Goal: Task Accomplishment & Management: Use online tool/utility

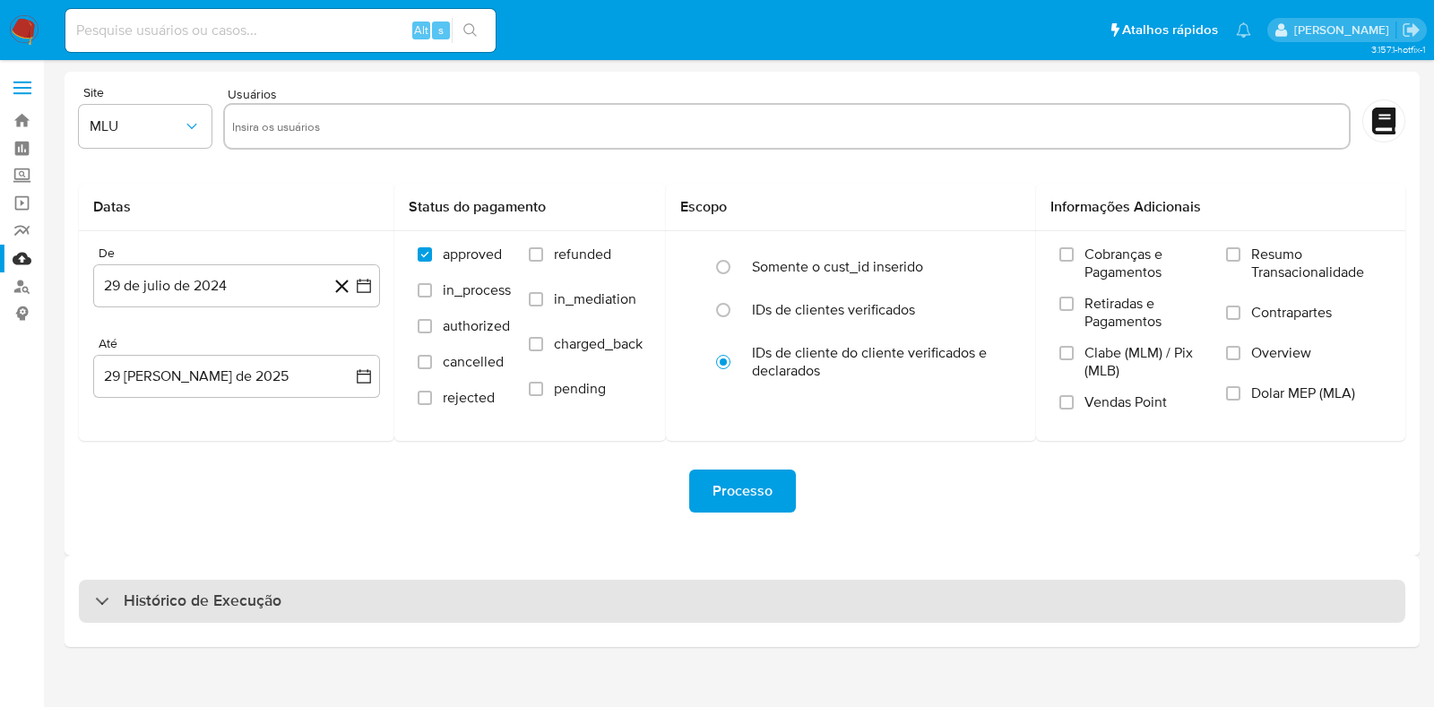
click at [286, 605] on div "Histórico de Execução" at bounding box center [742, 601] width 1326 height 43
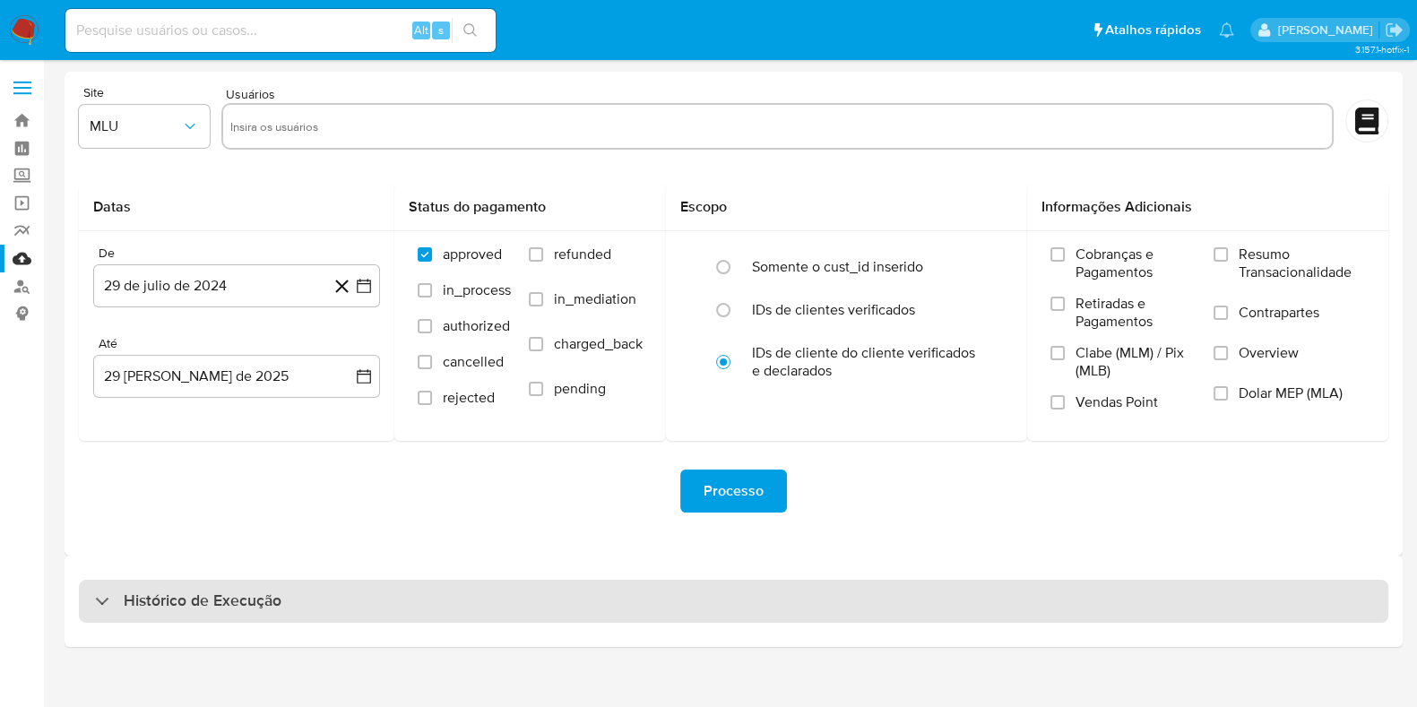
select select "10"
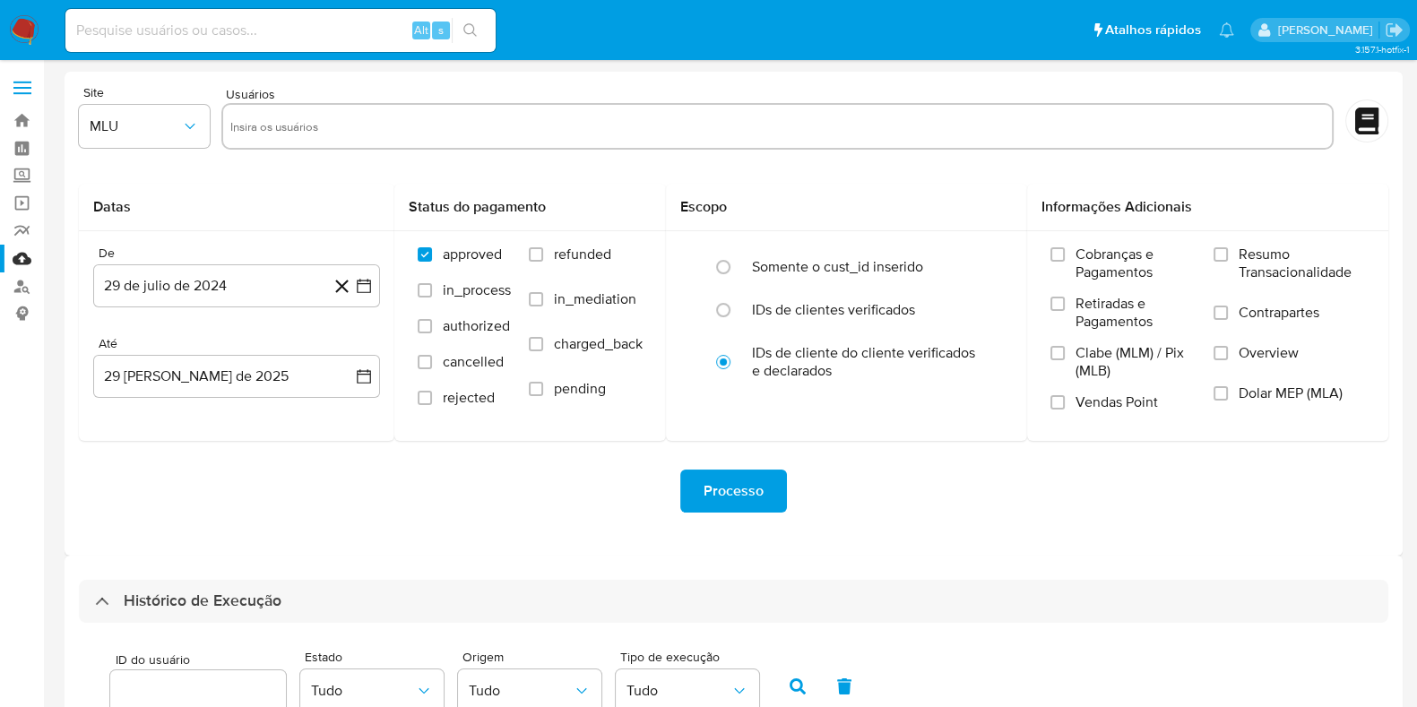
click at [28, 10] on nav "Pausado Ver notificaciones Alt s Atalhos rápidos Presiona las siguientes teclas…" at bounding box center [708, 30] width 1417 height 60
click at [22, 28] on img at bounding box center [24, 30] width 30 height 30
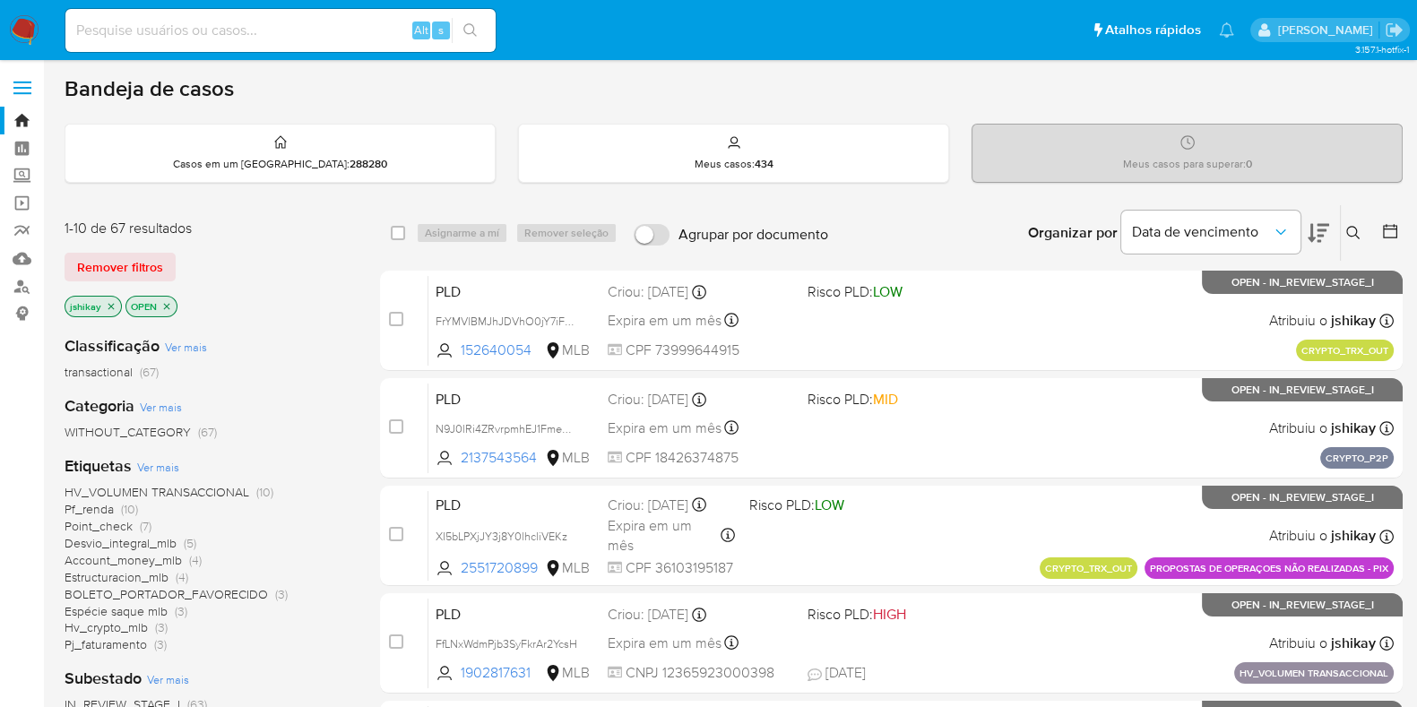
drag, startPoint x: 0, startPoint y: 0, endPoint x: 910, endPoint y: 92, distance: 914.3
click at [910, 92] on div "Bandeja de casos" at bounding box center [734, 88] width 1338 height 27
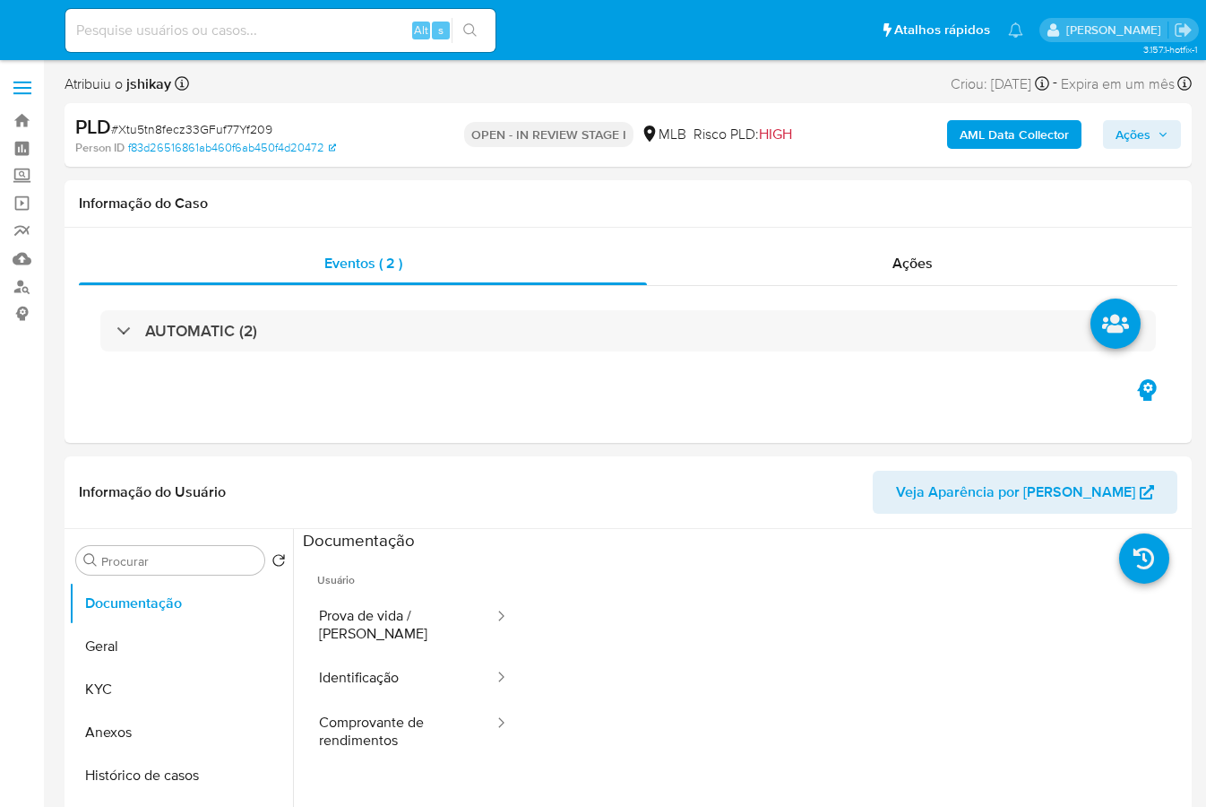
select select "10"
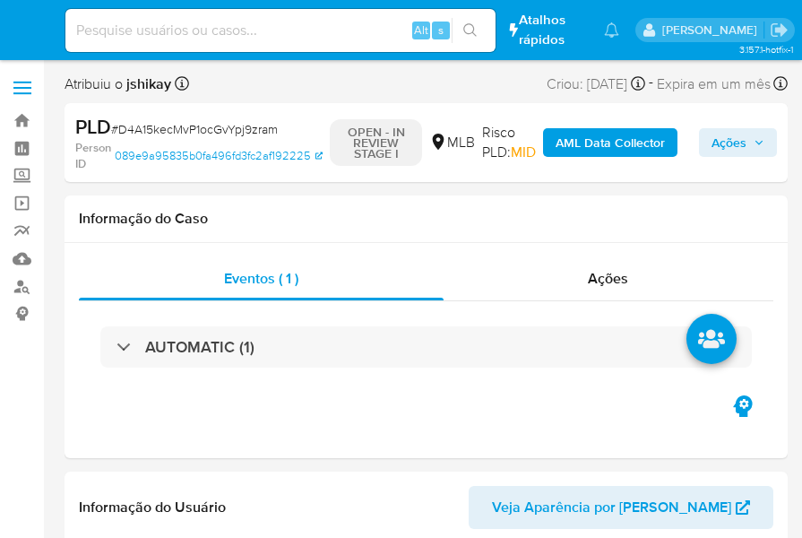
select select "10"
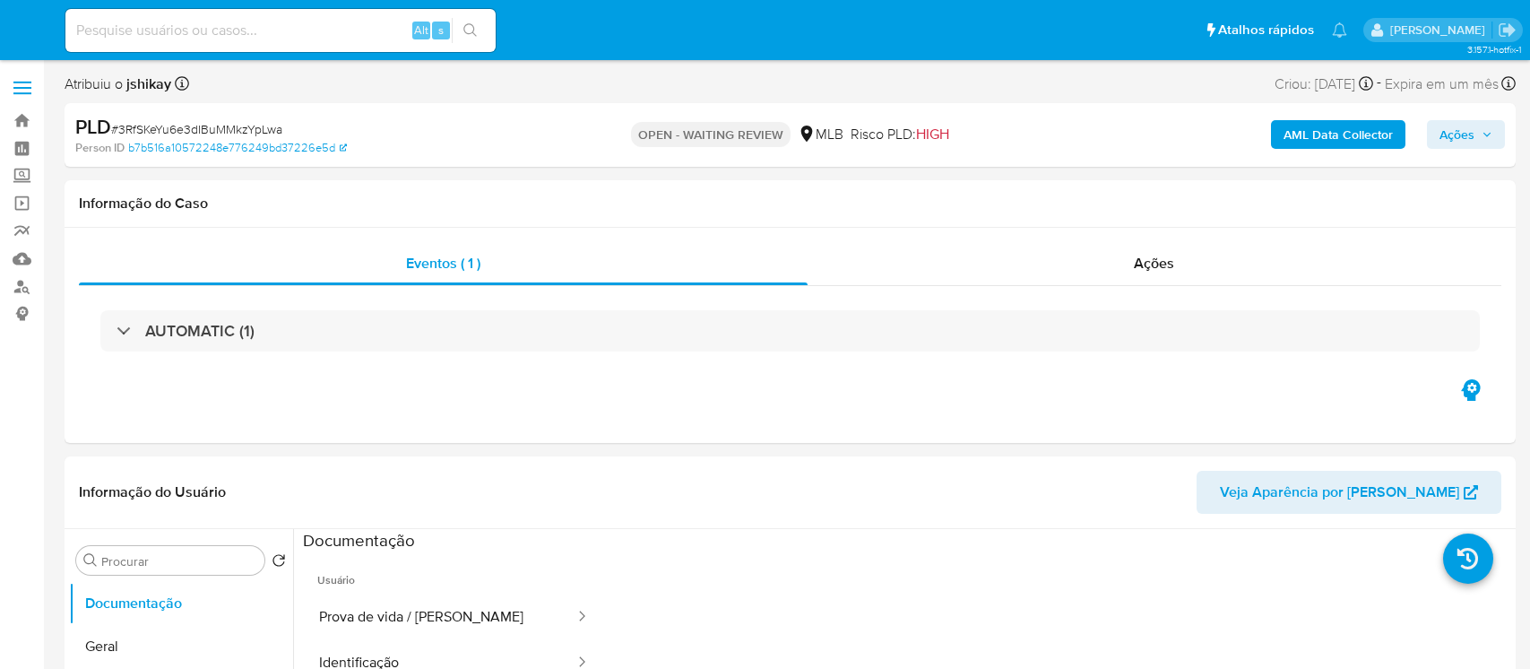
select select "10"
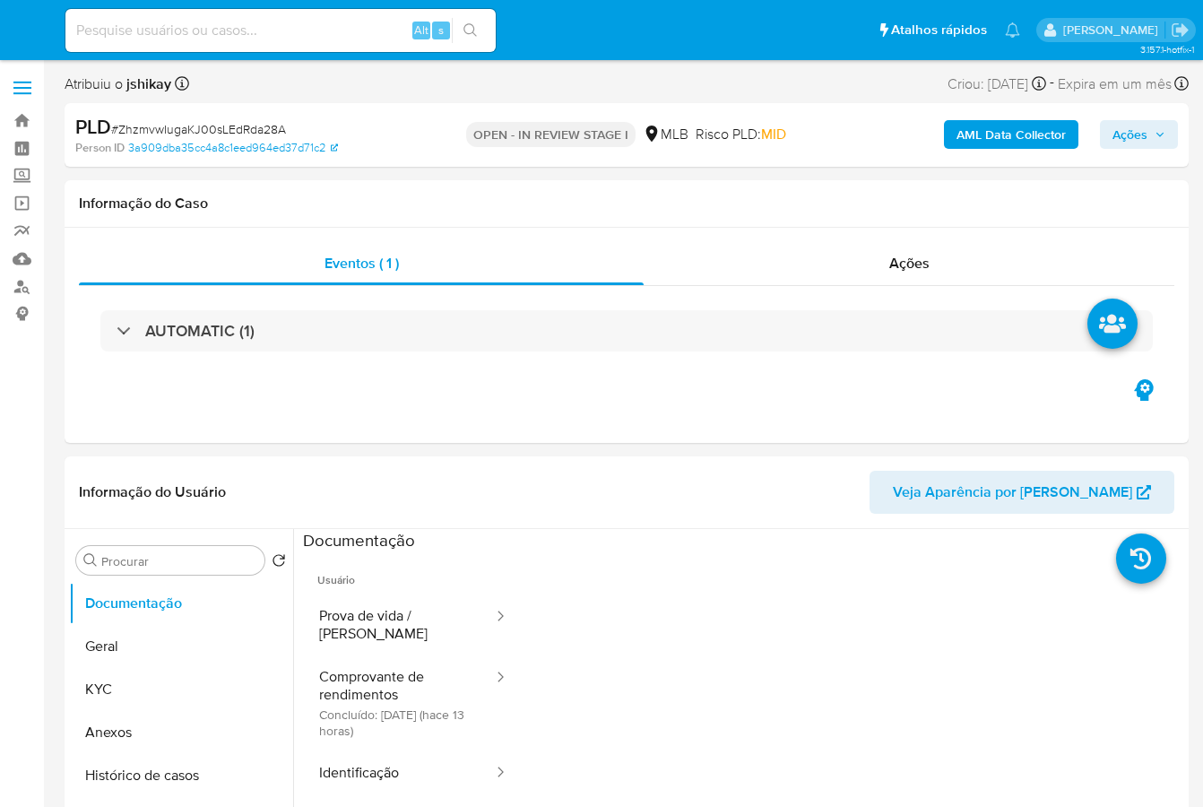
select select "10"
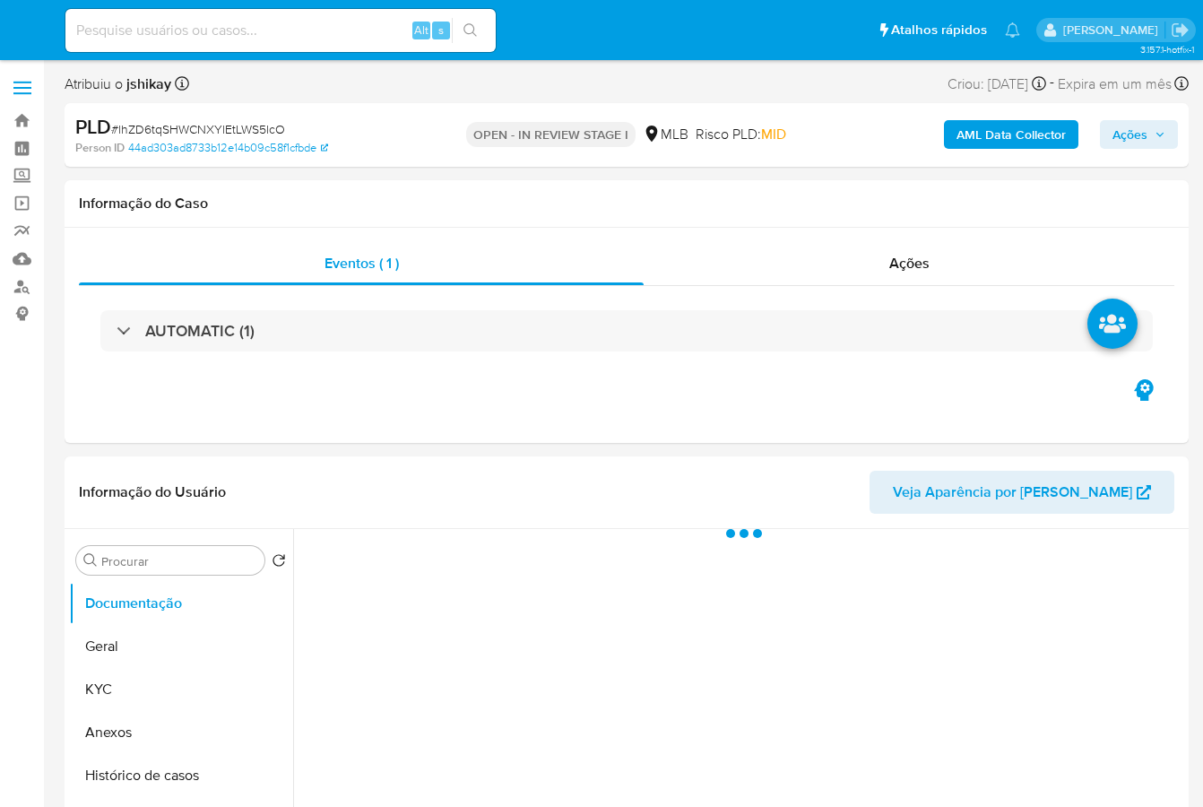
select select "10"
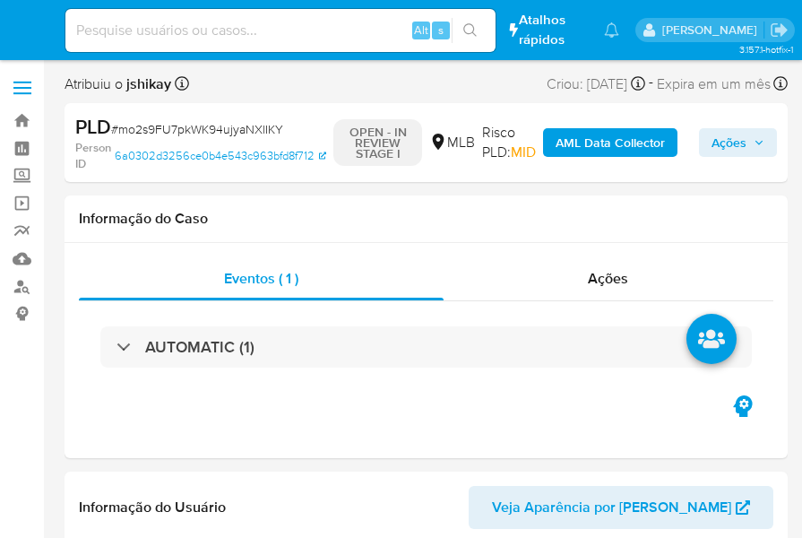
select select "10"
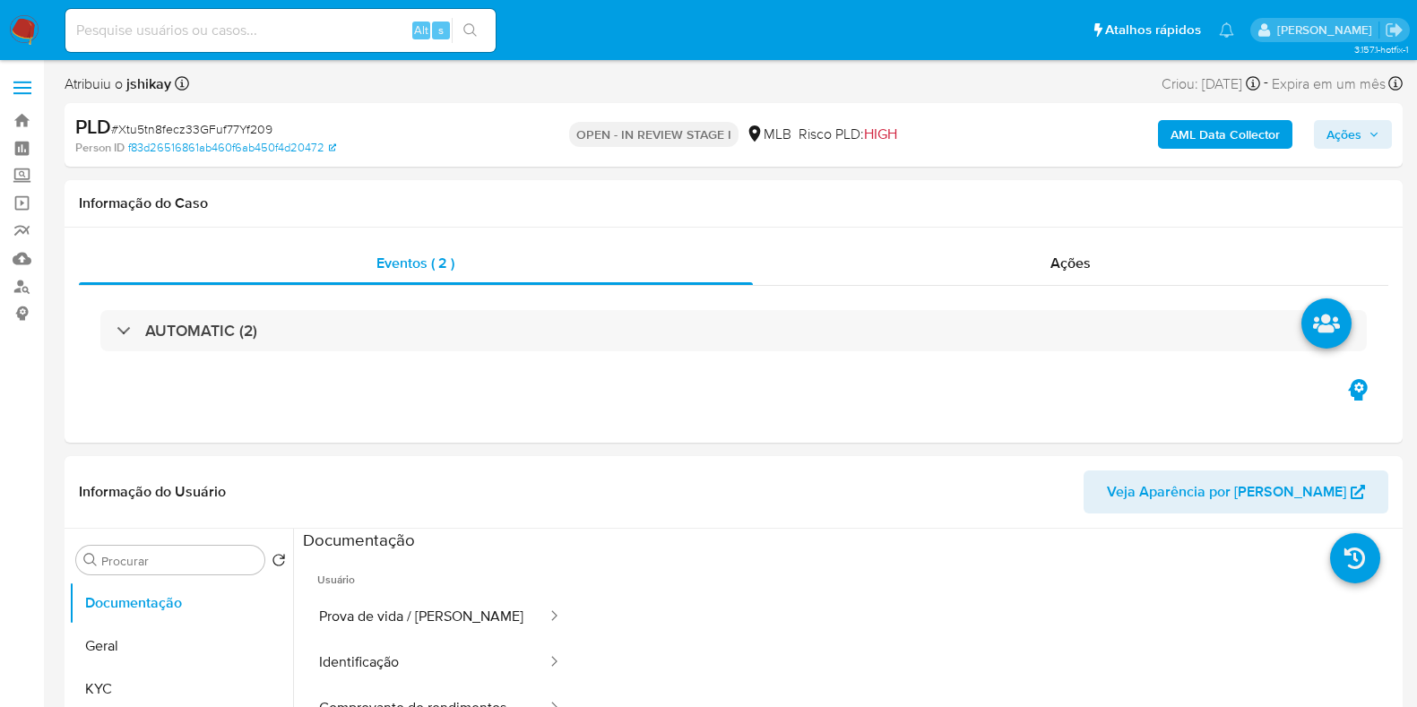
select select "10"
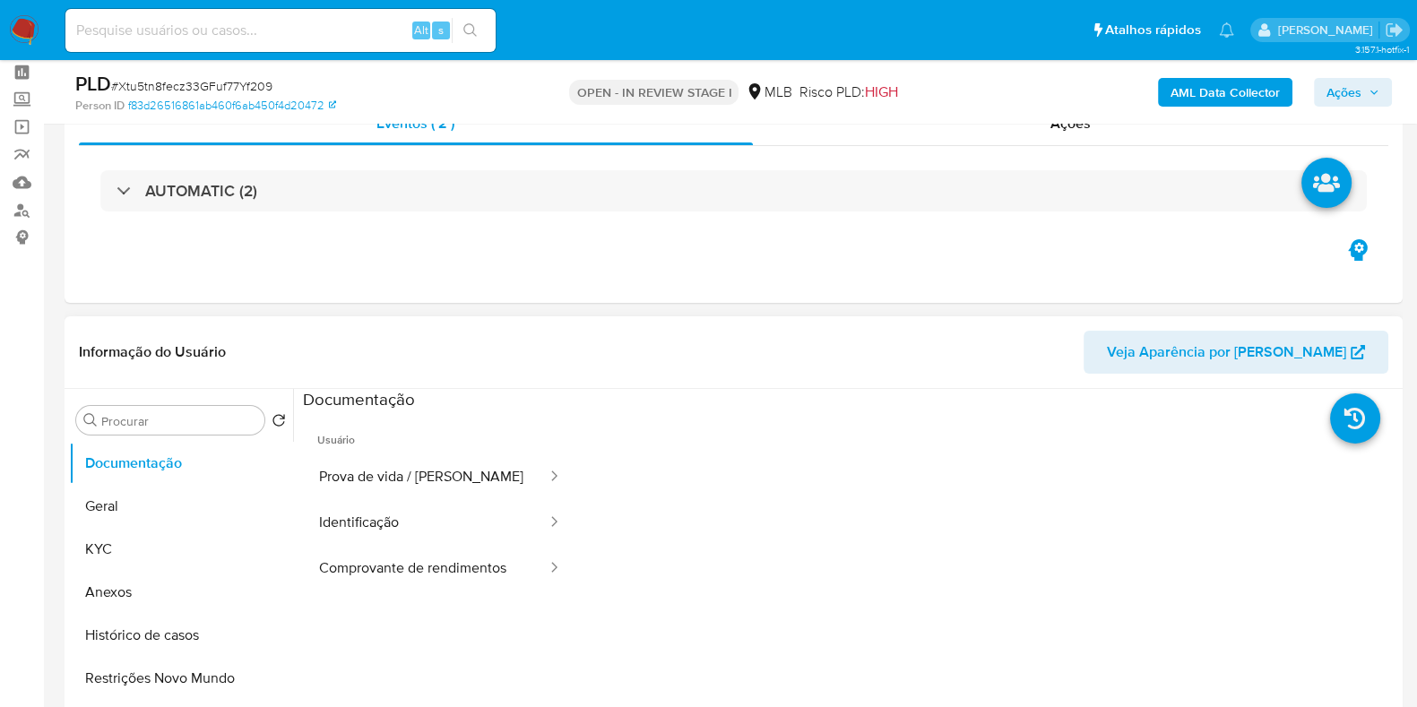
scroll to position [111, 0]
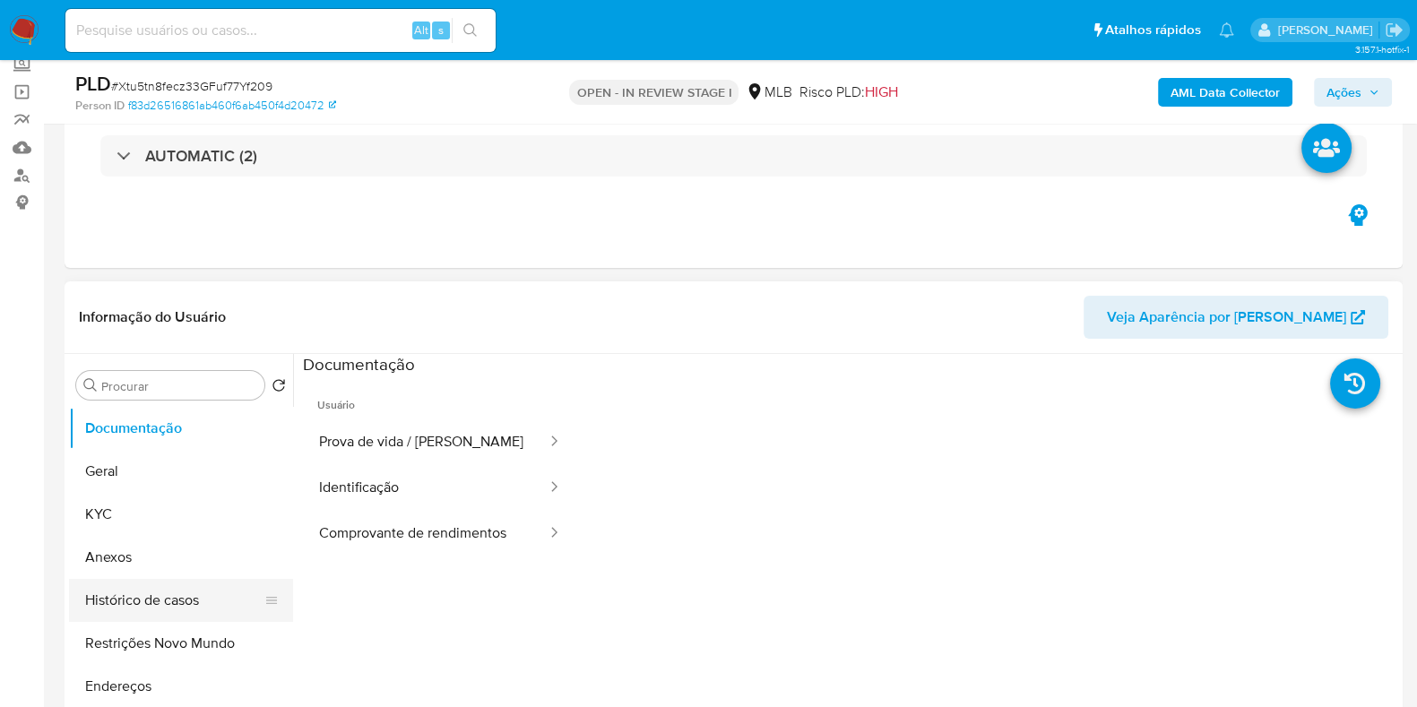
click at [156, 610] on button "Histórico de casos" at bounding box center [174, 600] width 210 height 43
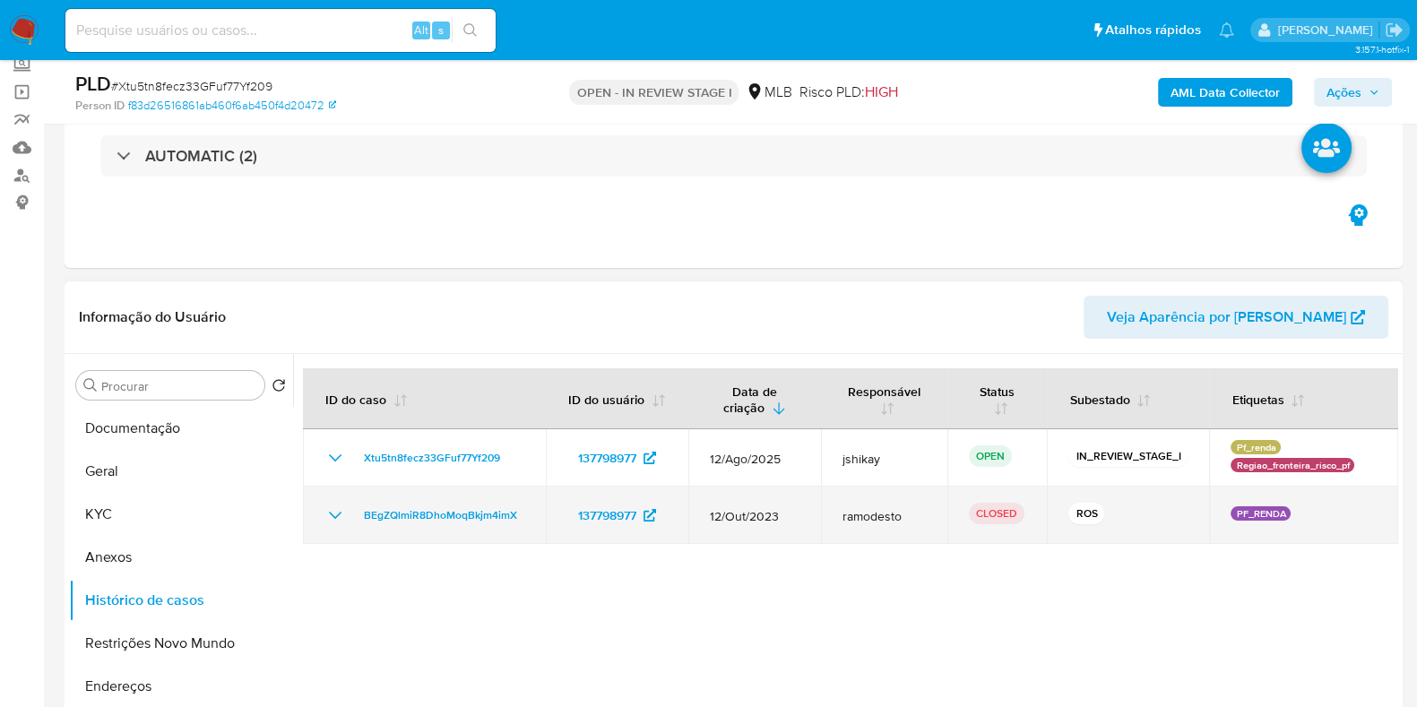
click at [327, 506] on icon "Mostrar/Ocultar" at bounding box center [335, 516] width 22 height 22
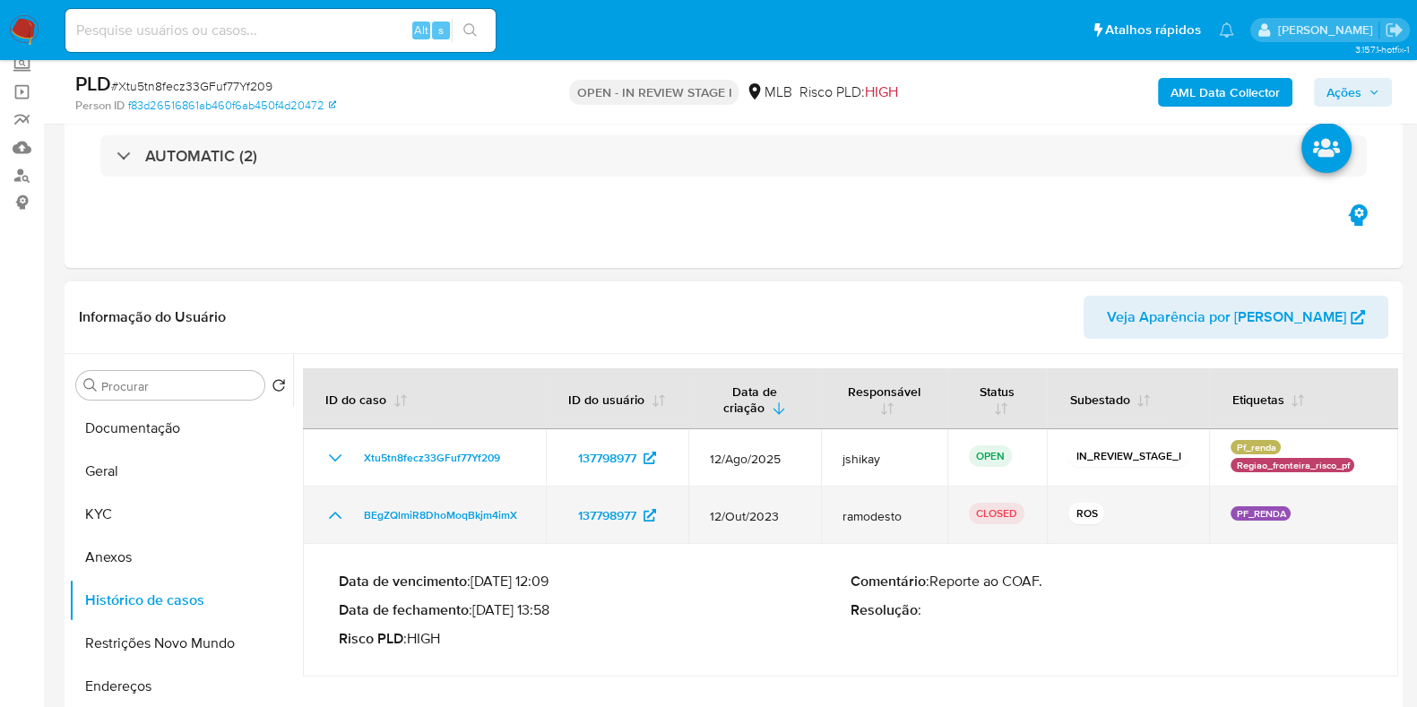
click at [327, 506] on icon "Mostrar/Ocultar" at bounding box center [335, 516] width 22 height 22
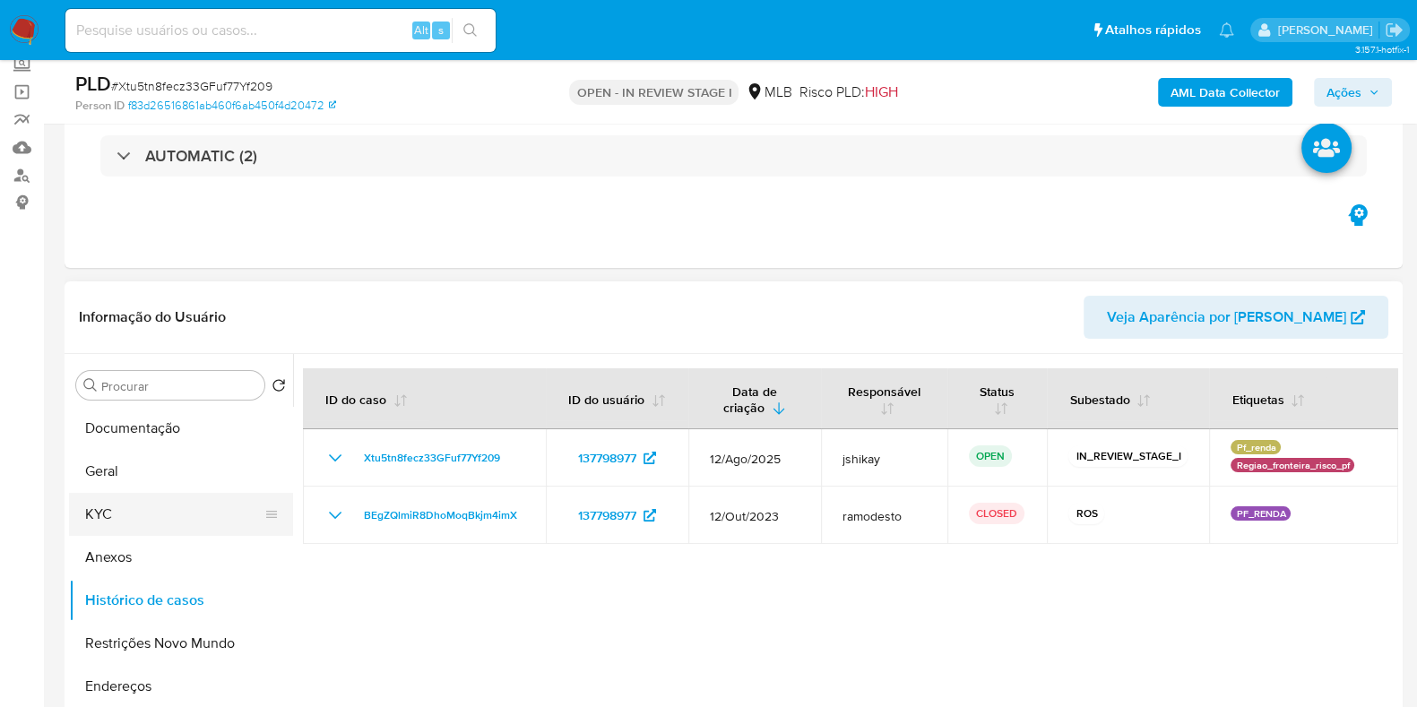
click at [129, 512] on button "KYC" at bounding box center [174, 514] width 210 height 43
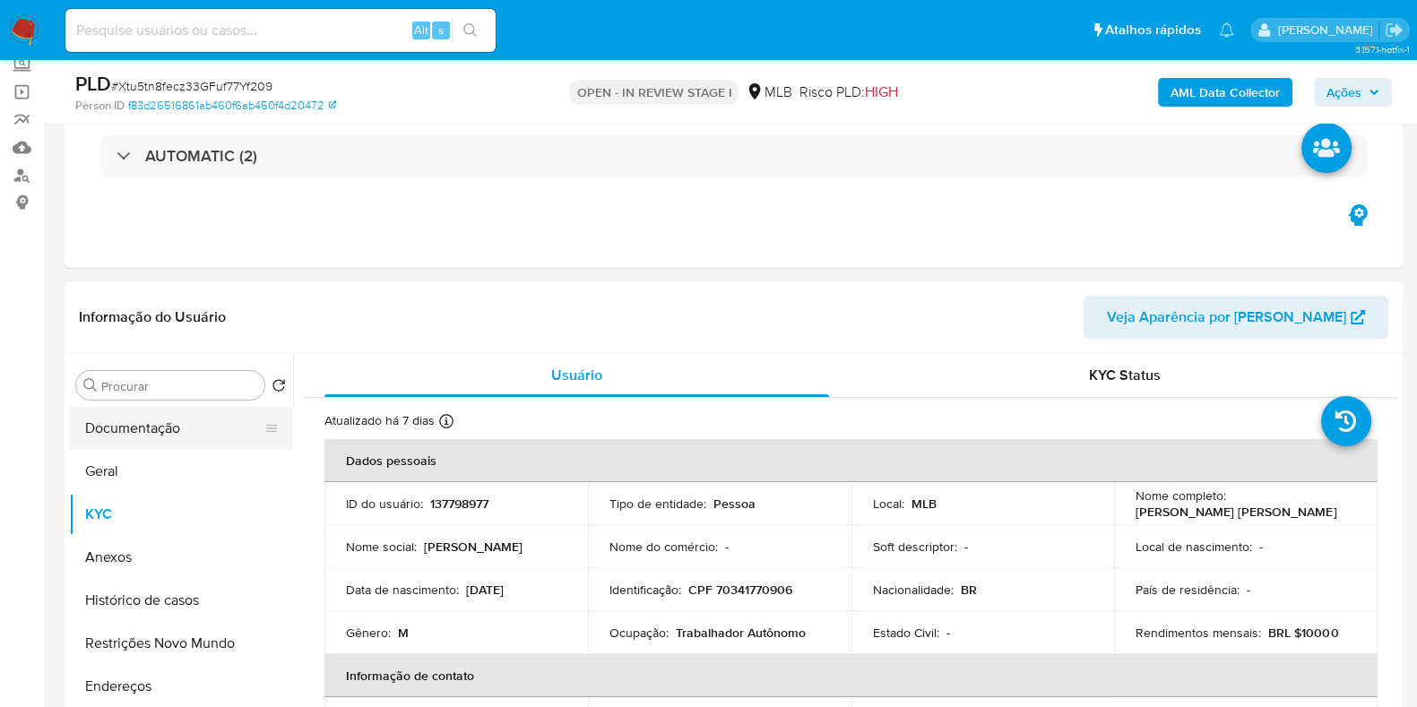
click at [126, 422] on button "Documentação" at bounding box center [174, 428] width 210 height 43
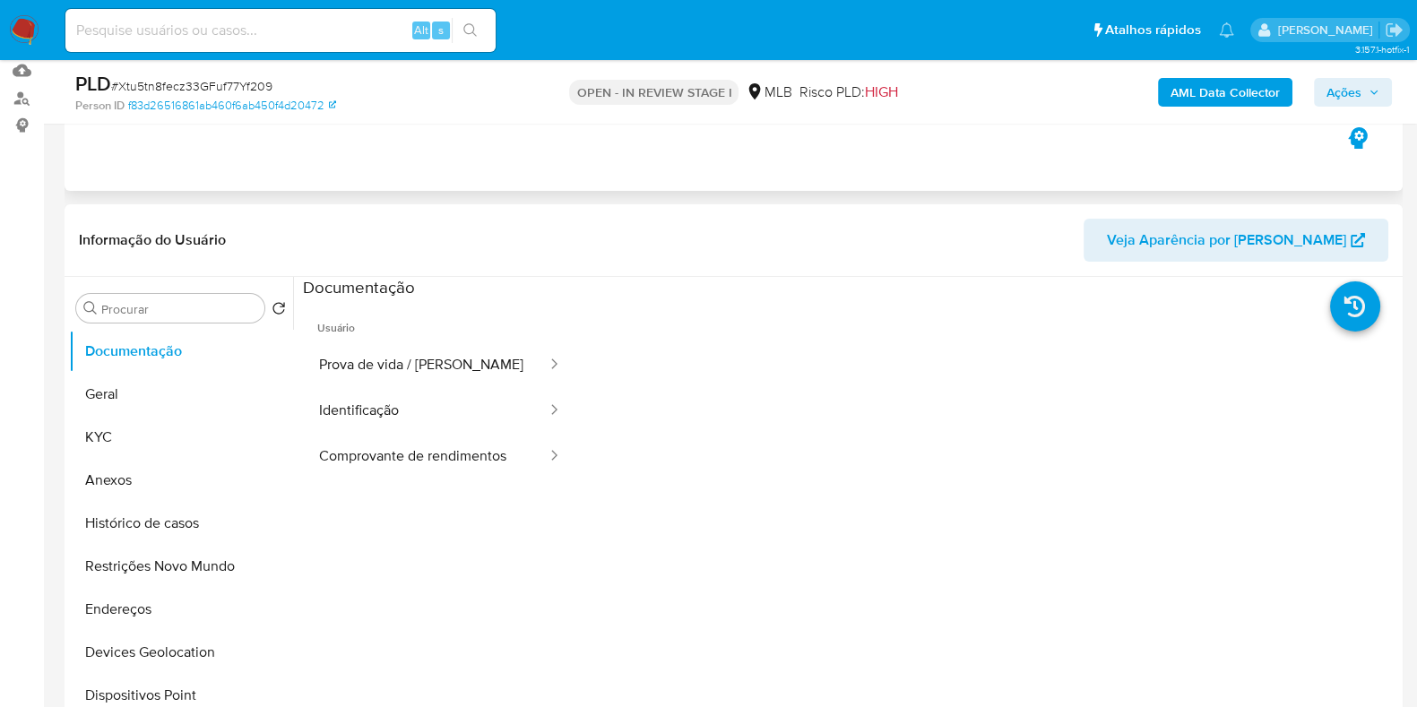
scroll to position [223, 0]
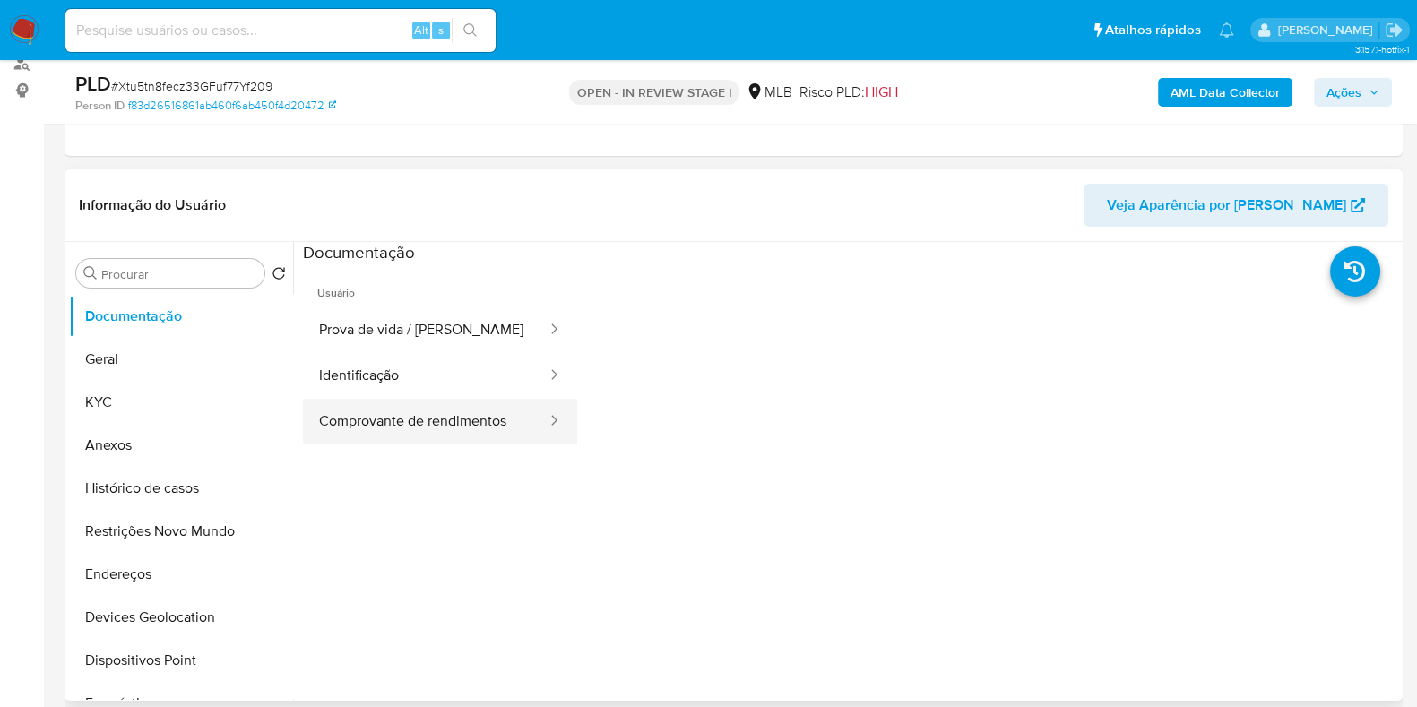
click at [478, 423] on button "Comprovante de rendimentos" at bounding box center [426, 422] width 246 height 46
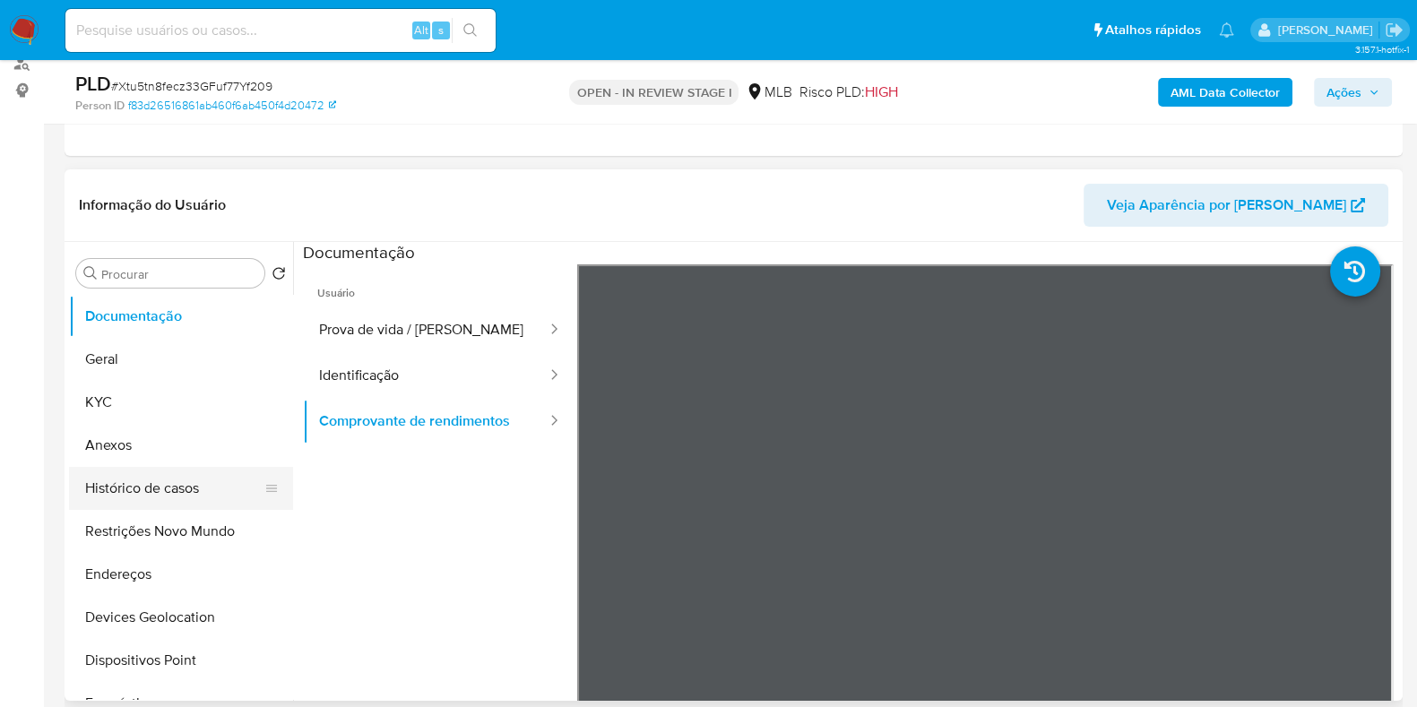
click at [168, 475] on button "Histórico de casos" at bounding box center [174, 488] width 210 height 43
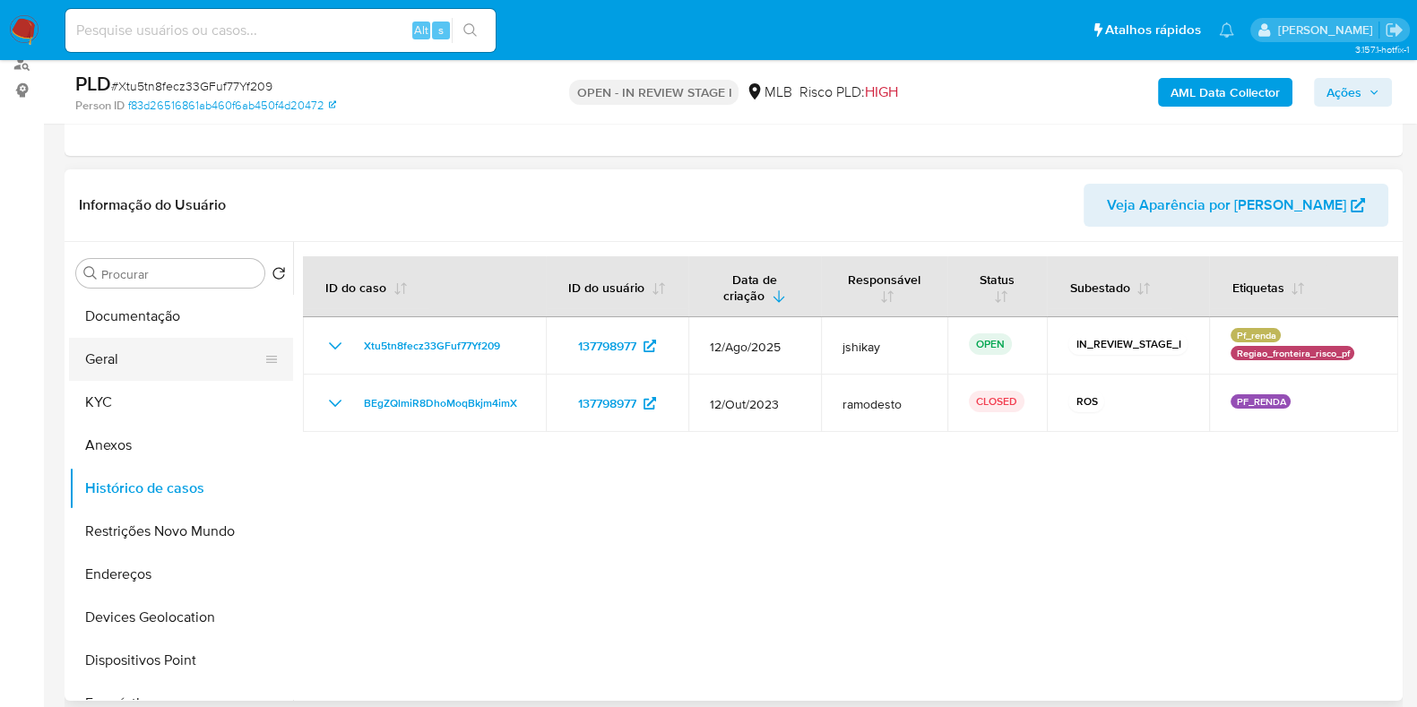
click at [139, 366] on button "Geral" at bounding box center [174, 359] width 210 height 43
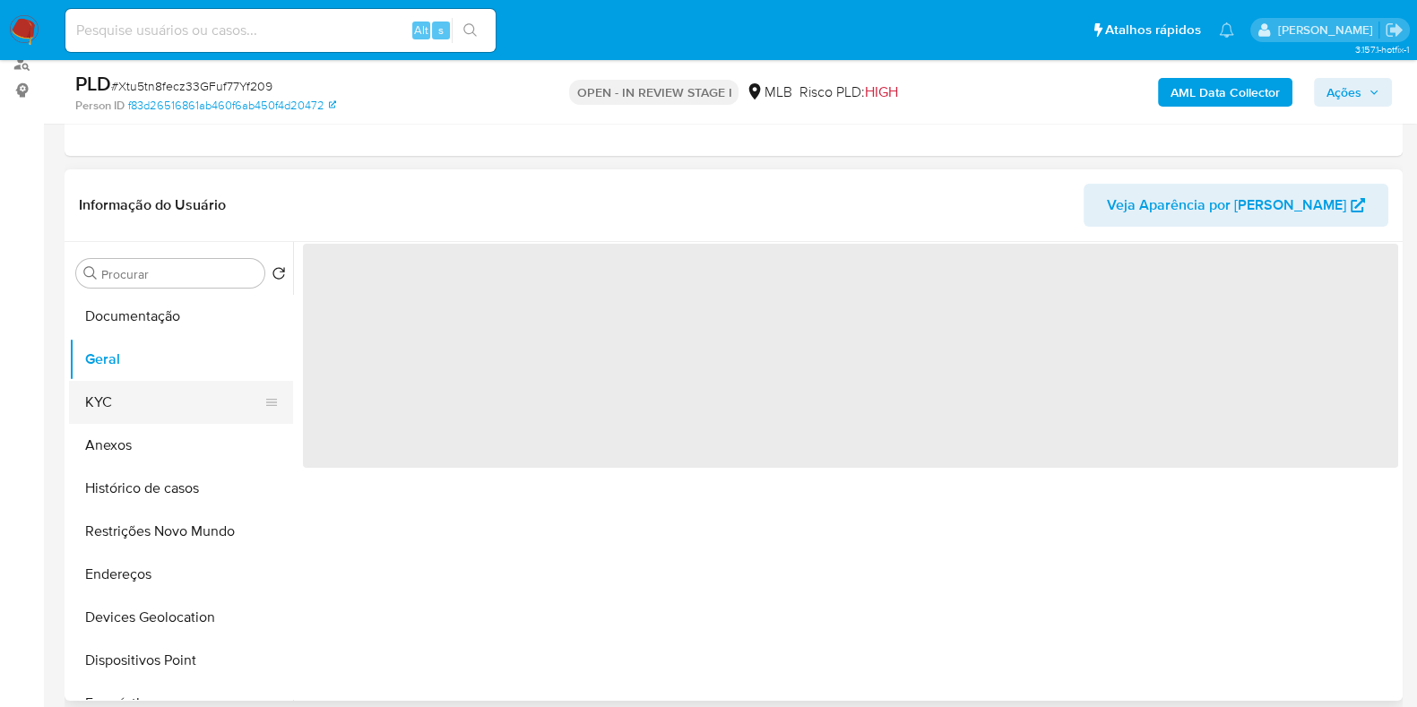
click at [133, 401] on button "KYC" at bounding box center [174, 402] width 210 height 43
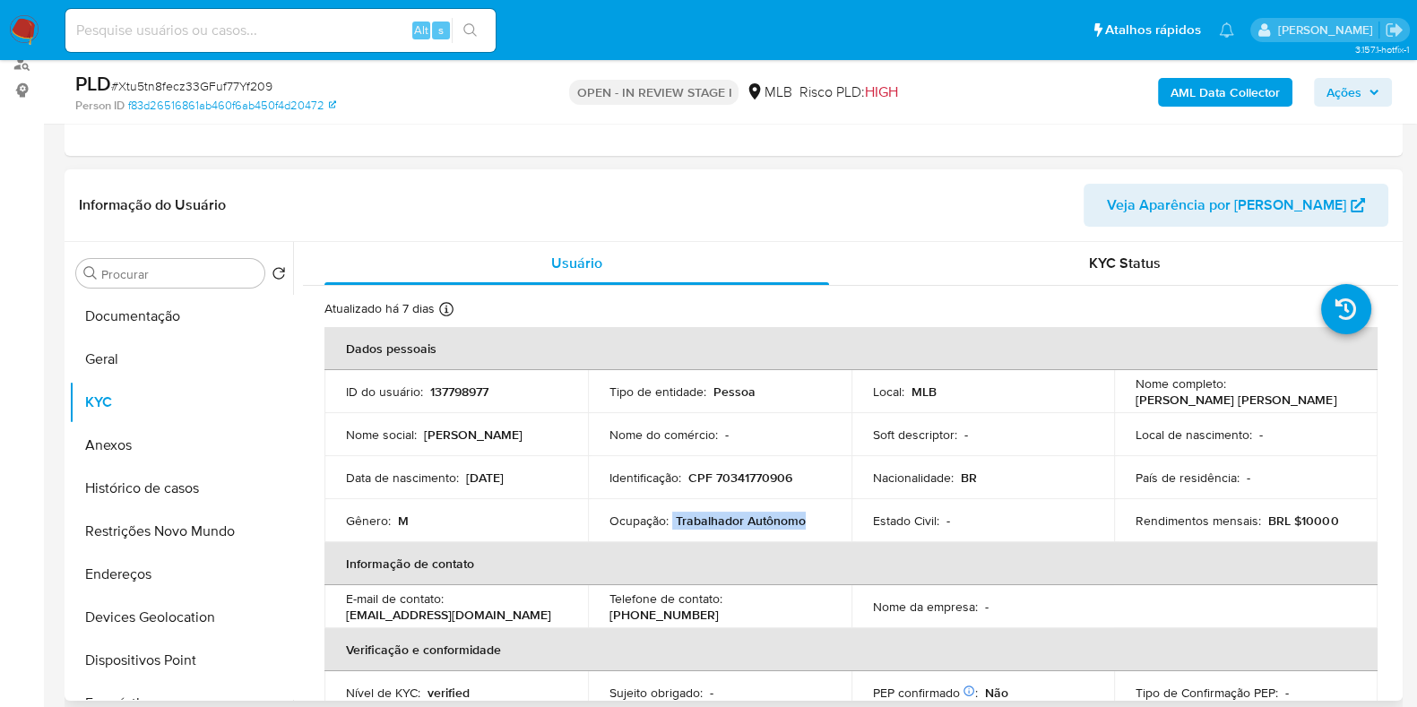
drag, startPoint x: 670, startPoint y: 519, endPoint x: 802, endPoint y: 522, distance: 131.8
click at [802, 522] on div "Ocupação : Trabalhador Autônomo" at bounding box center [719, 521] width 220 height 16
click at [807, 522] on div "Ocupação : Trabalhador Autônomo" at bounding box center [719, 521] width 220 height 16
drag, startPoint x: 811, startPoint y: 515, endPoint x: 672, endPoint y: 523, distance: 139.1
click at [672, 523] on div "Ocupação : Trabalhador Autônomo" at bounding box center [719, 521] width 220 height 16
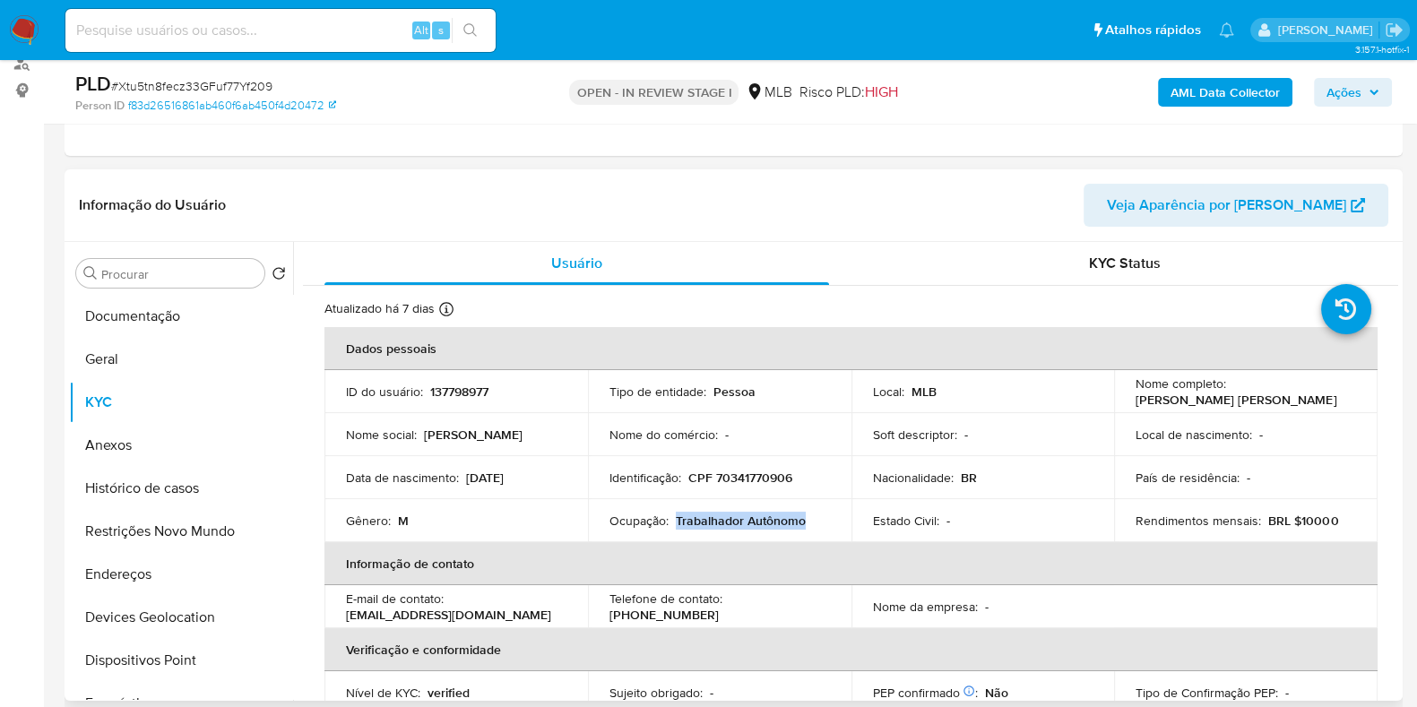
copy p "Trabalhador Autônomo"
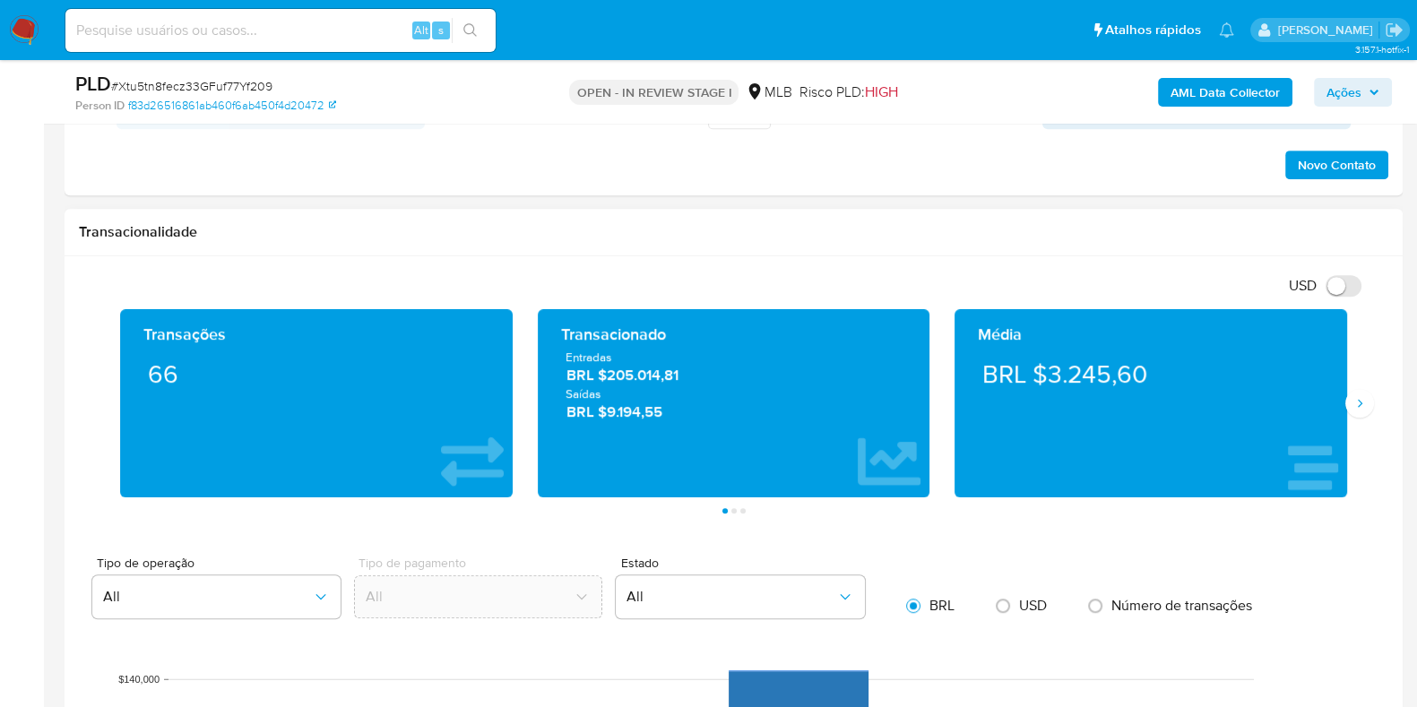
scroll to position [1120, 0]
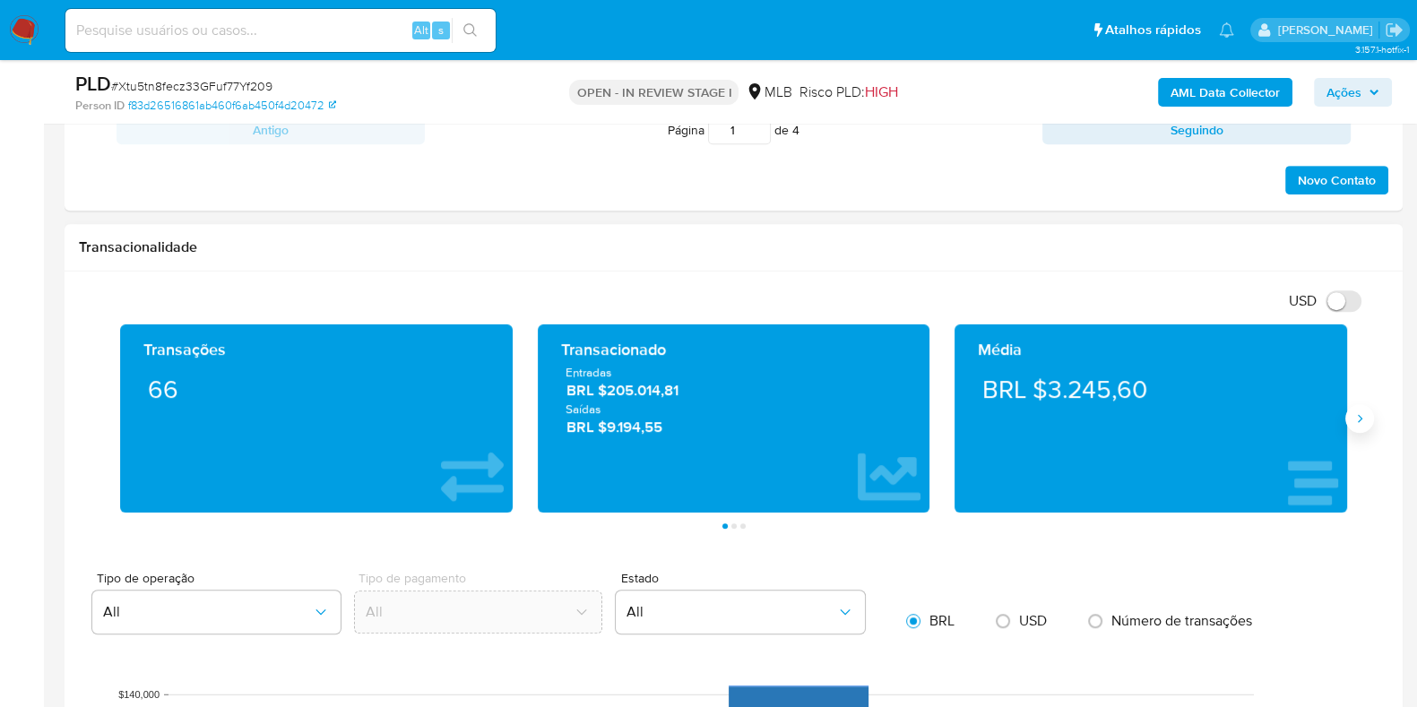
click at [1361, 421] on icon "Siguiente" at bounding box center [1359, 418] width 14 height 14
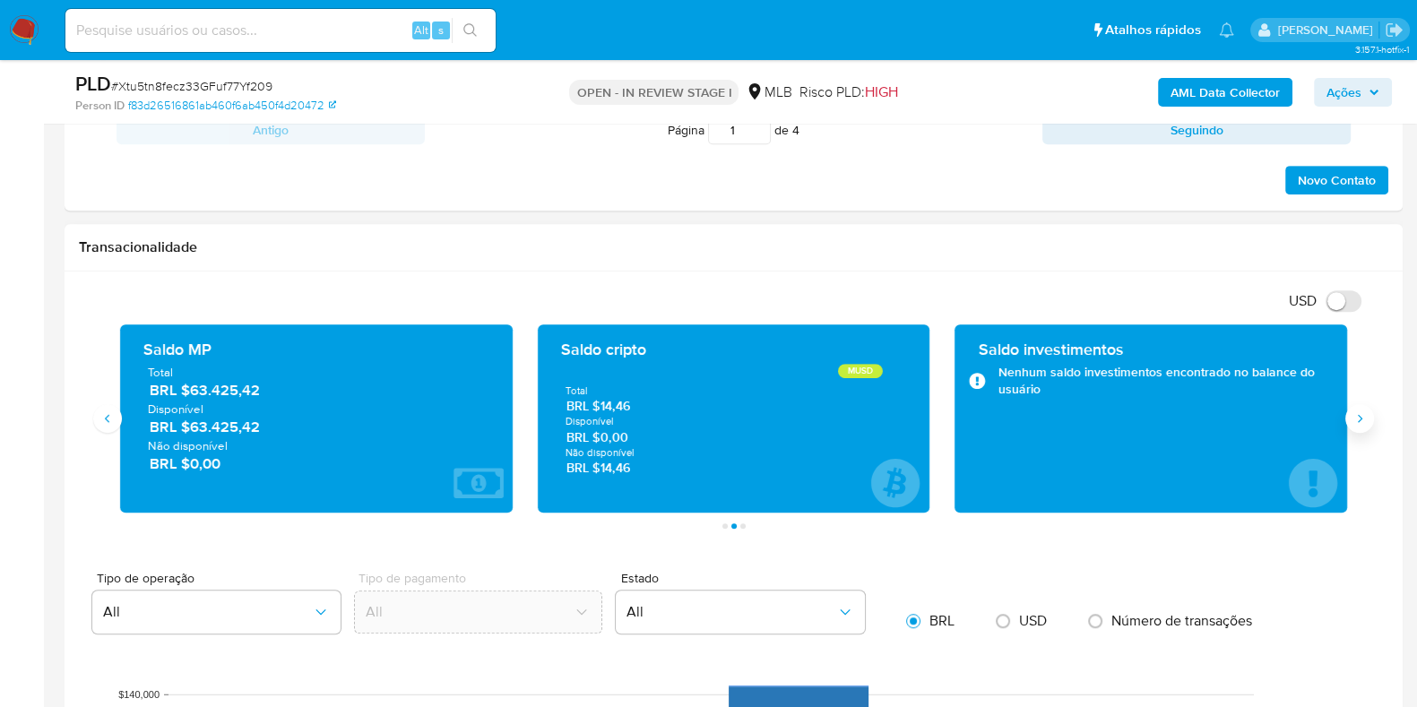
click at [1361, 421] on icon "Siguiente" at bounding box center [1359, 418] width 14 height 14
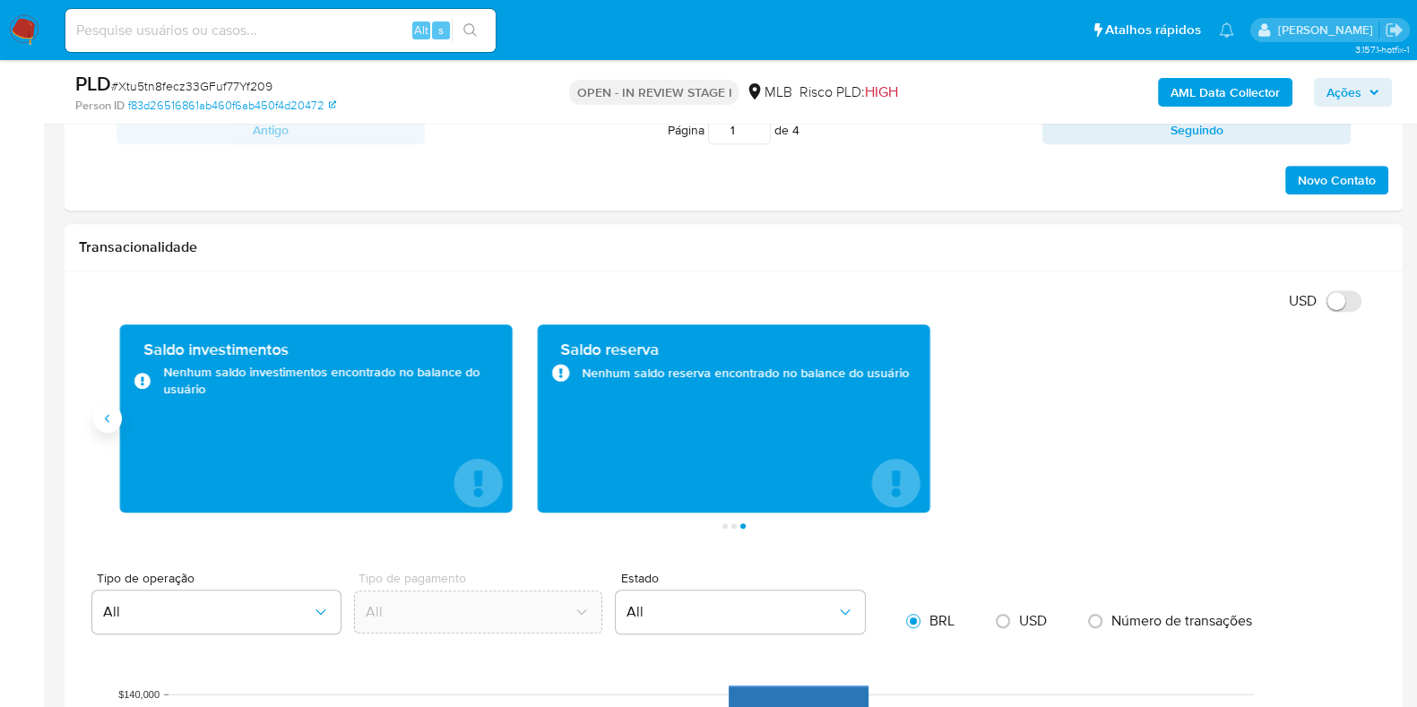
click at [117, 423] on button "Anterior" at bounding box center [107, 418] width 29 height 29
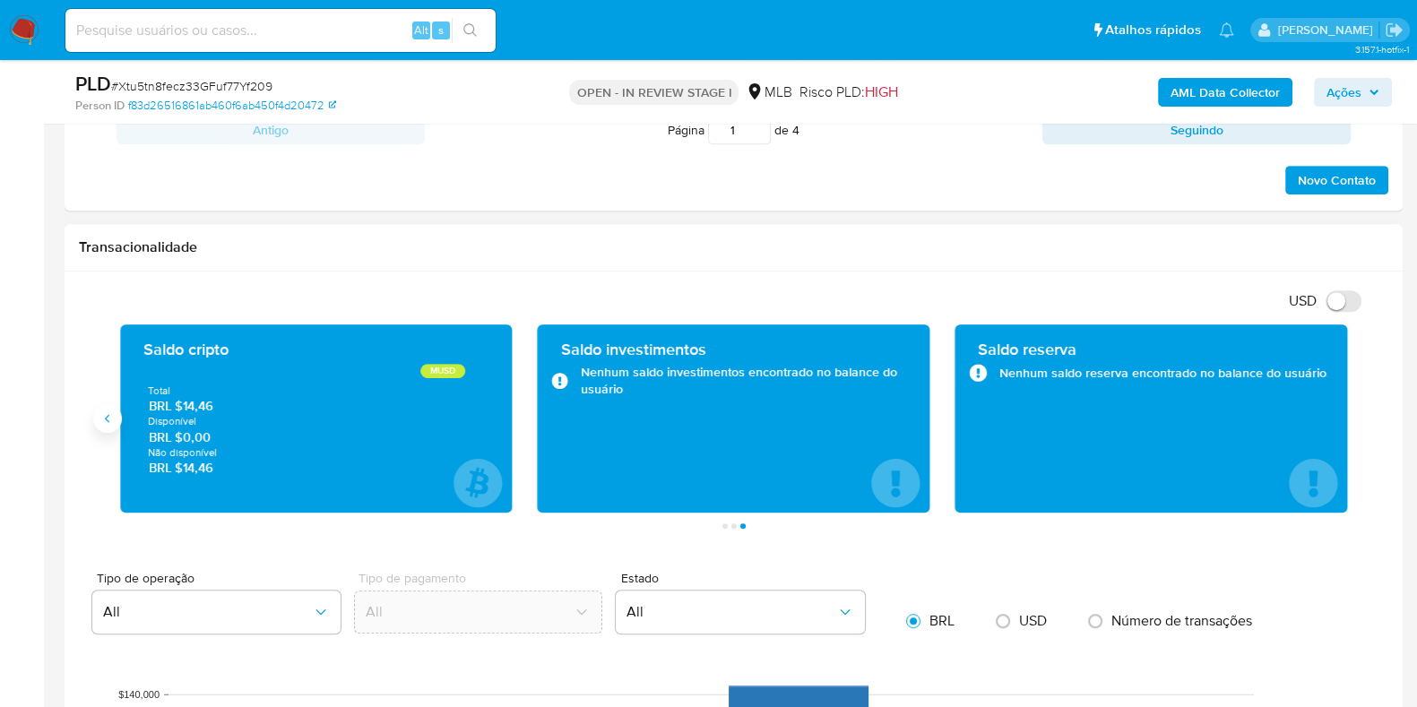
click at [117, 423] on button "Anterior" at bounding box center [107, 418] width 29 height 29
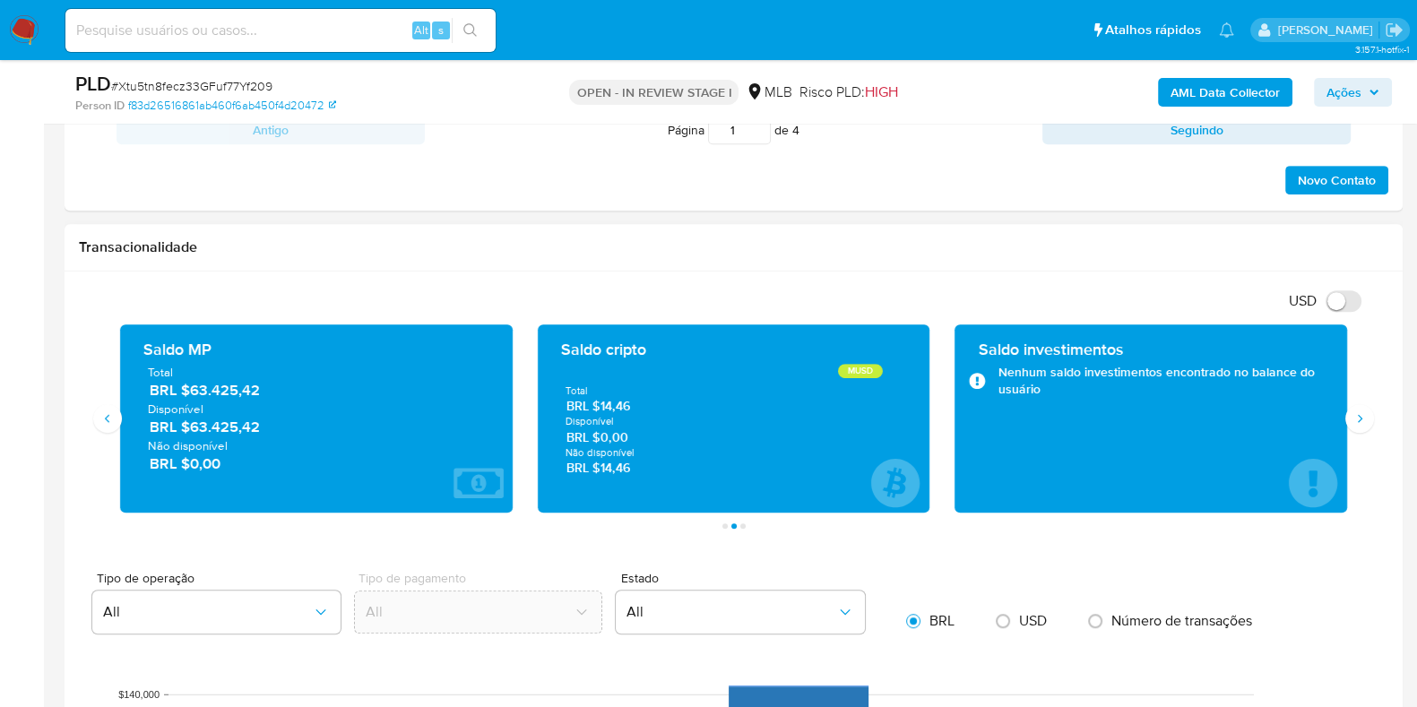
drag, startPoint x: 267, startPoint y: 428, endPoint x: 191, endPoint y: 434, distance: 76.4
click at [191, 434] on div "Total BRL $63.425,42 Disponível BRL $63.425,42 Não disponível BRL $0,00" at bounding box center [316, 418] width 364 height 109
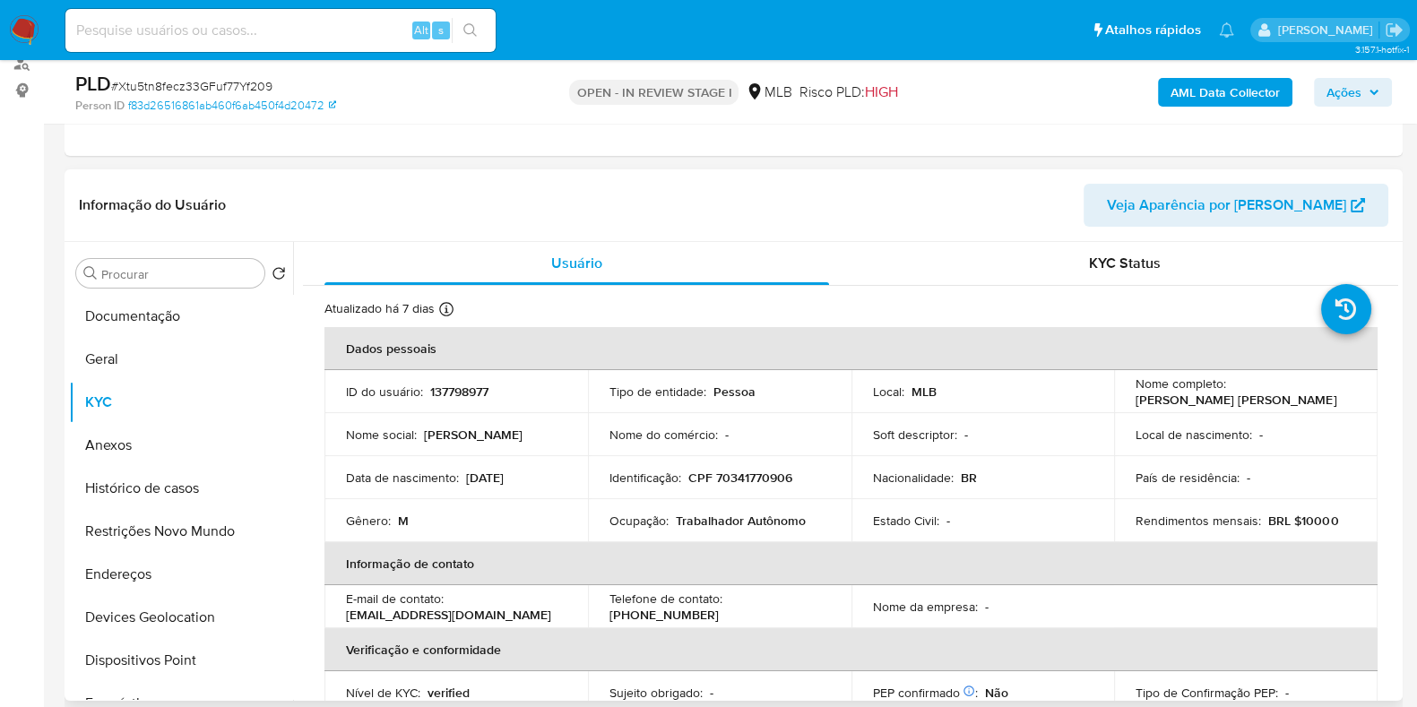
scroll to position [779, 0]
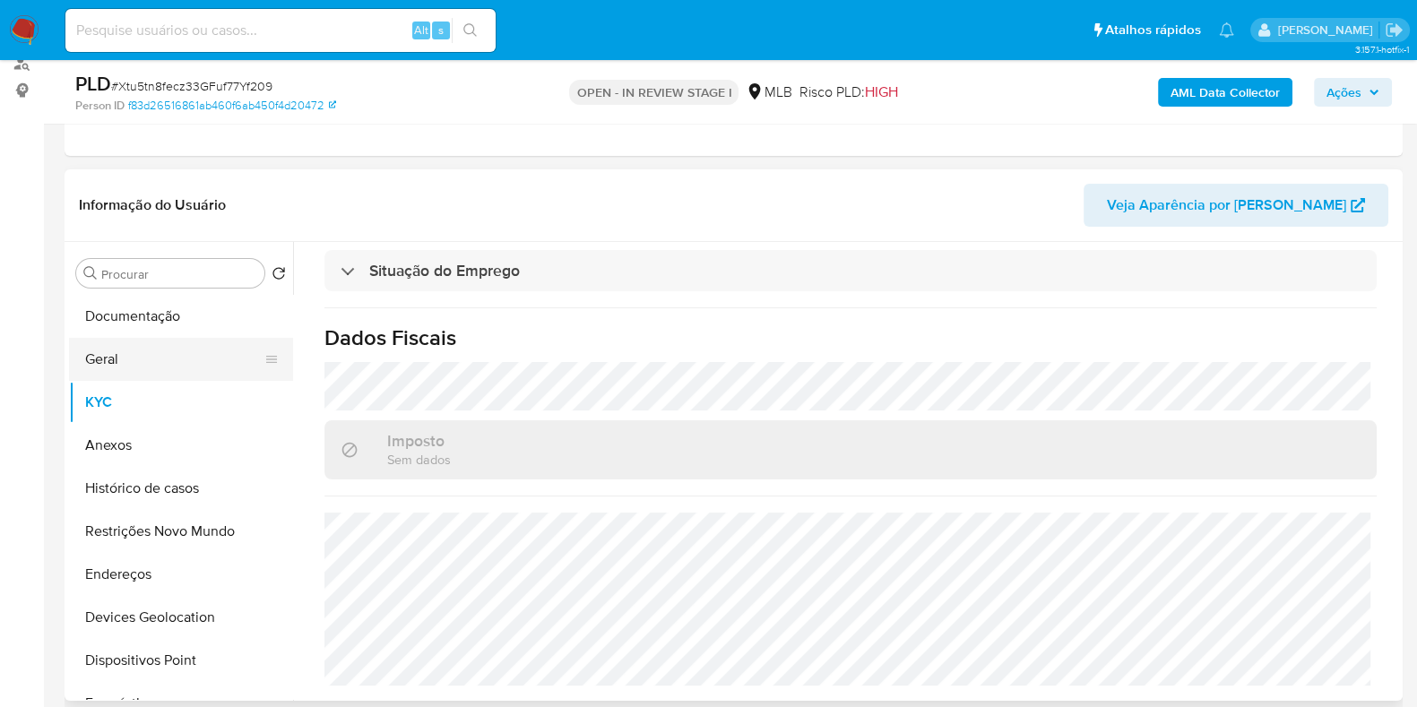
click at [112, 373] on button "Geral" at bounding box center [174, 359] width 210 height 43
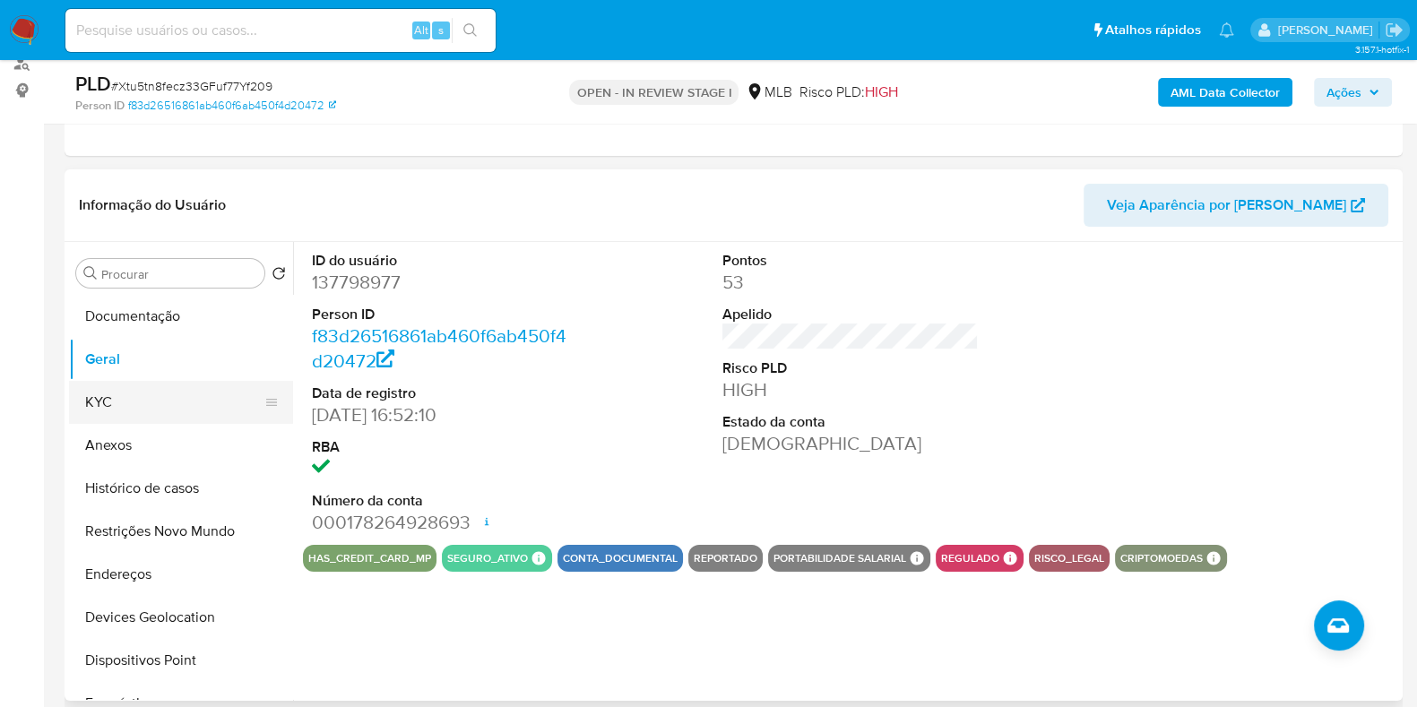
click at [192, 391] on button "KYC" at bounding box center [174, 402] width 210 height 43
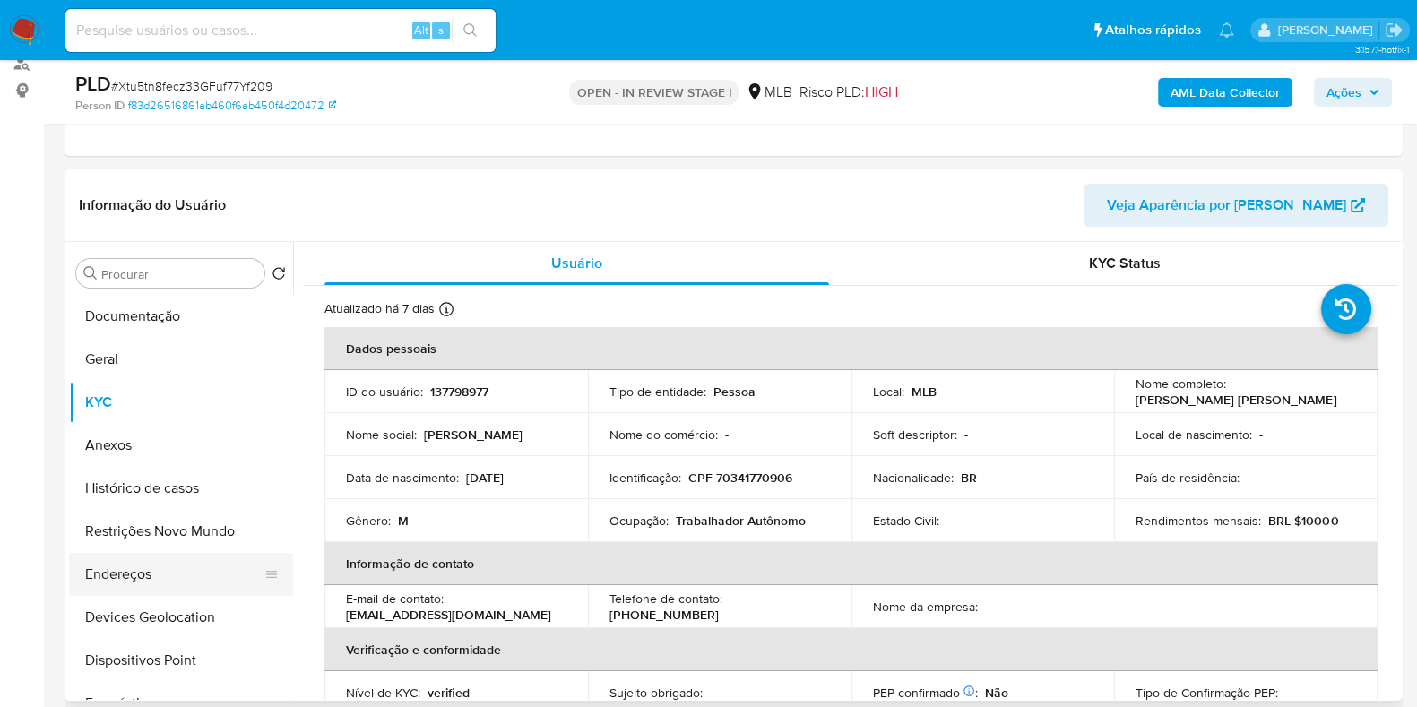
click at [136, 568] on button "Endereços" at bounding box center [174, 574] width 210 height 43
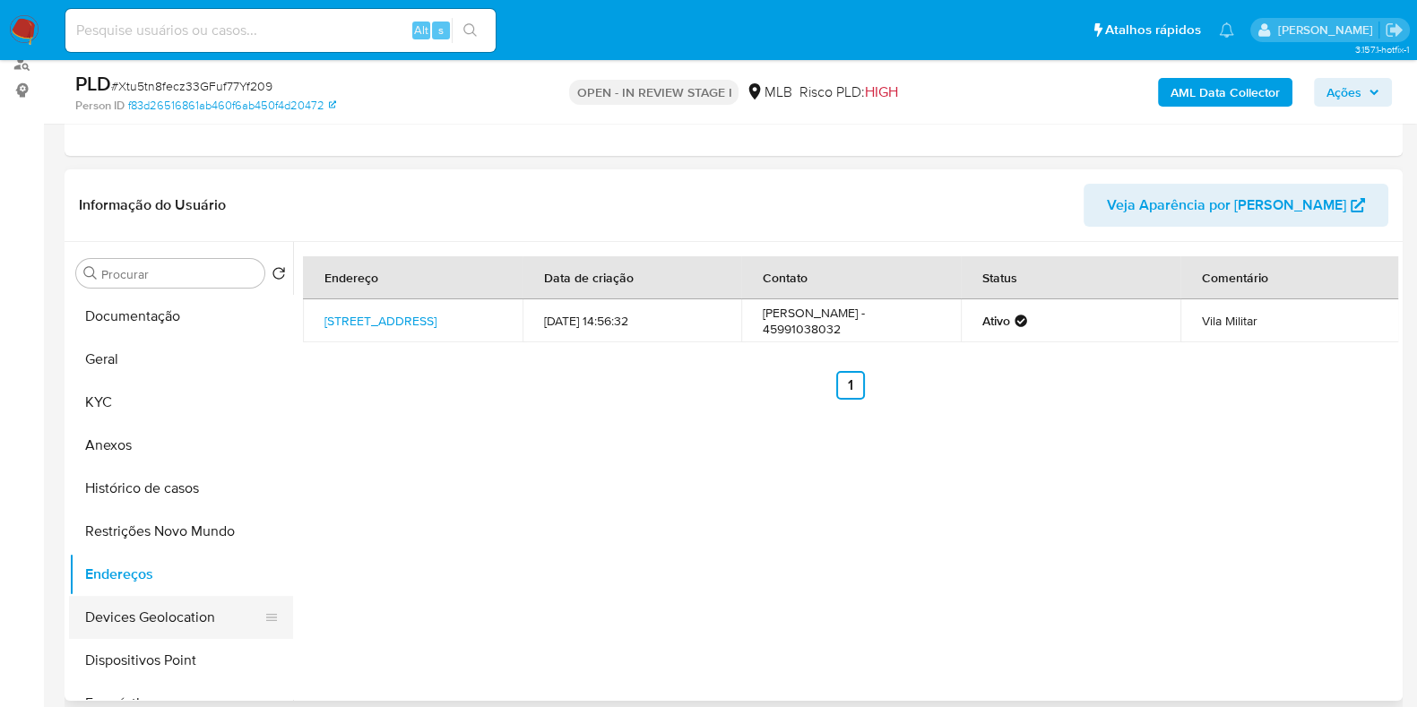
click at [176, 609] on button "Devices Geolocation" at bounding box center [174, 617] width 210 height 43
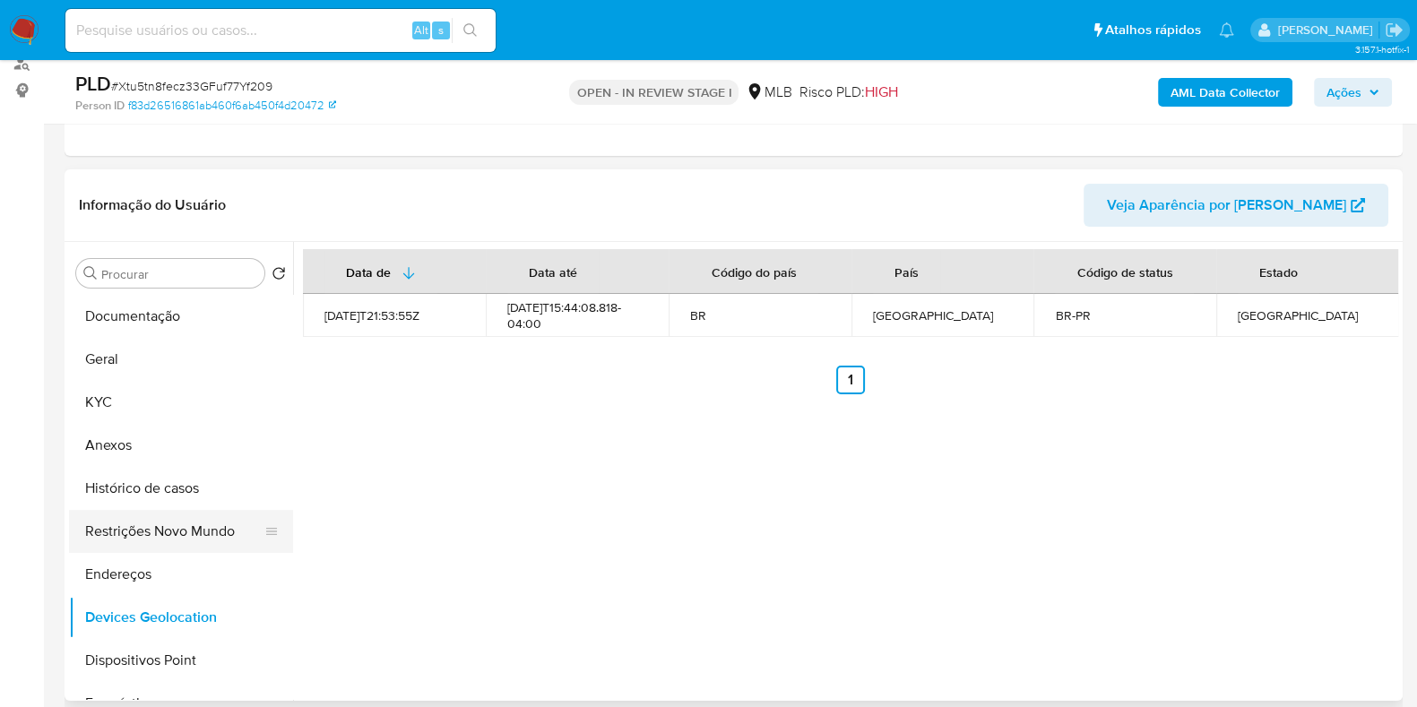
click at [180, 532] on button "Restrições Novo Mundo" at bounding box center [174, 531] width 210 height 43
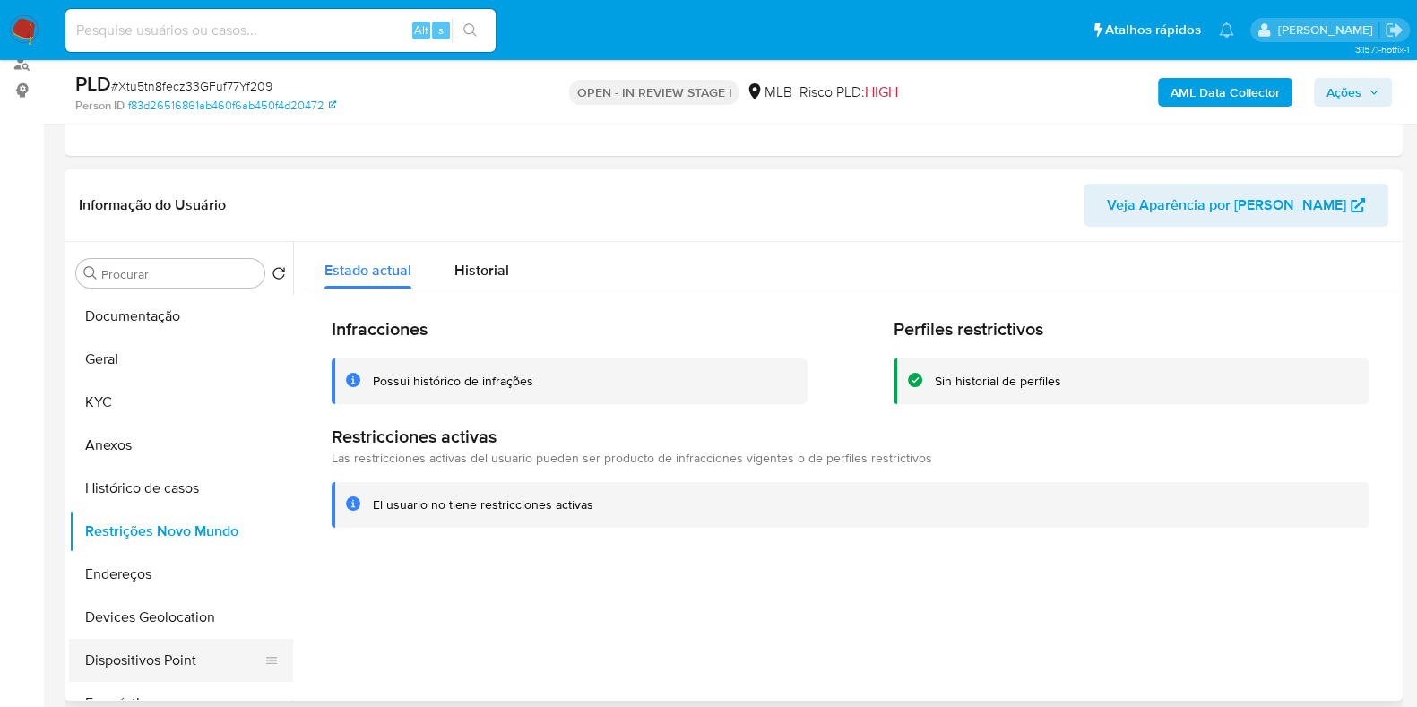
click at [156, 661] on button "Dispositivos Point" at bounding box center [174, 660] width 210 height 43
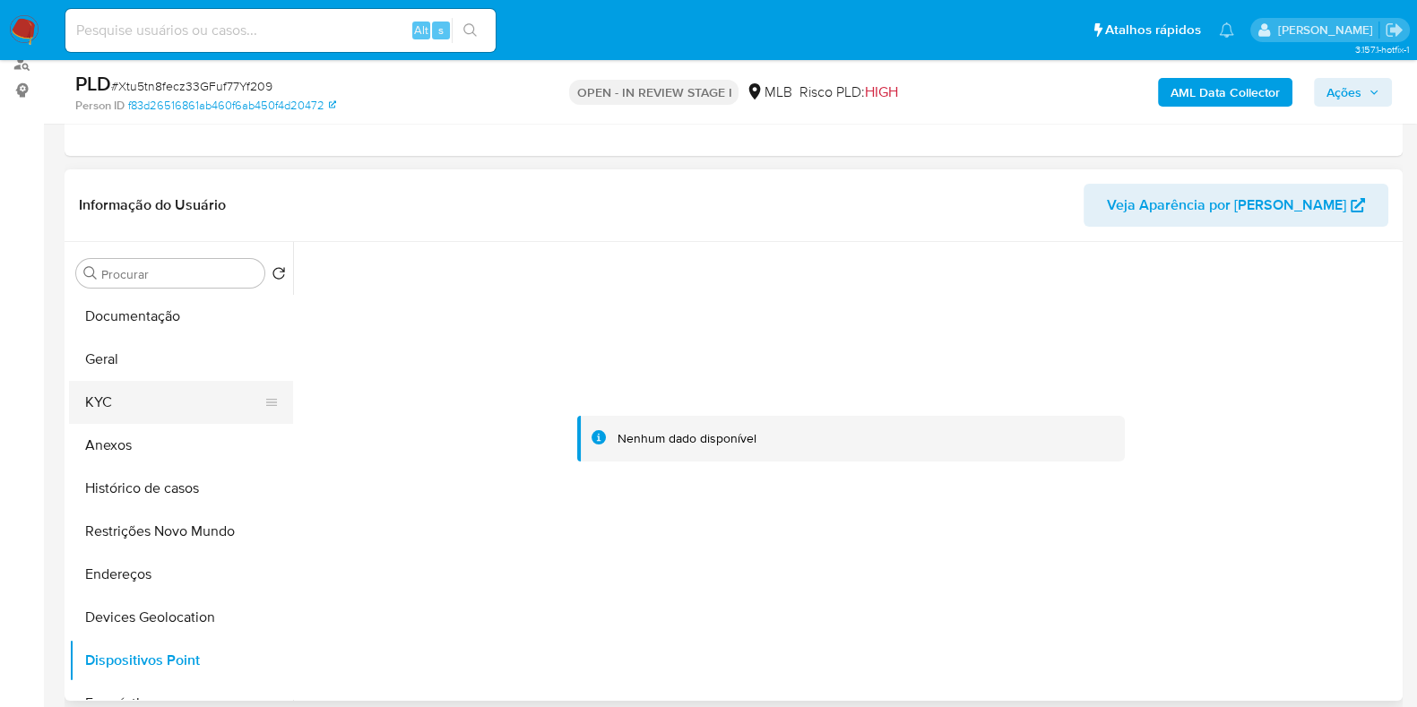
click at [129, 410] on button "KYC" at bounding box center [174, 402] width 210 height 43
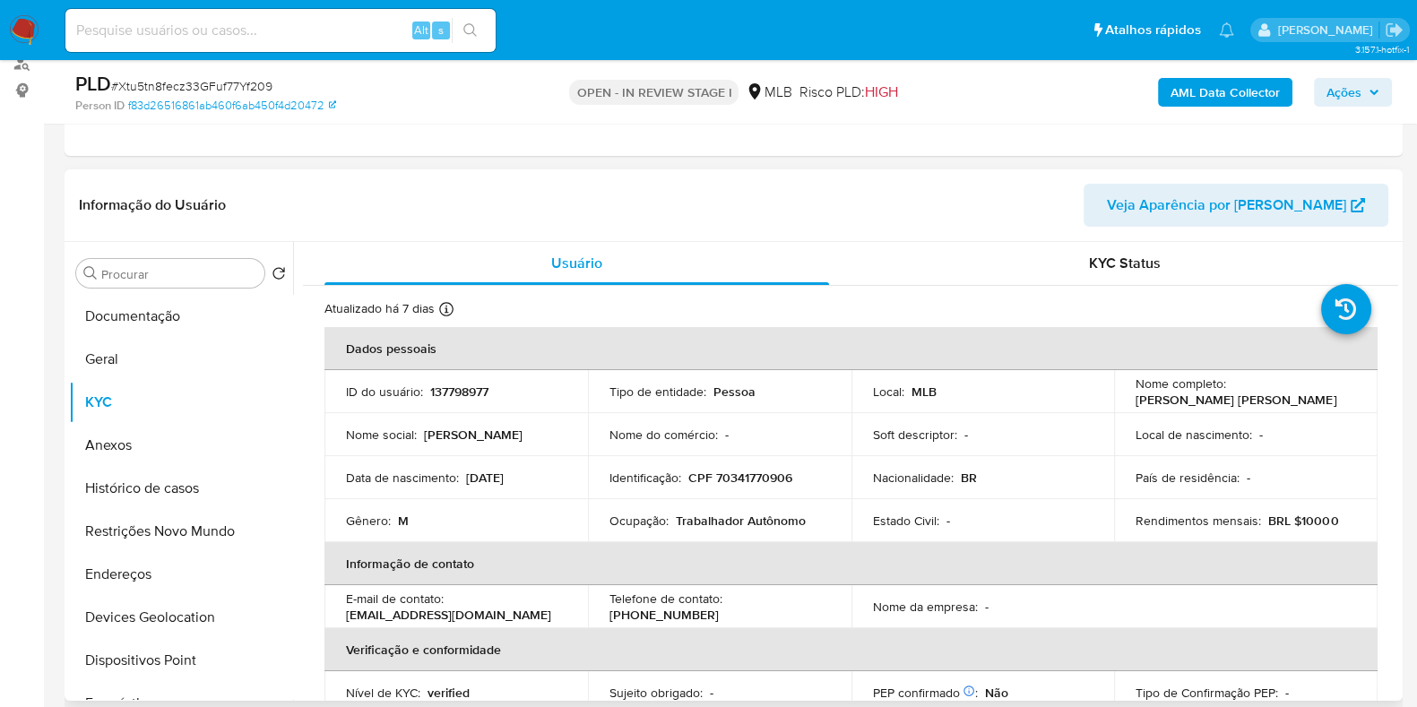
scroll to position [111, 0]
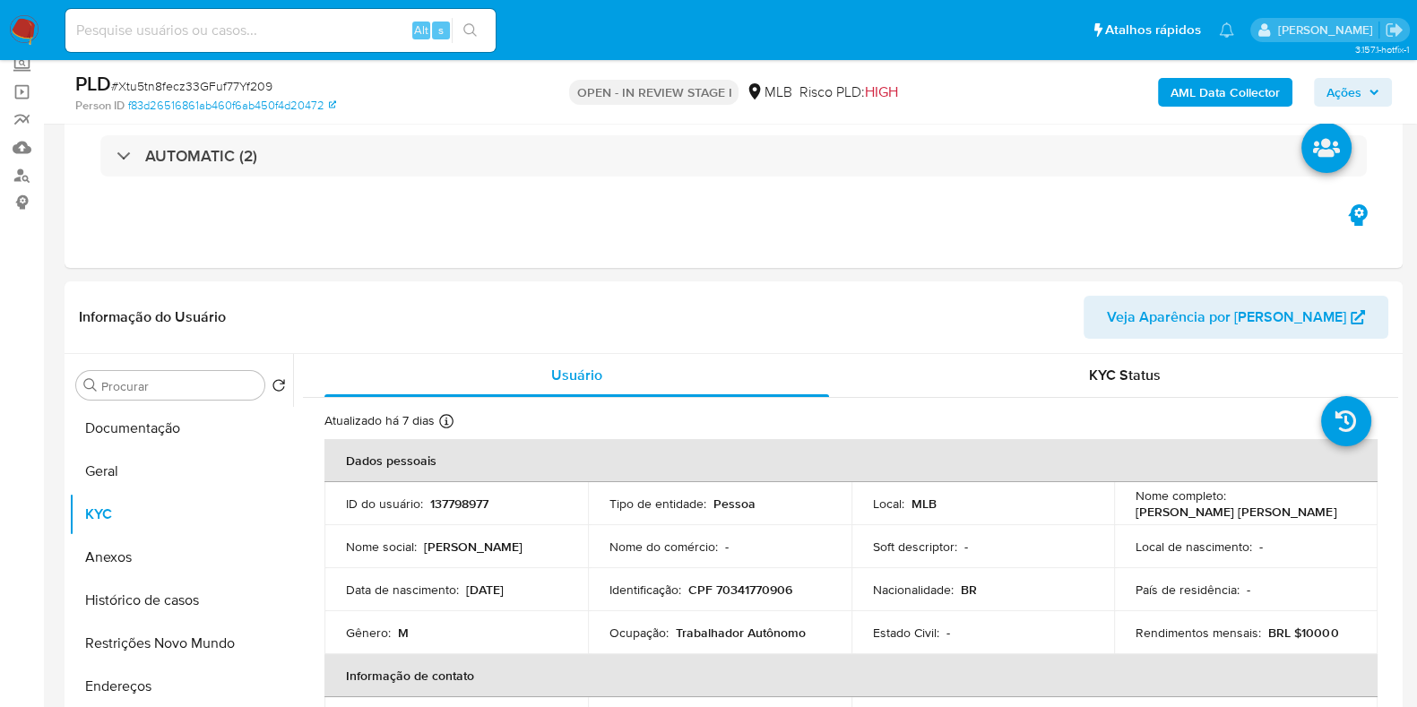
click at [1177, 93] on b "AML Data Collector" at bounding box center [1224, 92] width 109 height 29
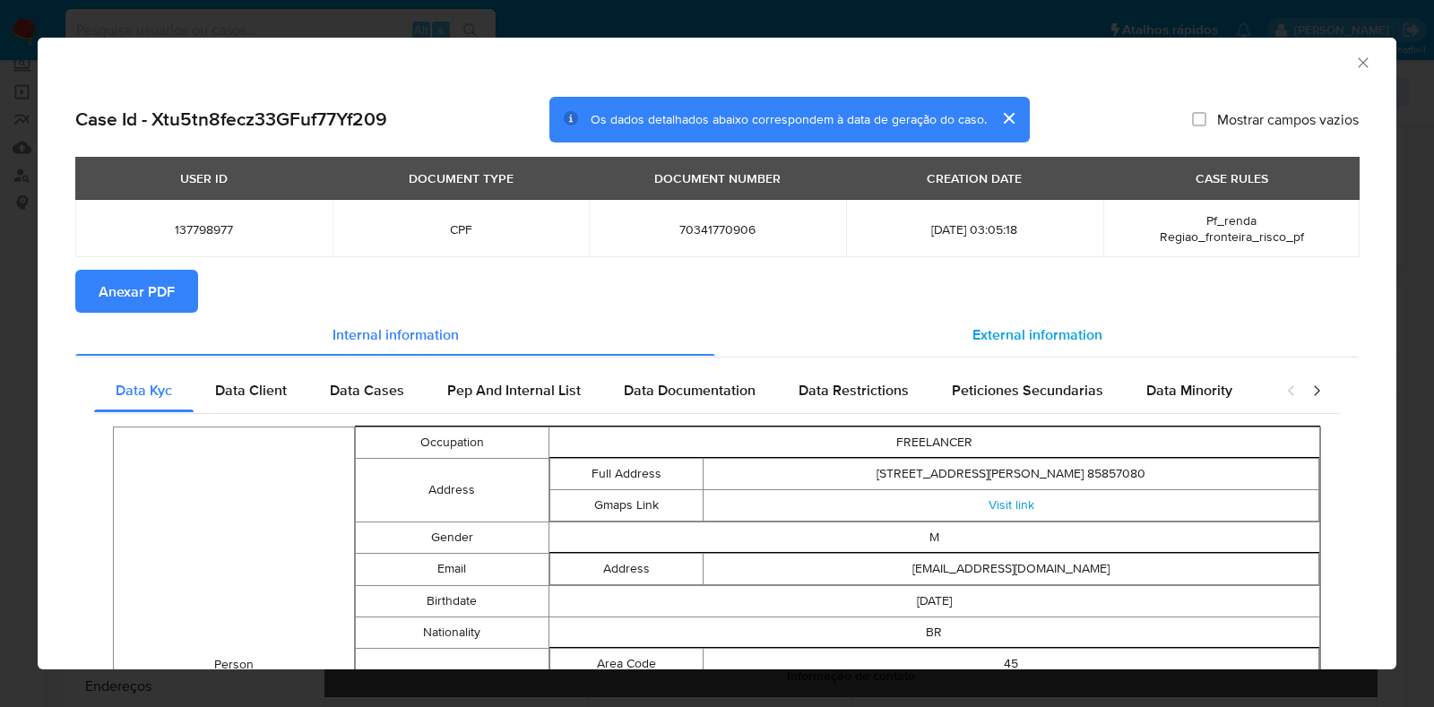
click at [999, 325] on span "External information" at bounding box center [1037, 334] width 130 height 21
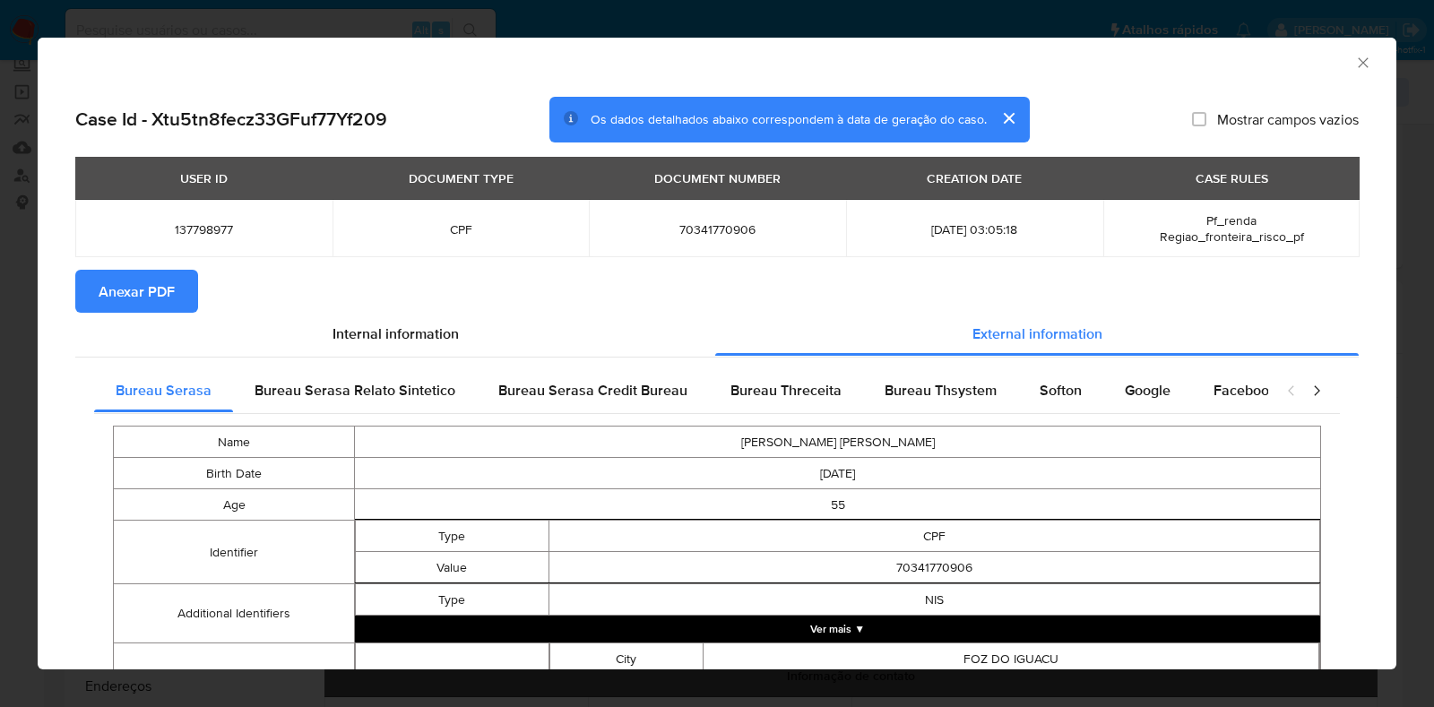
click at [125, 284] on span "Anexar PDF" at bounding box center [137, 291] width 76 height 39
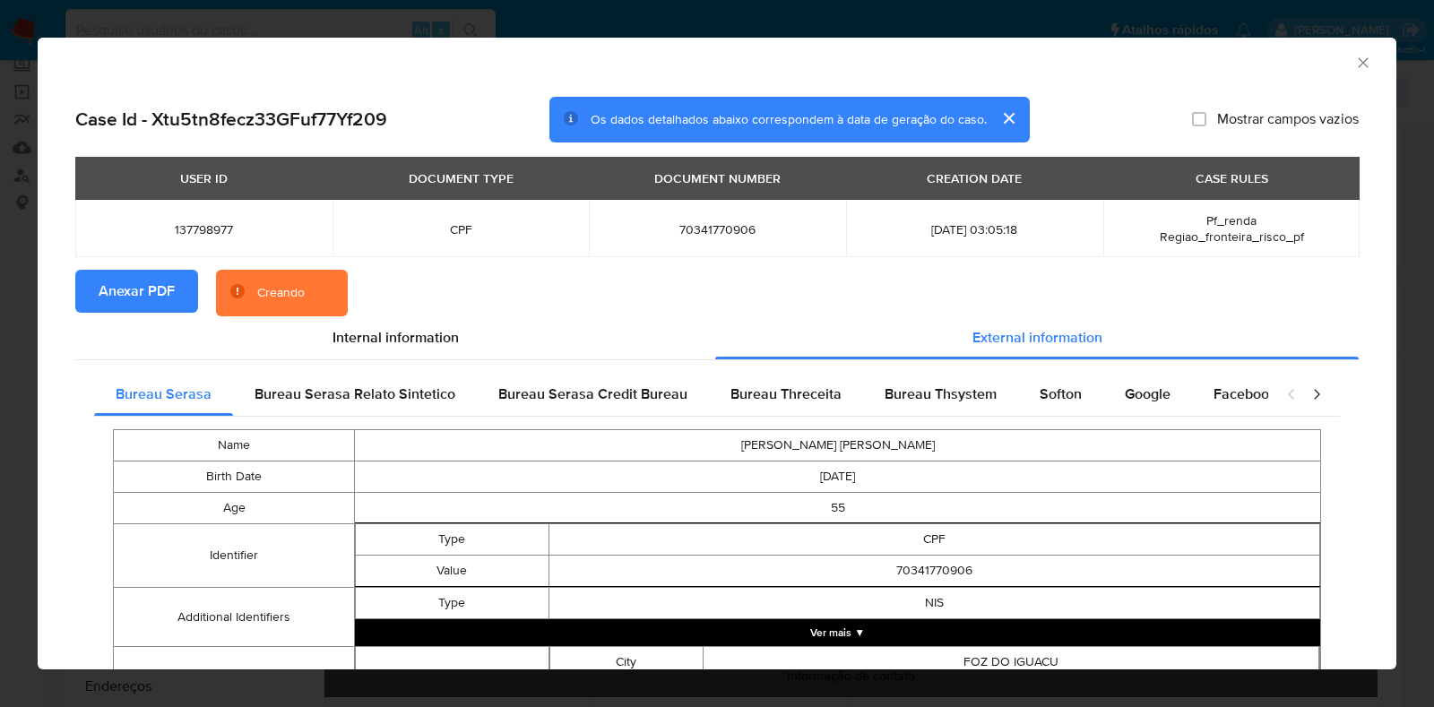
click at [1354, 67] on icon "Fechar a janela" at bounding box center [1363, 63] width 18 height 18
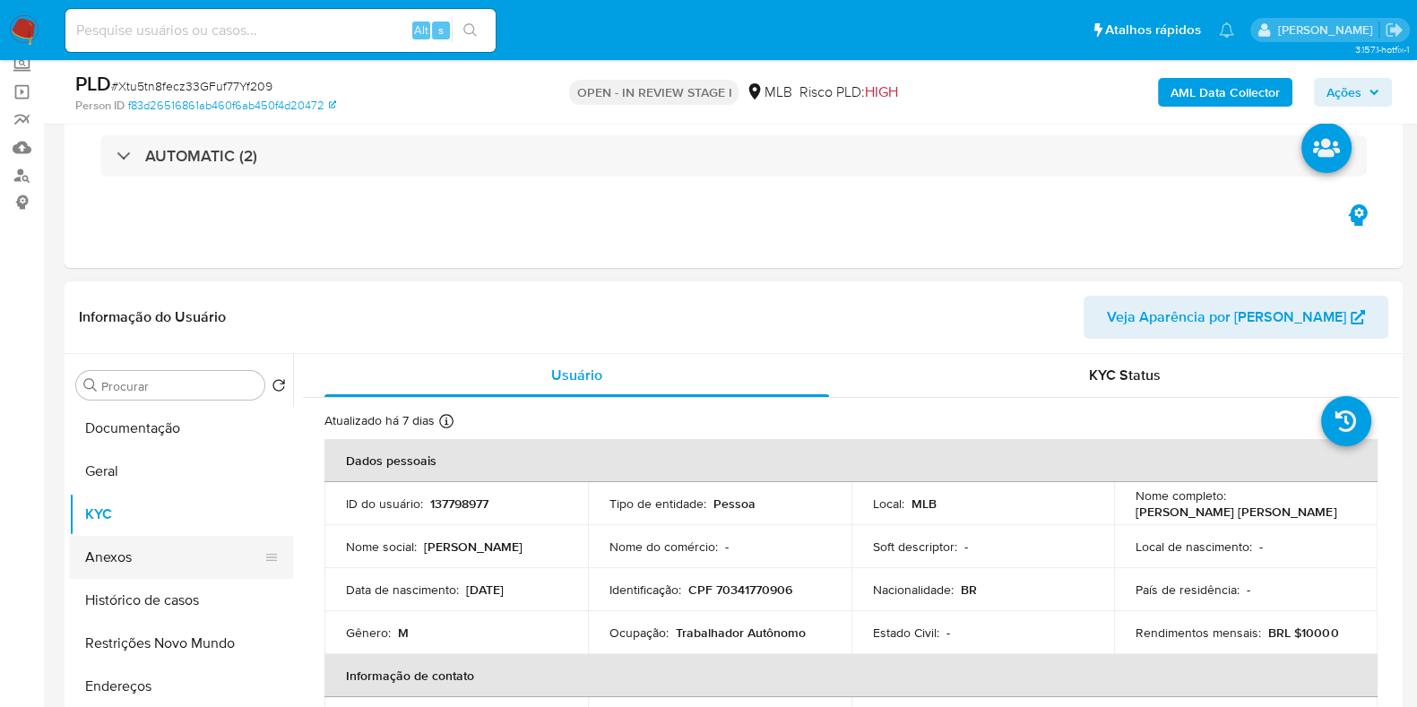
click at [119, 553] on button "Anexos" at bounding box center [174, 557] width 210 height 43
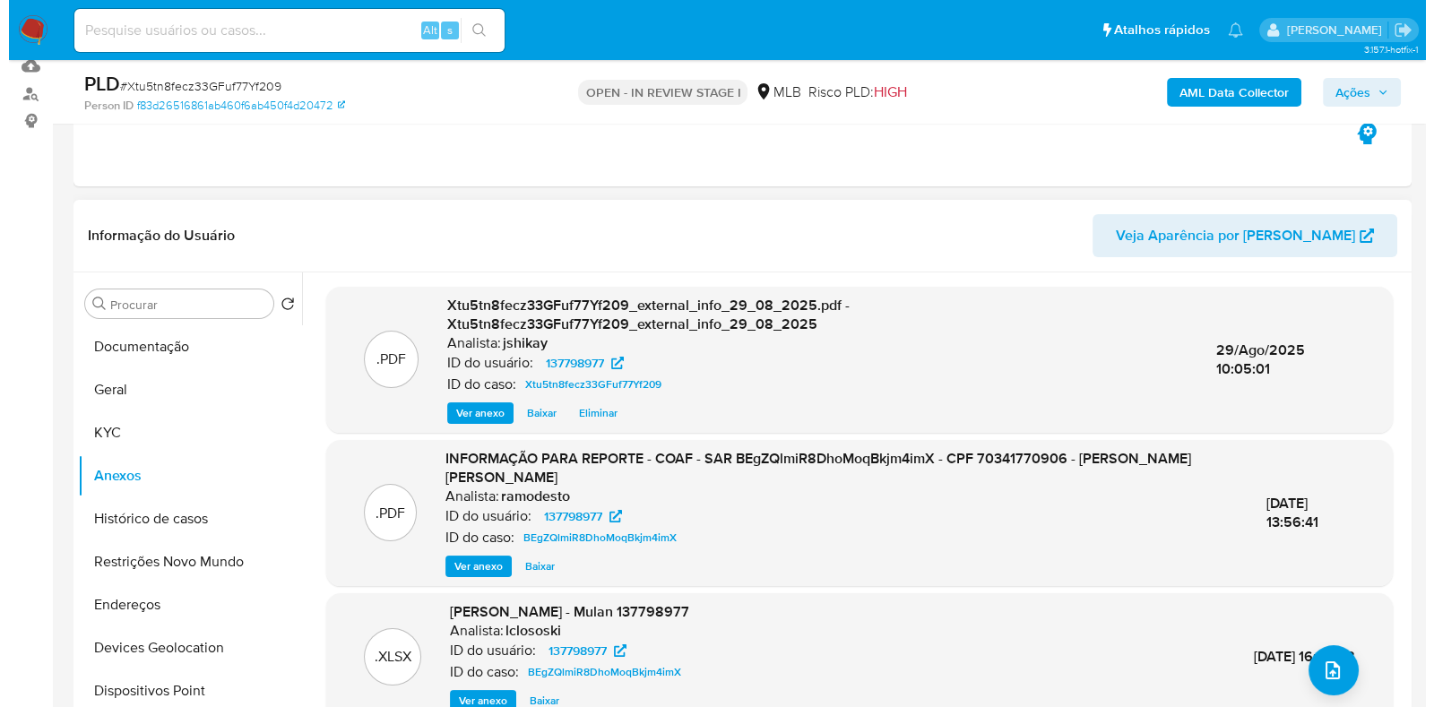
scroll to position [223, 0]
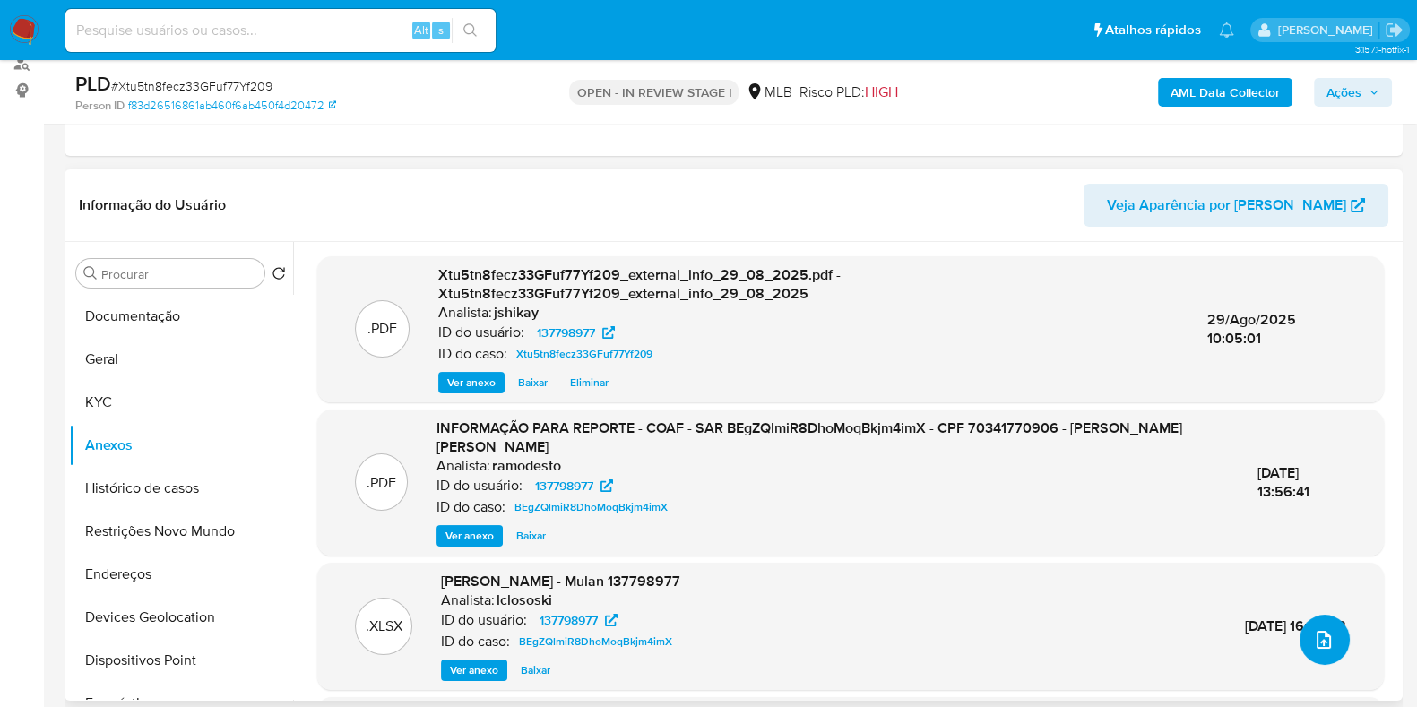
click at [1315, 637] on icon "upload-file" at bounding box center [1324, 640] width 22 height 22
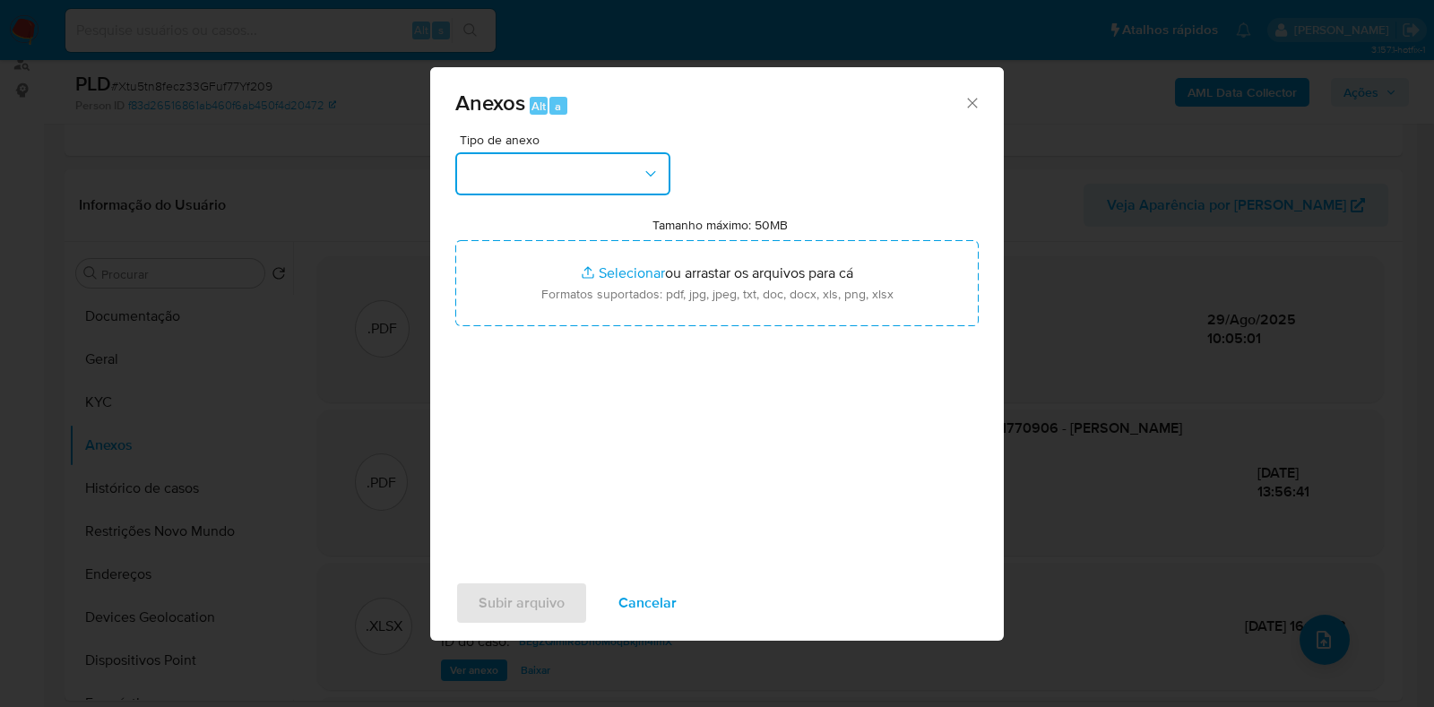
click at [556, 179] on button "button" at bounding box center [562, 173] width 215 height 43
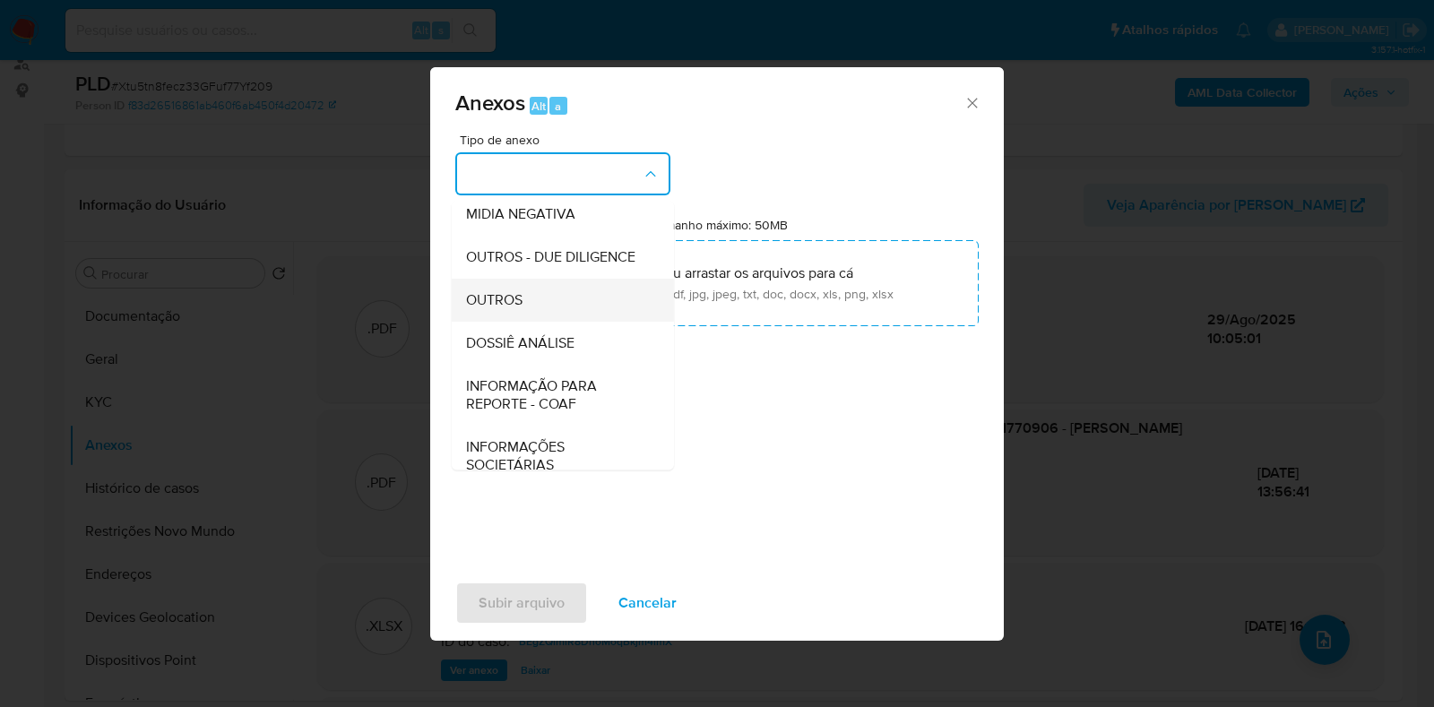
click at [525, 322] on div "OUTROS" at bounding box center [557, 300] width 183 height 43
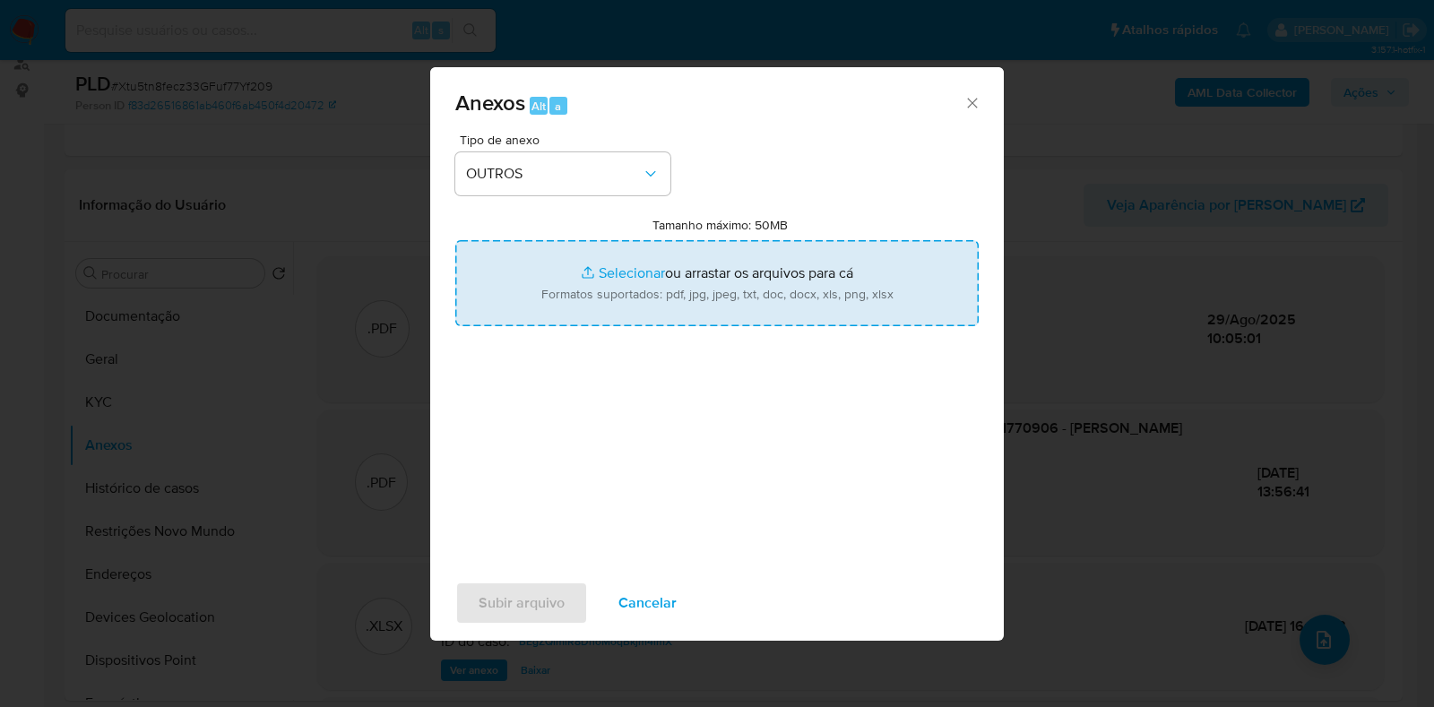
click at [600, 278] on input "Tamanho máximo: 50MB Selecionar arquivos" at bounding box center [716, 283] width 523 height 86
type input "C:\fakepath\Mulan 137798977_2025_08_28_16_59_34 - Resumen TX.pdf"
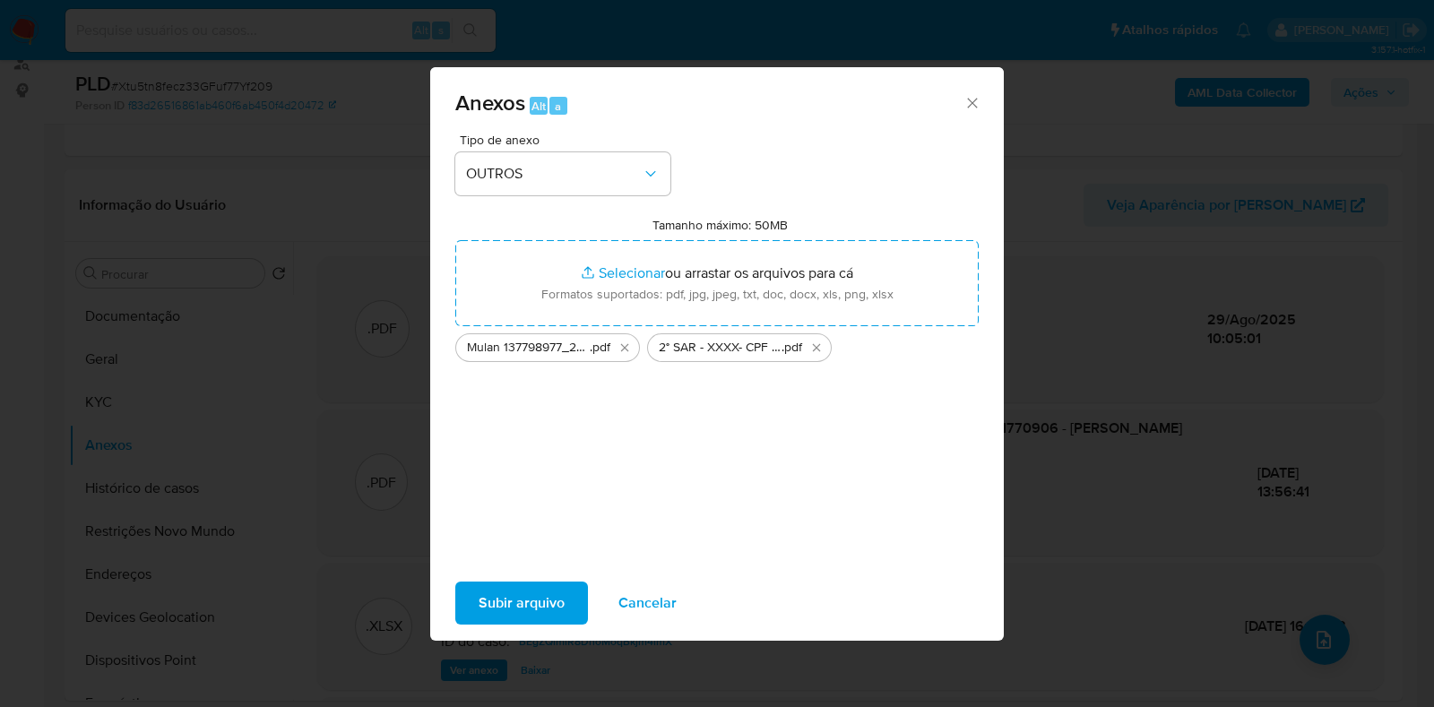
click at [531, 600] on span "Subir arquivo" at bounding box center [522, 602] width 86 height 39
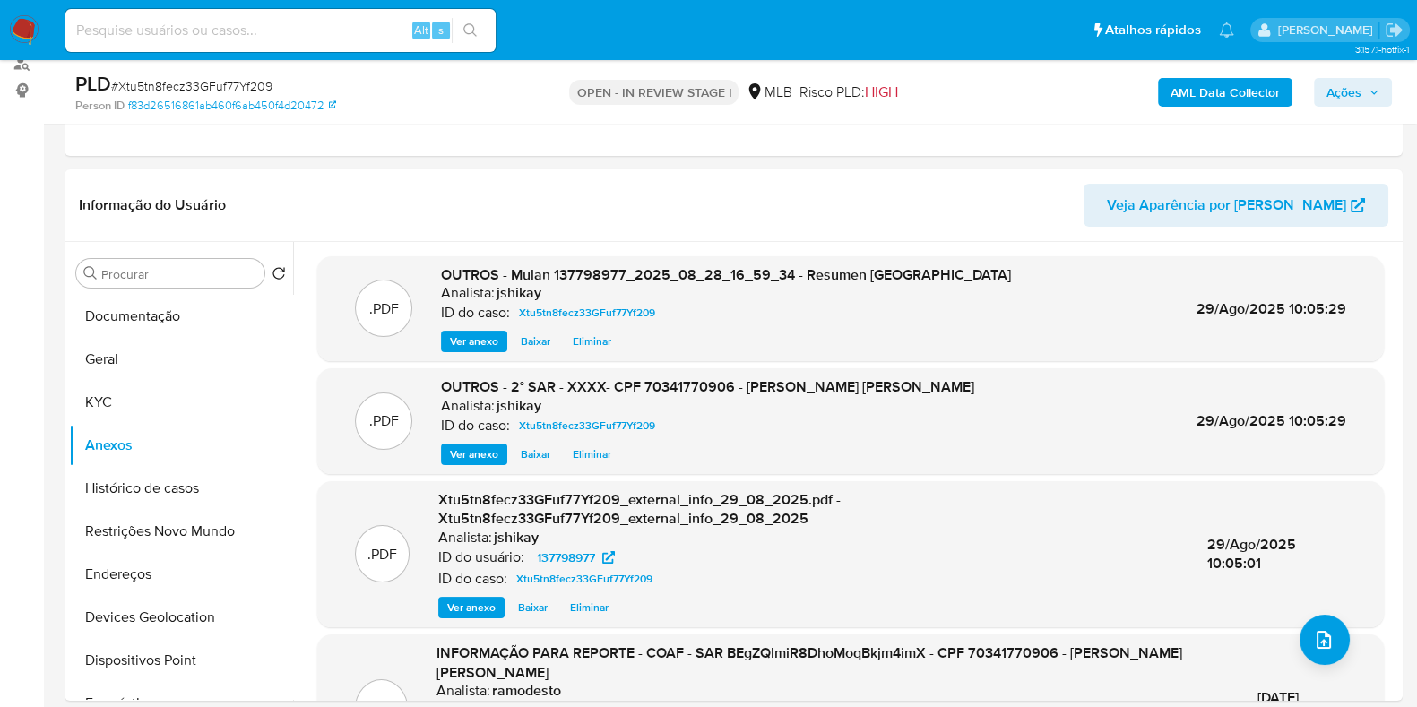
click at [1360, 86] on span "Ações" at bounding box center [1343, 92] width 35 height 29
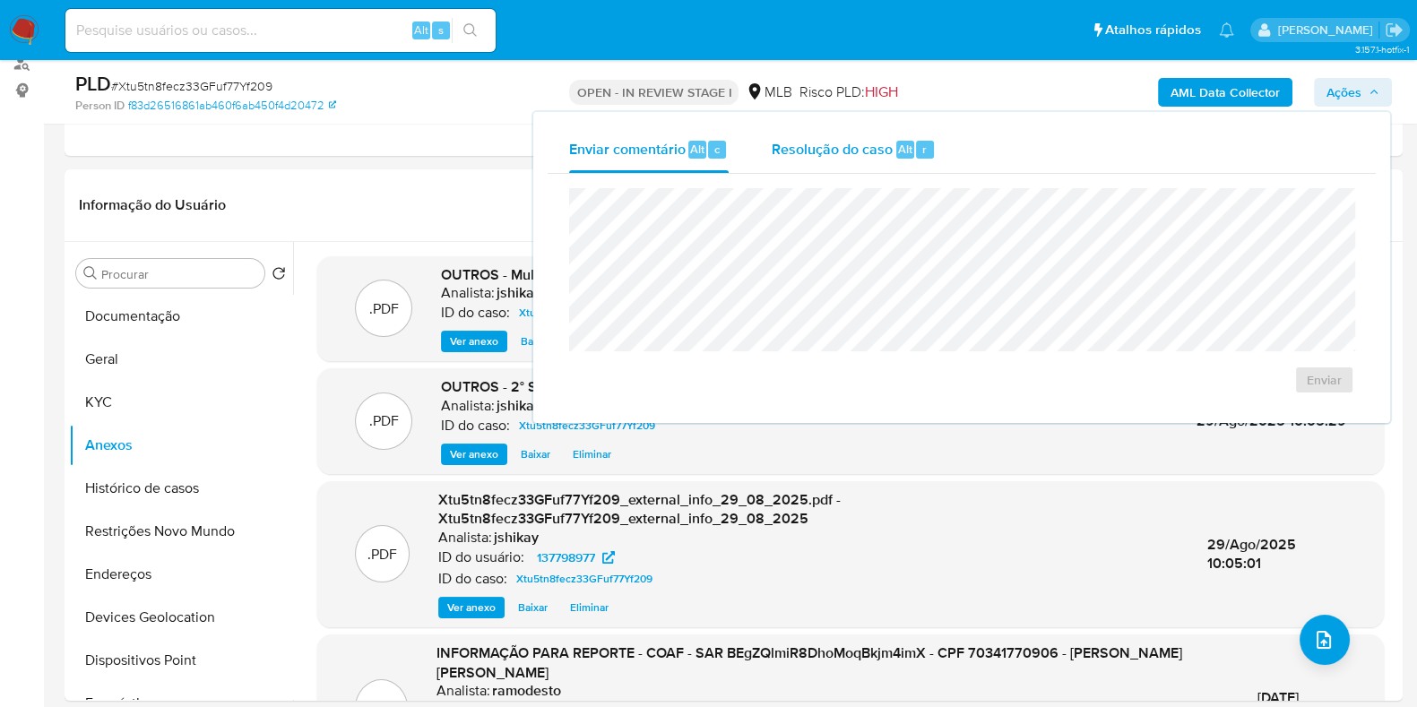
click at [848, 133] on div "Resolução do caso Alt r" at bounding box center [854, 149] width 164 height 47
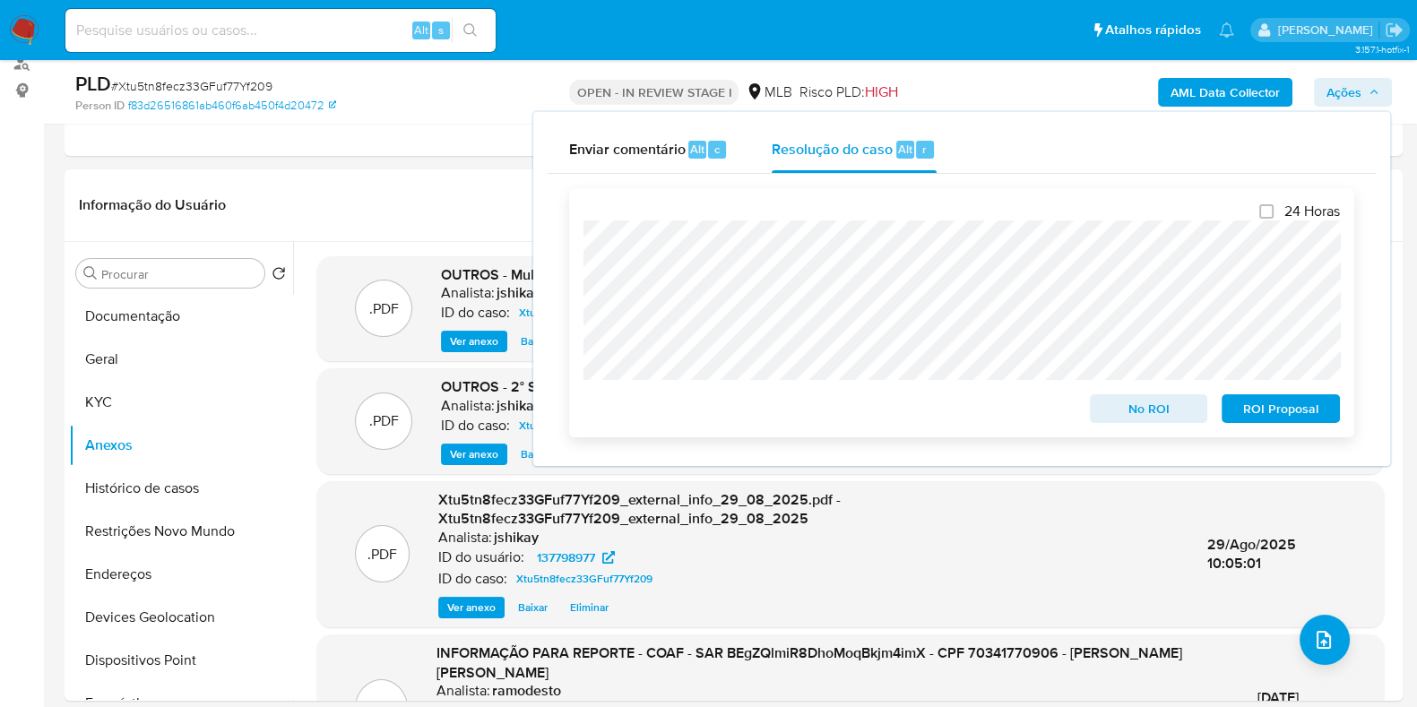
click at [1283, 404] on span "ROI Proposal" at bounding box center [1280, 408] width 93 height 25
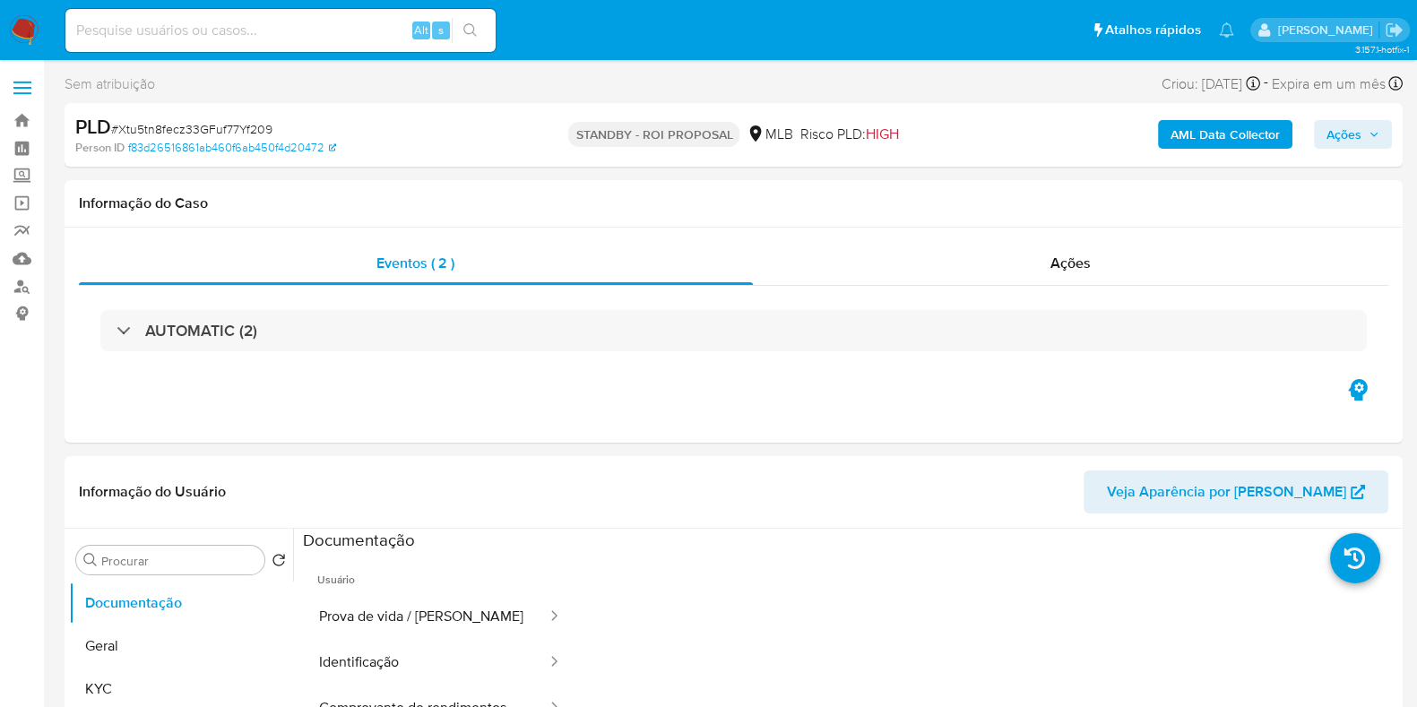
select select "10"
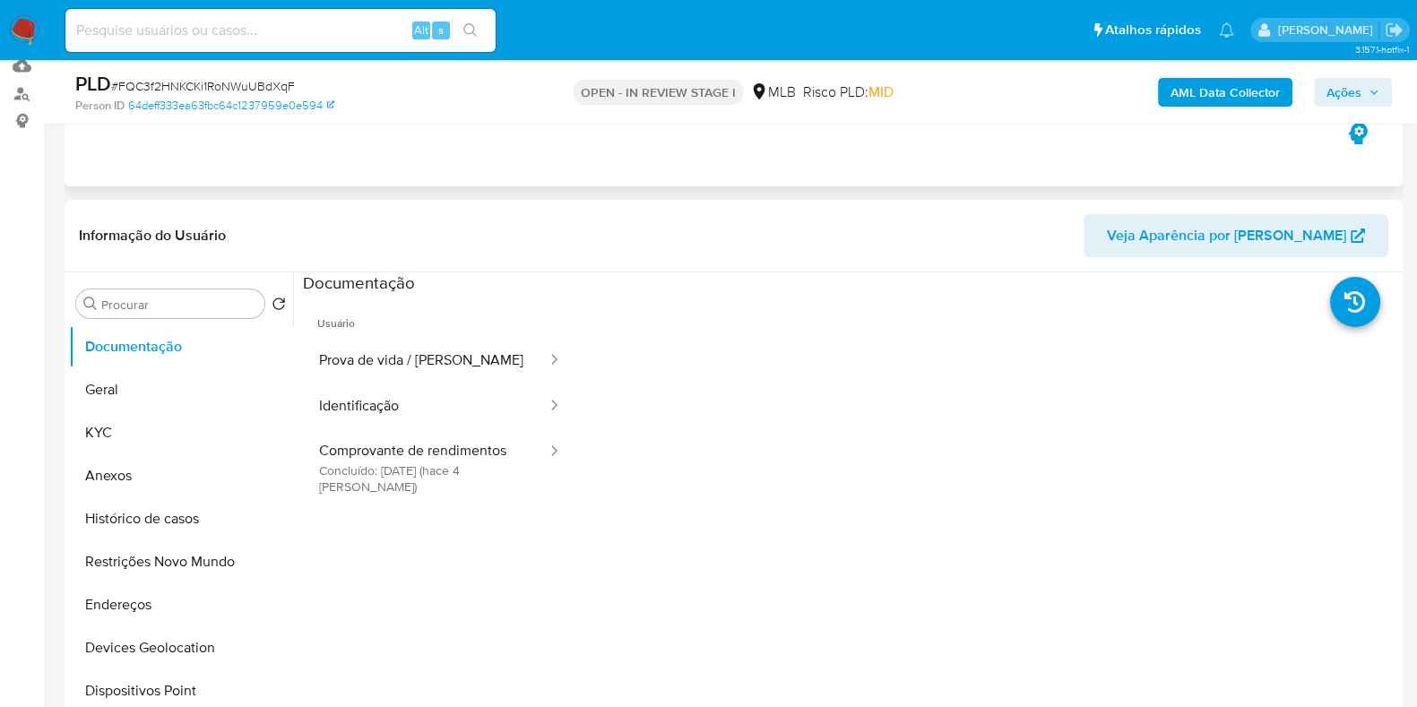
scroll to position [336, 0]
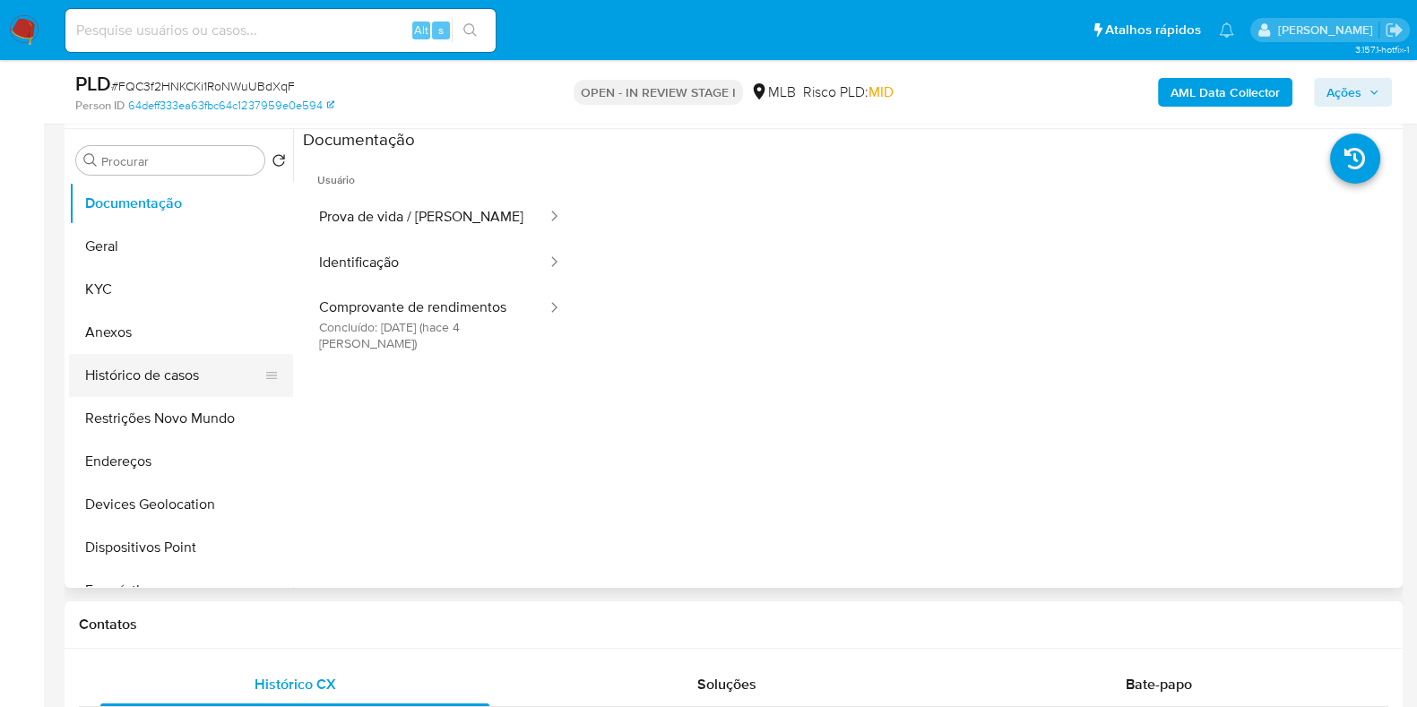
click at [168, 362] on button "Histórico de casos" at bounding box center [174, 375] width 210 height 43
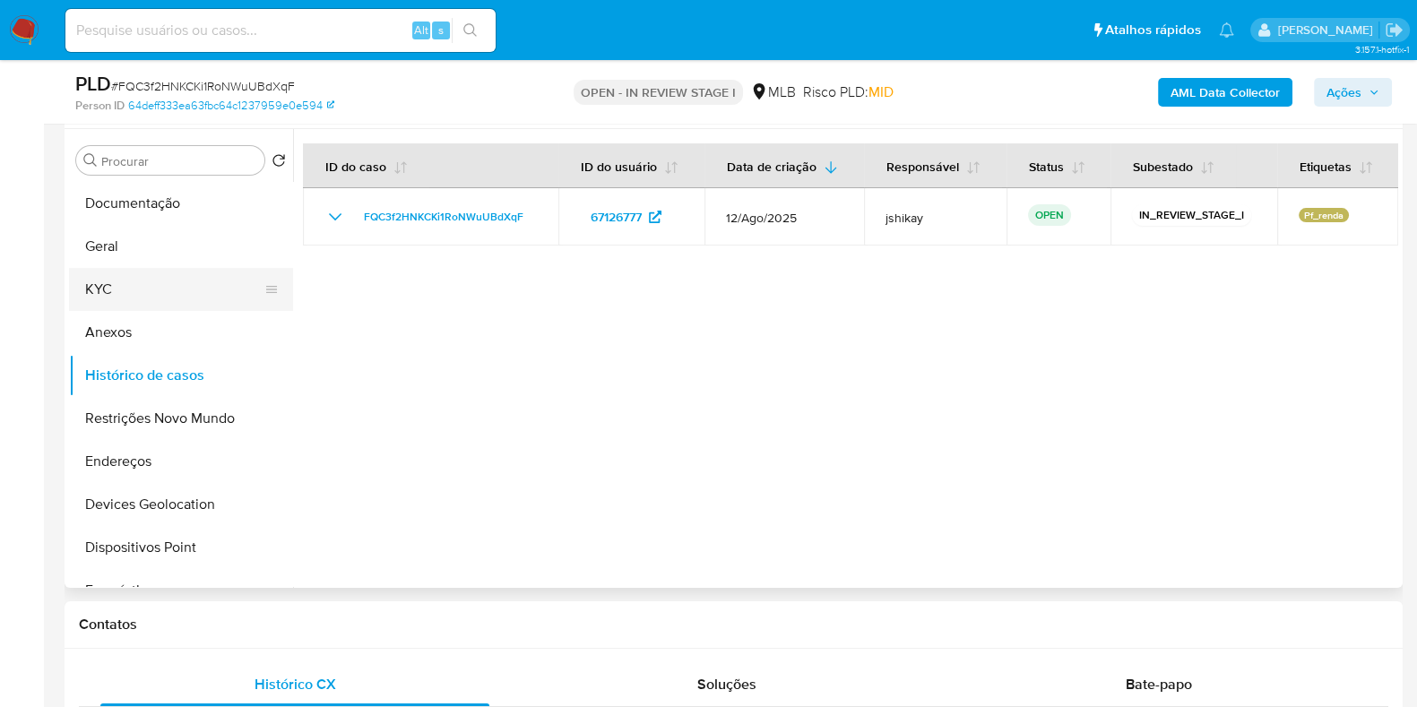
click at [134, 289] on button "KYC" at bounding box center [174, 289] width 210 height 43
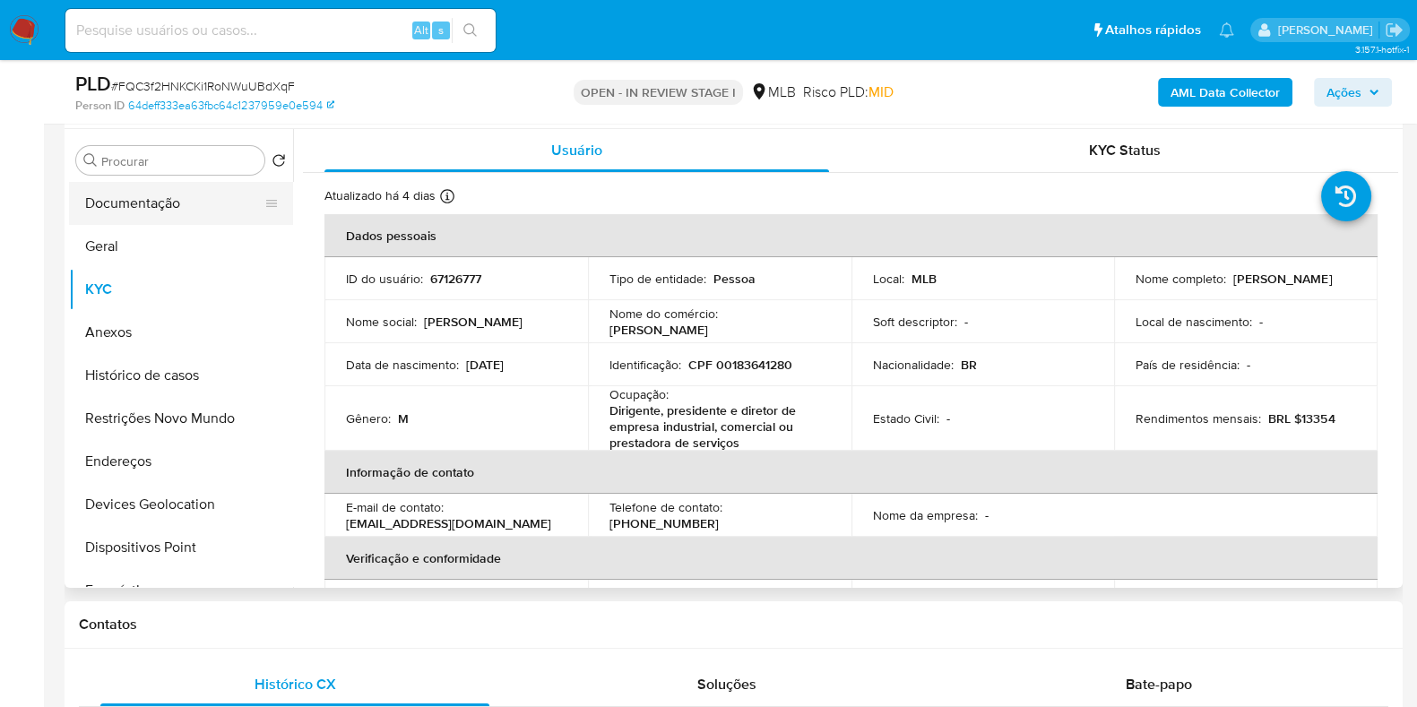
click at [160, 206] on button "Documentação" at bounding box center [174, 203] width 210 height 43
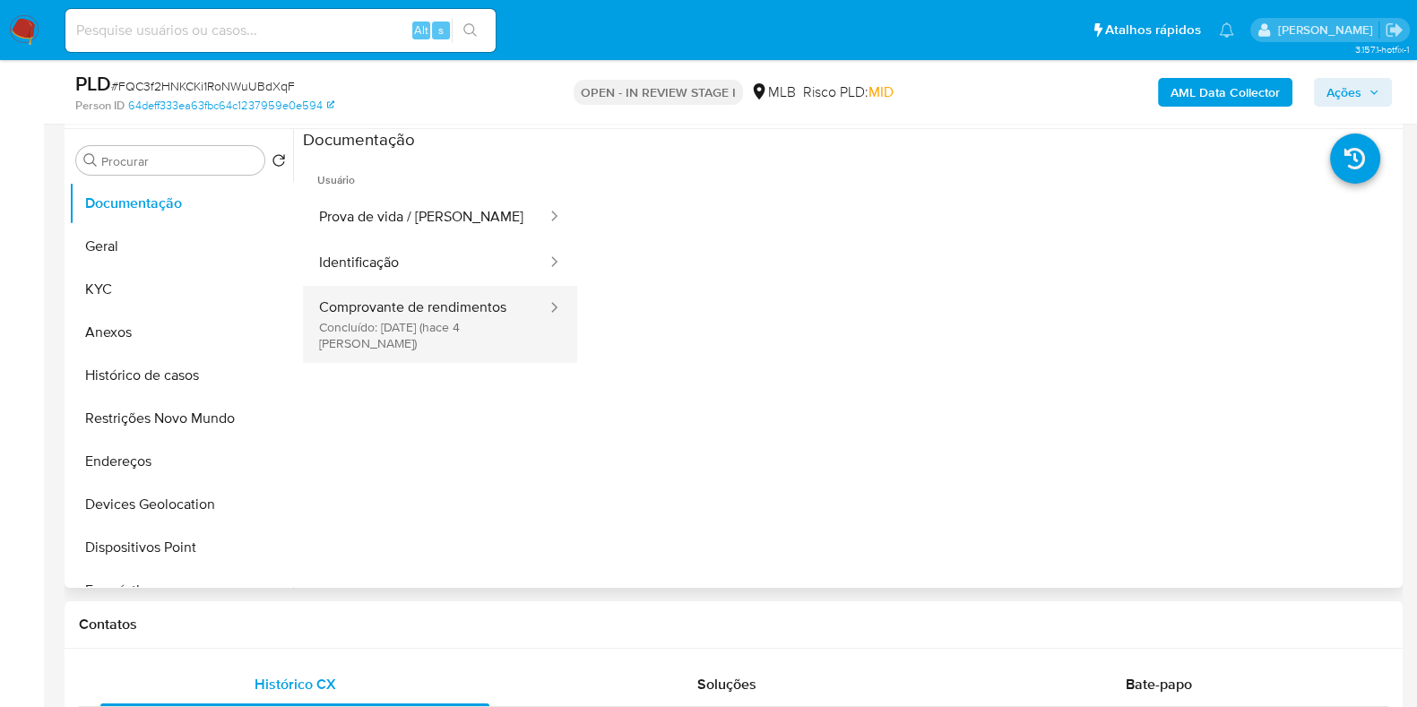
click at [488, 329] on button "Comprovante de rendimentos Concluído: 25/08/2025 (hace 4 días)" at bounding box center [426, 324] width 246 height 77
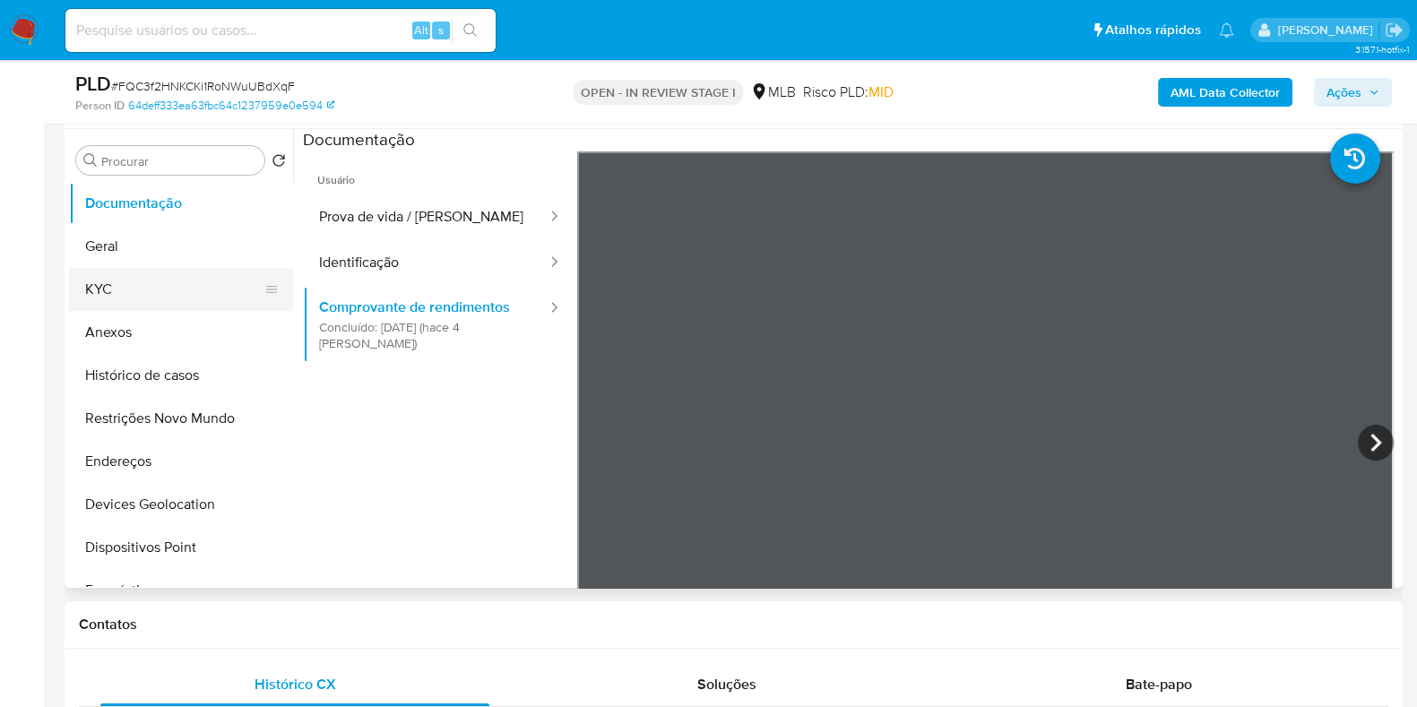
click at [144, 279] on button "KYC" at bounding box center [174, 289] width 210 height 43
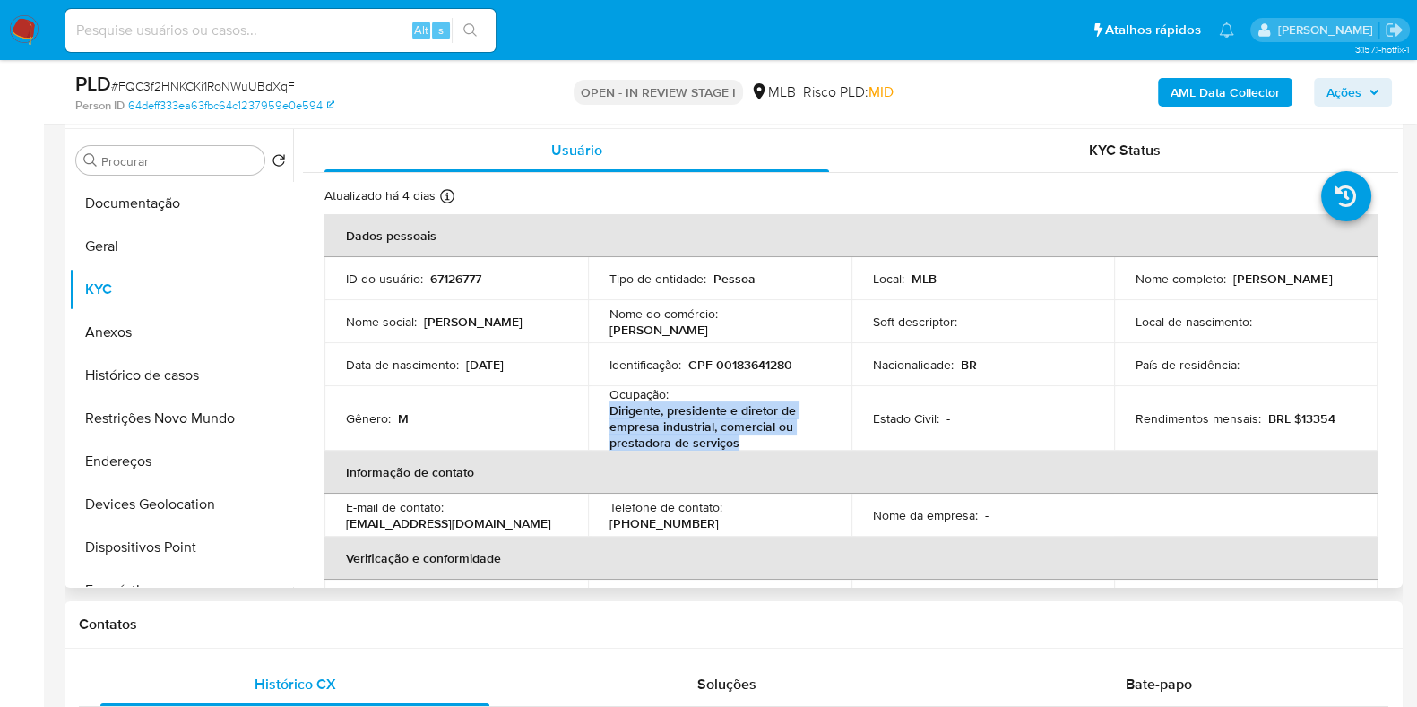
drag, startPoint x: 609, startPoint y: 414, endPoint x: 742, endPoint y: 445, distance: 137.2
click at [742, 445] on p "Dirigente, presidente e diretor de empresa industrial, comercial ou prestadora …" at bounding box center [715, 426] width 213 height 48
copy p "Dirigente, presidente e diretor de empresa industrial, comercial ou prestadora …"
click at [925, 625] on h1 "Contatos" at bounding box center [733, 625] width 1309 height 18
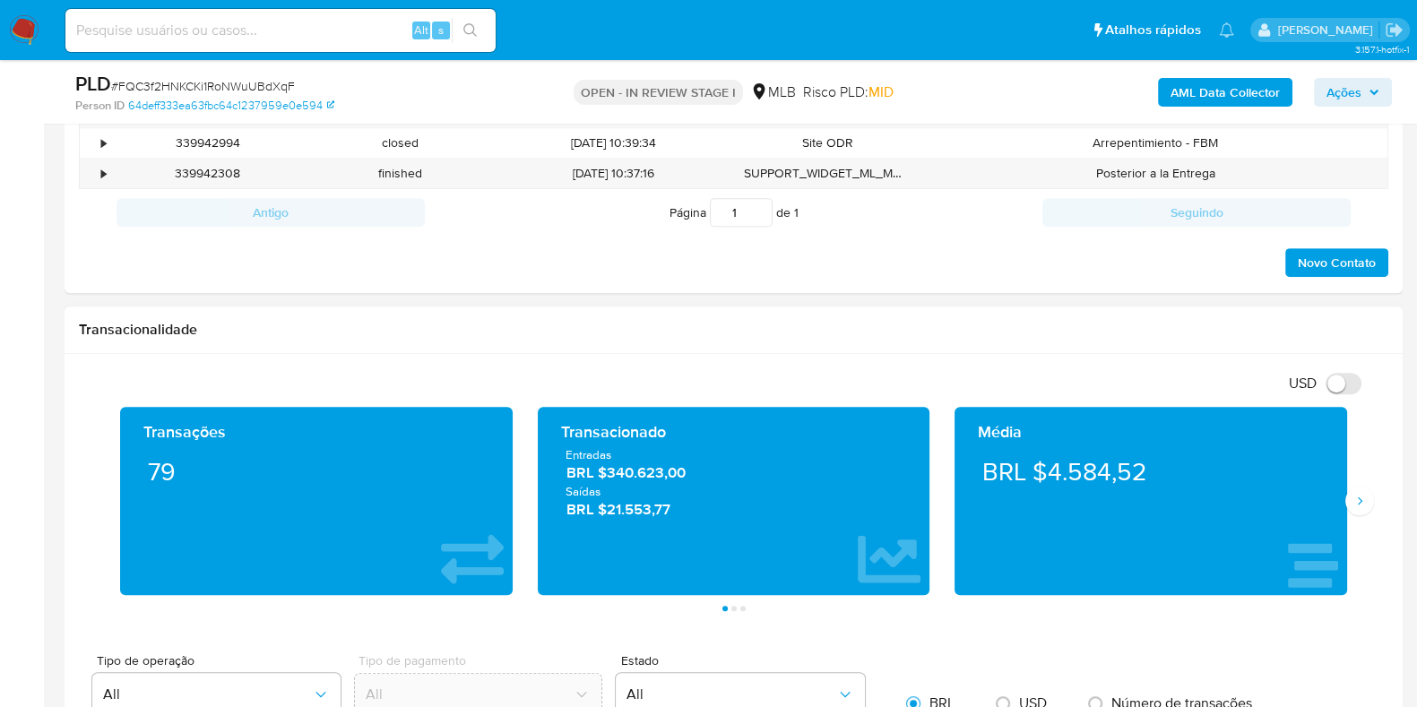
scroll to position [895, 0]
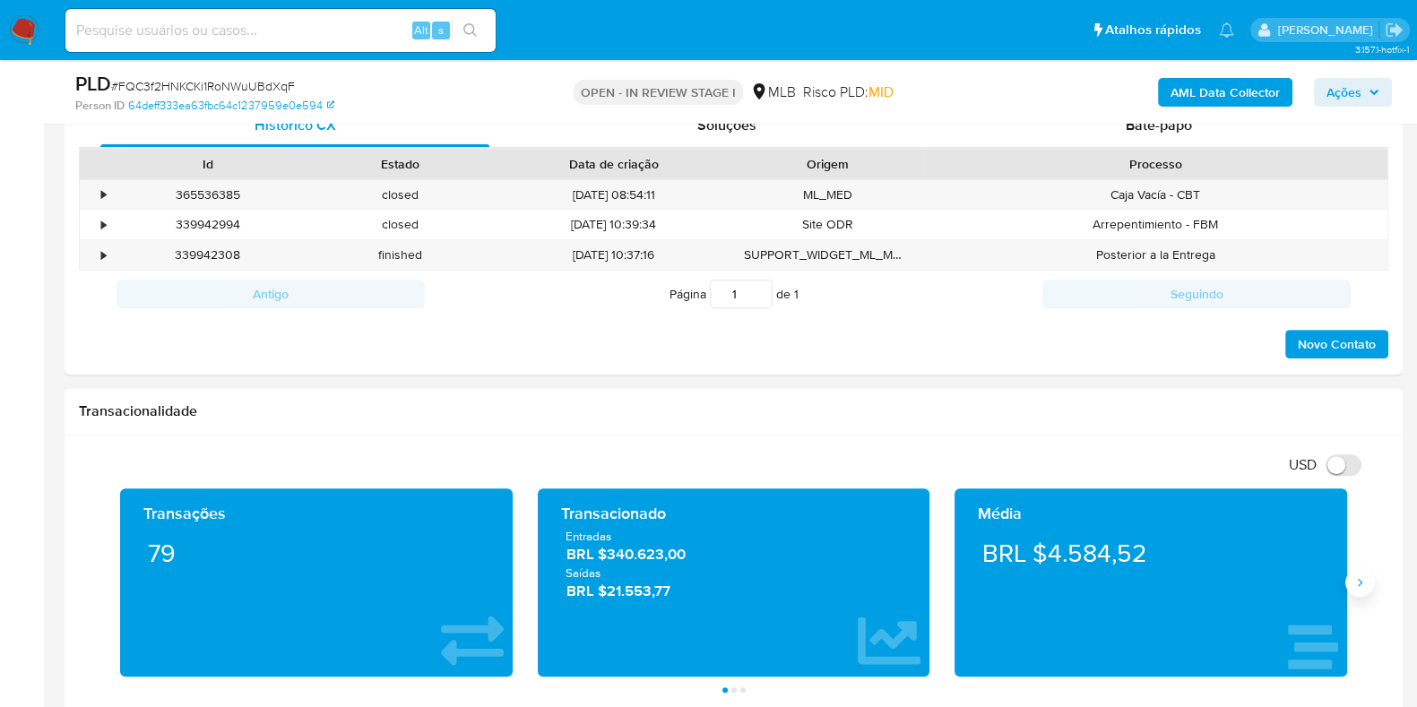
click at [1367, 580] on button "Siguiente" at bounding box center [1359, 582] width 29 height 29
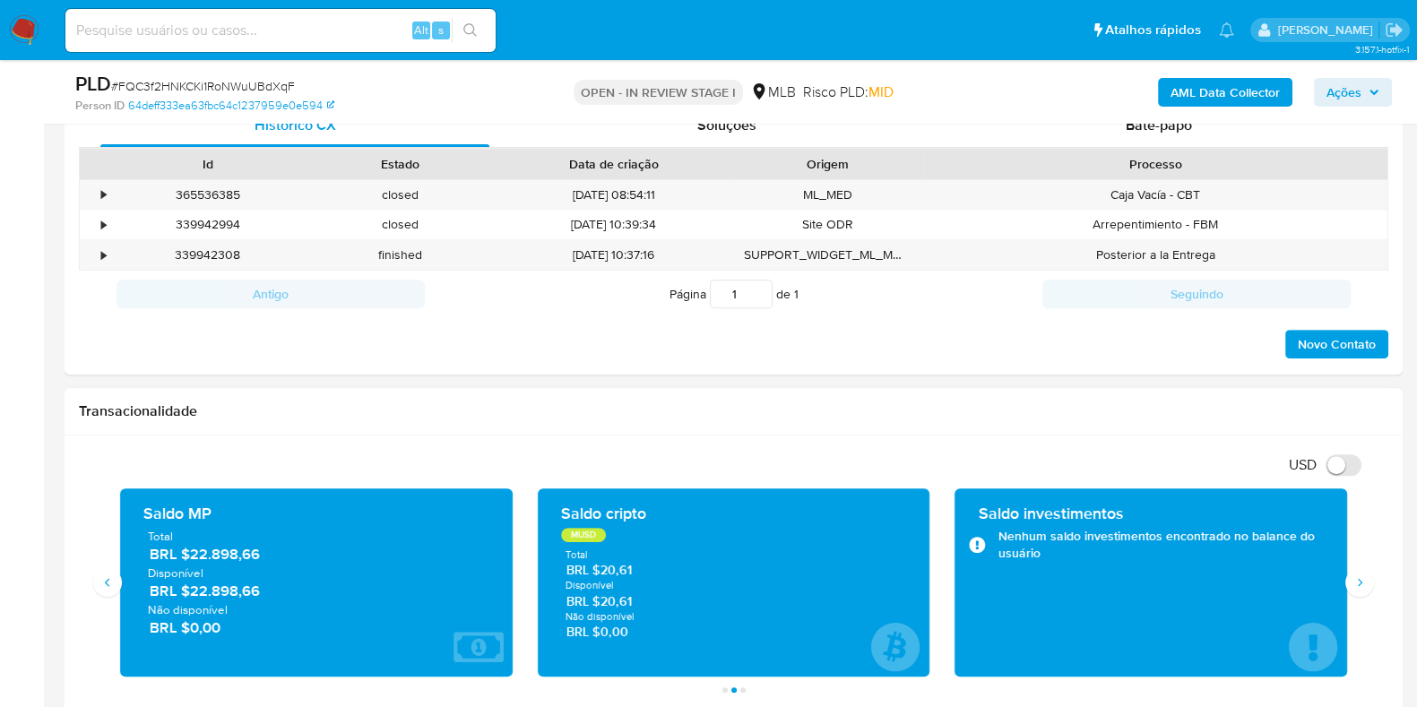
drag, startPoint x: 262, startPoint y: 592, endPoint x: 192, endPoint y: 587, distance: 70.0
click at [192, 587] on span "BRL $22.898,66" at bounding box center [317, 591] width 335 height 21
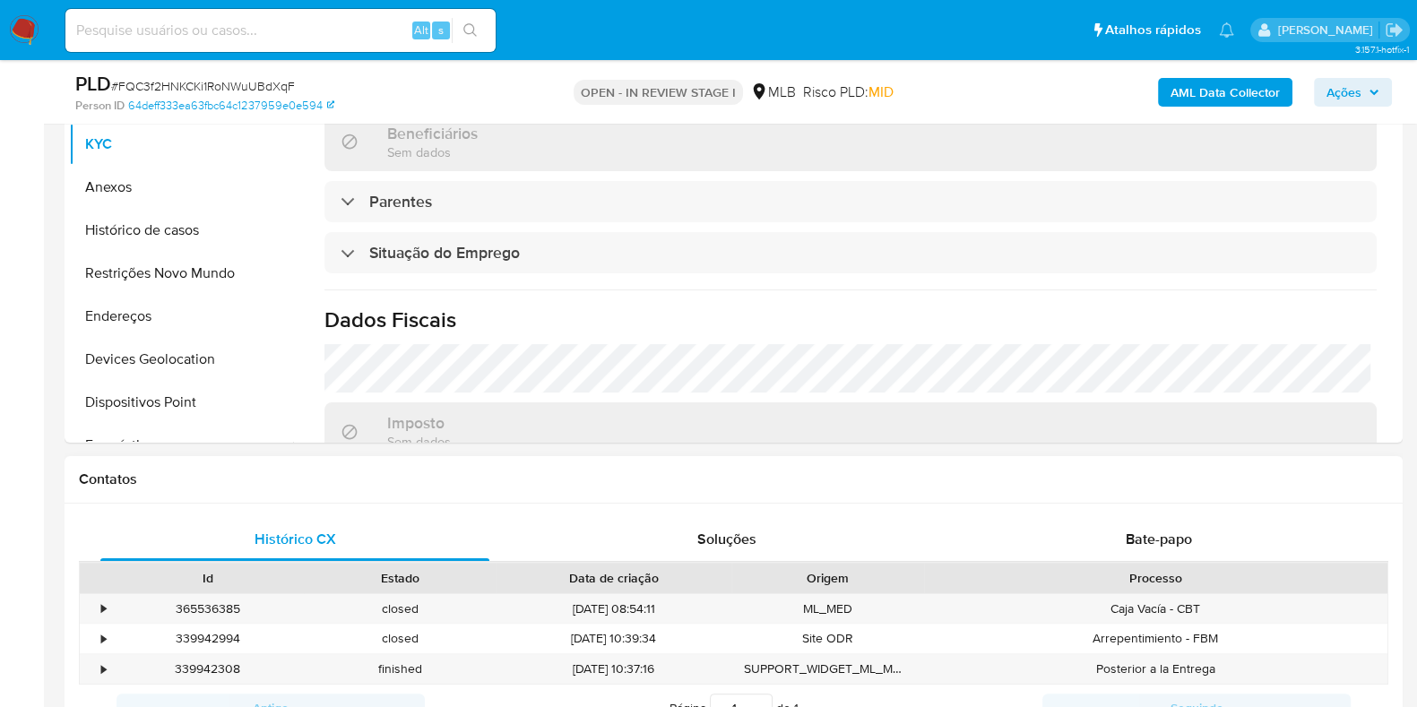
scroll to position [111, 0]
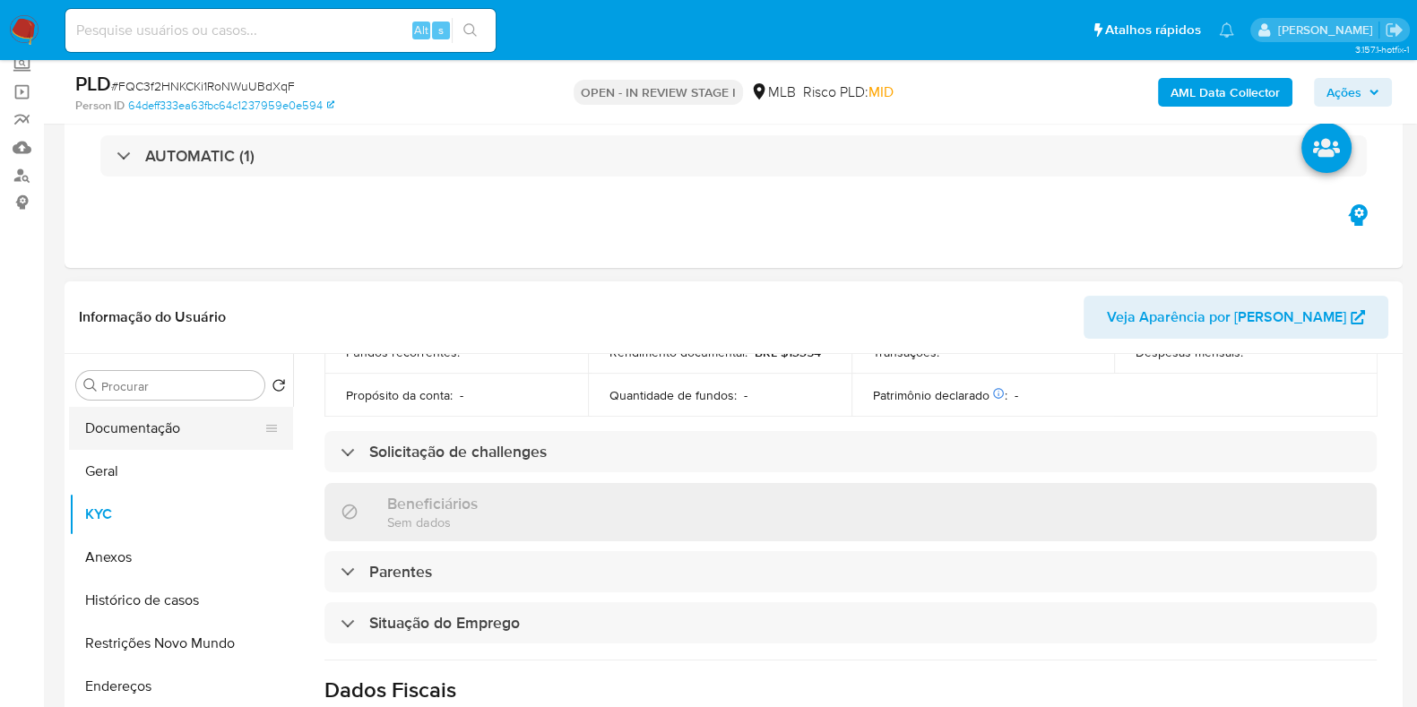
click at [157, 443] on button "Documentação" at bounding box center [174, 428] width 210 height 43
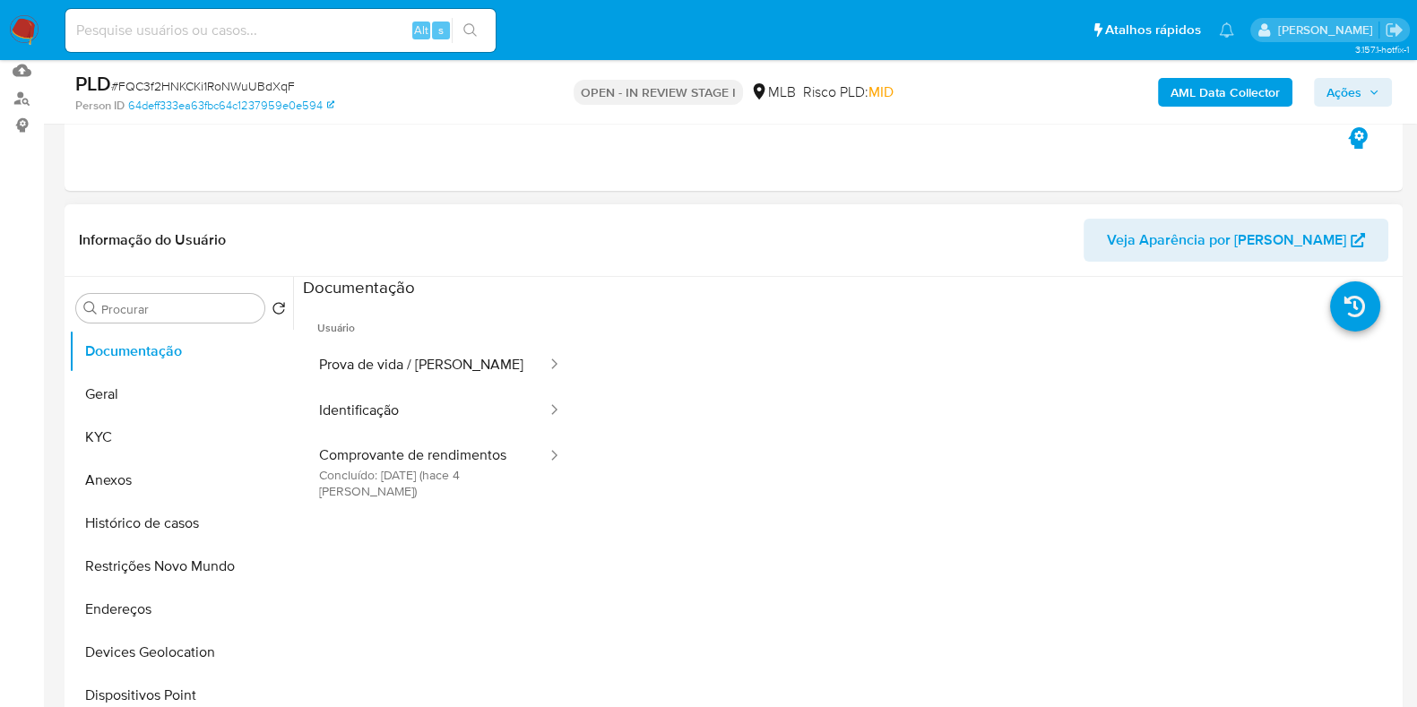
scroll to position [223, 0]
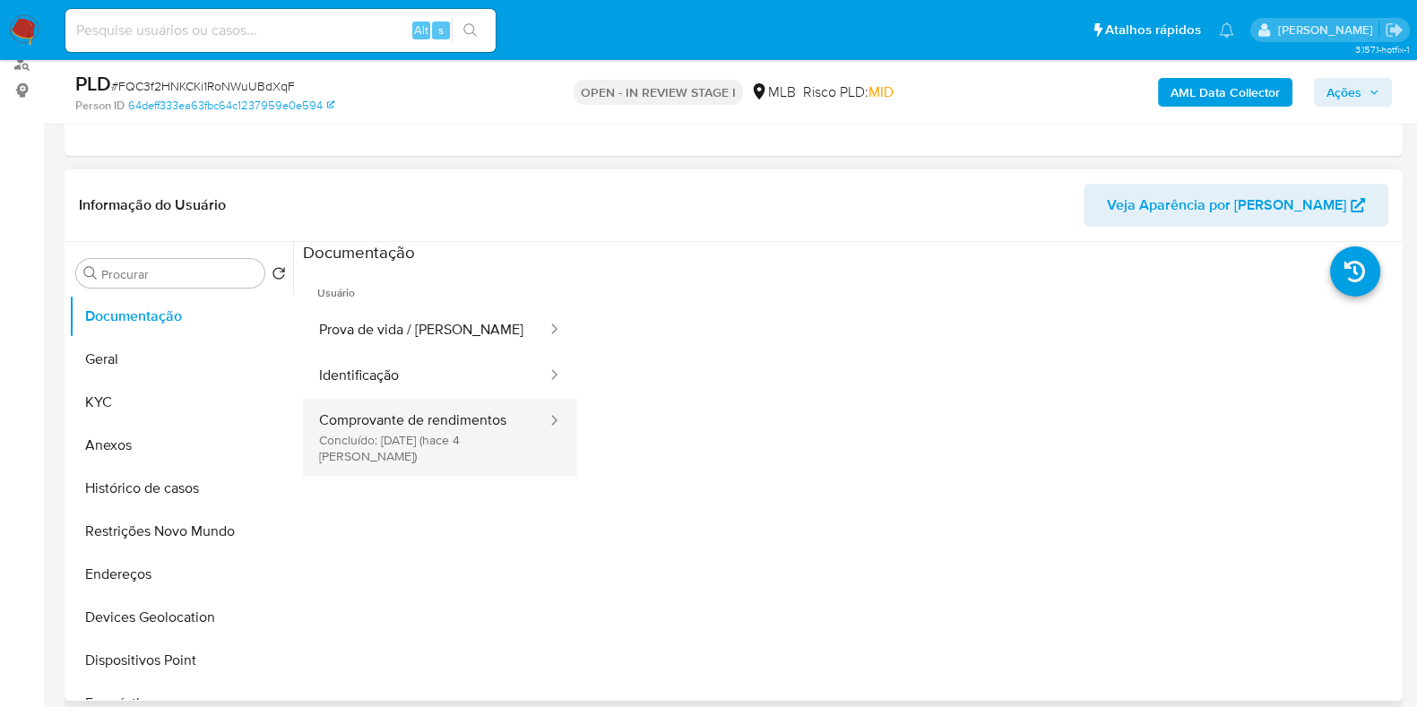
click at [417, 430] on button "Comprovante de rendimentos Concluído: 25/08/2025 (hace 4 días)" at bounding box center [426, 437] width 246 height 77
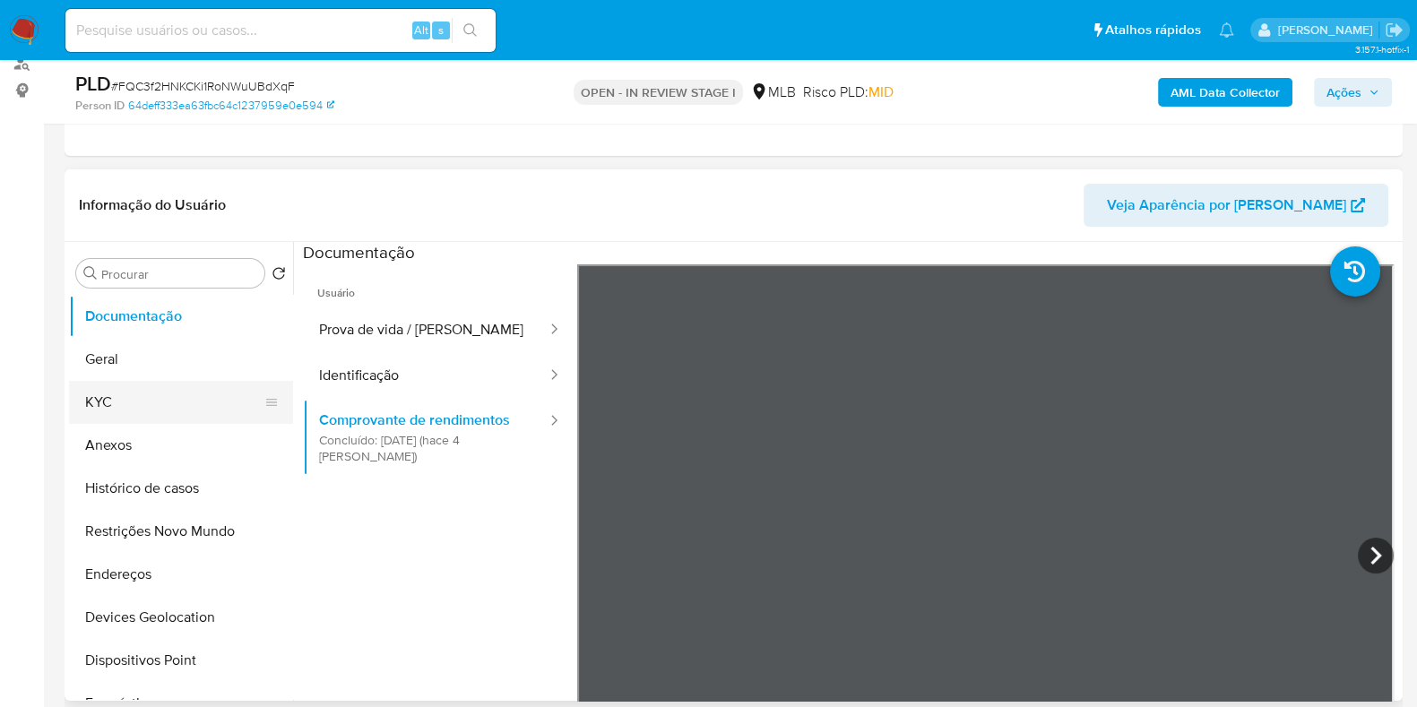
click at [147, 381] on button "KYC" at bounding box center [174, 402] width 210 height 43
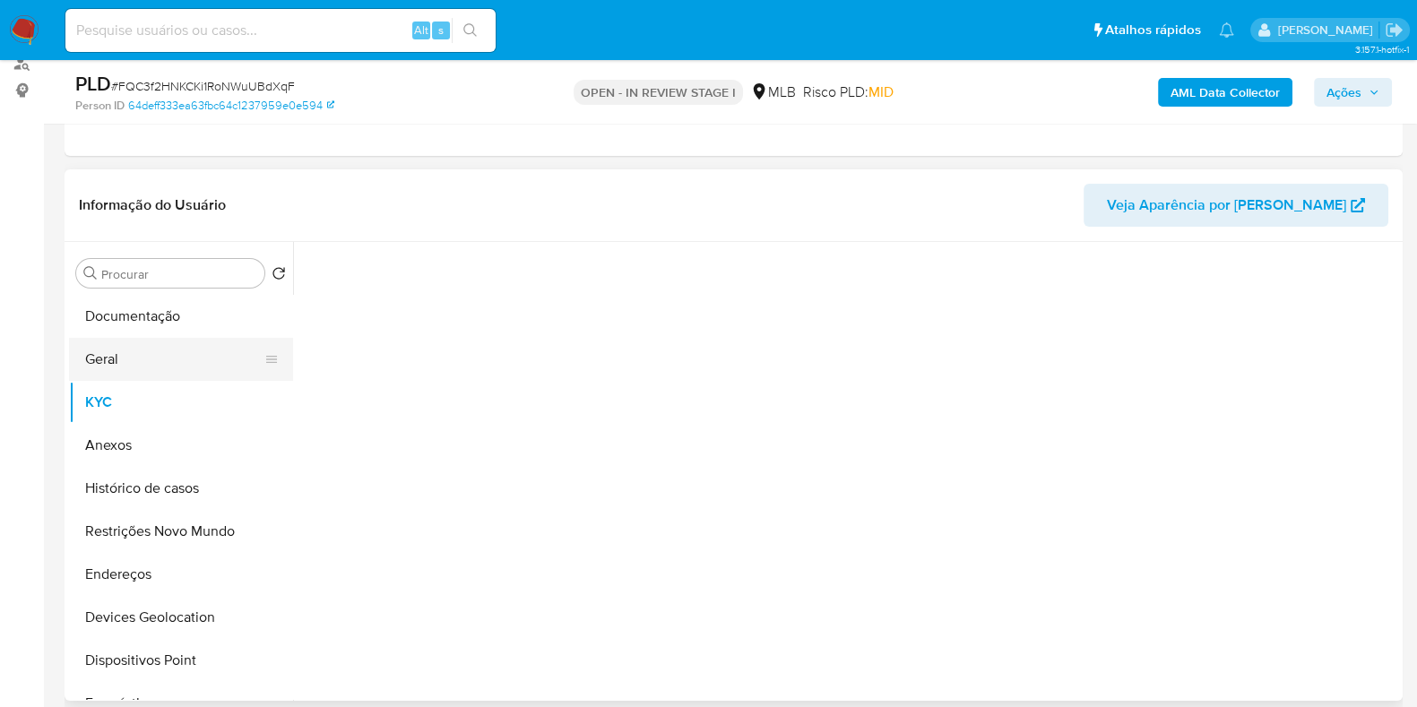
click at [147, 358] on button "Geral" at bounding box center [174, 359] width 210 height 43
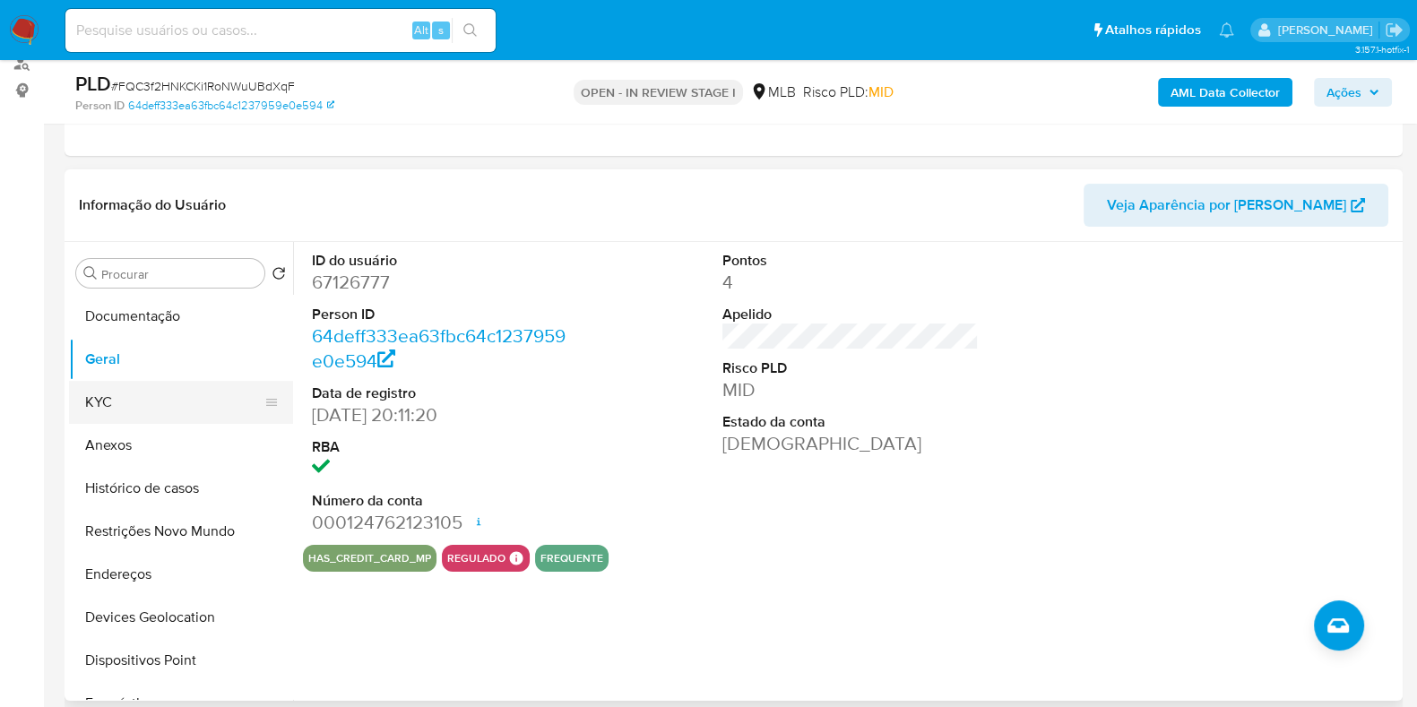
click at [117, 399] on button "KYC" at bounding box center [174, 402] width 210 height 43
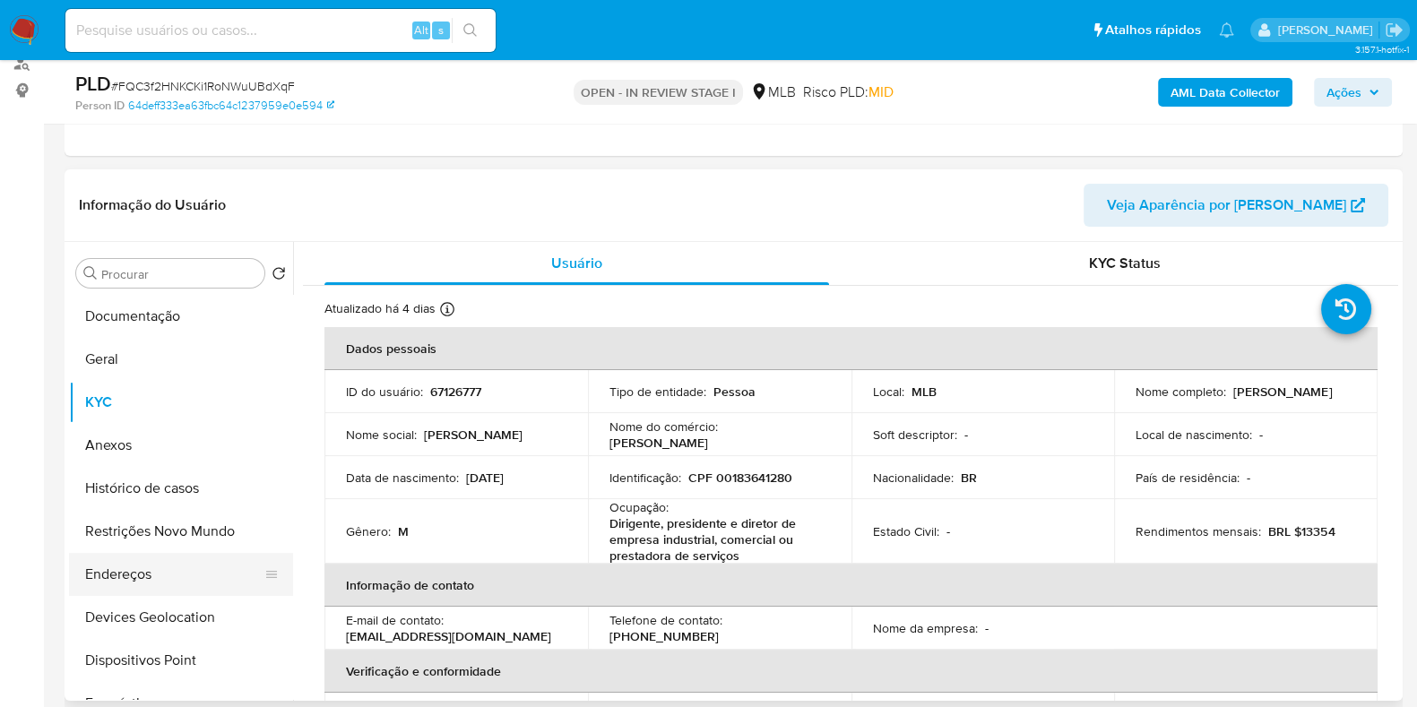
click at [108, 575] on button "Endereços" at bounding box center [174, 574] width 210 height 43
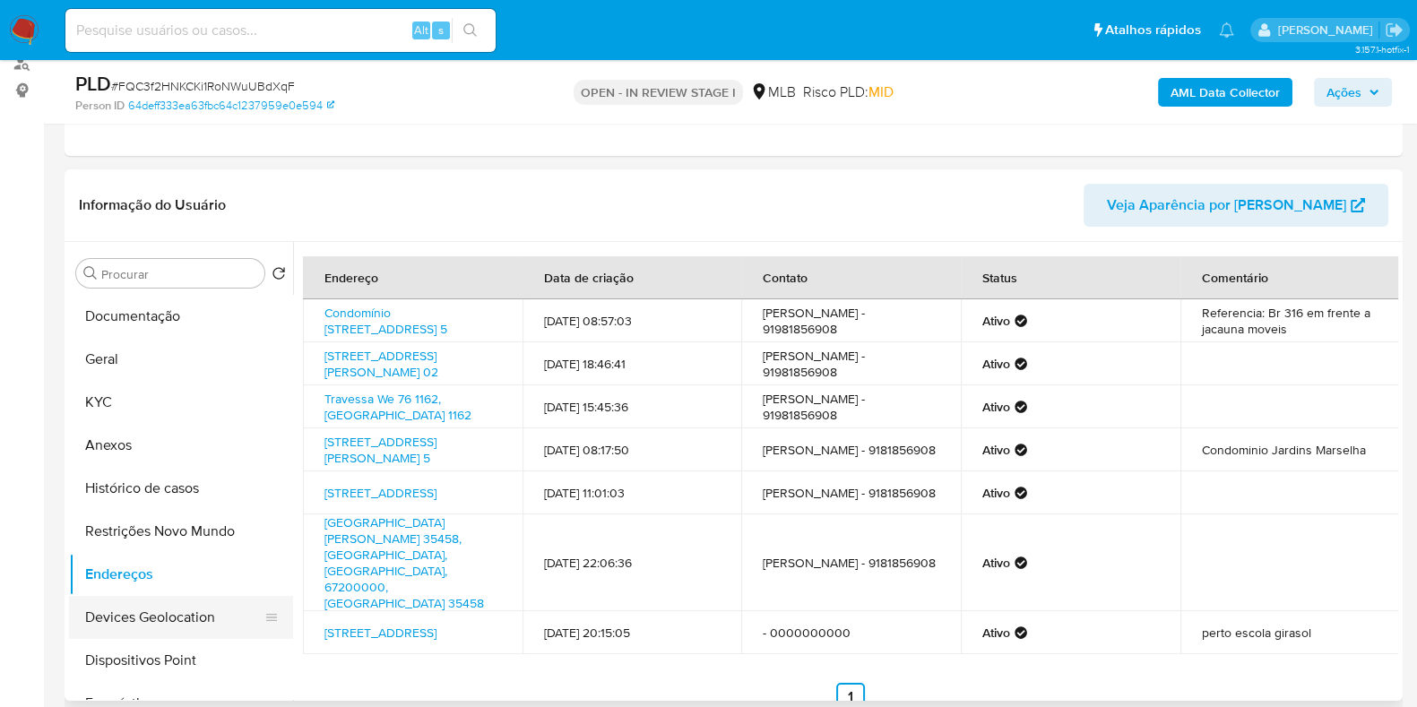
click at [121, 620] on button "Devices Geolocation" at bounding box center [174, 617] width 210 height 43
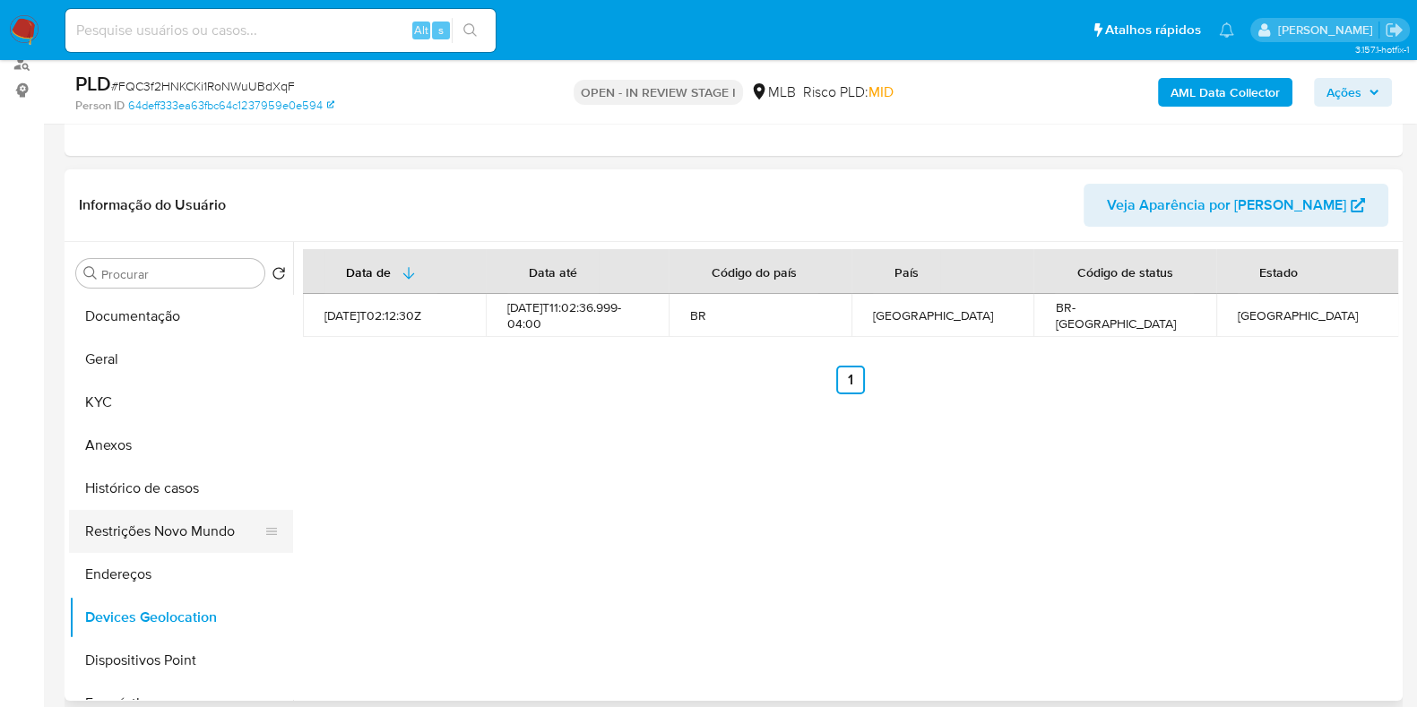
click at [149, 541] on button "Restrições Novo Mundo" at bounding box center [174, 531] width 210 height 43
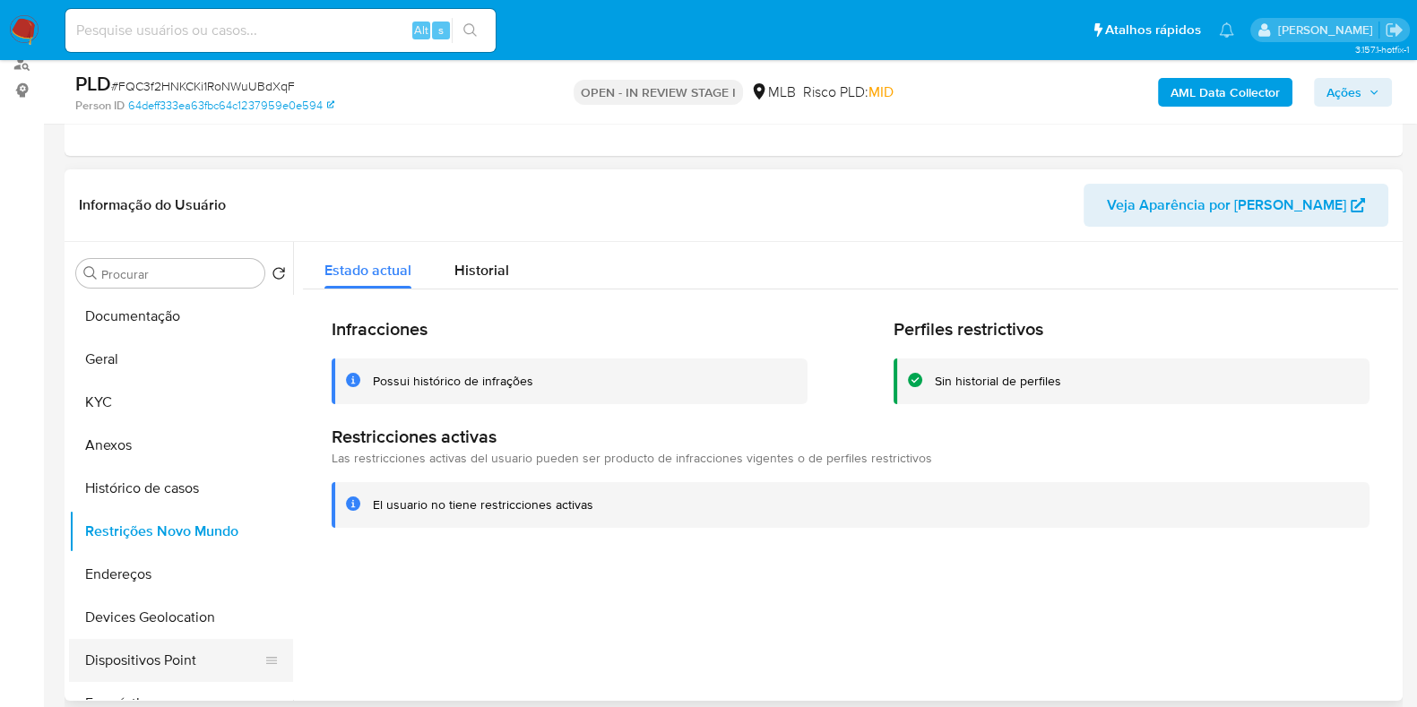
click at [205, 644] on button "Dispositivos Point" at bounding box center [174, 660] width 210 height 43
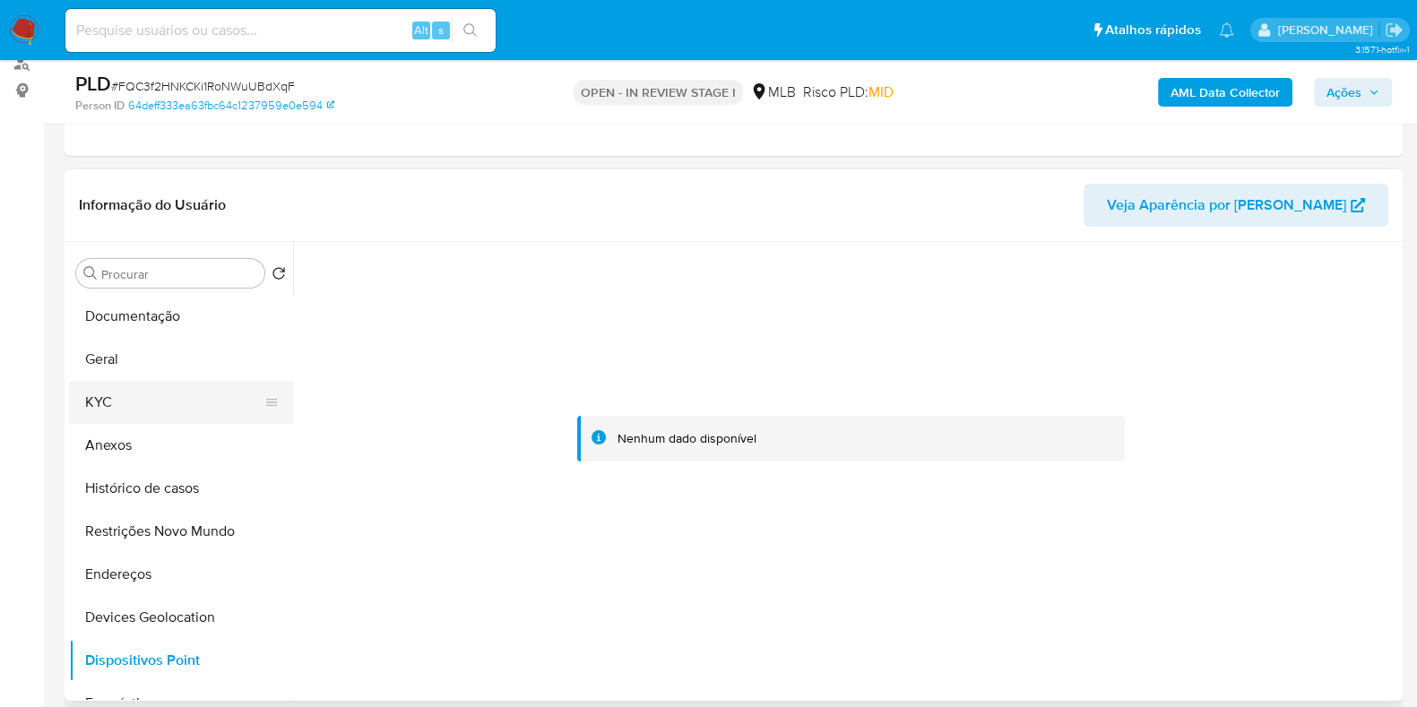
click at [145, 388] on button "KYC" at bounding box center [174, 402] width 210 height 43
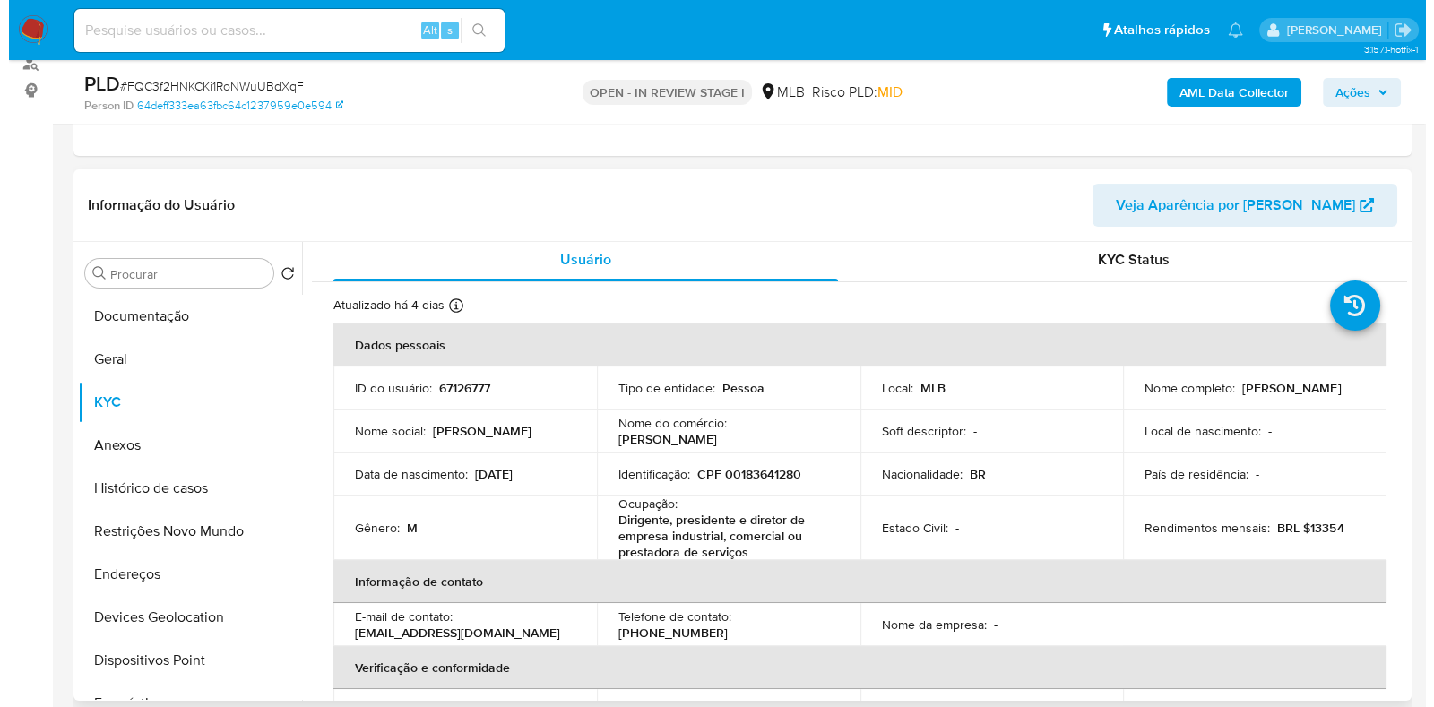
scroll to position [0, 0]
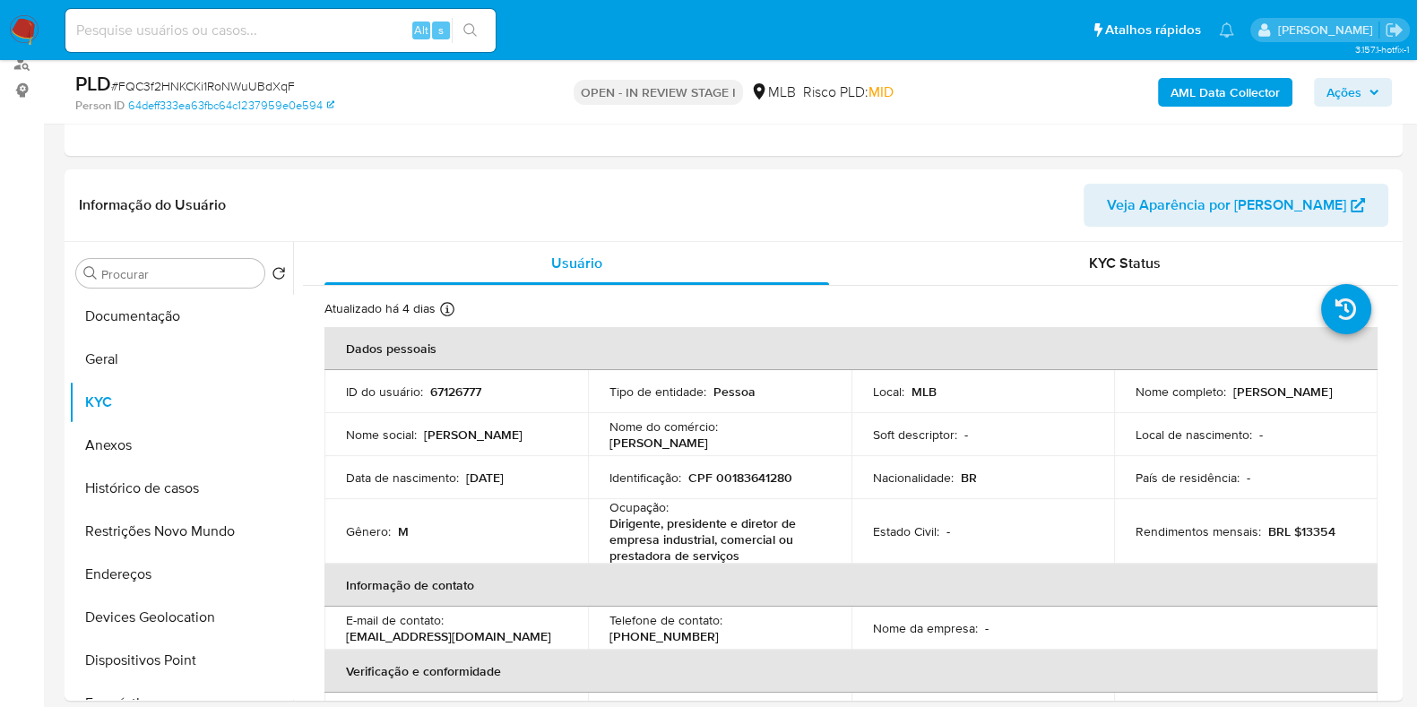
click at [1178, 99] on b "AML Data Collector" at bounding box center [1224, 92] width 109 height 29
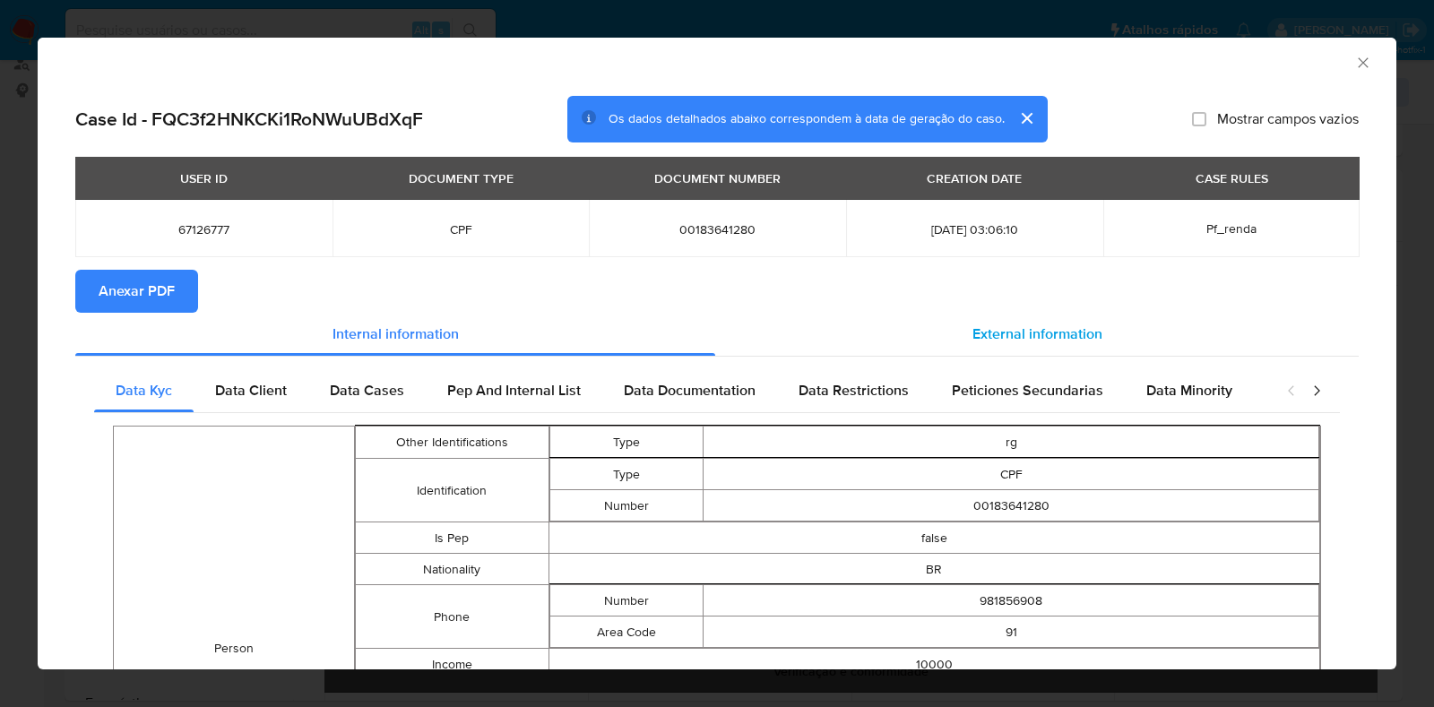
click at [991, 322] on div "External information" at bounding box center [1036, 334] width 643 height 43
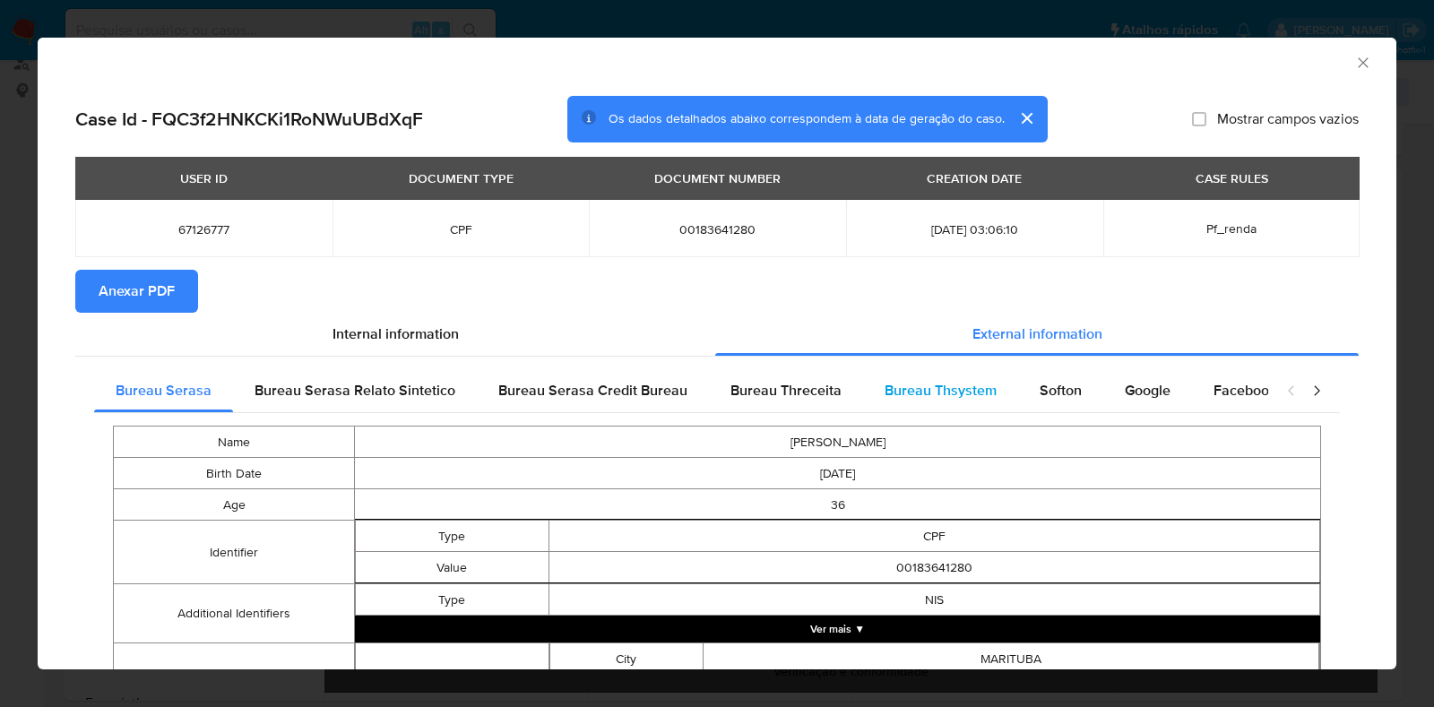
click at [963, 386] on span "Bureau Thsystem" at bounding box center [941, 390] width 112 height 21
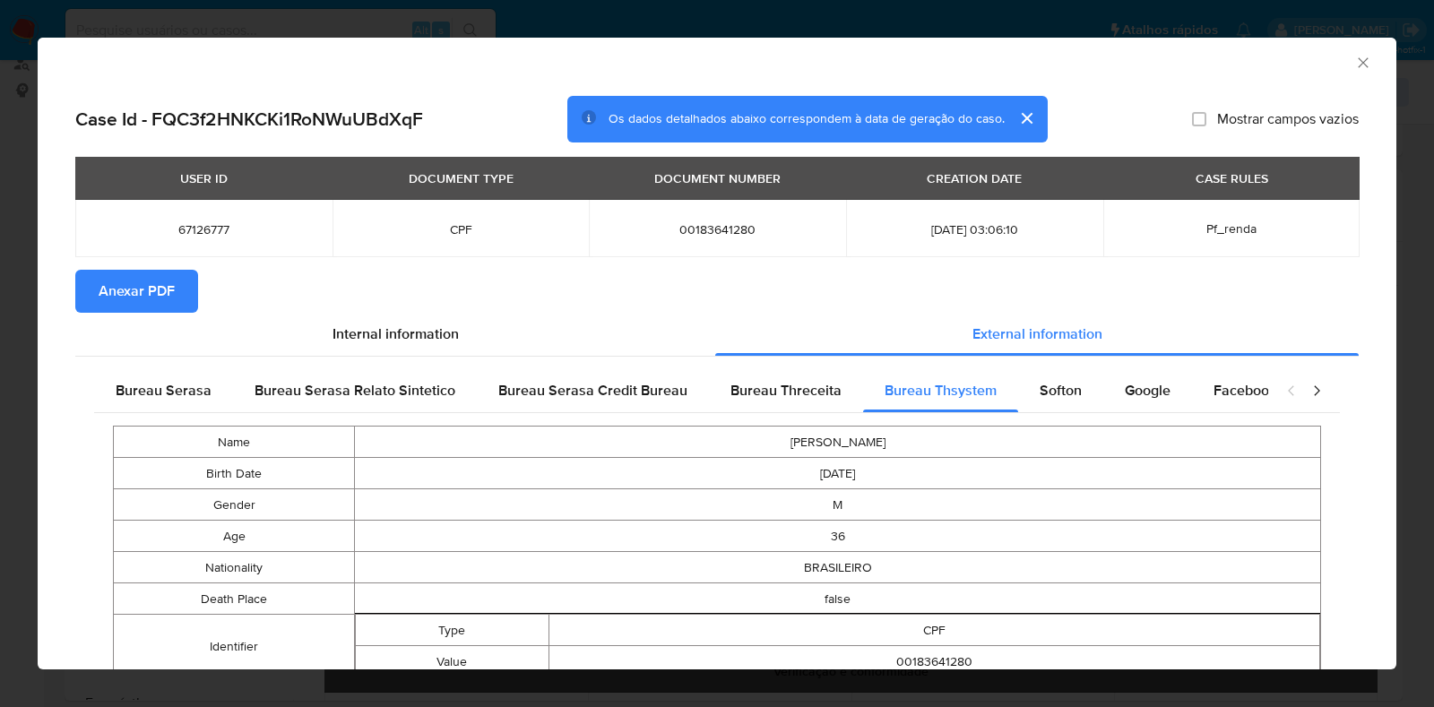
click at [164, 284] on span "Anexar PDF" at bounding box center [137, 291] width 76 height 39
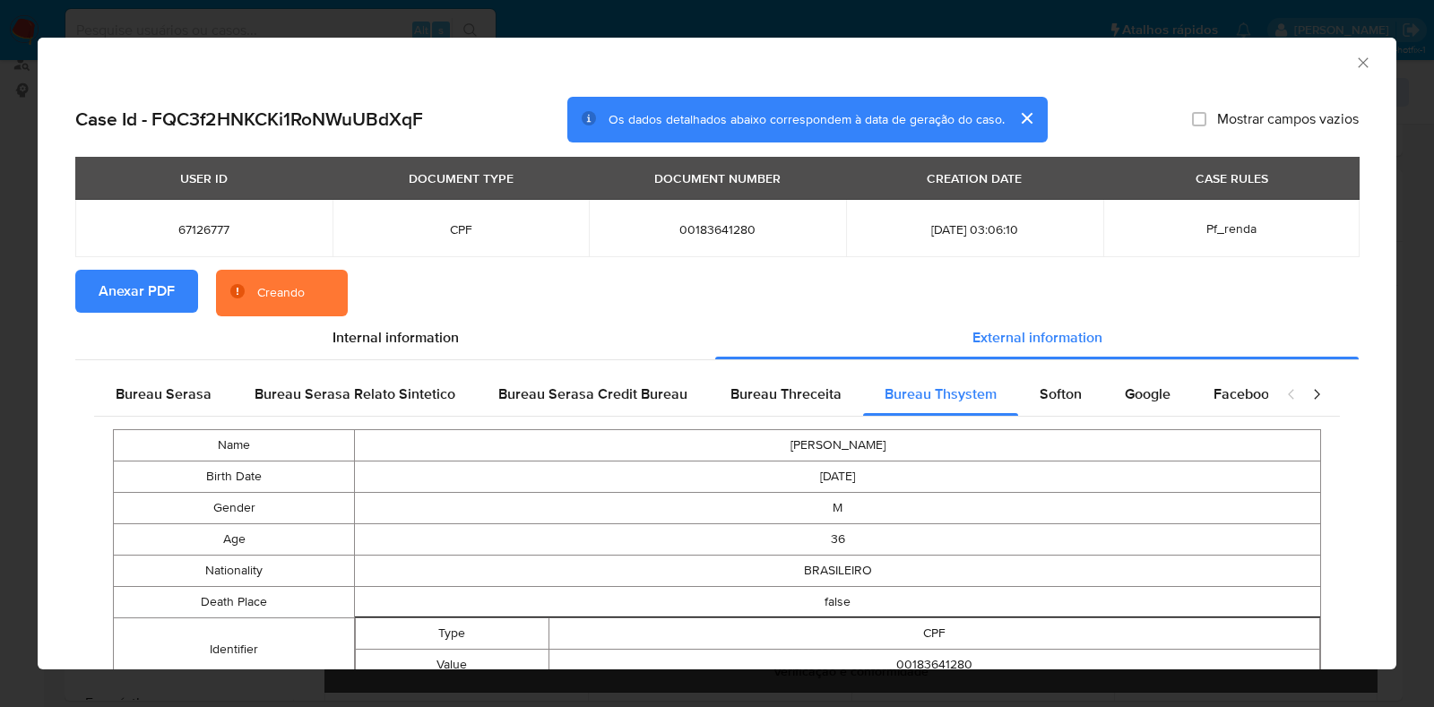
click at [1354, 60] on icon "Fechar a janela" at bounding box center [1363, 63] width 18 height 18
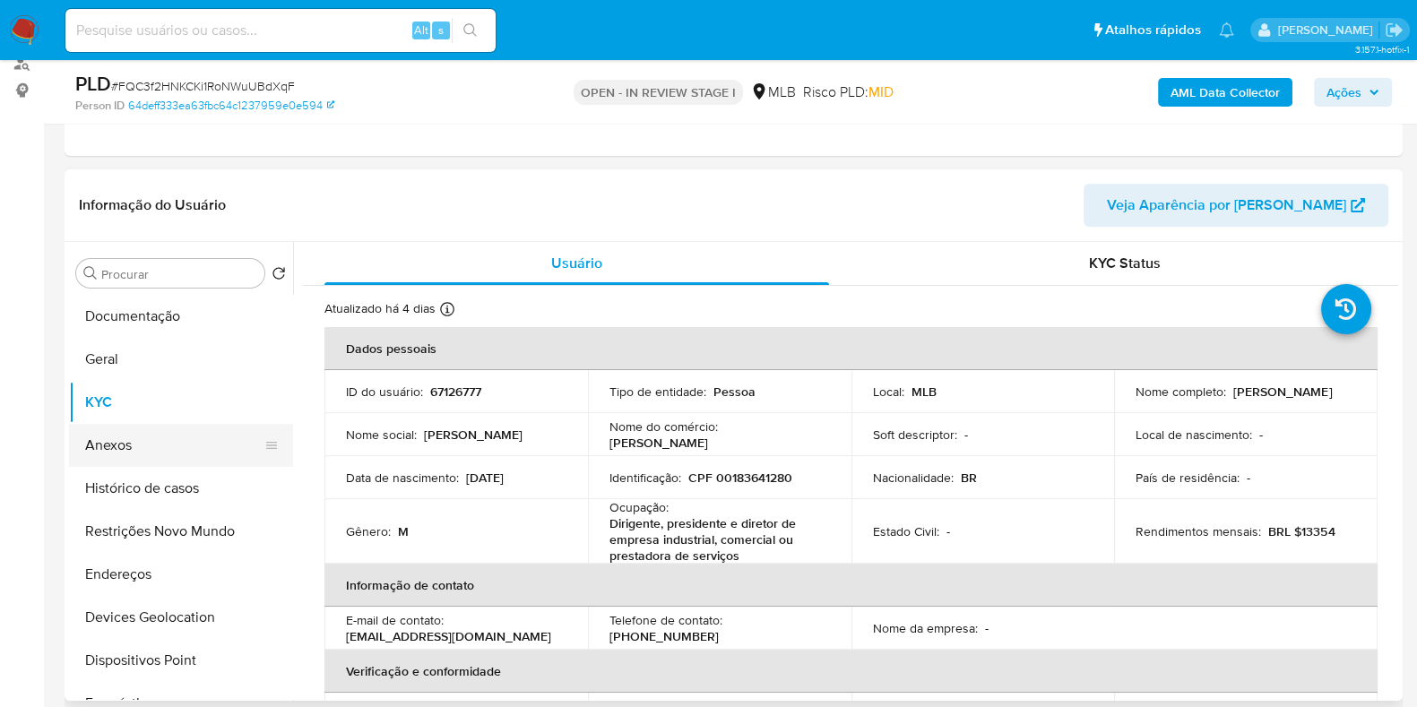
click at [160, 448] on button "Anexos" at bounding box center [174, 445] width 210 height 43
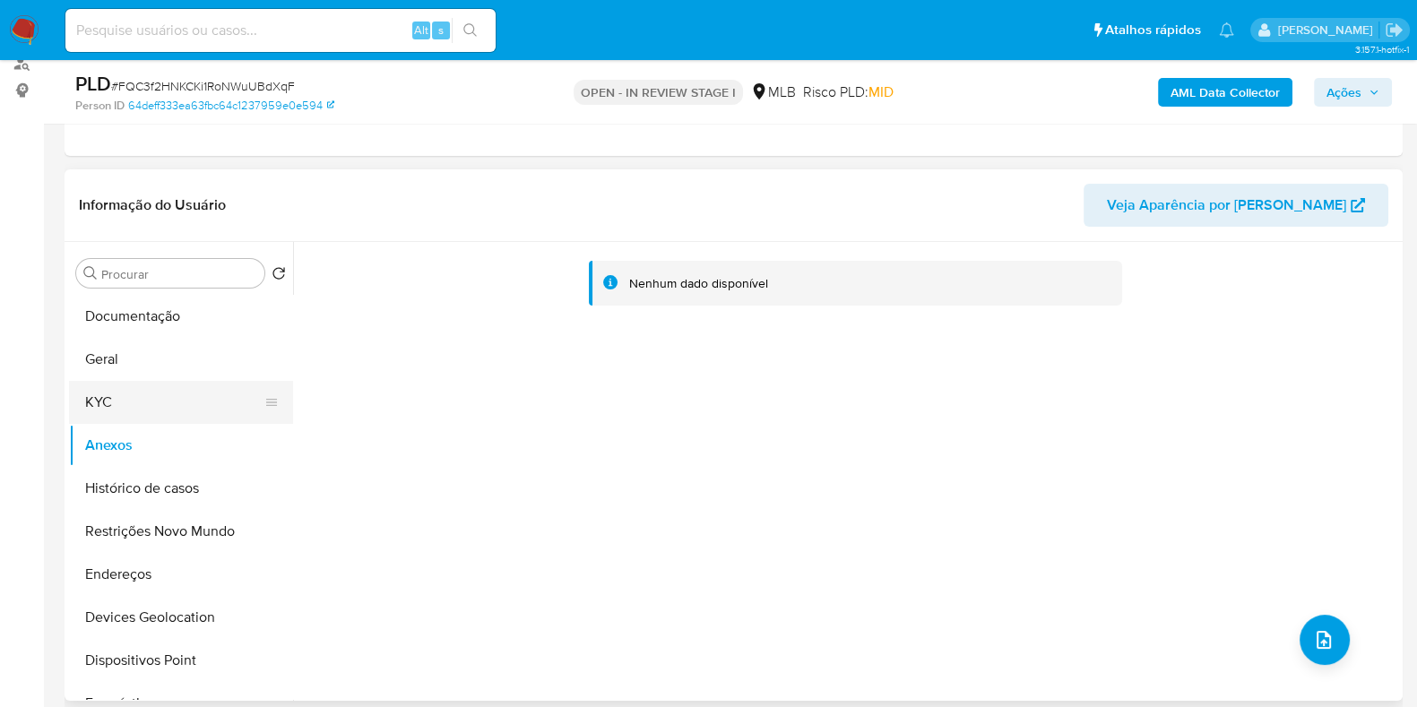
click at [151, 393] on button "KYC" at bounding box center [174, 402] width 210 height 43
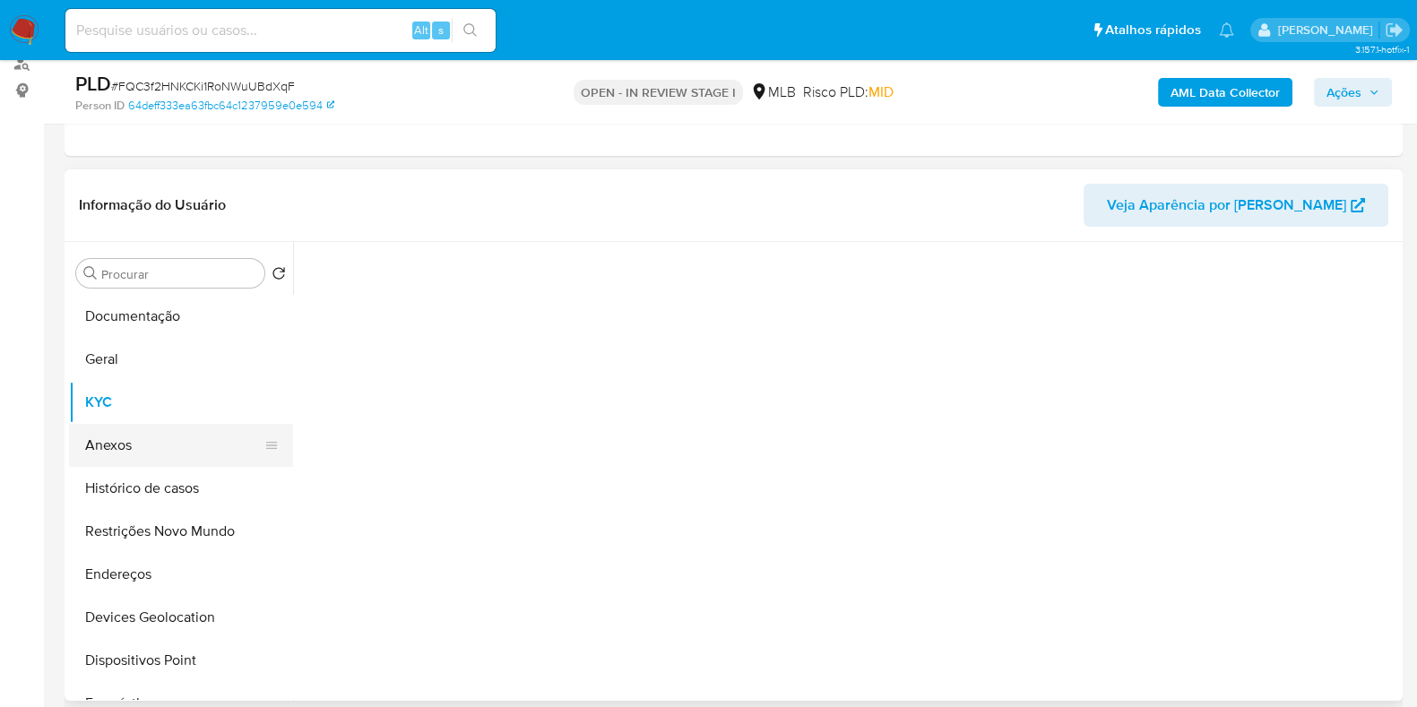
click at [146, 435] on button "Anexos" at bounding box center [174, 445] width 210 height 43
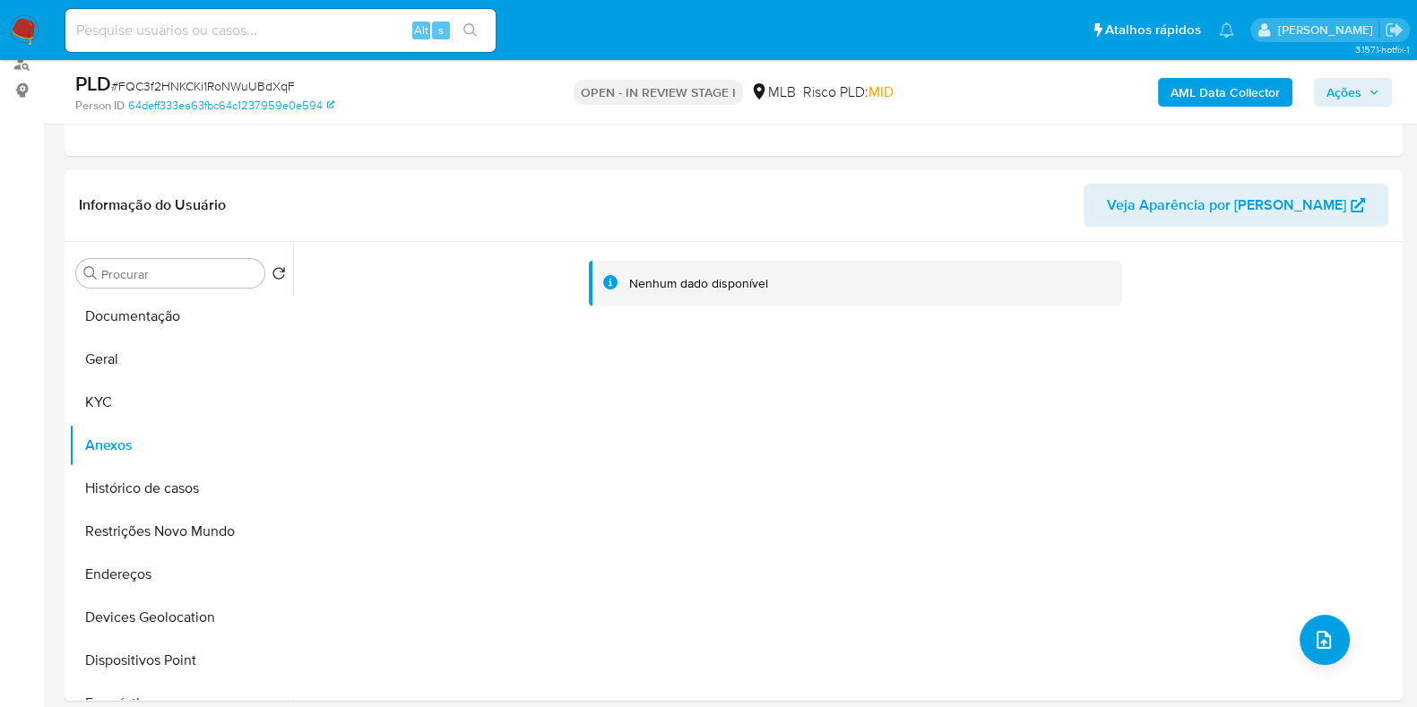
click at [1188, 100] on b "AML Data Collector" at bounding box center [1224, 92] width 109 height 29
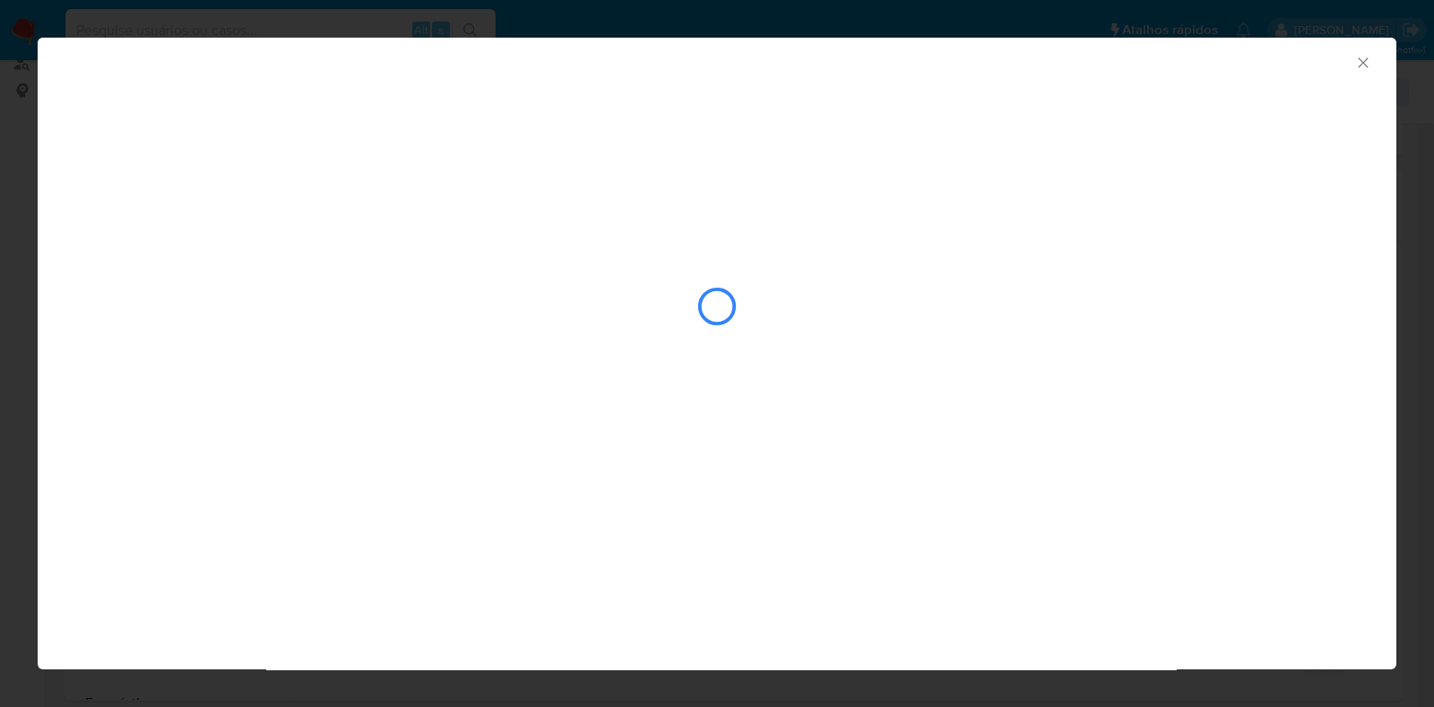
click at [1371, 64] on div "AML Data Collector" at bounding box center [717, 60] width 1359 height 45
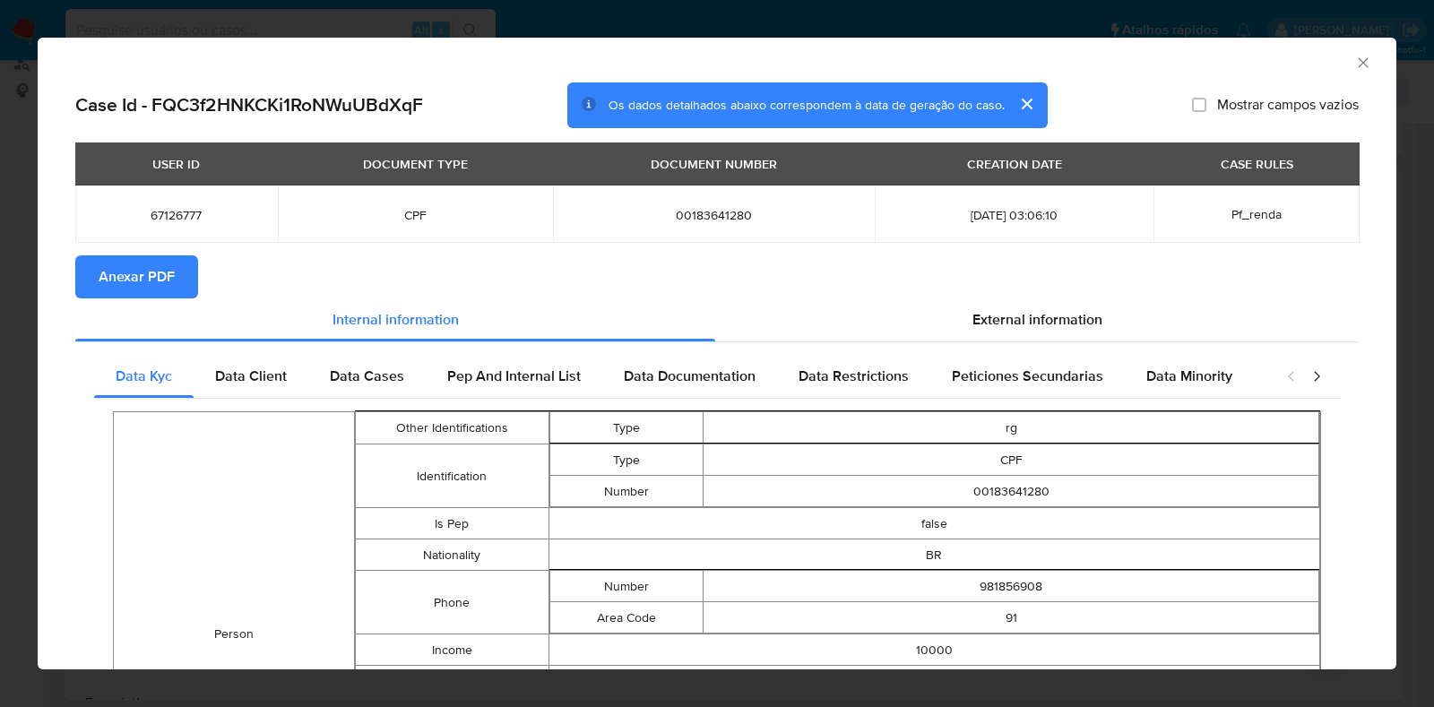
click at [1354, 64] on icon "Fechar a janela" at bounding box center [1363, 63] width 18 height 18
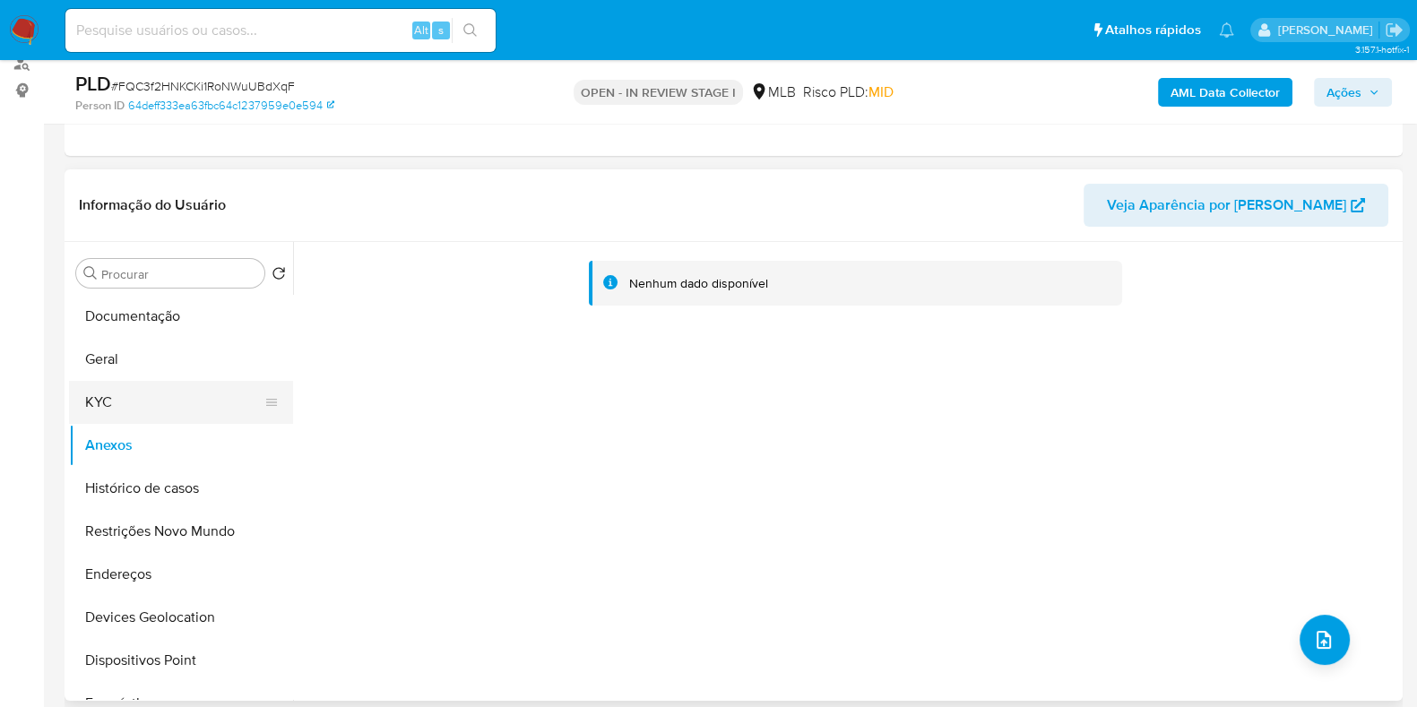
click at [100, 401] on button "KYC" at bounding box center [174, 402] width 210 height 43
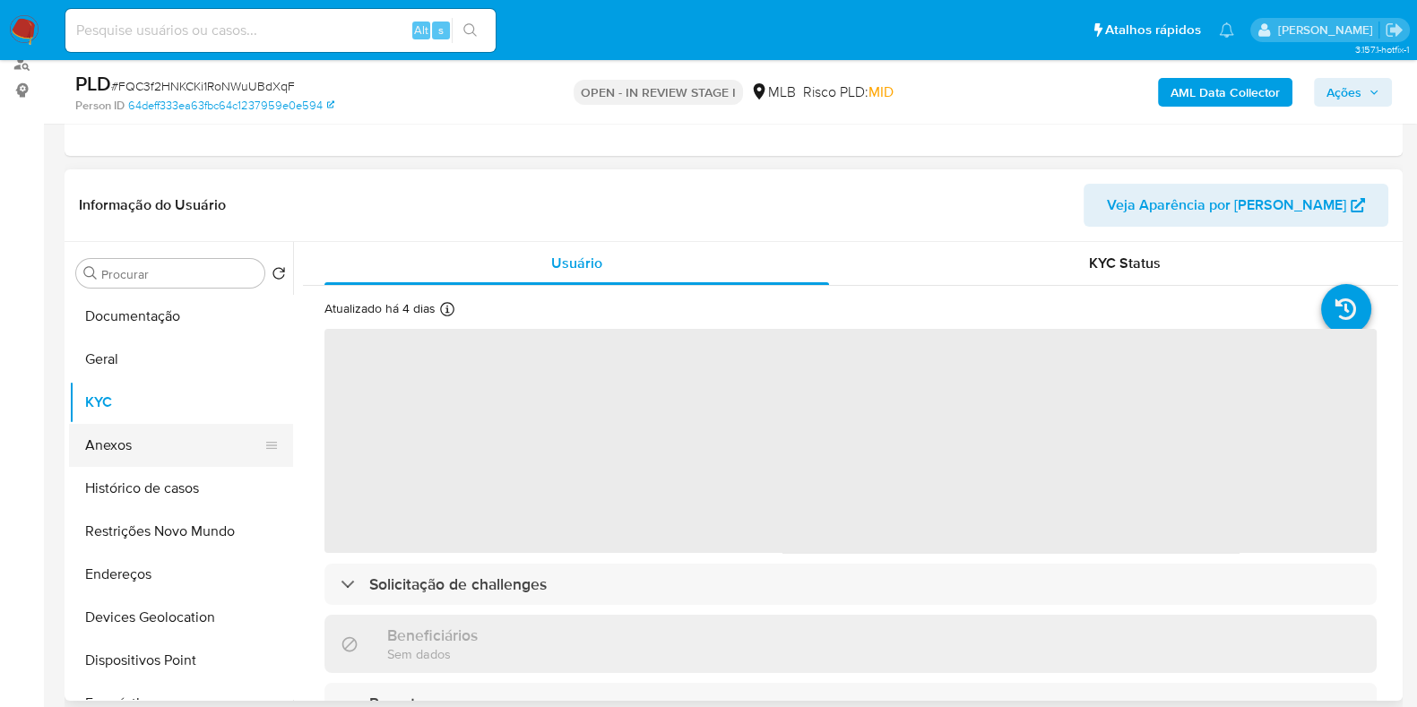
click at [142, 446] on button "Anexos" at bounding box center [174, 445] width 210 height 43
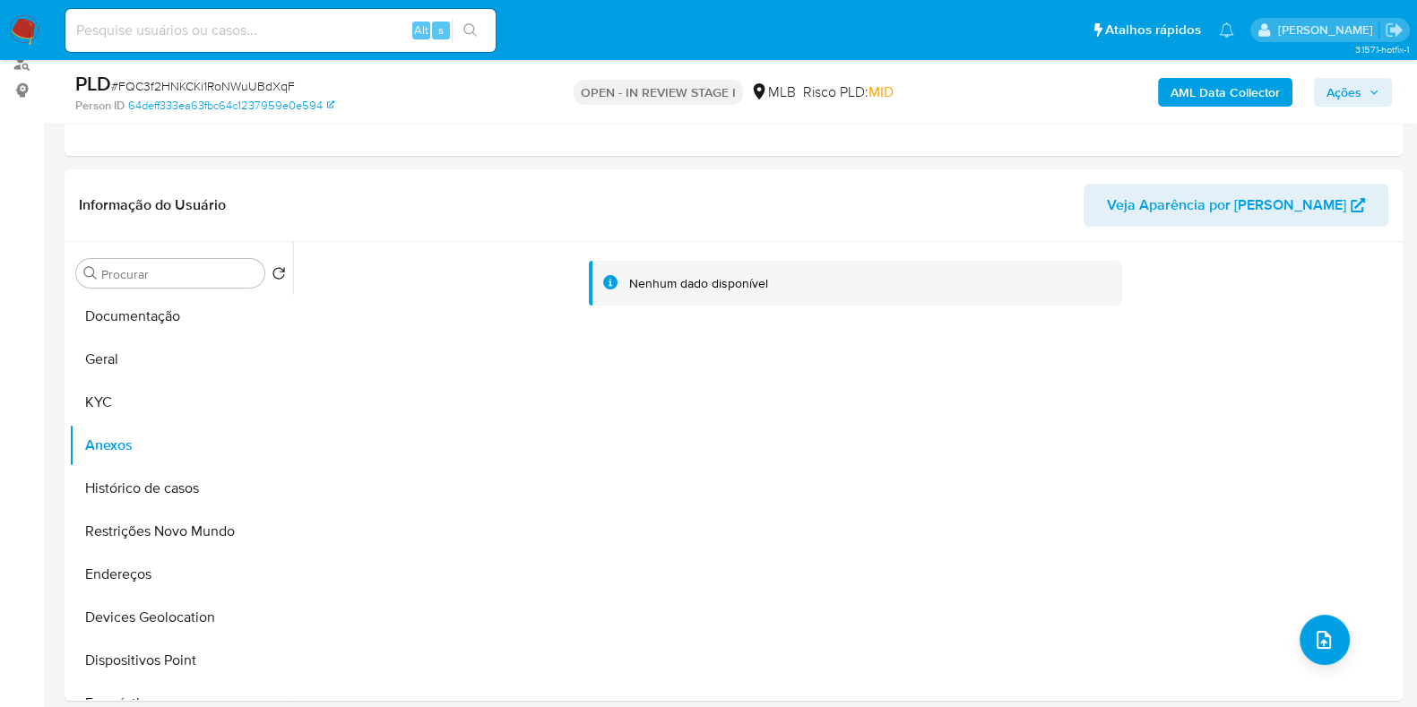
click at [1200, 87] on b "AML Data Collector" at bounding box center [1224, 92] width 109 height 29
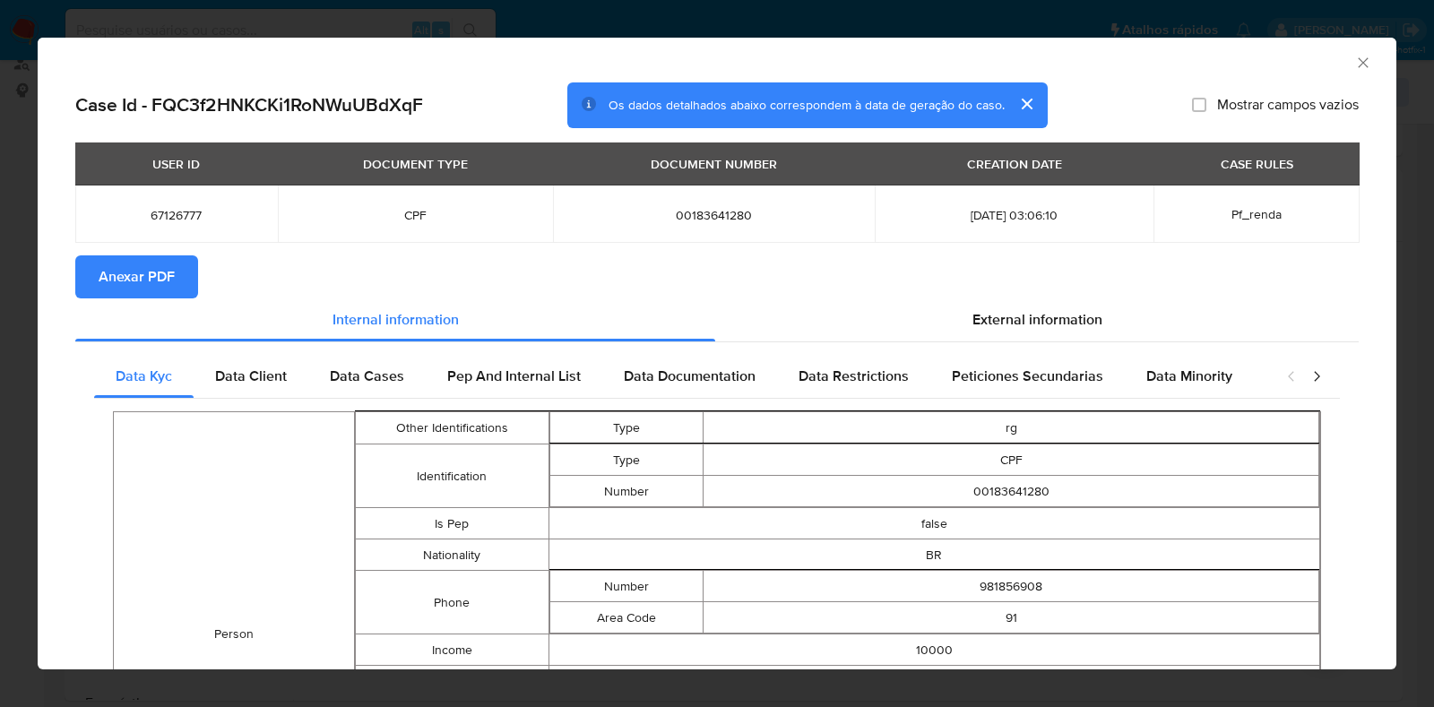
click at [147, 280] on span "Anexar PDF" at bounding box center [137, 276] width 76 height 39
click at [1355, 69] on div "AML Data Collector" at bounding box center [717, 60] width 1359 height 45
click at [1354, 57] on icon "Fechar a janela" at bounding box center [1363, 63] width 18 height 18
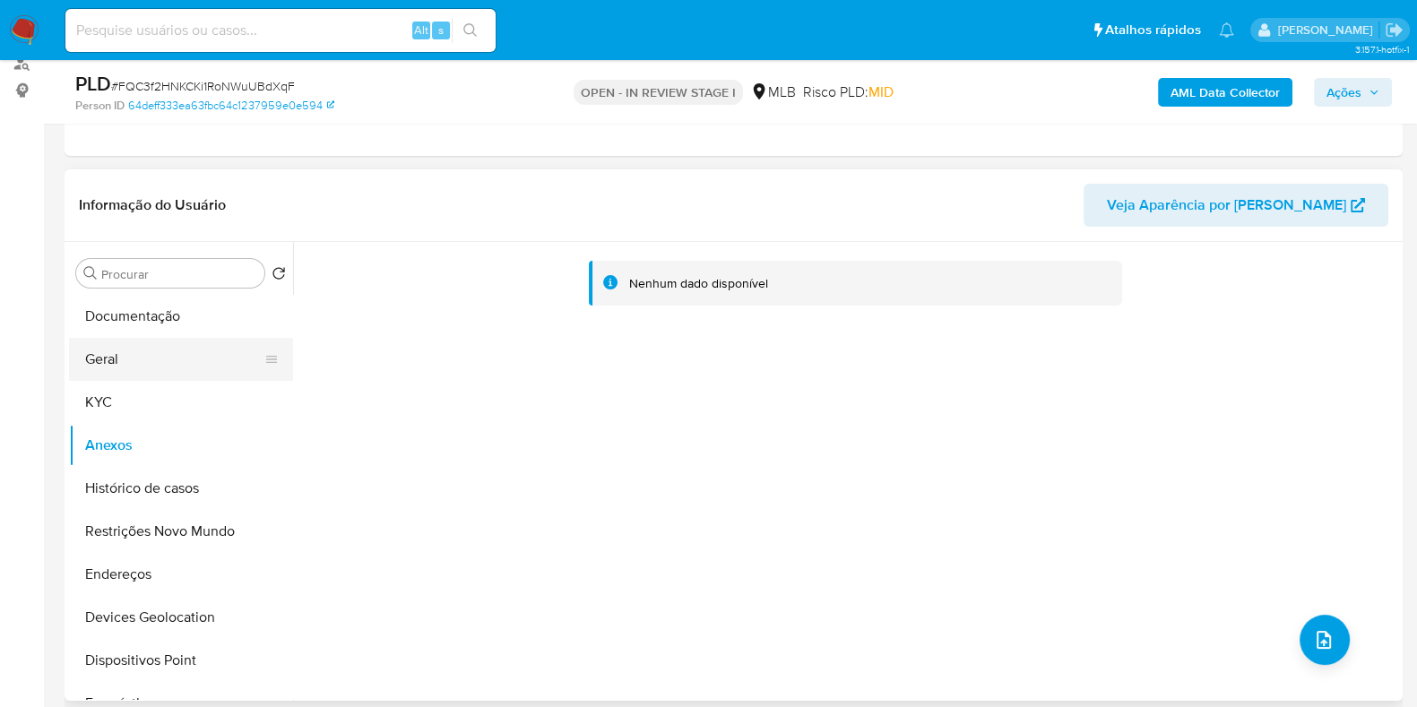
click at [149, 358] on button "Geral" at bounding box center [174, 359] width 210 height 43
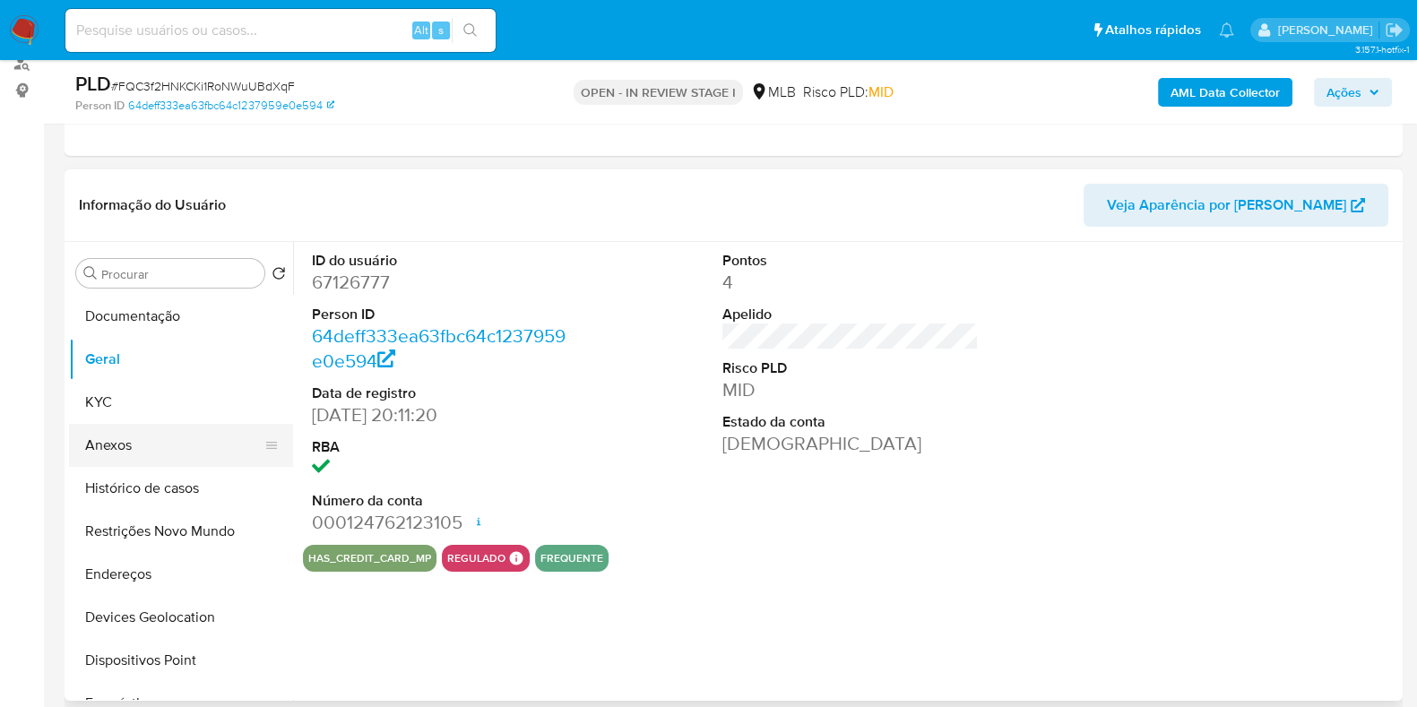
click at [145, 434] on button "Anexos" at bounding box center [174, 445] width 210 height 43
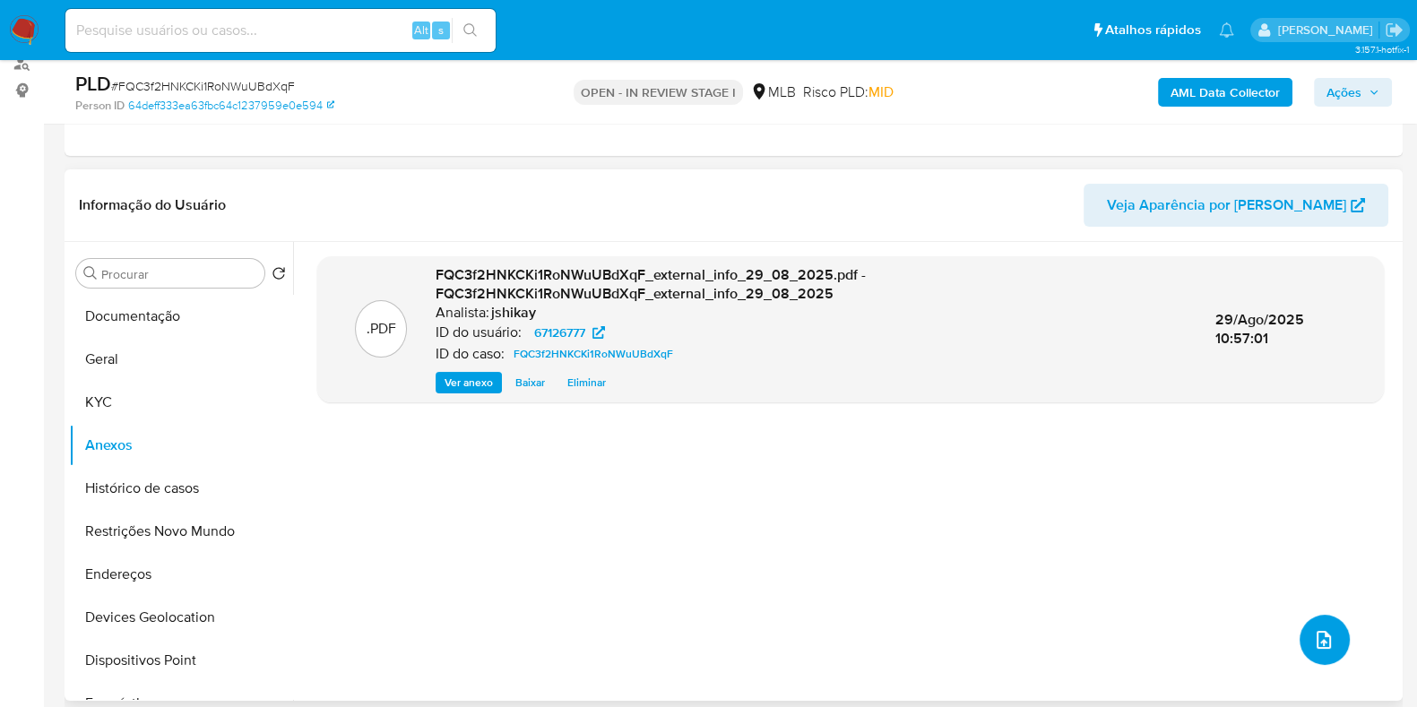
click at [1317, 635] on icon "upload-file" at bounding box center [1324, 640] width 14 height 18
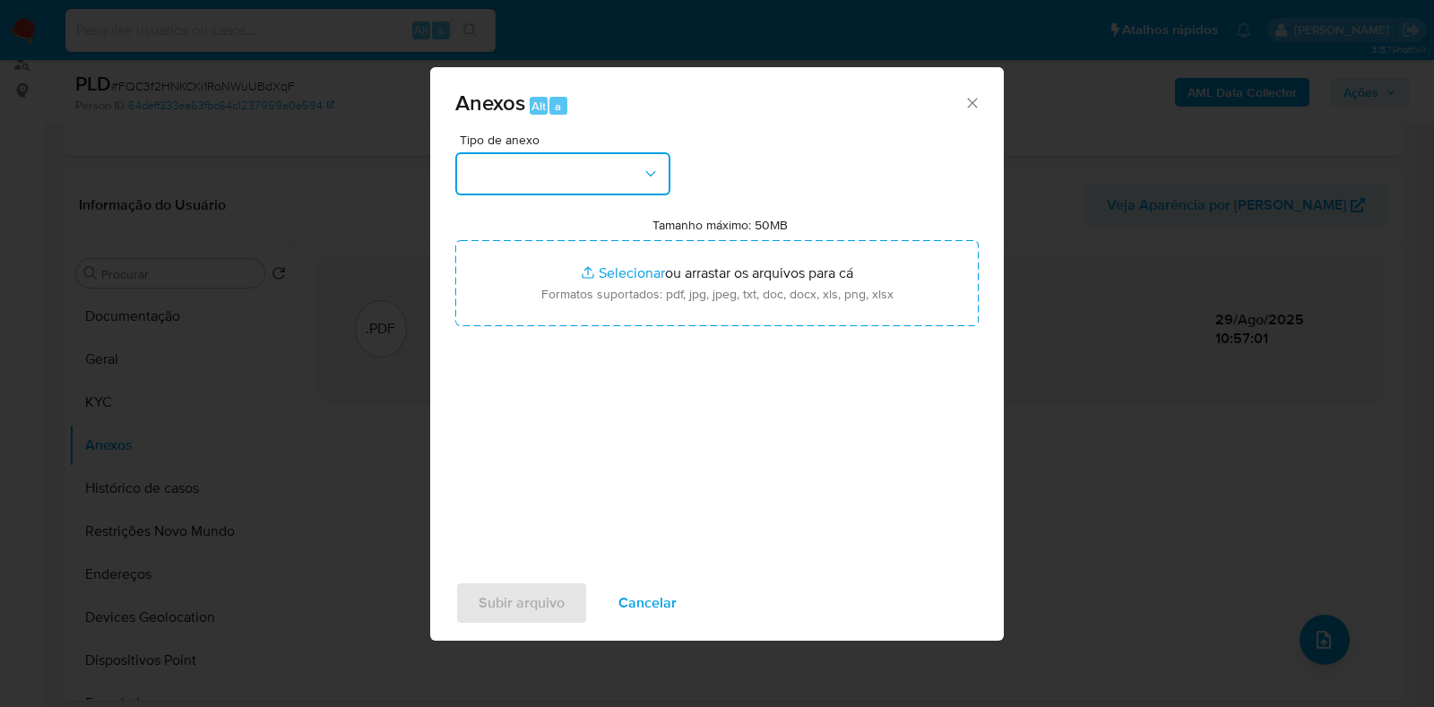
click at [585, 186] on button "button" at bounding box center [562, 173] width 215 height 43
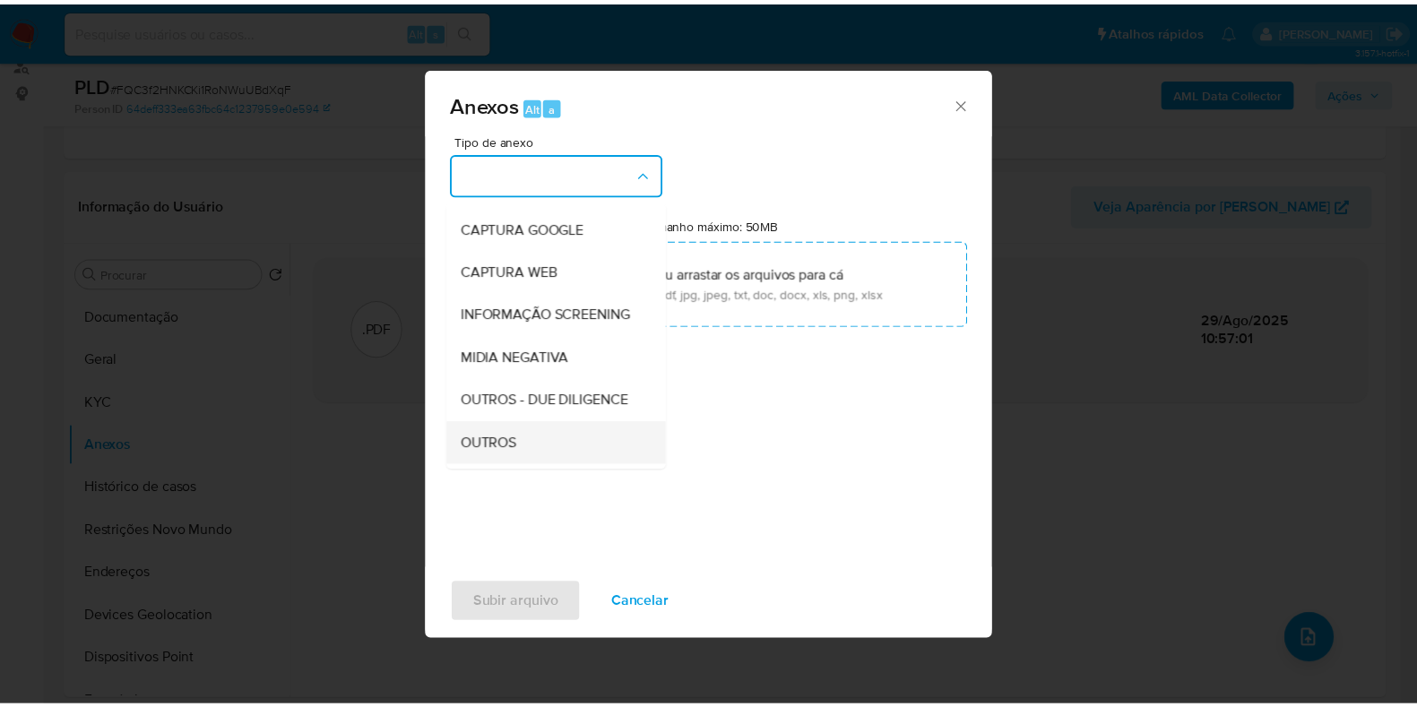
scroll to position [223, 0]
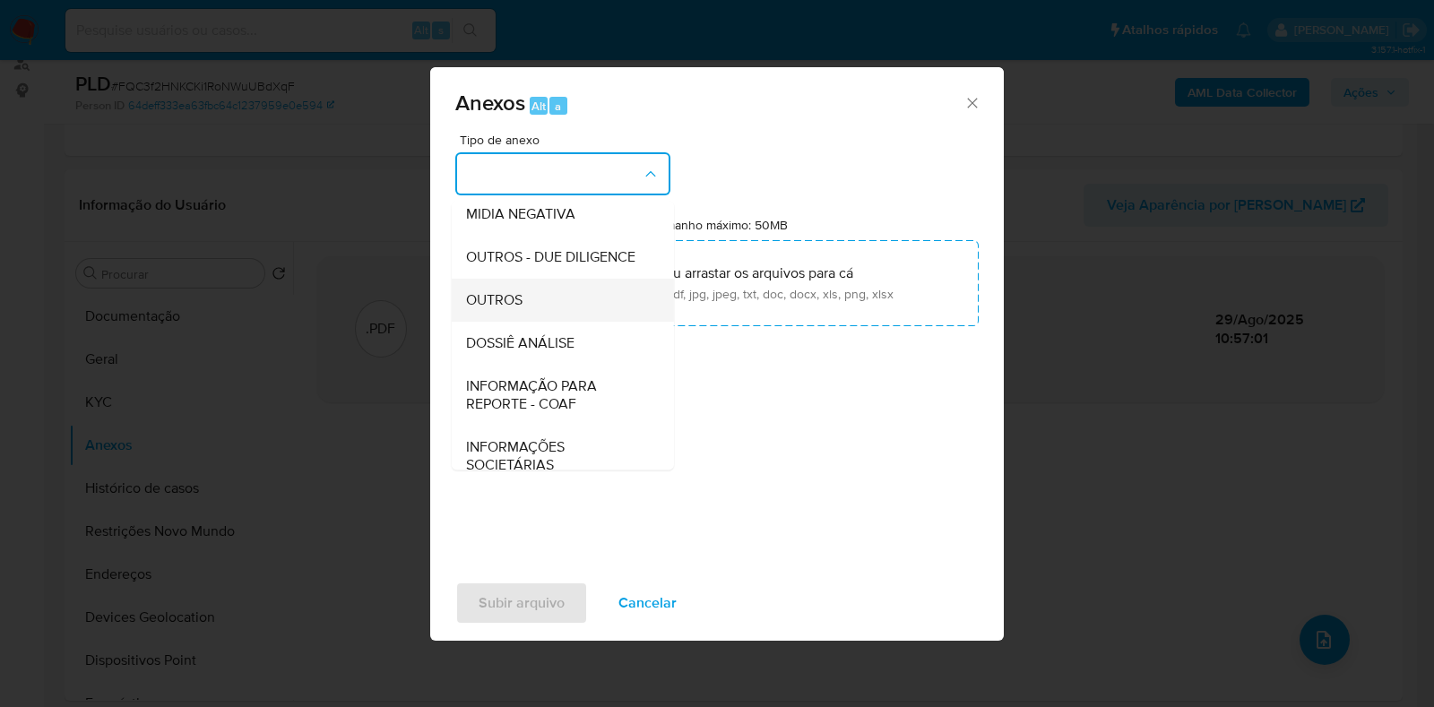
click at [528, 322] on div "OUTROS" at bounding box center [557, 300] width 183 height 43
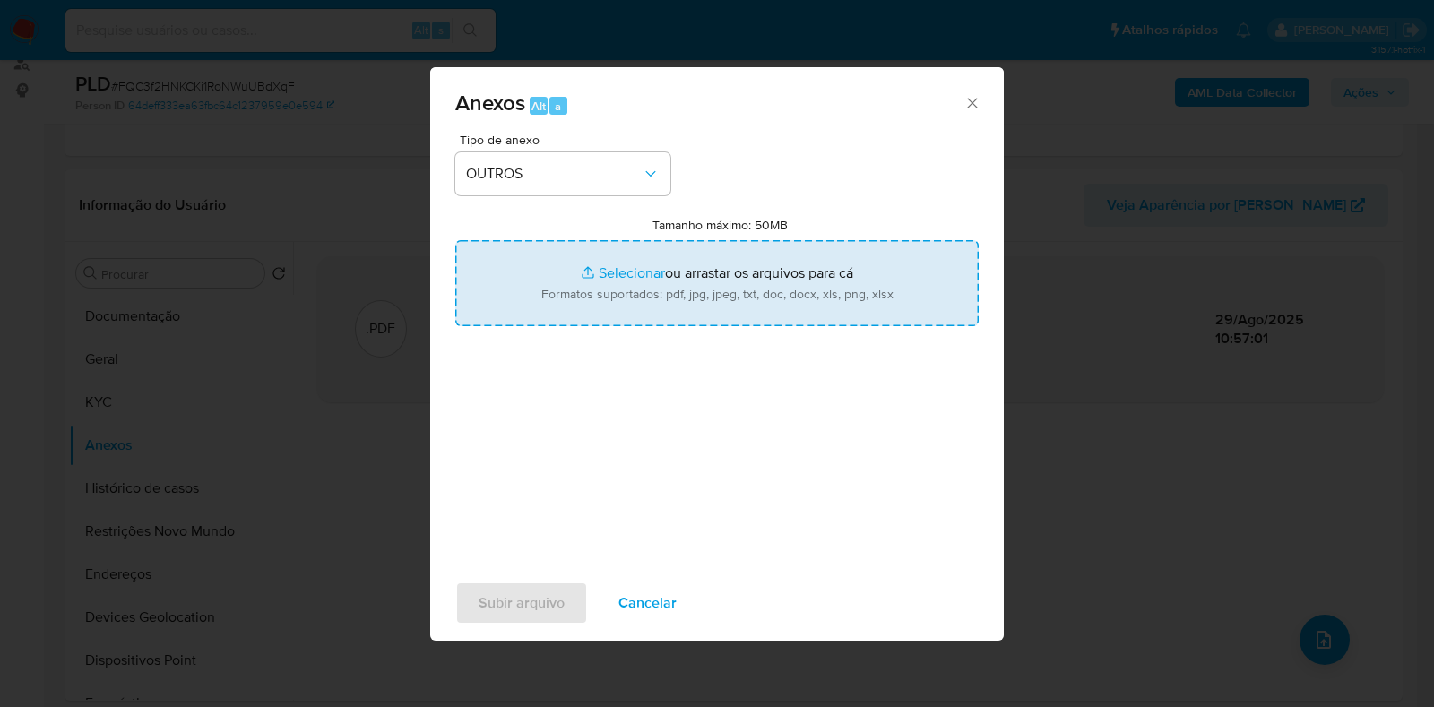
click at [615, 293] on input "Tamanho máximo: 50MB Selecionar arquivos" at bounding box center [716, 283] width 523 height 86
type input "C:\fakepath\Mulan 67126777_2025_08_28_16_57_45 - Resumen TX.pdf"
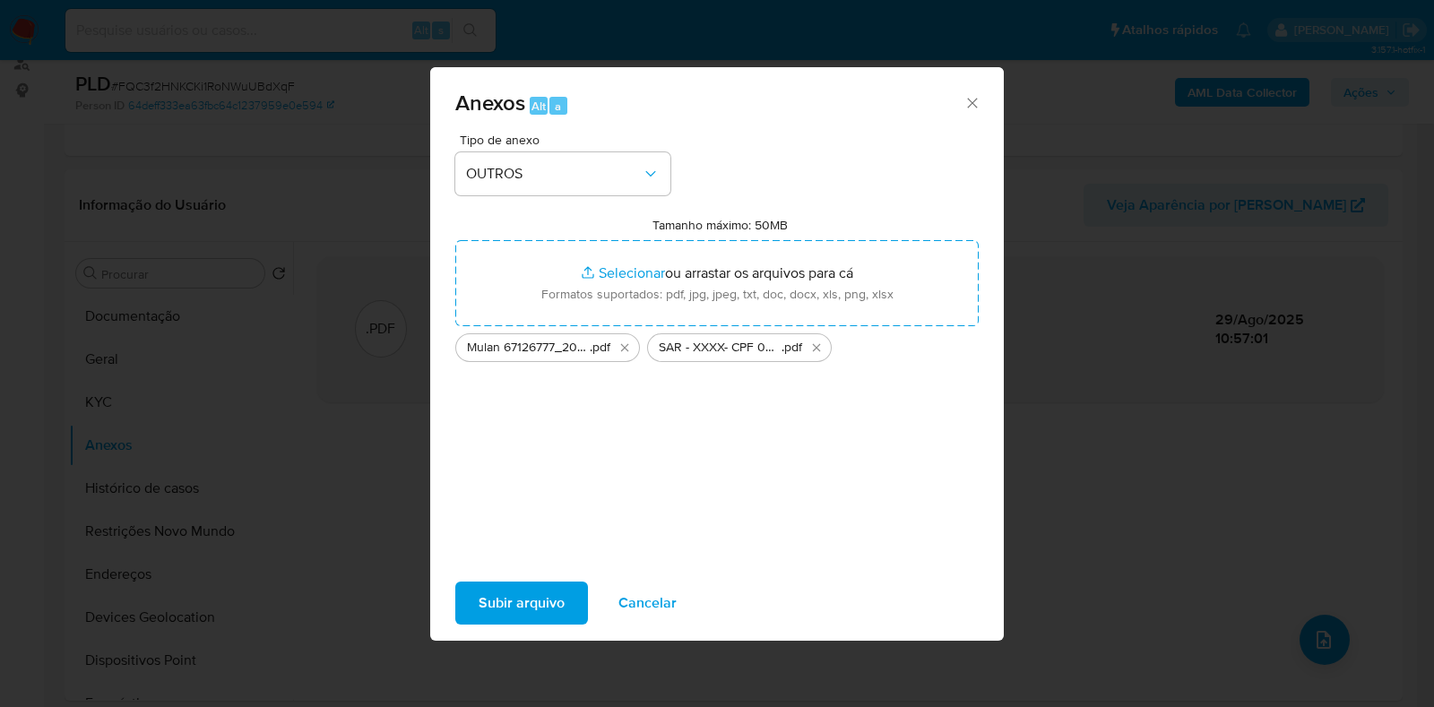
click at [514, 599] on span "Subir arquivo" at bounding box center [522, 602] width 86 height 39
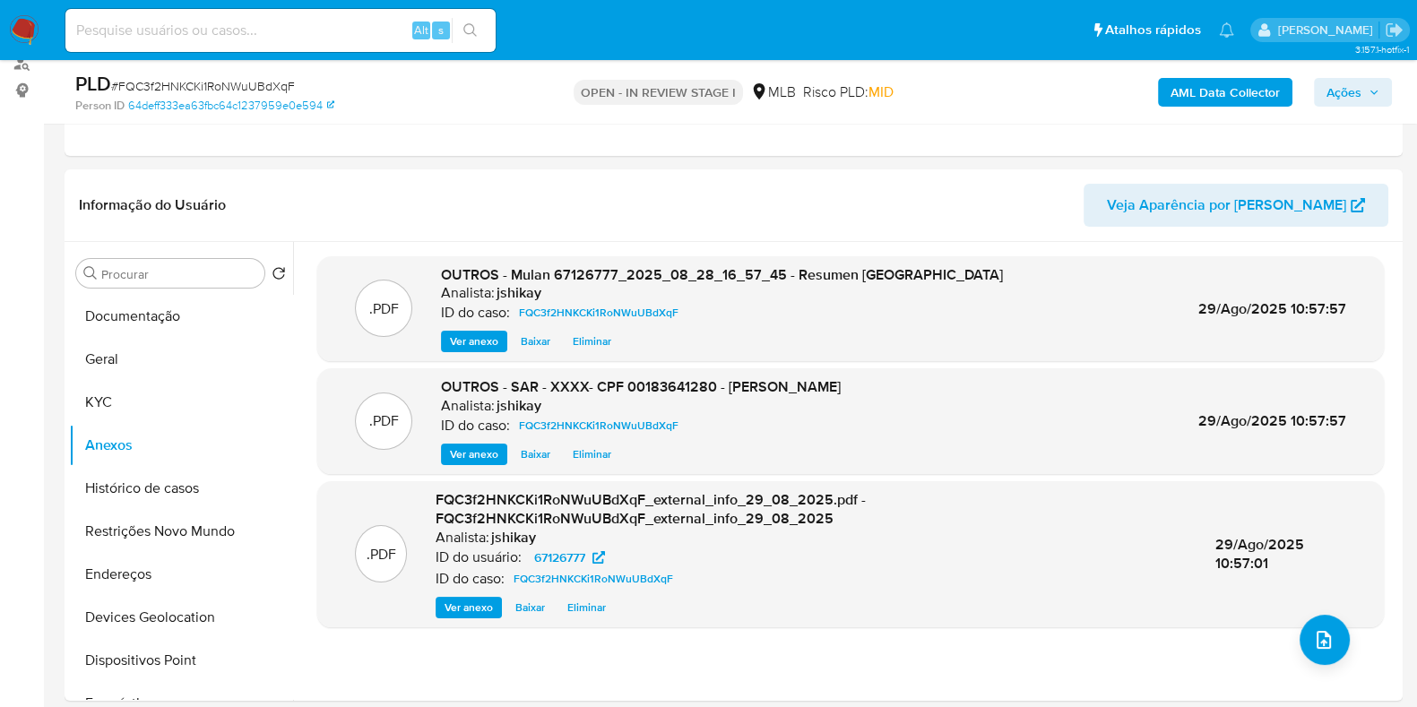
click at [1344, 93] on span "Ações" at bounding box center [1343, 92] width 35 height 29
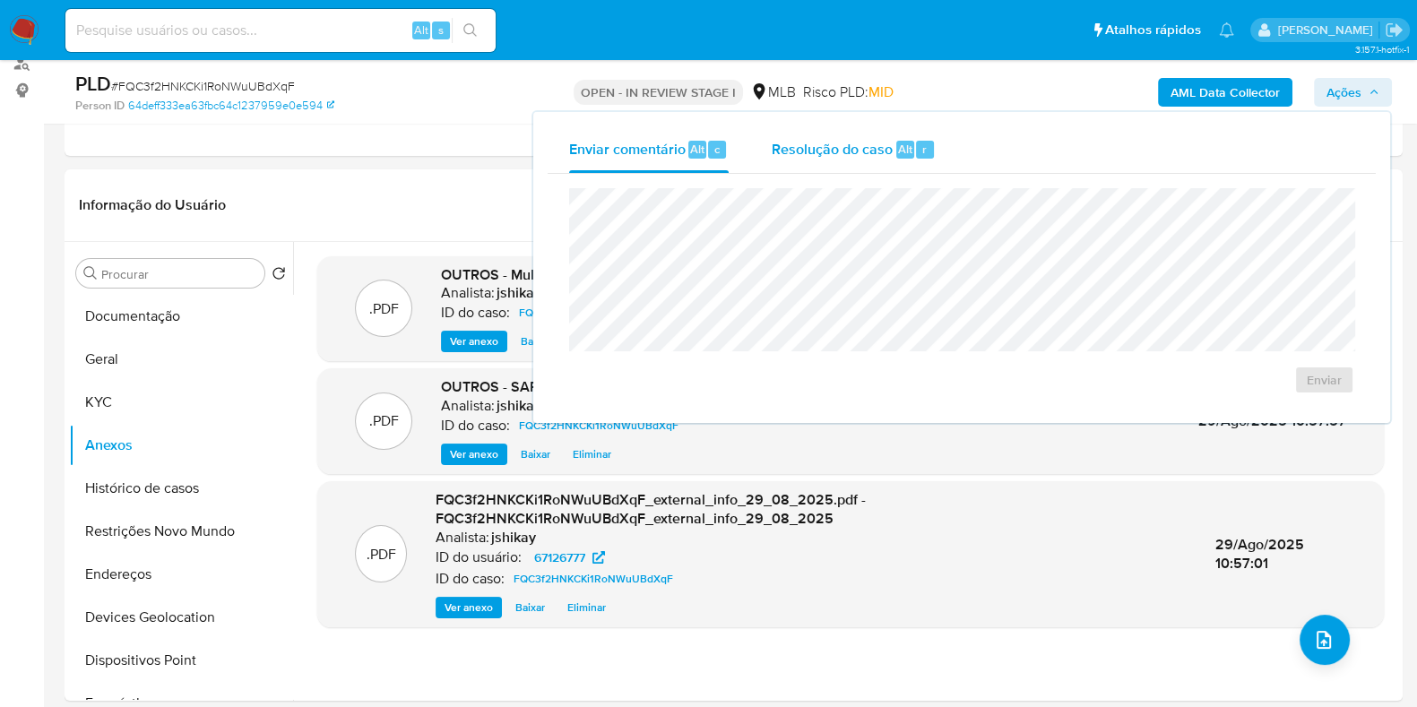
click at [839, 161] on div "Resolução do caso Alt r" at bounding box center [854, 149] width 164 height 47
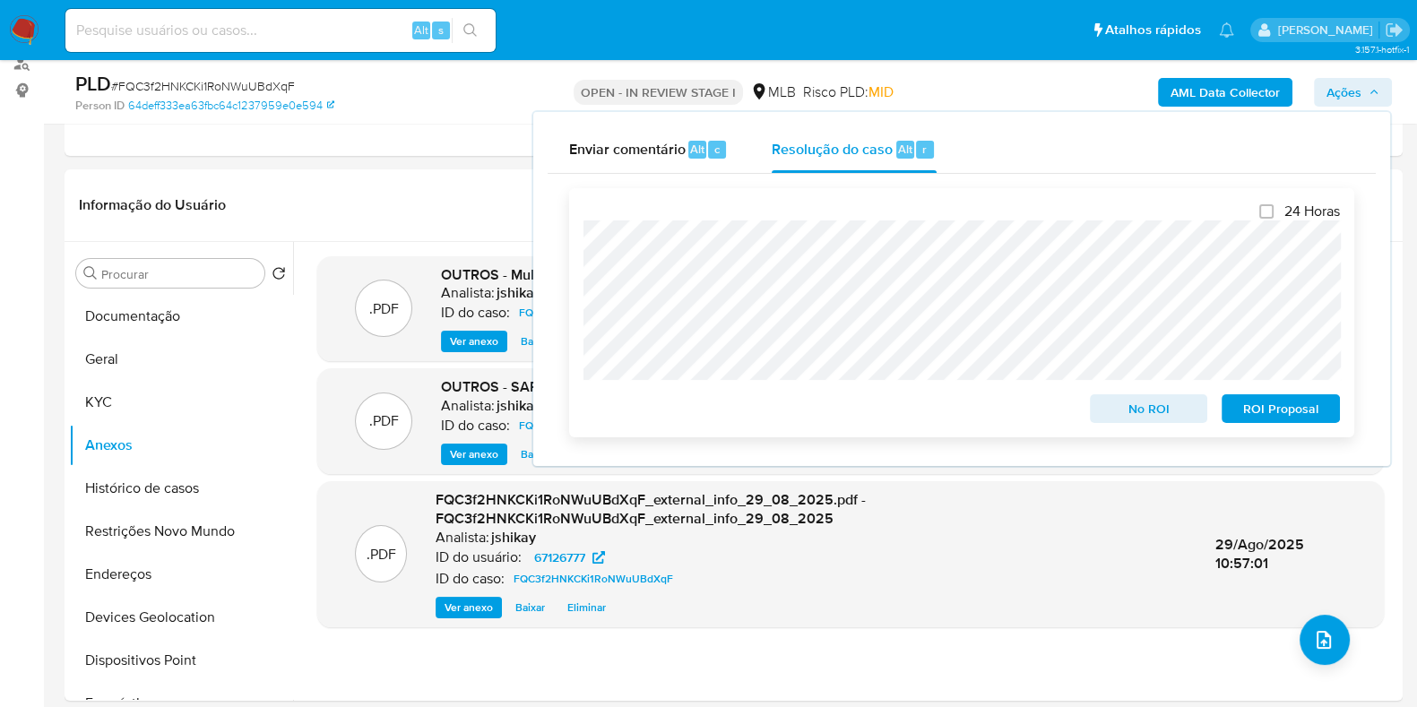
click at [1277, 409] on span "ROI Proposal" at bounding box center [1280, 408] width 93 height 25
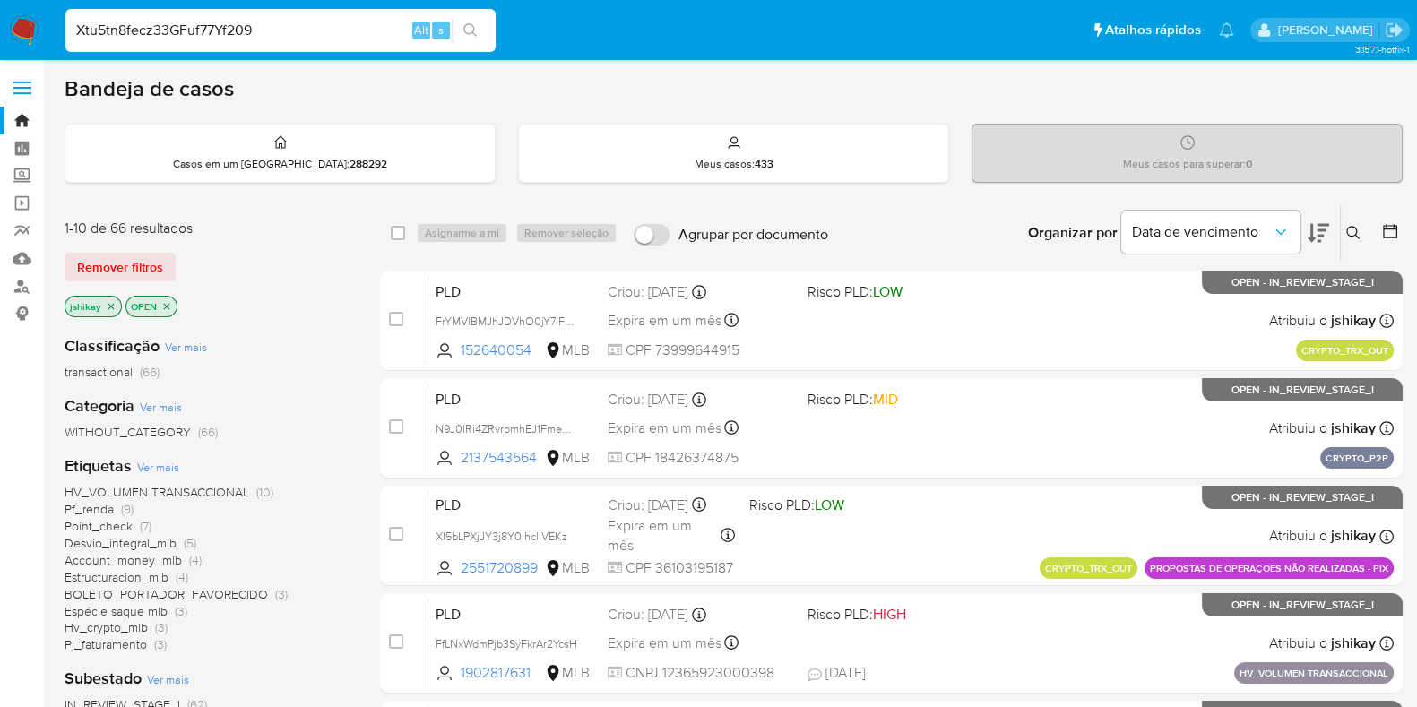
type input "Xtu5tn8fecz33GFuf77Yf209"
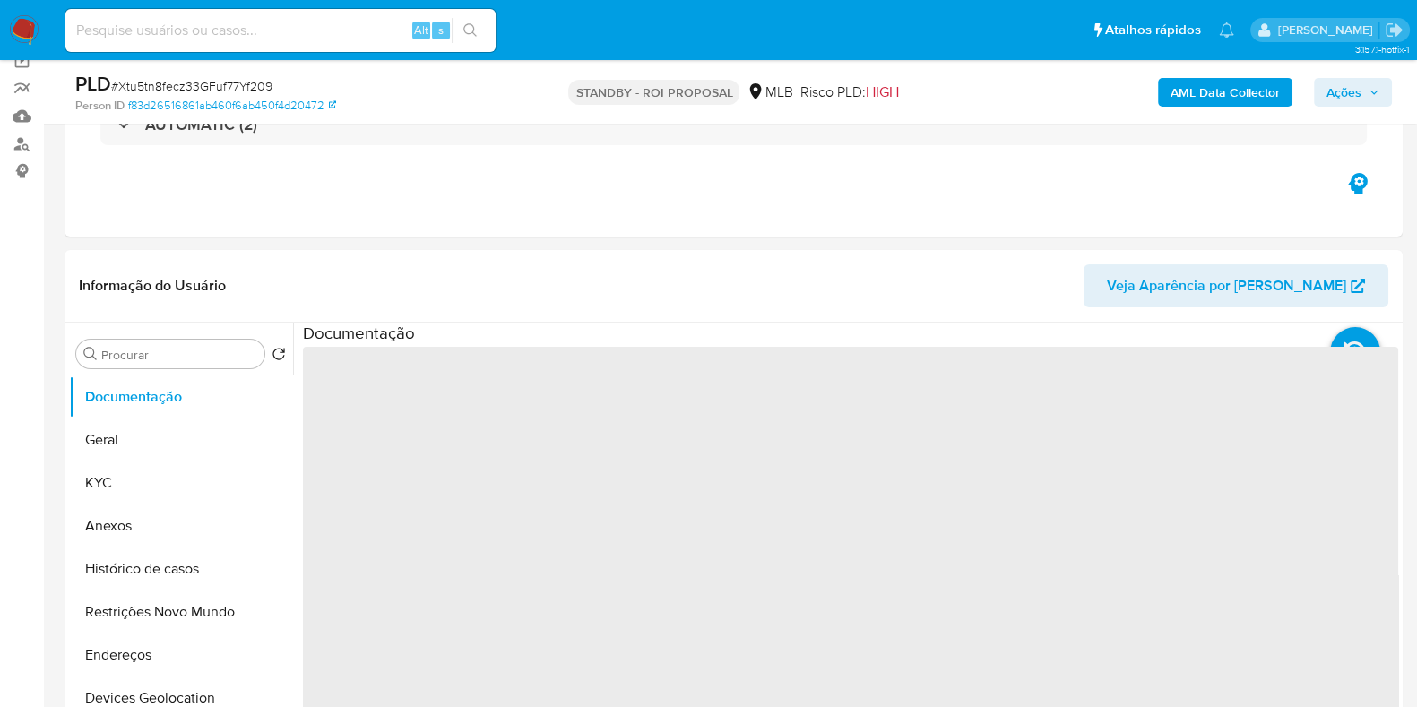
scroll to position [223, 0]
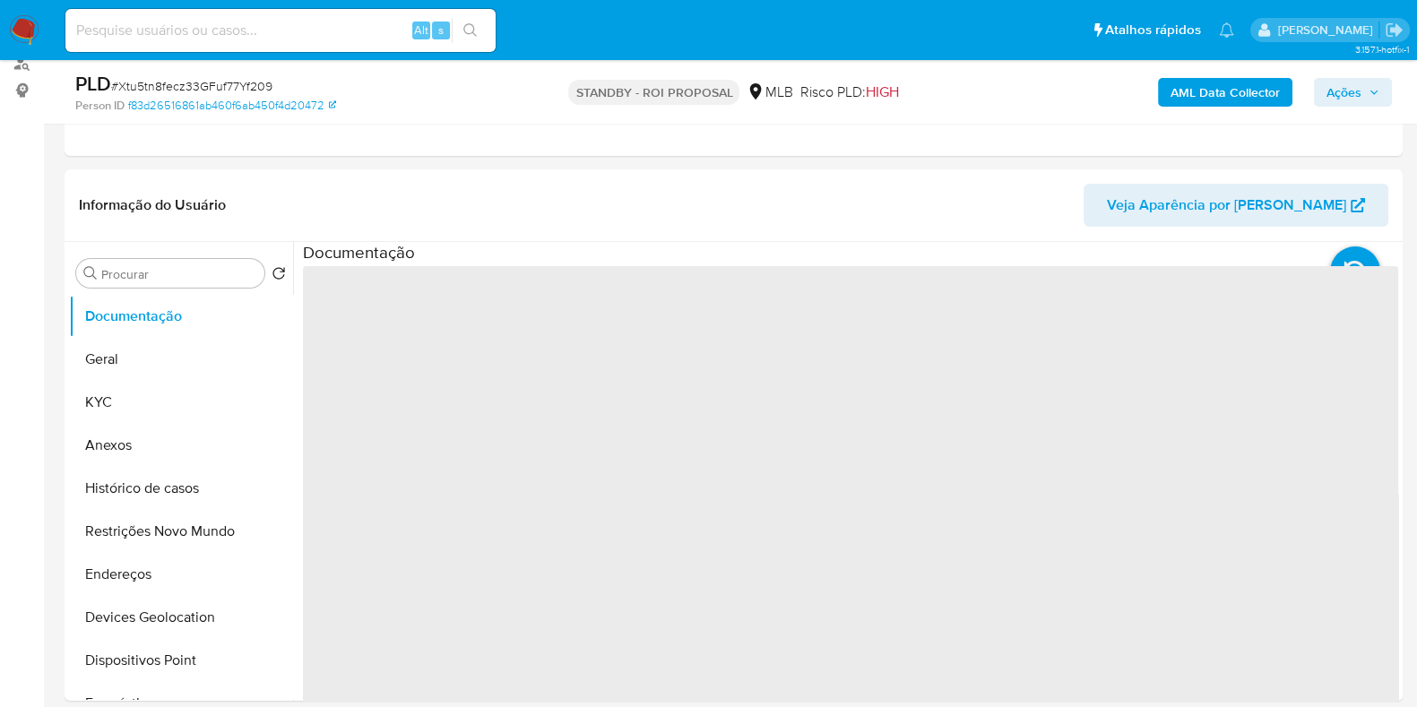
select select "10"
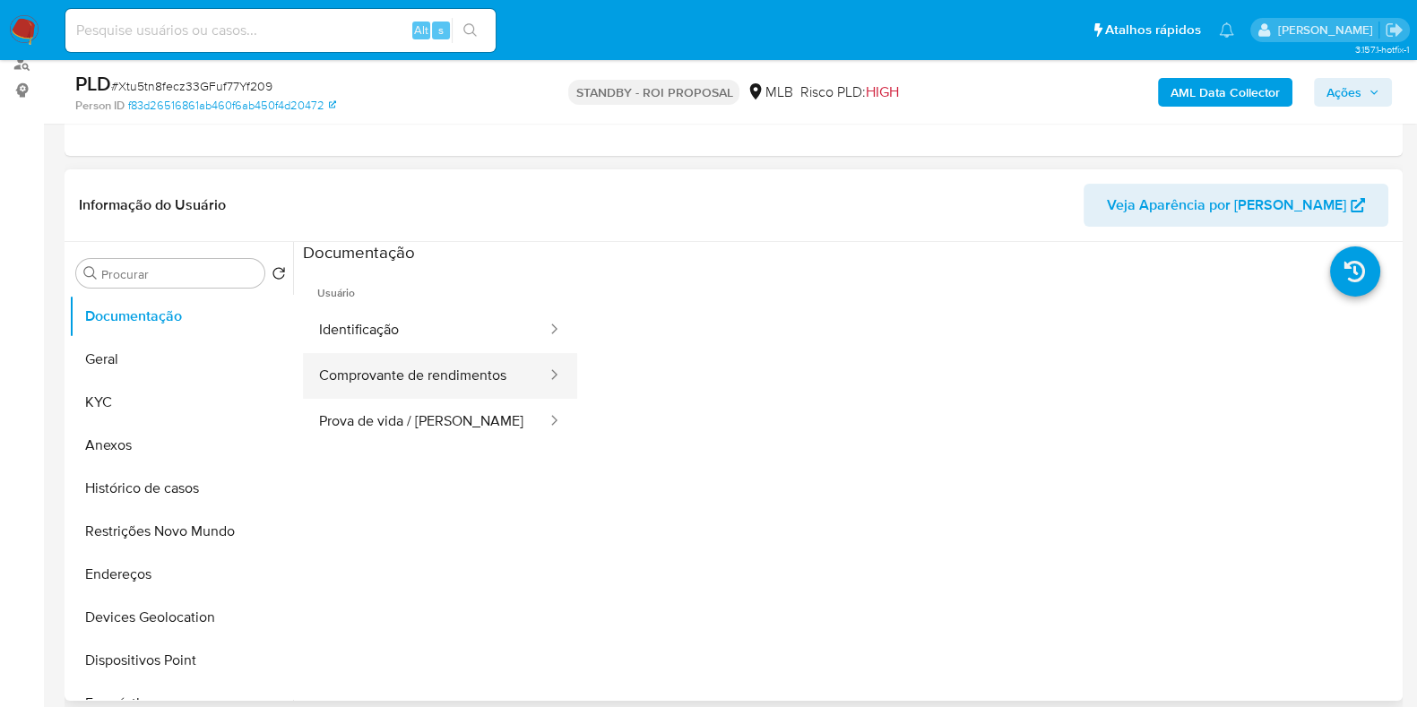
click at [428, 360] on button "Comprovante de rendimentos" at bounding box center [426, 376] width 246 height 46
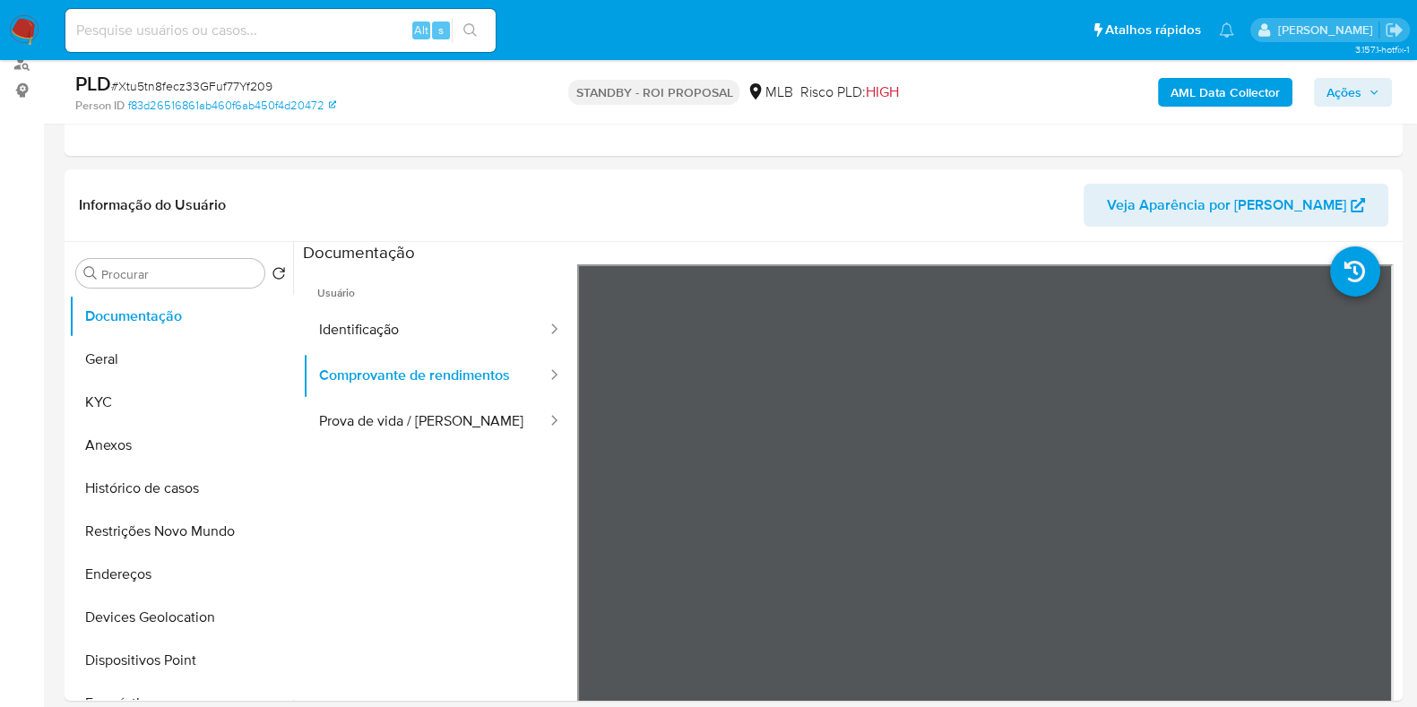
click at [27, 36] on img at bounding box center [24, 30] width 30 height 30
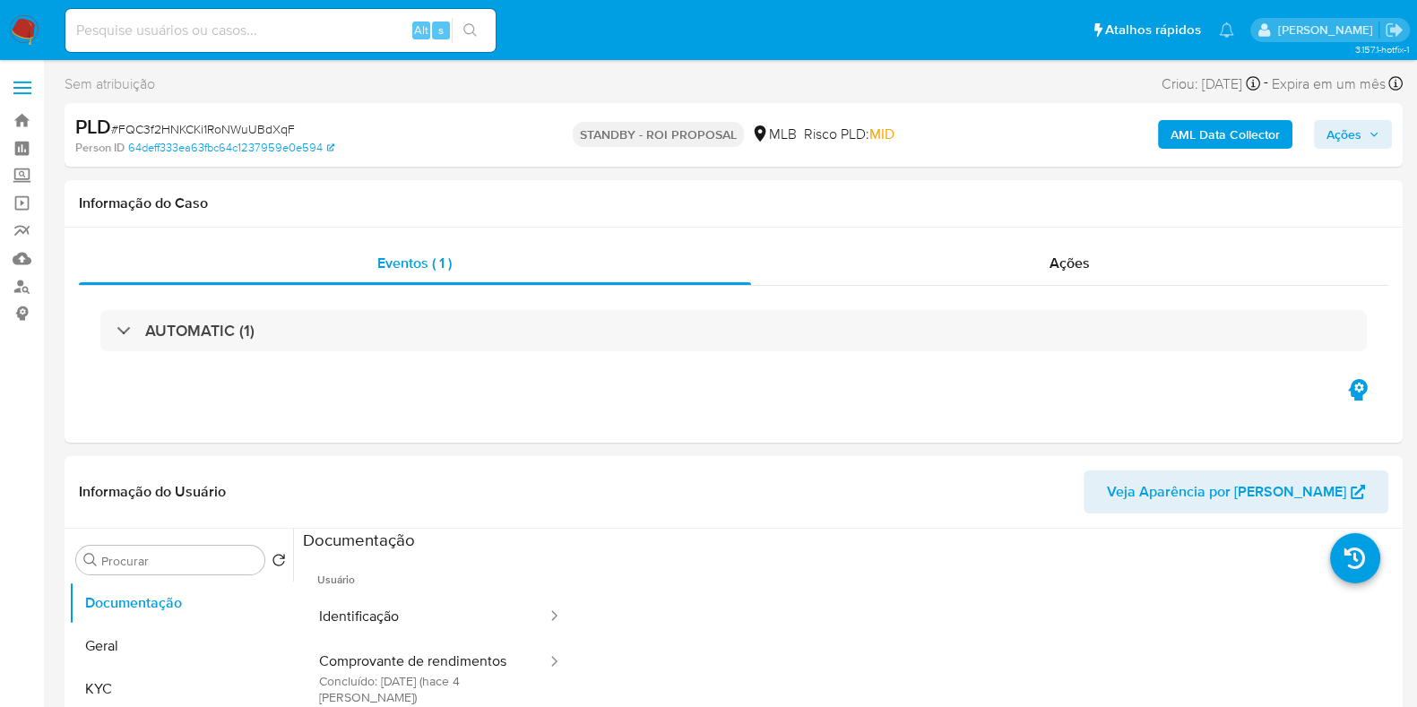
select select "10"
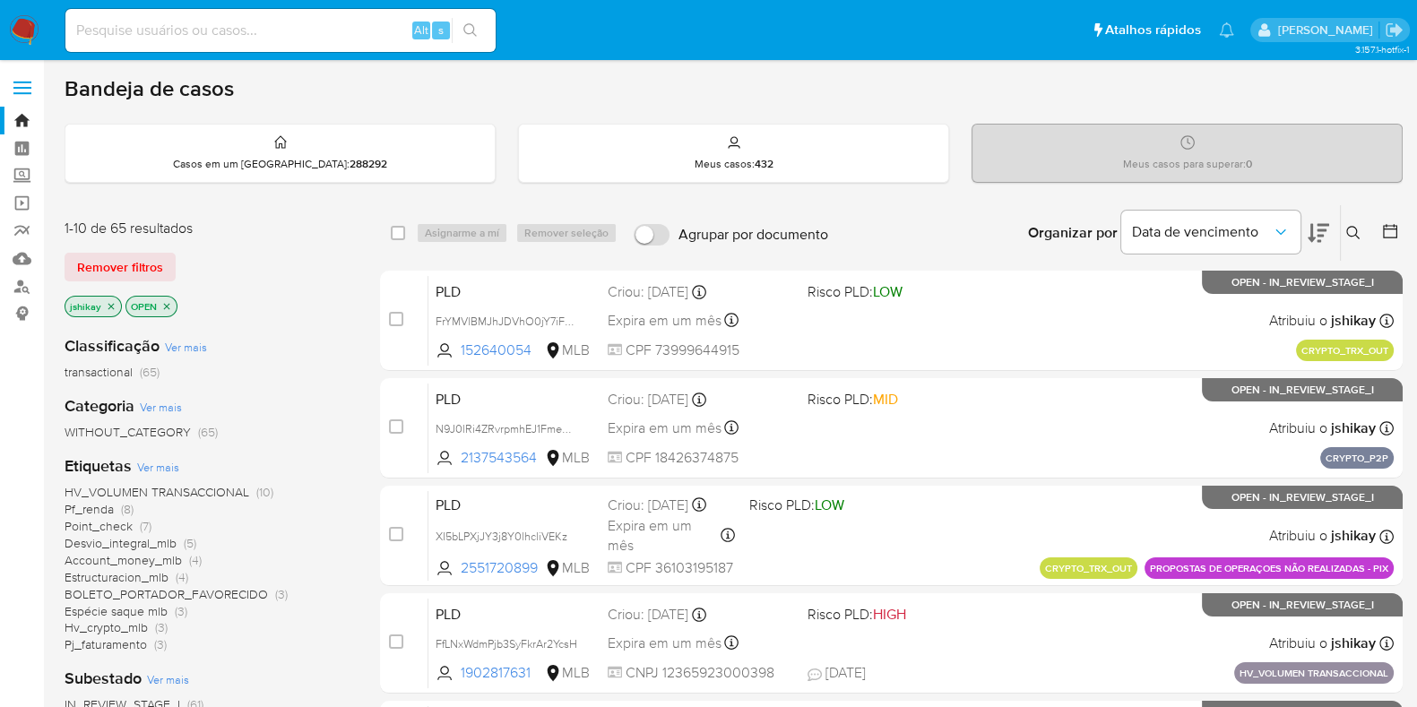
click at [187, 31] on input at bounding box center [280, 30] width 430 height 23
paste input "2403471271"
type input "2403471271"
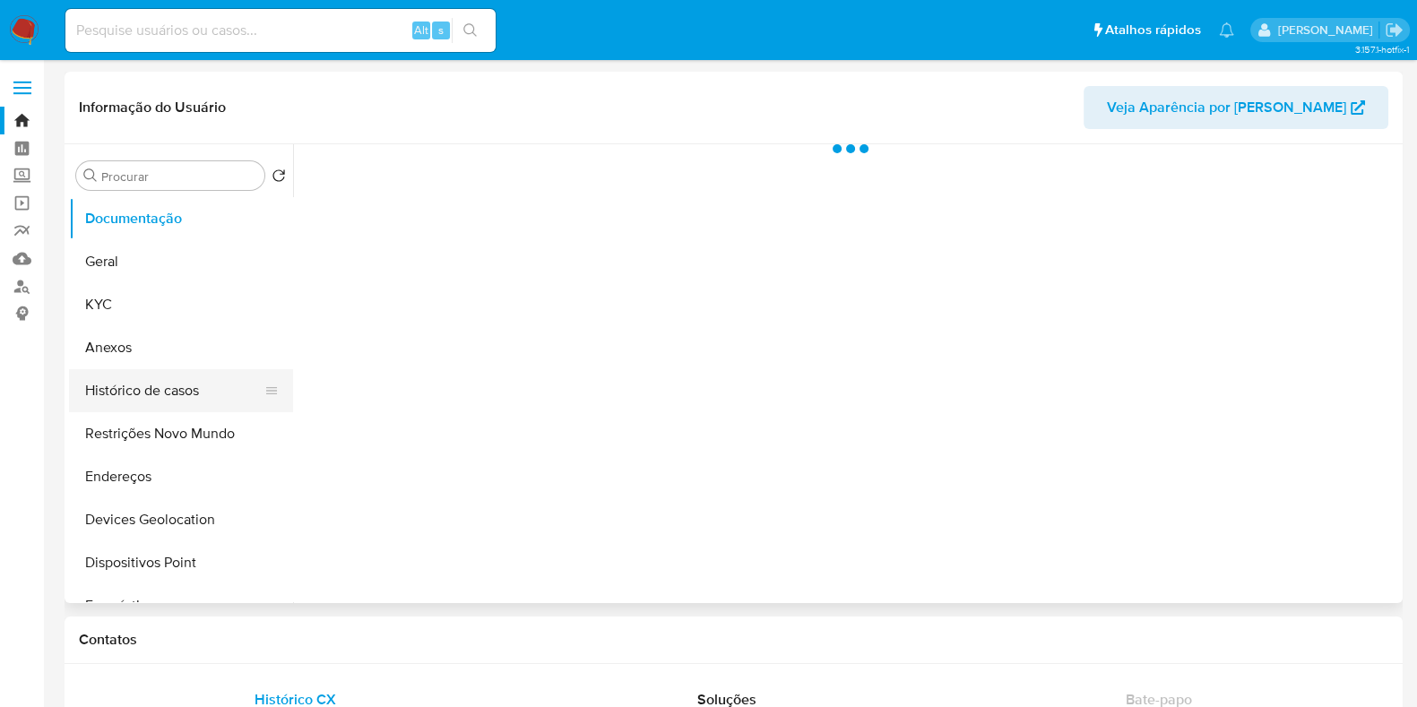
click at [152, 391] on button "Histórico de casos" at bounding box center [174, 390] width 210 height 43
select select "10"
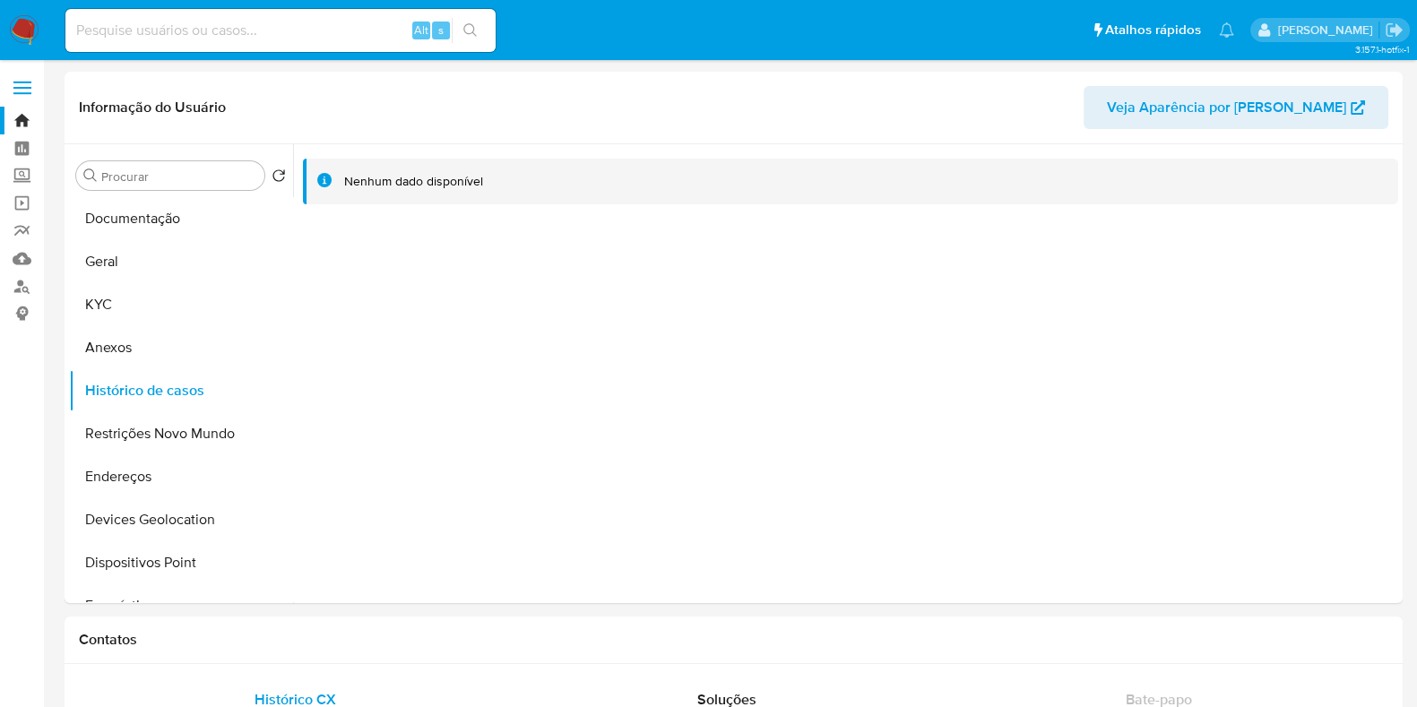
click at [37, 30] on img at bounding box center [24, 30] width 30 height 30
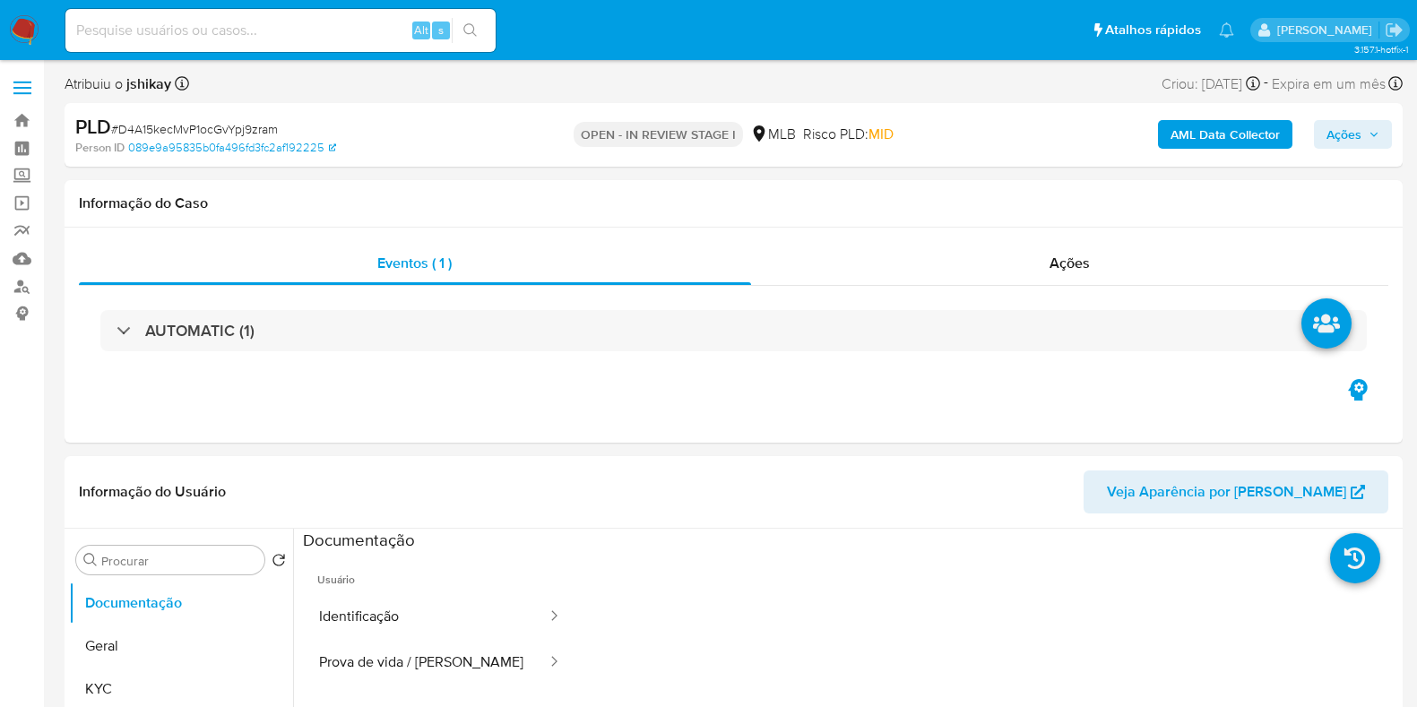
select select "10"
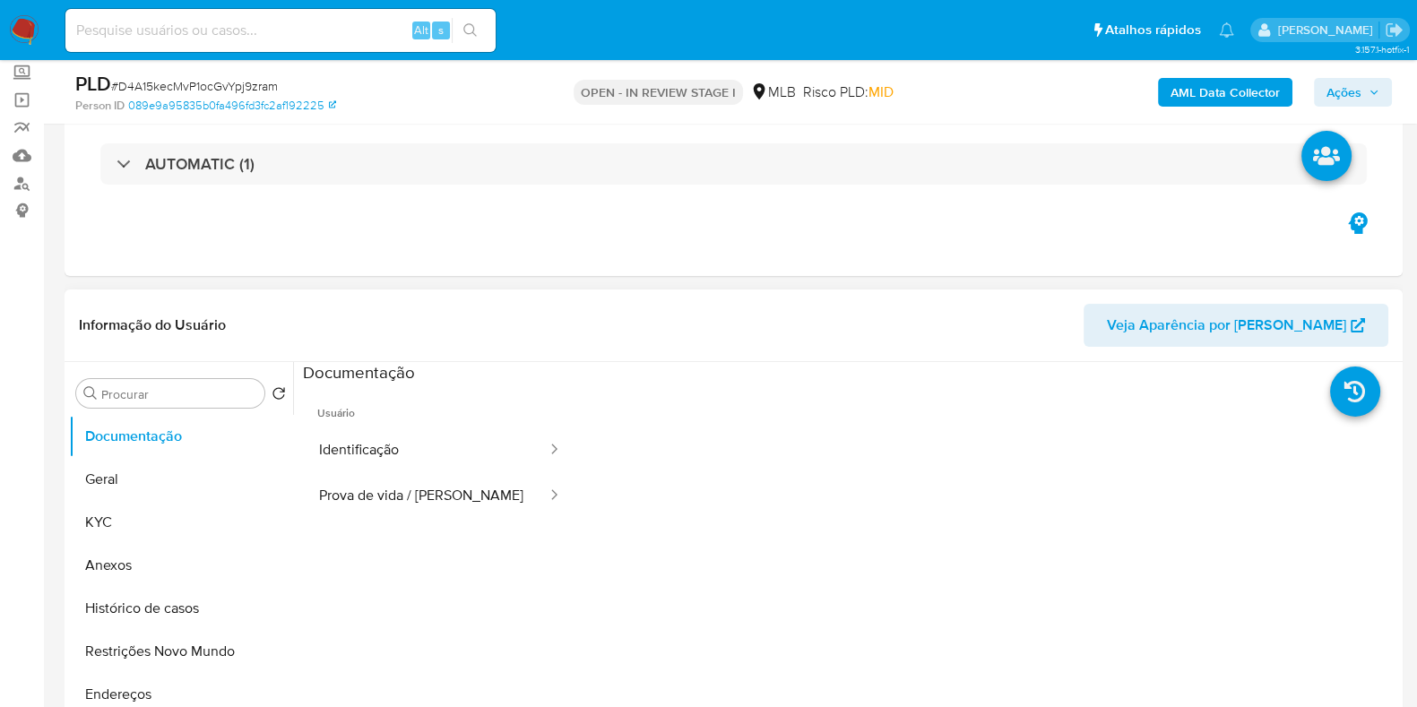
scroll to position [223, 0]
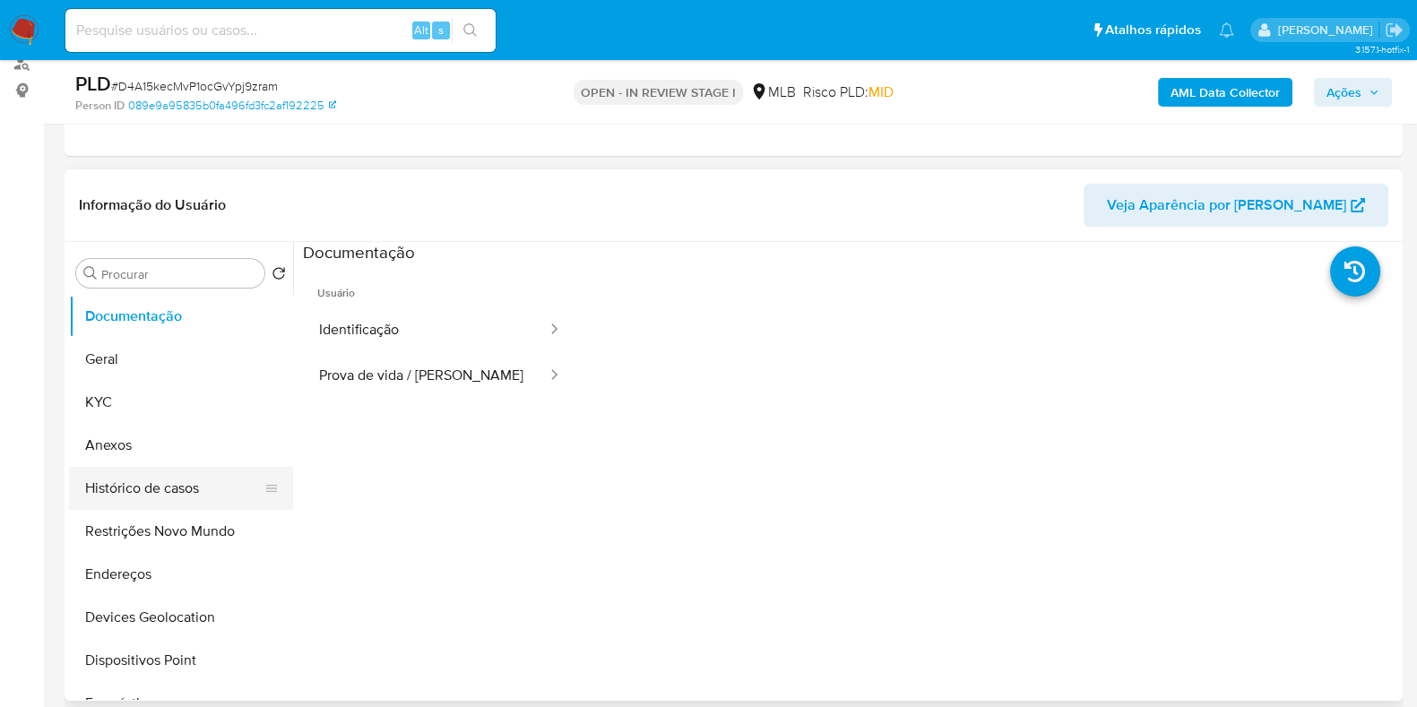
click at [131, 504] on button "Histórico de casos" at bounding box center [174, 488] width 210 height 43
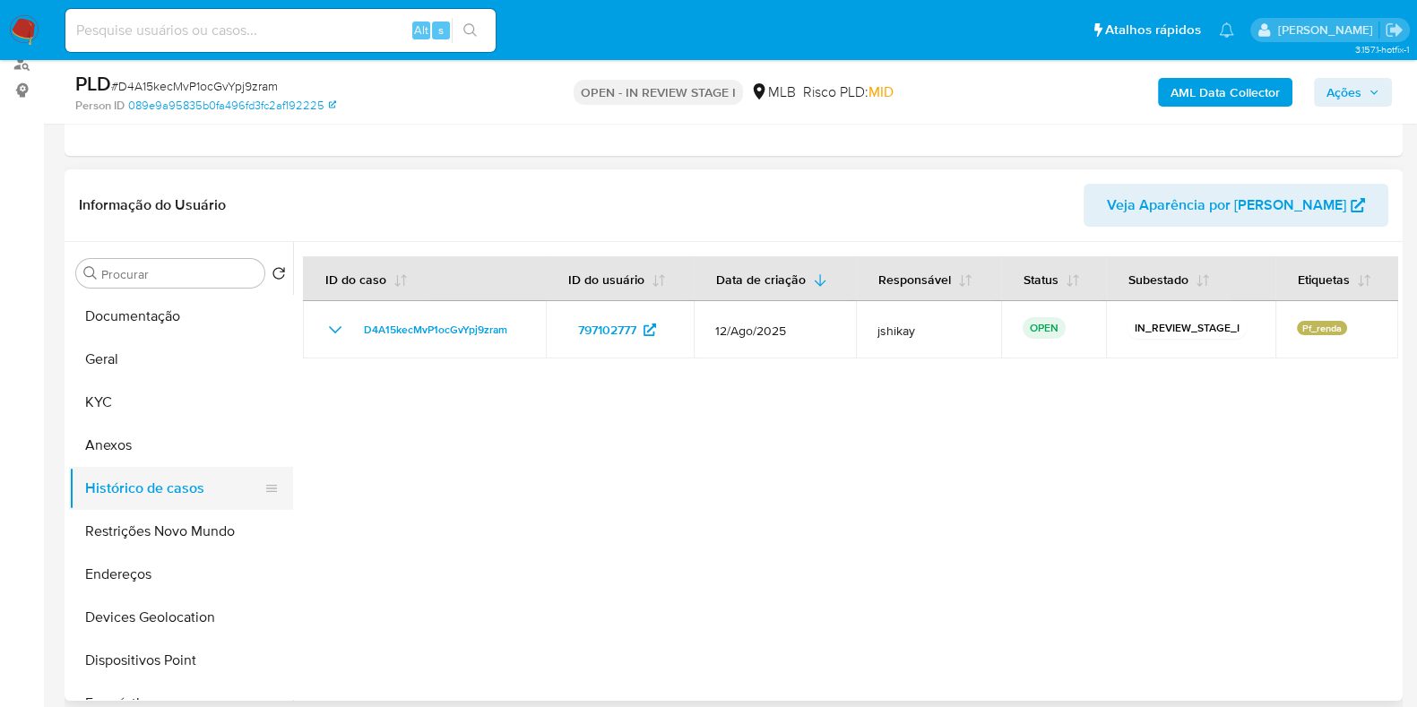
click at [144, 486] on button "Histórico de casos" at bounding box center [174, 488] width 210 height 43
click at [162, 333] on button "Documentação" at bounding box center [174, 316] width 210 height 43
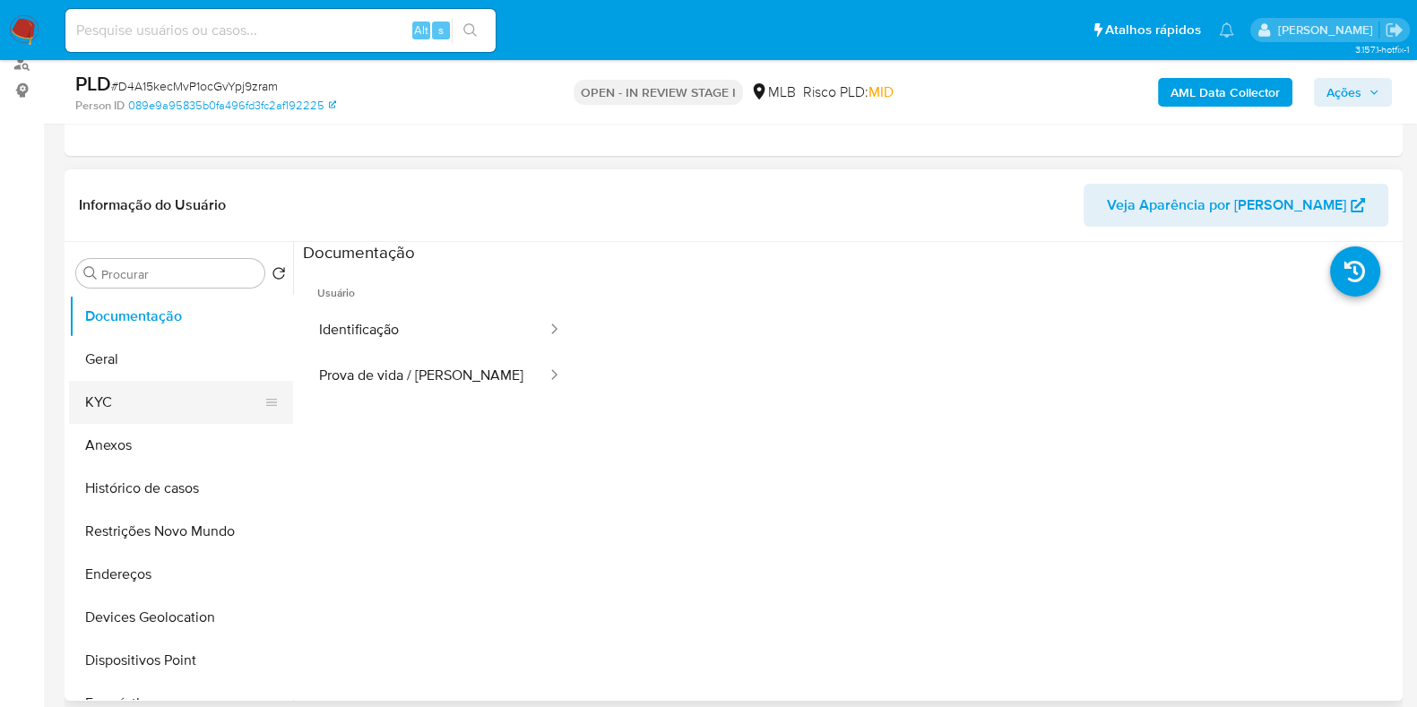
click at [130, 402] on button "KYC" at bounding box center [174, 402] width 210 height 43
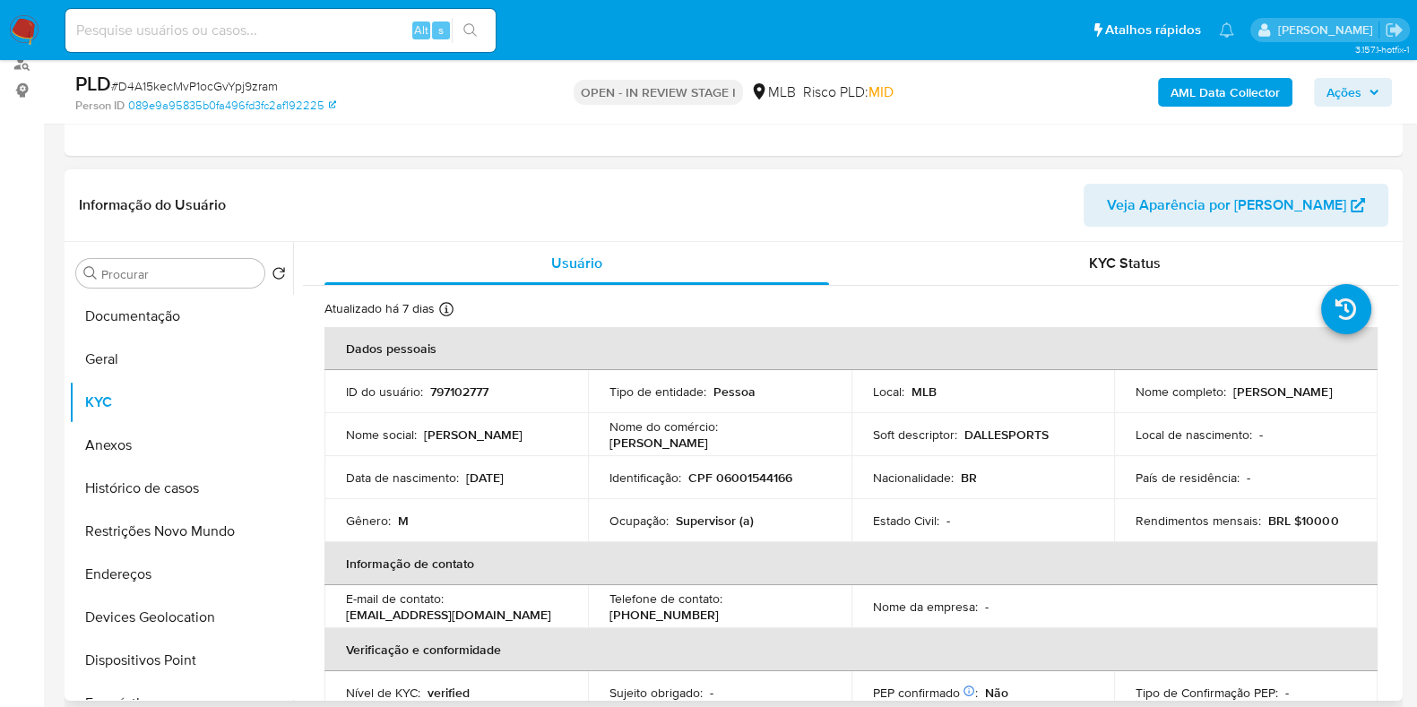
click at [713, 516] on p "Supervisor (a)" at bounding box center [715, 521] width 78 height 16
copy p "Supervisor"
click at [139, 369] on button "Geral" at bounding box center [174, 359] width 210 height 43
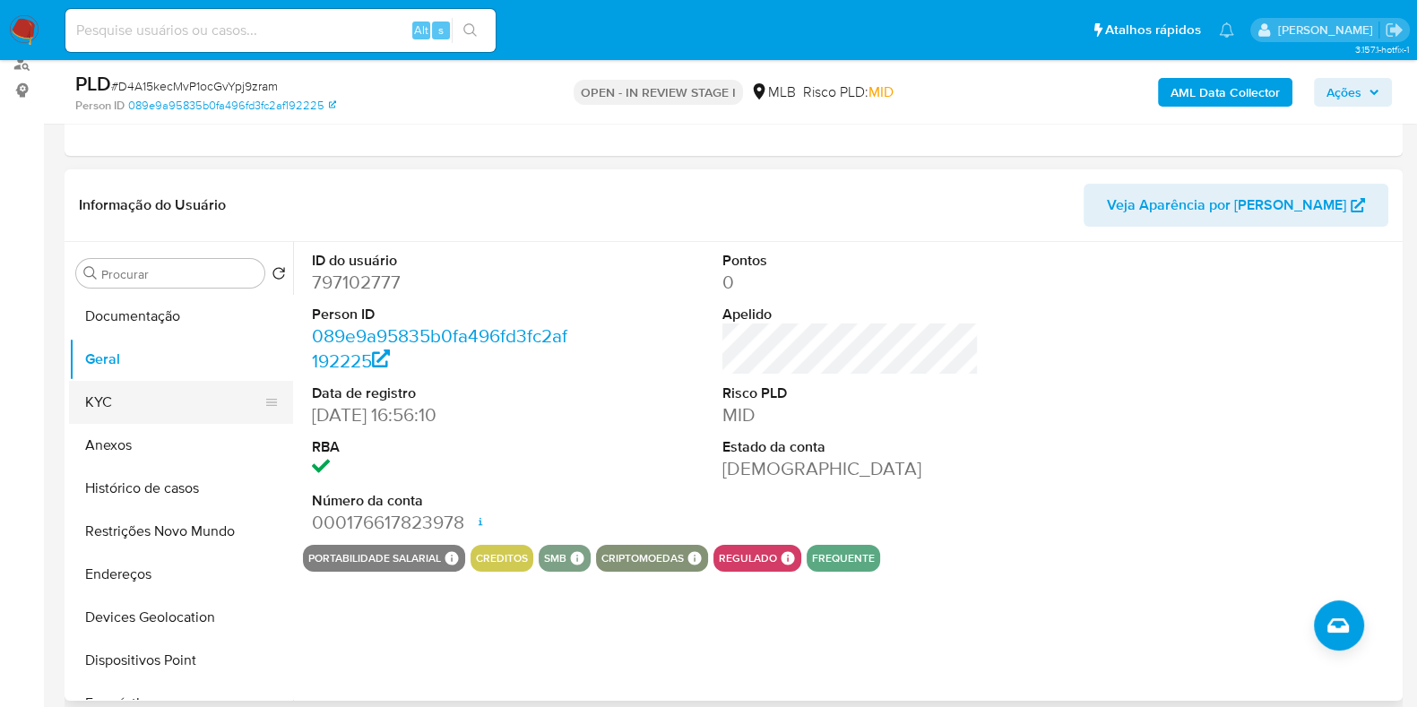
click at [116, 397] on button "KYC" at bounding box center [174, 402] width 210 height 43
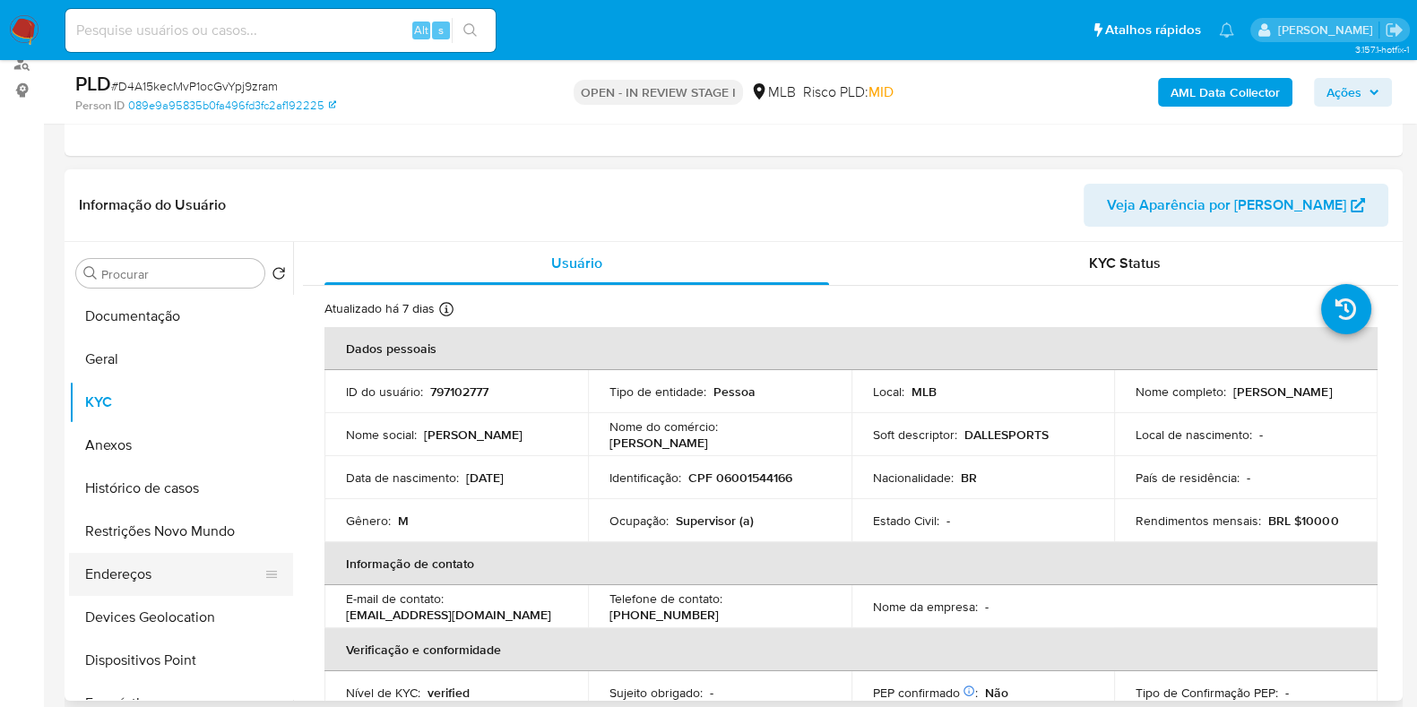
click at [125, 583] on button "Endereços" at bounding box center [174, 574] width 210 height 43
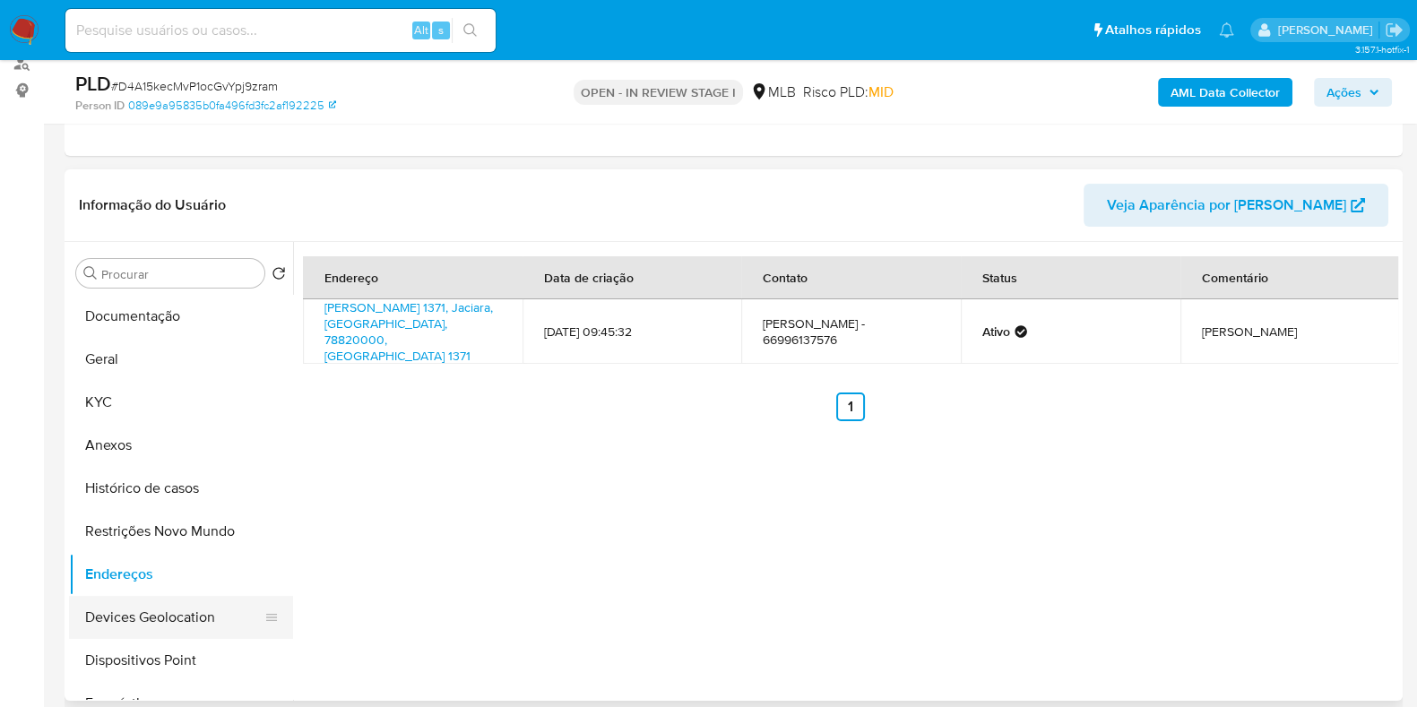
click at [177, 614] on button "Devices Geolocation" at bounding box center [174, 617] width 210 height 43
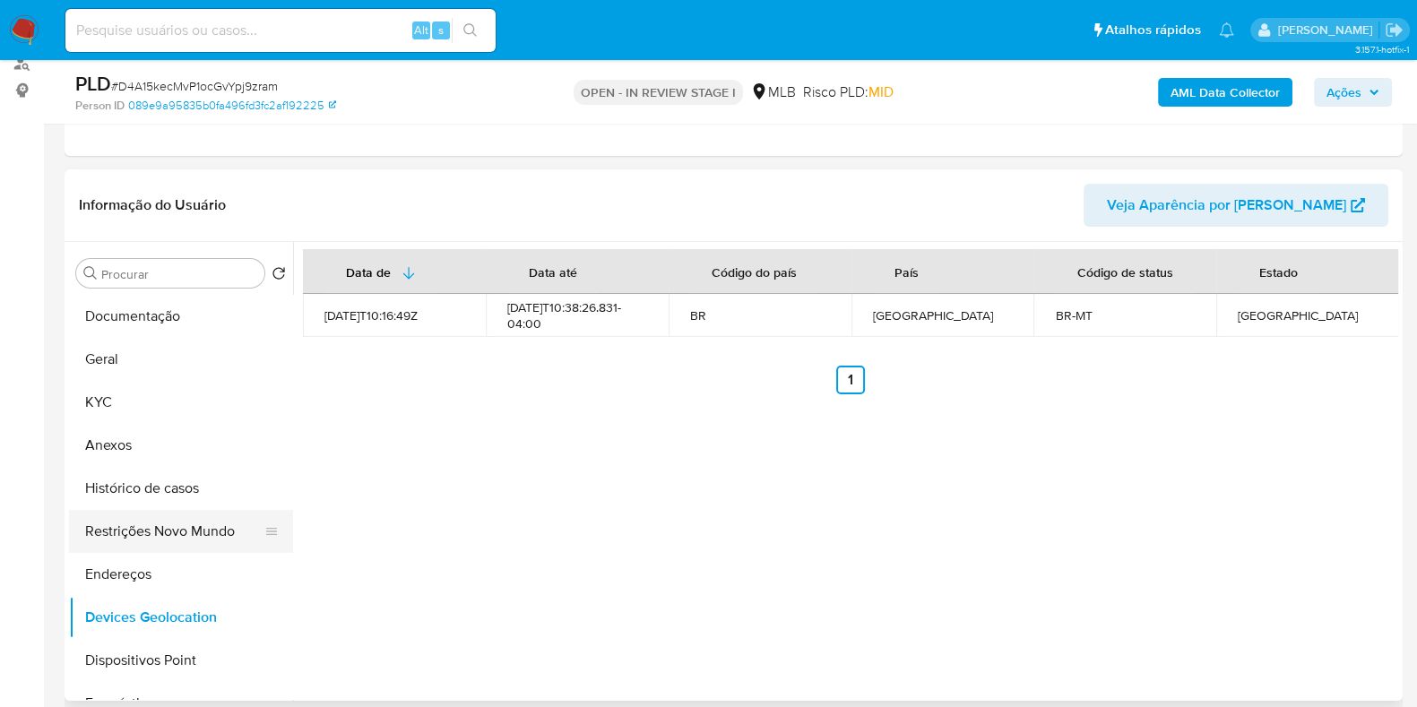
drag, startPoint x: 181, startPoint y: 544, endPoint x: 202, endPoint y: 542, distance: 20.7
click at [181, 544] on button "Restrições Novo Mundo" at bounding box center [174, 531] width 210 height 43
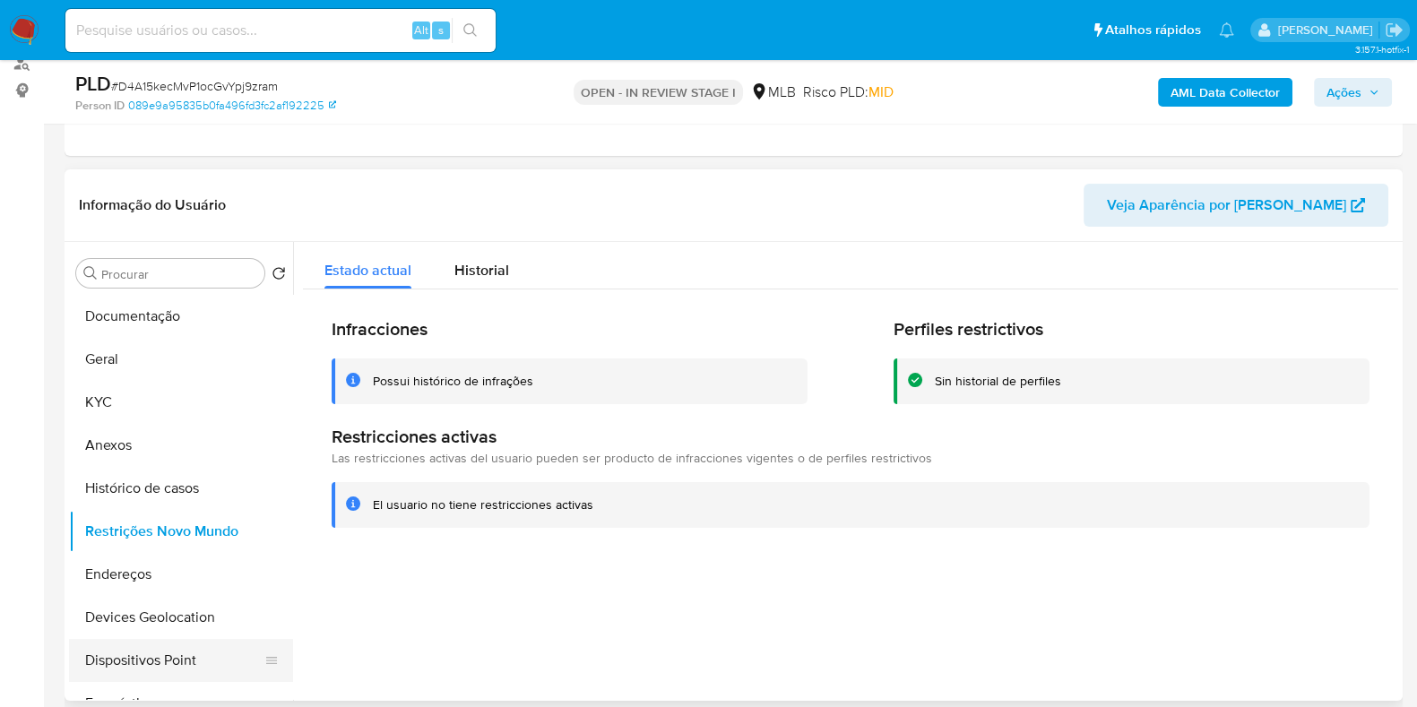
drag, startPoint x: 141, startPoint y: 664, endPoint x: 200, endPoint y: 660, distance: 59.3
click at [142, 664] on button "Dispositivos Point" at bounding box center [174, 660] width 210 height 43
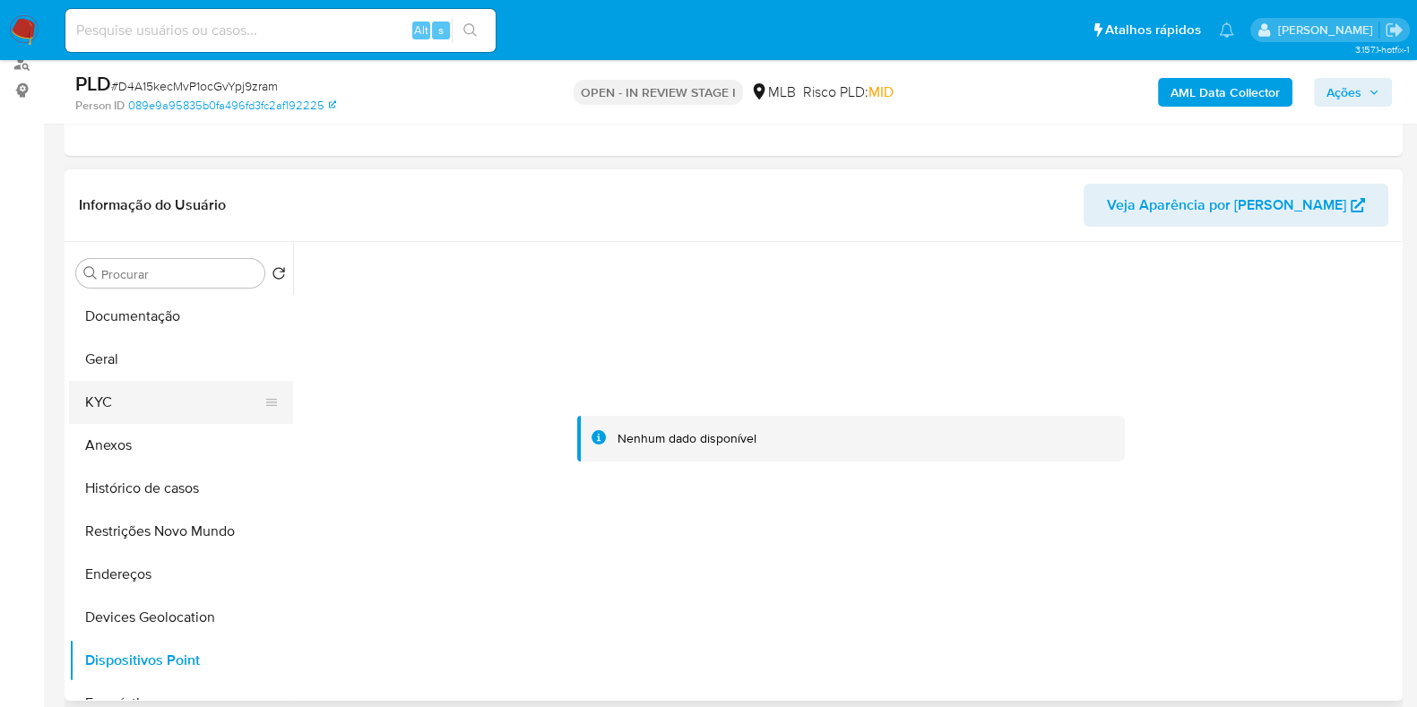
click at [161, 393] on button "KYC" at bounding box center [174, 402] width 210 height 43
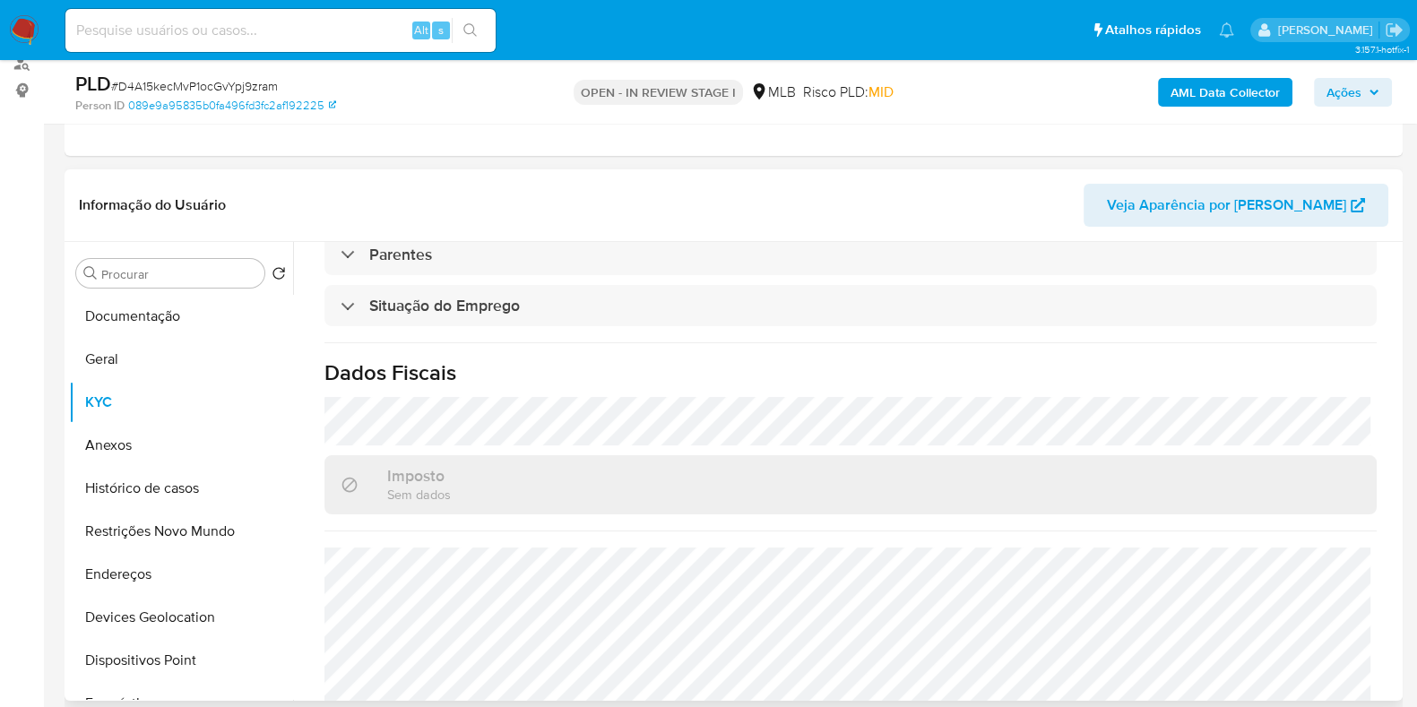
scroll to position [779, 0]
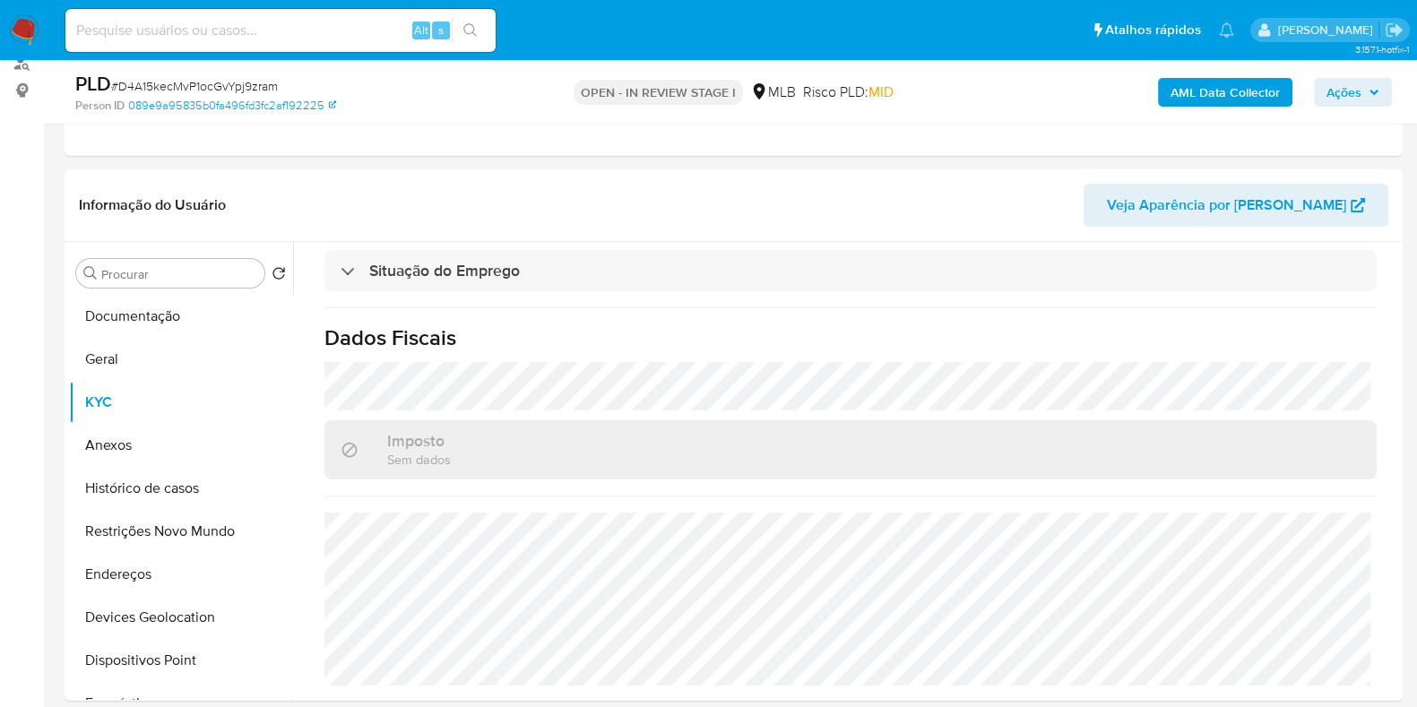
click at [1195, 96] on b "AML Data Collector" at bounding box center [1224, 92] width 109 height 29
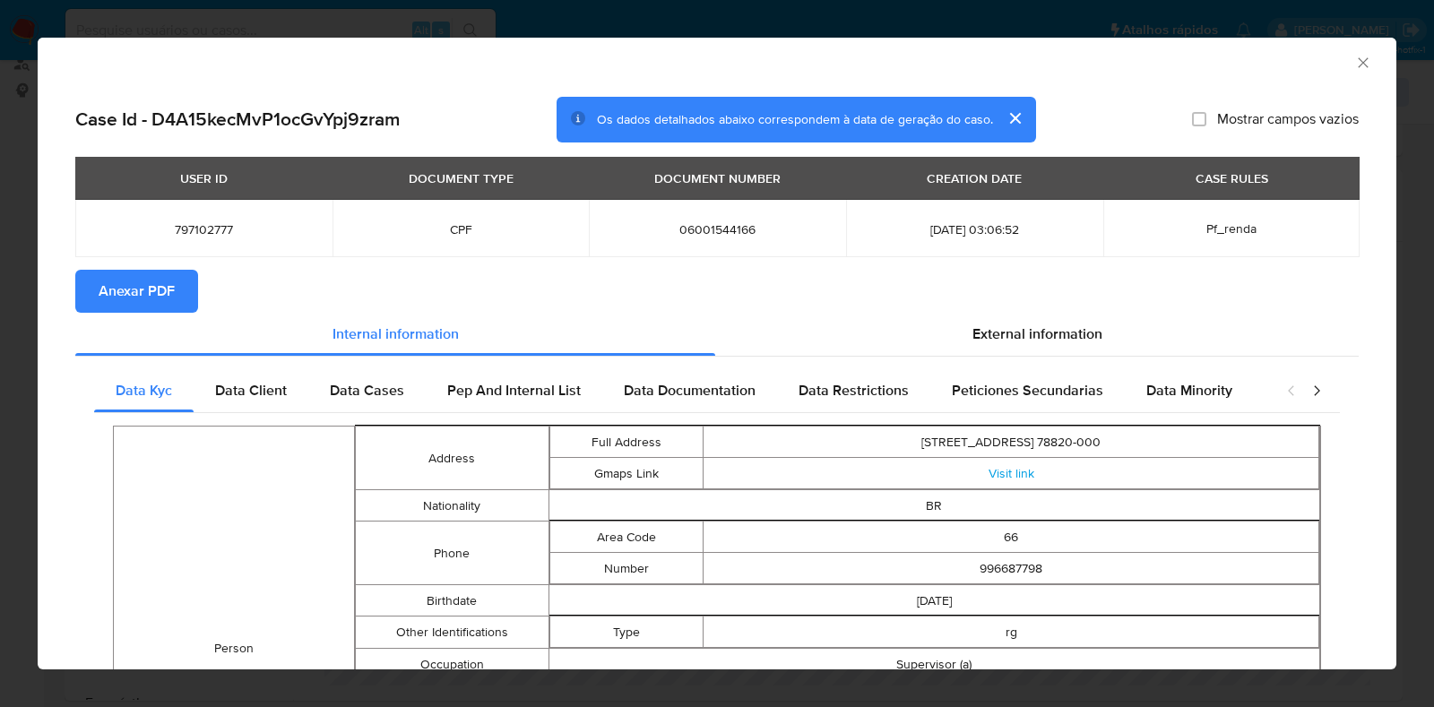
click at [125, 289] on span "Anexar PDF" at bounding box center [137, 291] width 76 height 39
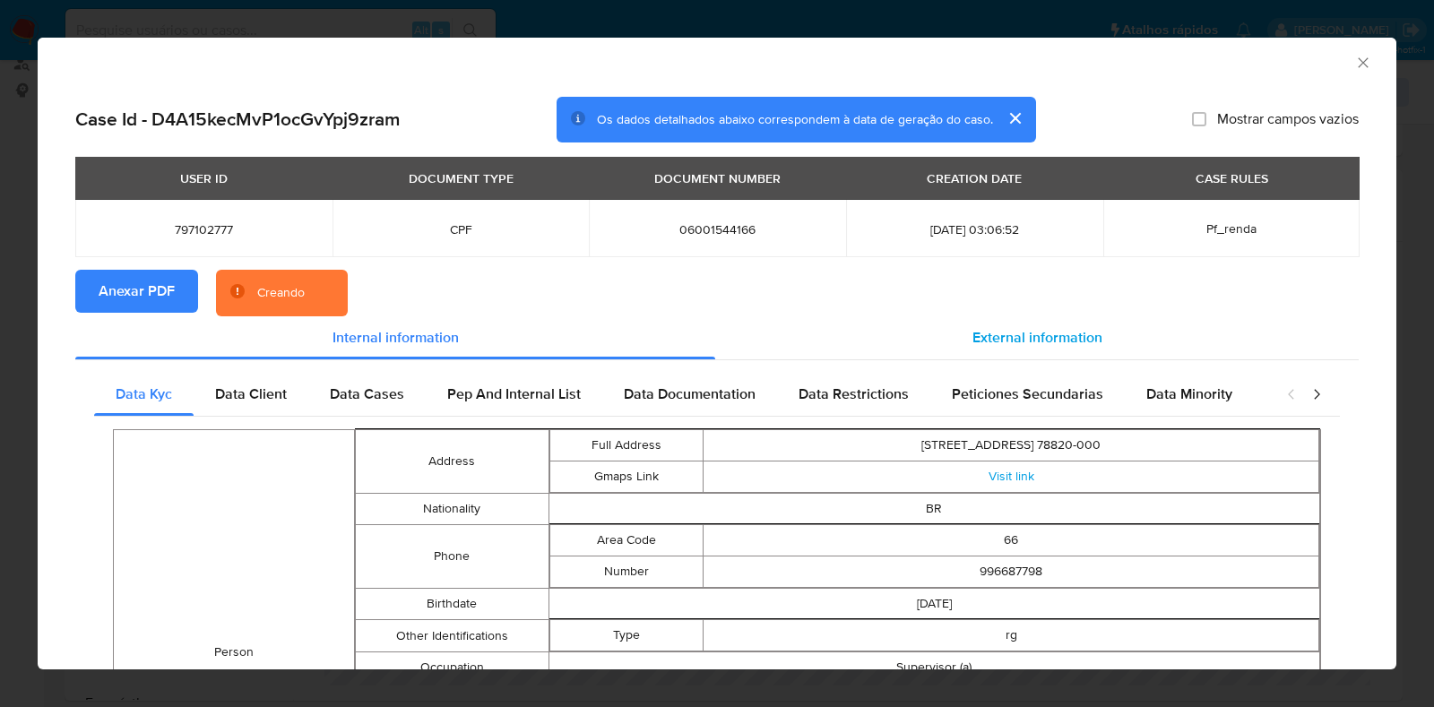
click at [1017, 333] on span "External information" at bounding box center [1037, 337] width 130 height 21
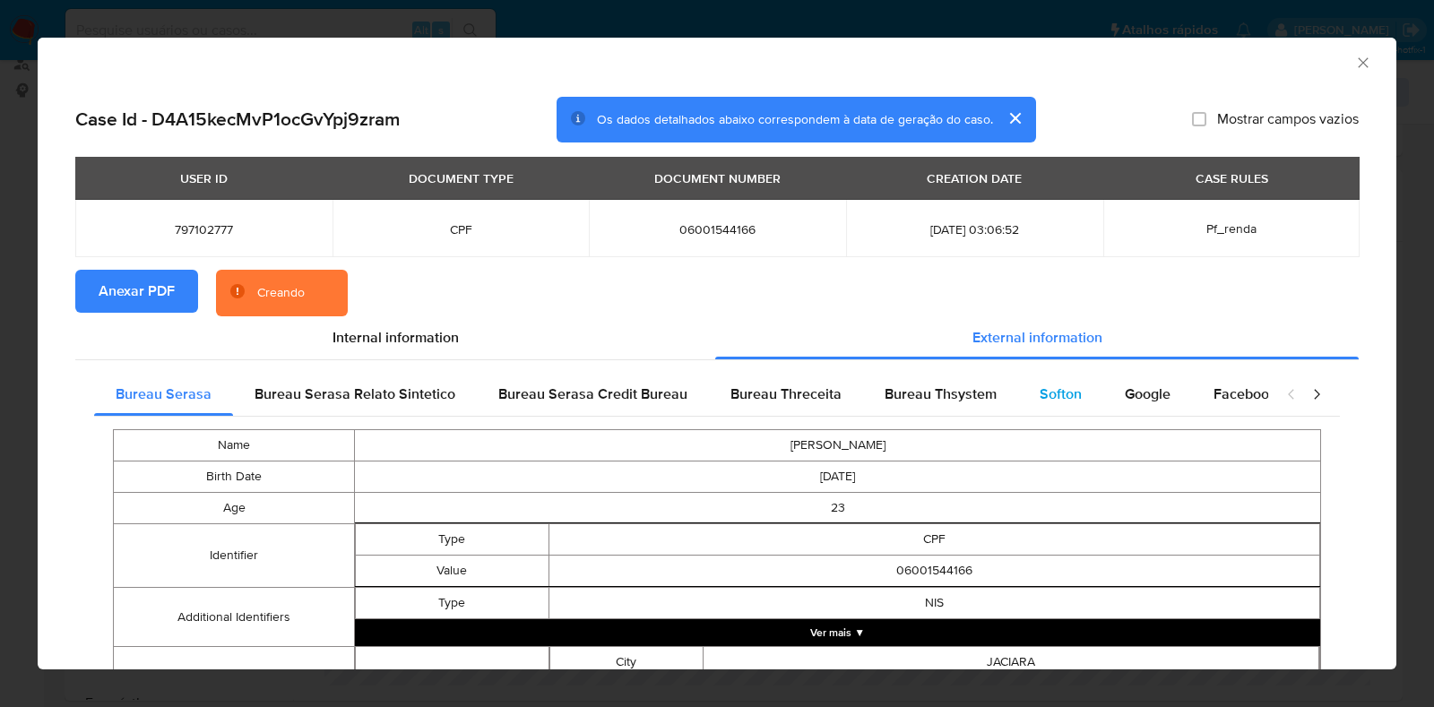
click at [1040, 393] on span "Softon" at bounding box center [1061, 394] width 42 height 21
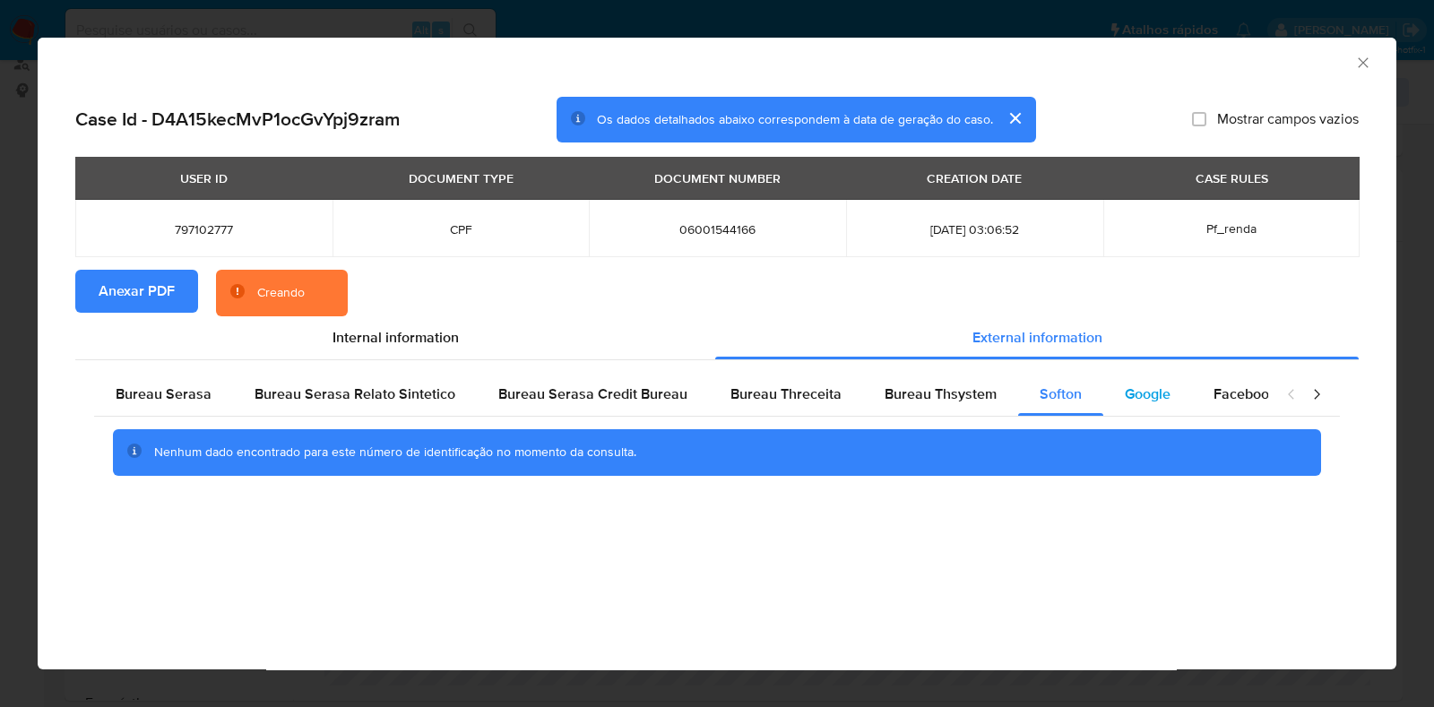
click at [1129, 389] on span "Google" at bounding box center [1148, 394] width 46 height 21
click at [939, 410] on div "Bureau Thsystem" at bounding box center [940, 394] width 155 height 43
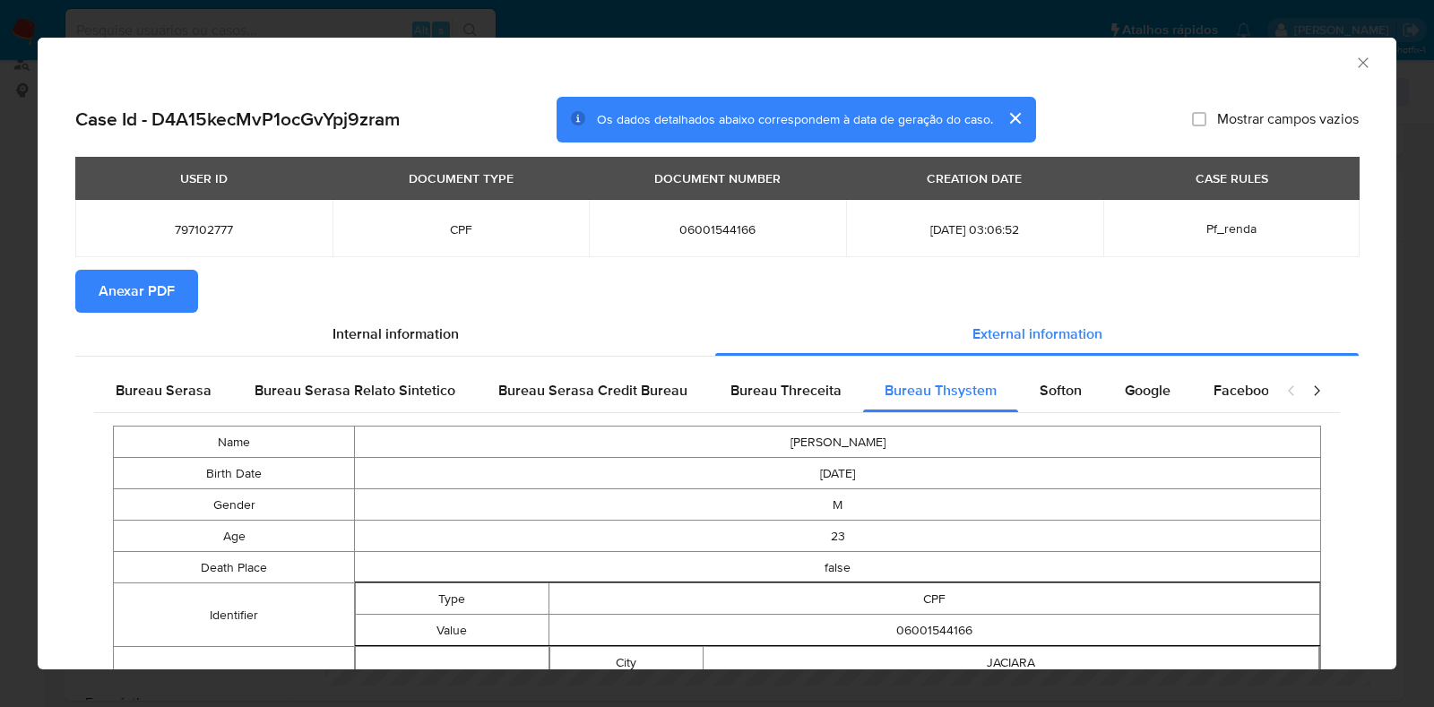
click at [1354, 56] on icon "Fechar a janela" at bounding box center [1363, 63] width 18 height 18
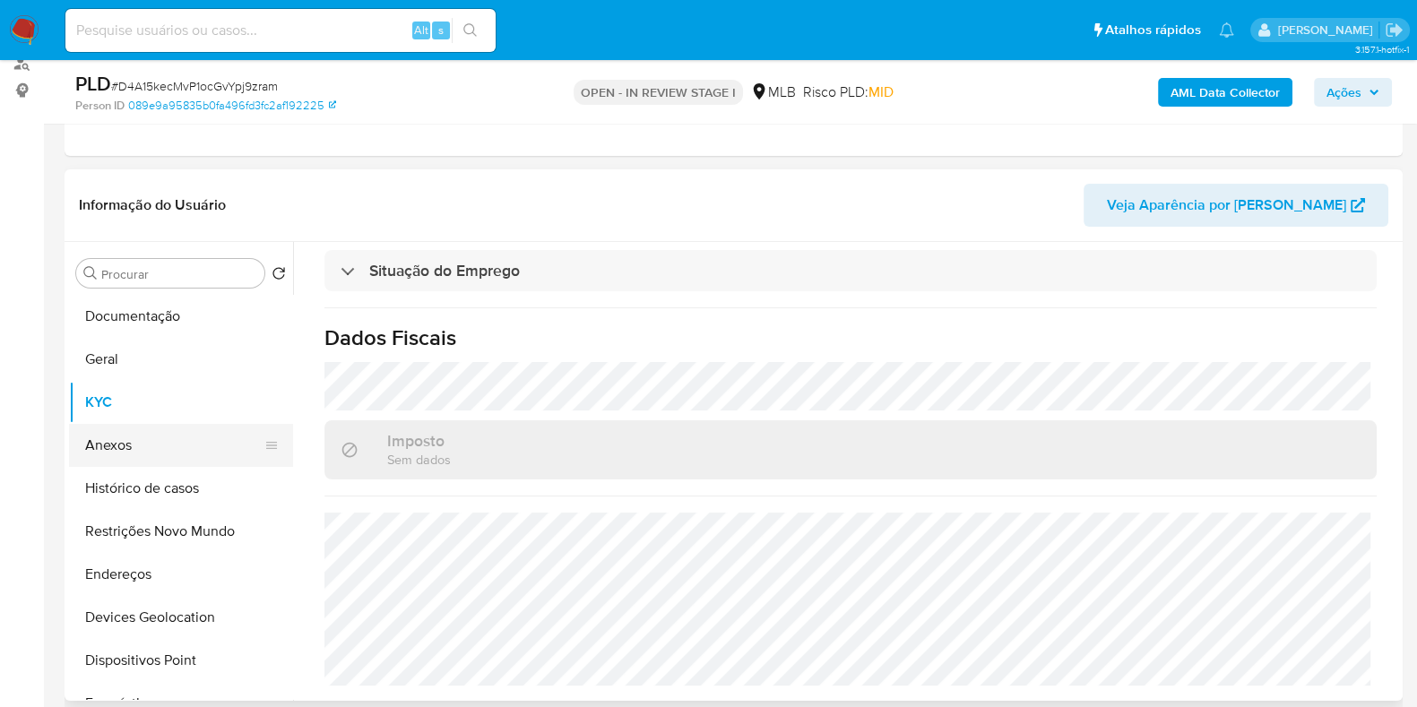
click at [148, 452] on button "Anexos" at bounding box center [174, 445] width 210 height 43
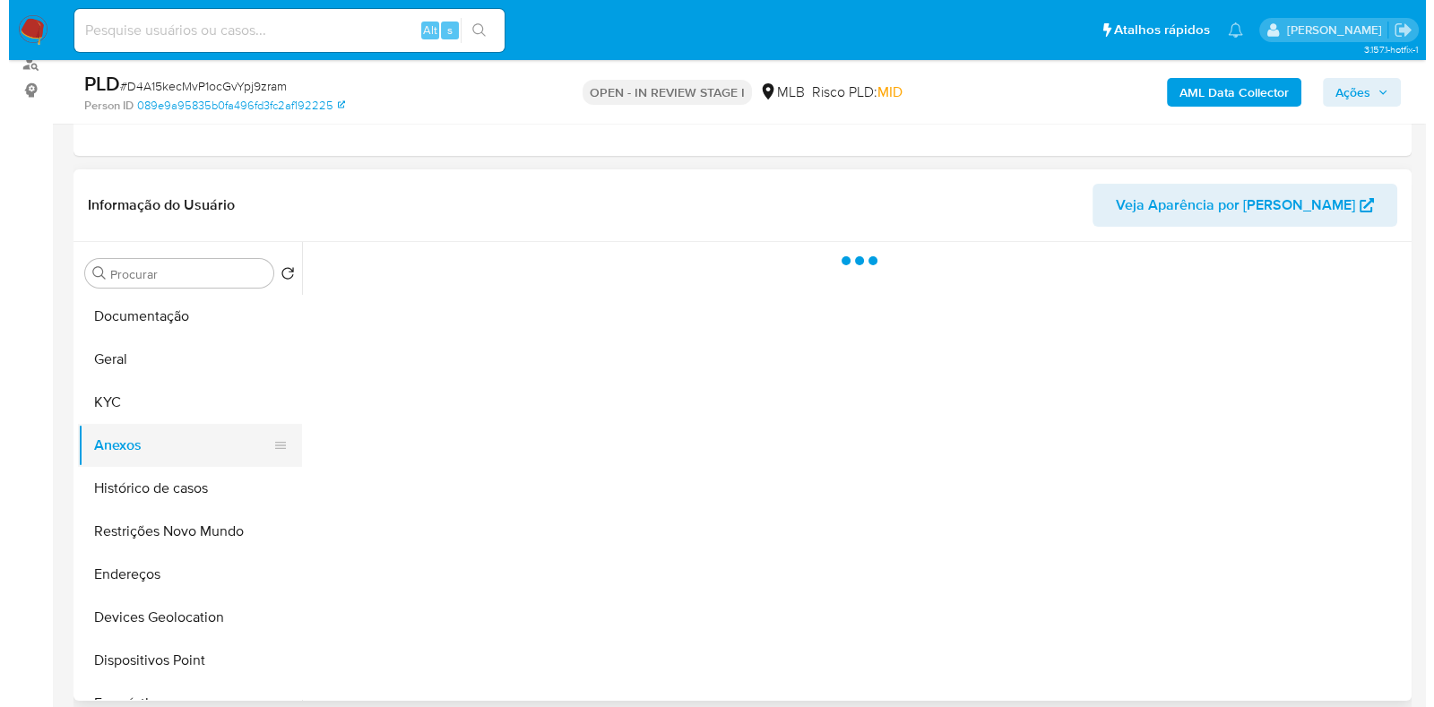
scroll to position [0, 0]
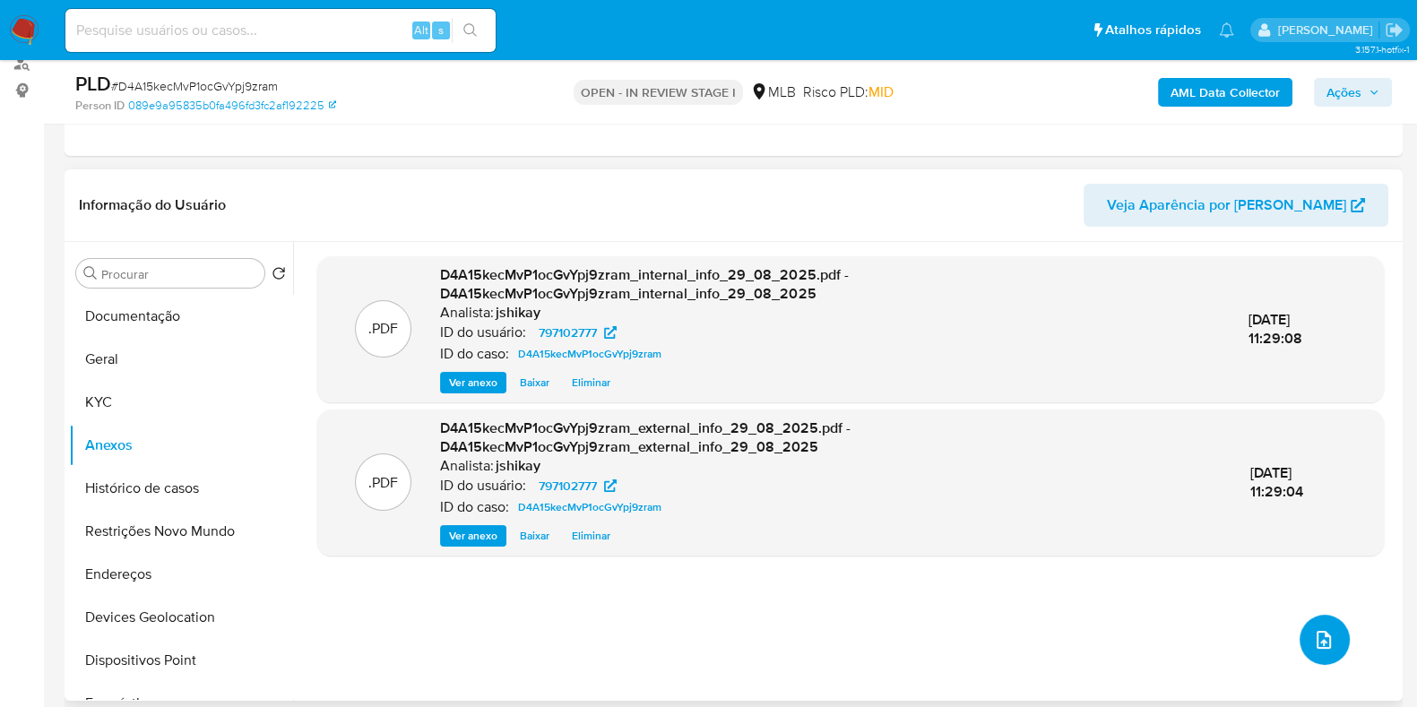
click at [1313, 634] on icon "upload-file" at bounding box center [1324, 640] width 22 height 22
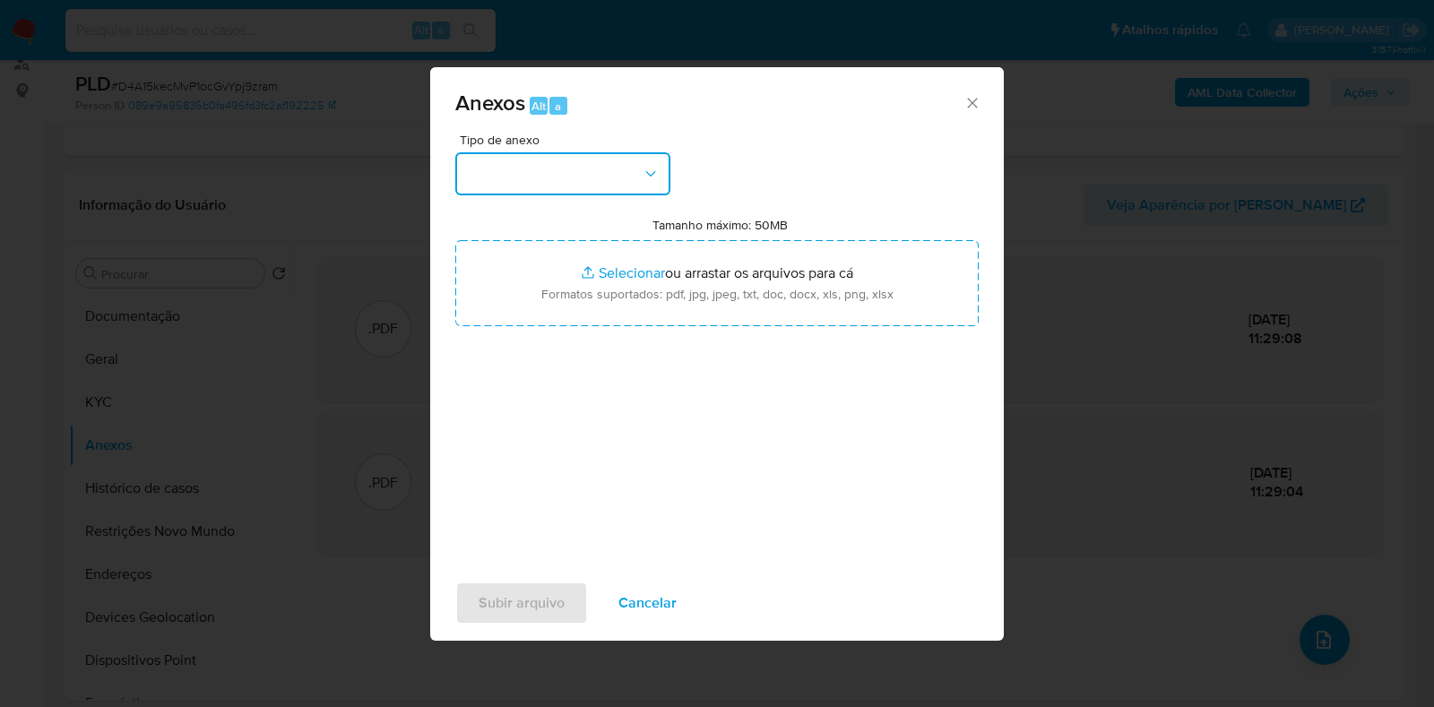
click at [537, 162] on button "button" at bounding box center [562, 173] width 215 height 43
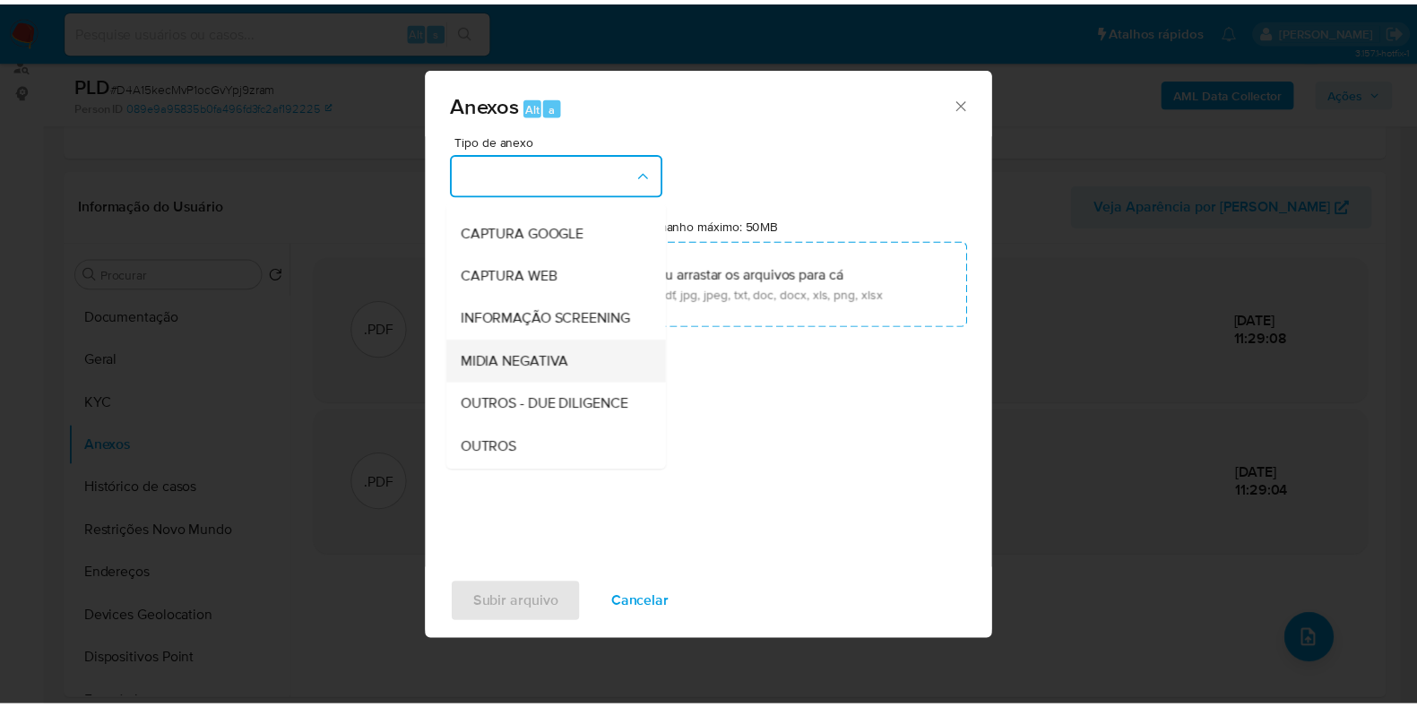
scroll to position [111, 0]
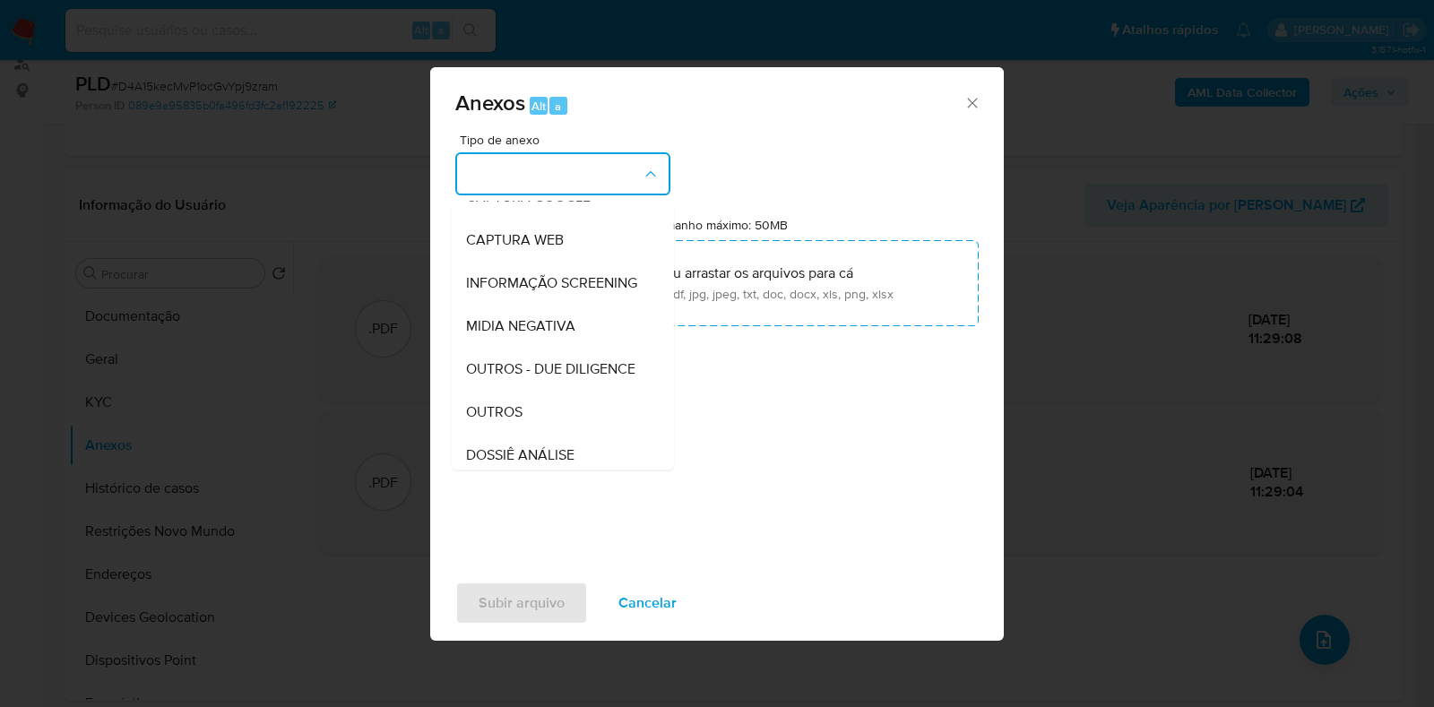
drag, startPoint x: 533, startPoint y: 441, endPoint x: 560, endPoint y: 410, distance: 41.3
click at [533, 434] on div "OUTROS" at bounding box center [557, 412] width 183 height 43
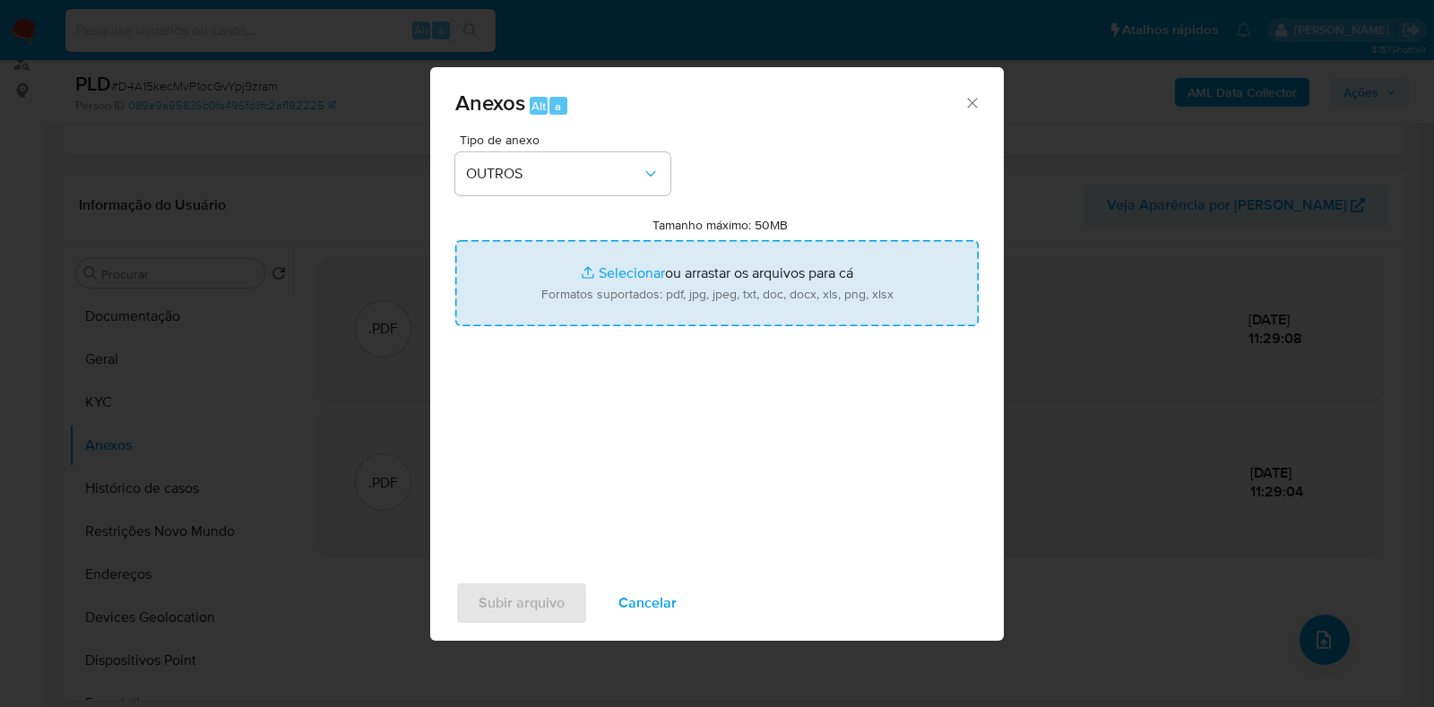
click at [661, 291] on input "Tamanho máximo: 50MB Selecionar arquivos" at bounding box center [716, 283] width 523 height 86
type input "C:\fakepath\Mulan 797102777_2025_08_28_16_58_02 - Resumen TX.pdf"
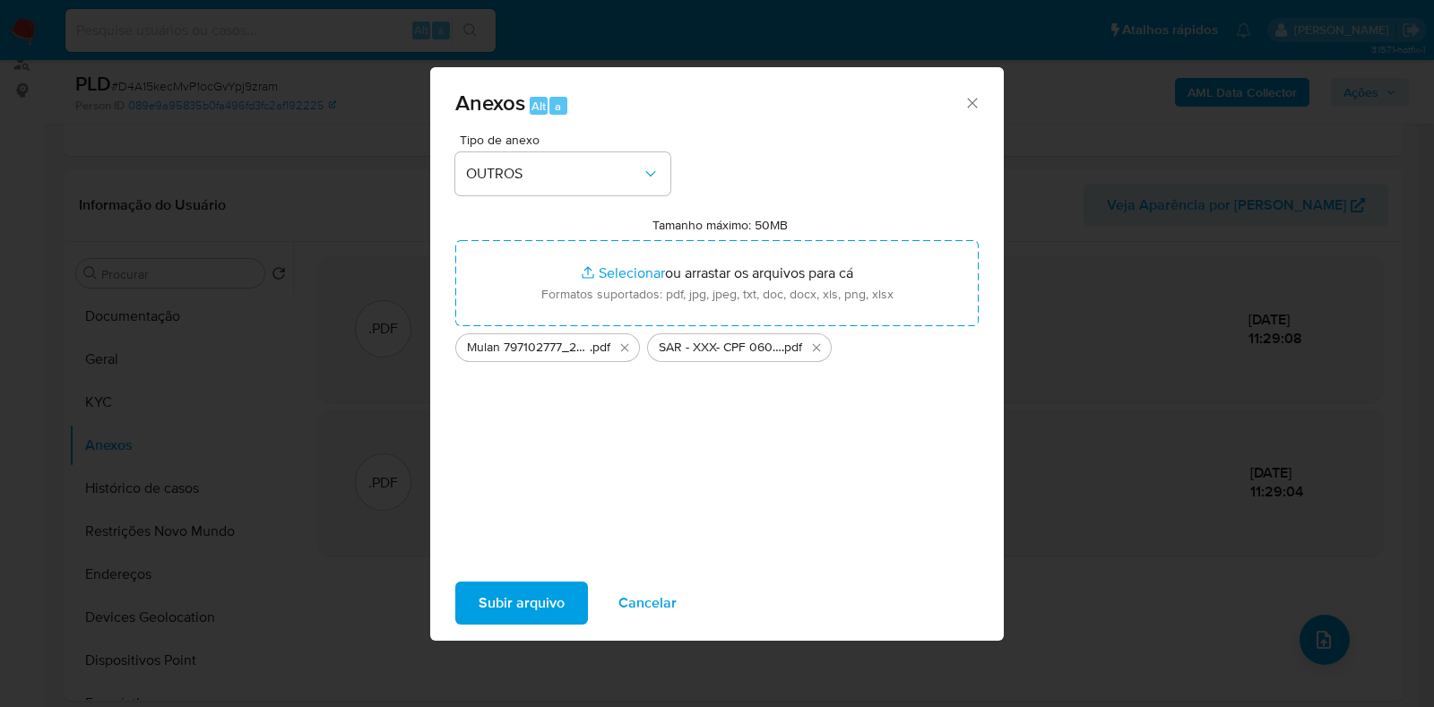
click at [554, 593] on span "Subir arquivo" at bounding box center [522, 602] width 86 height 39
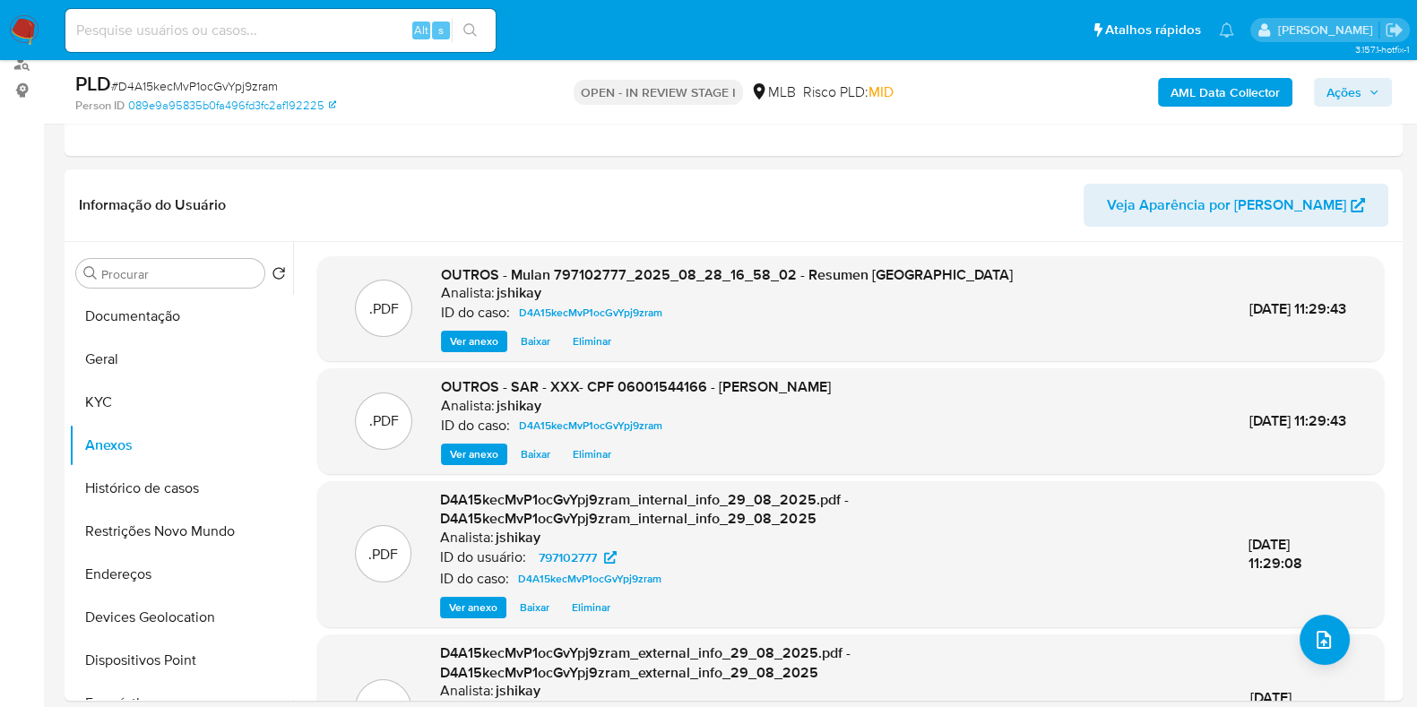
click at [1382, 92] on button "Ações" at bounding box center [1353, 92] width 78 height 29
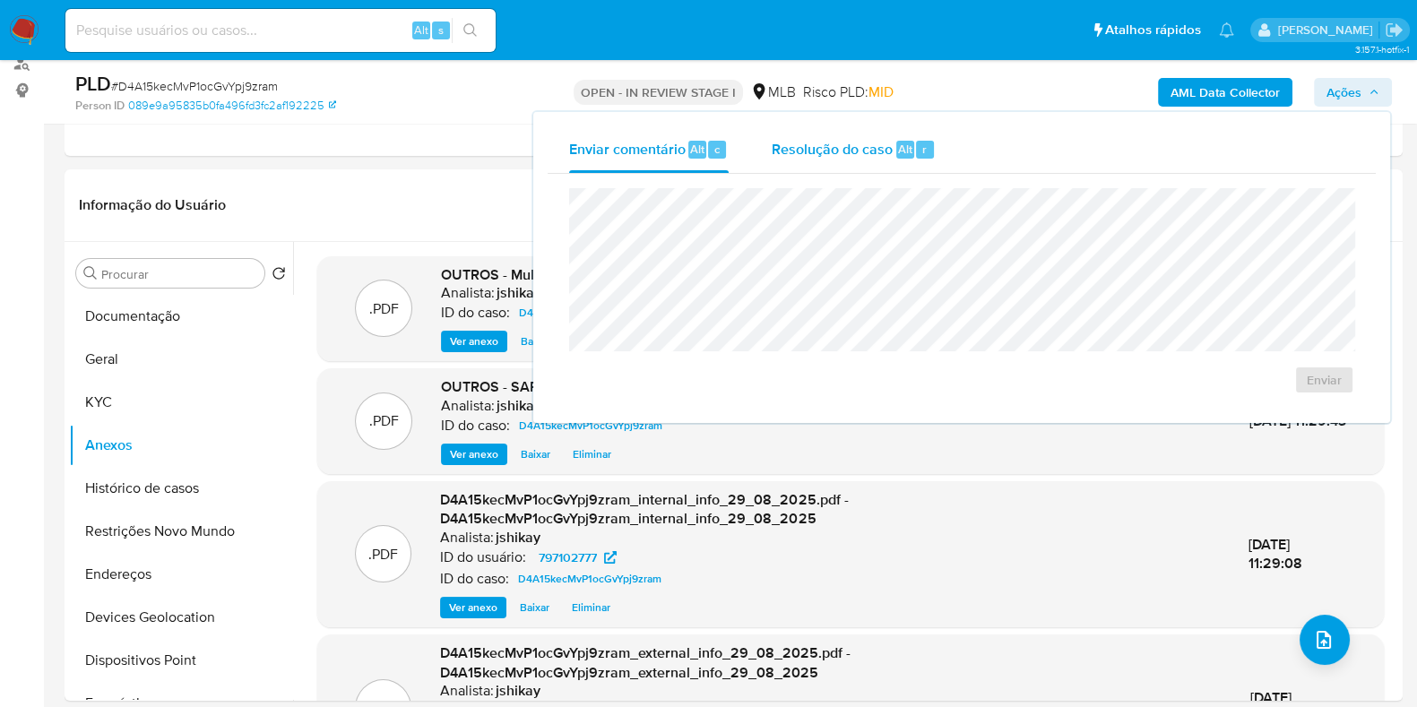
click at [820, 155] on span "Resolução do caso" at bounding box center [832, 148] width 121 height 21
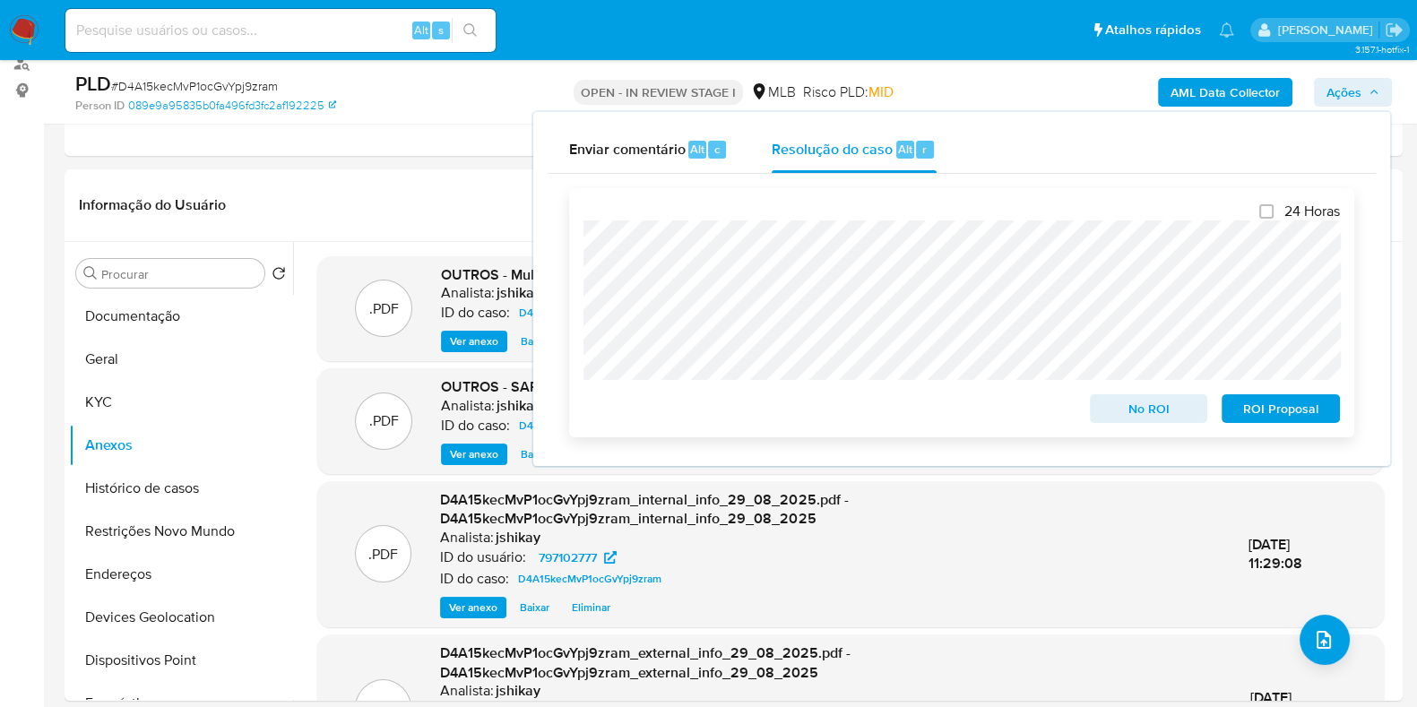
click at [1264, 412] on span "ROI Proposal" at bounding box center [1280, 408] width 93 height 25
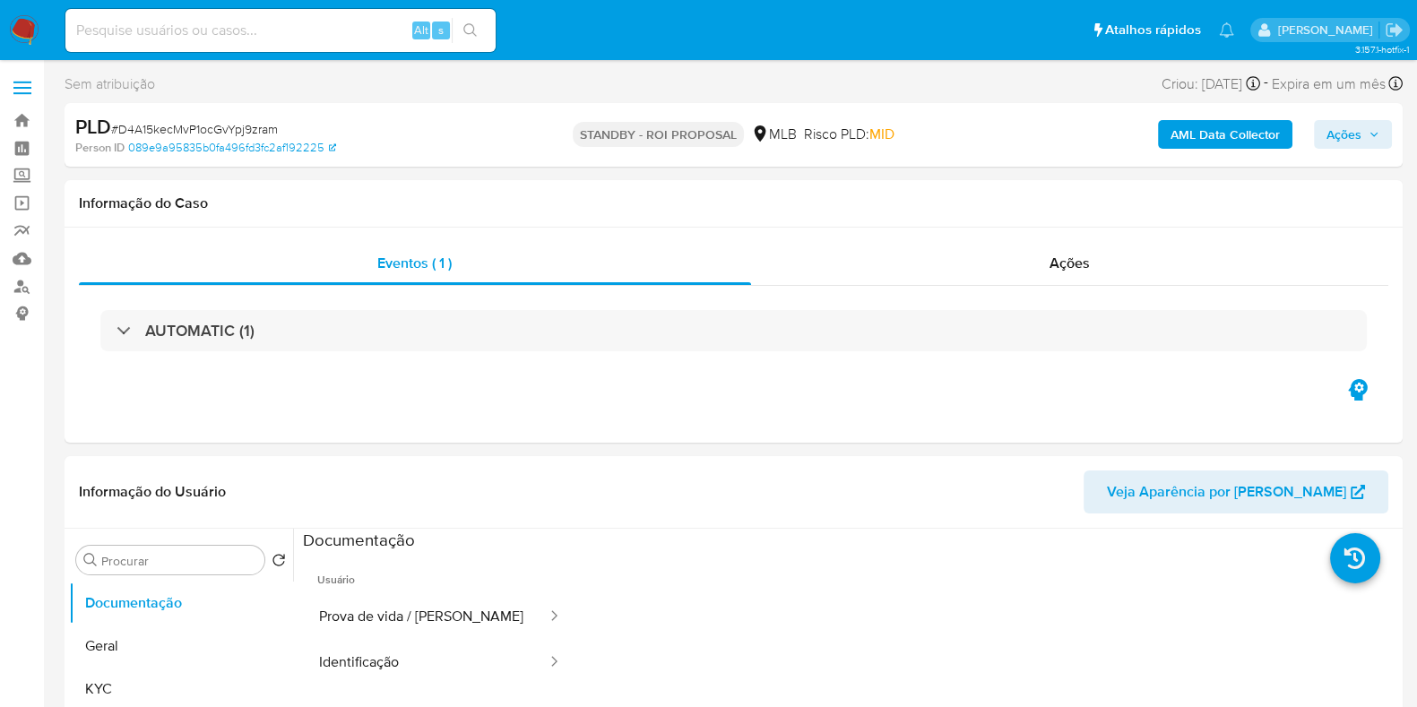
select select "10"
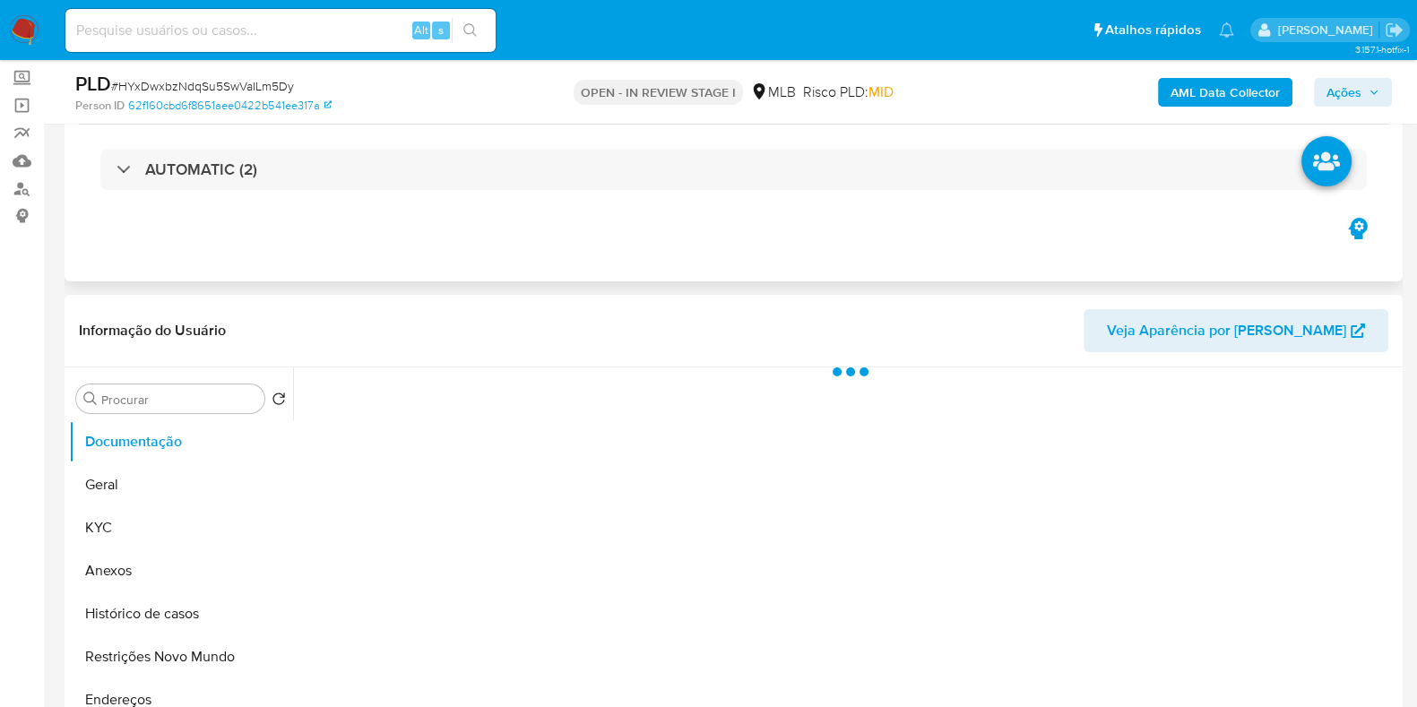
scroll to position [223, 0]
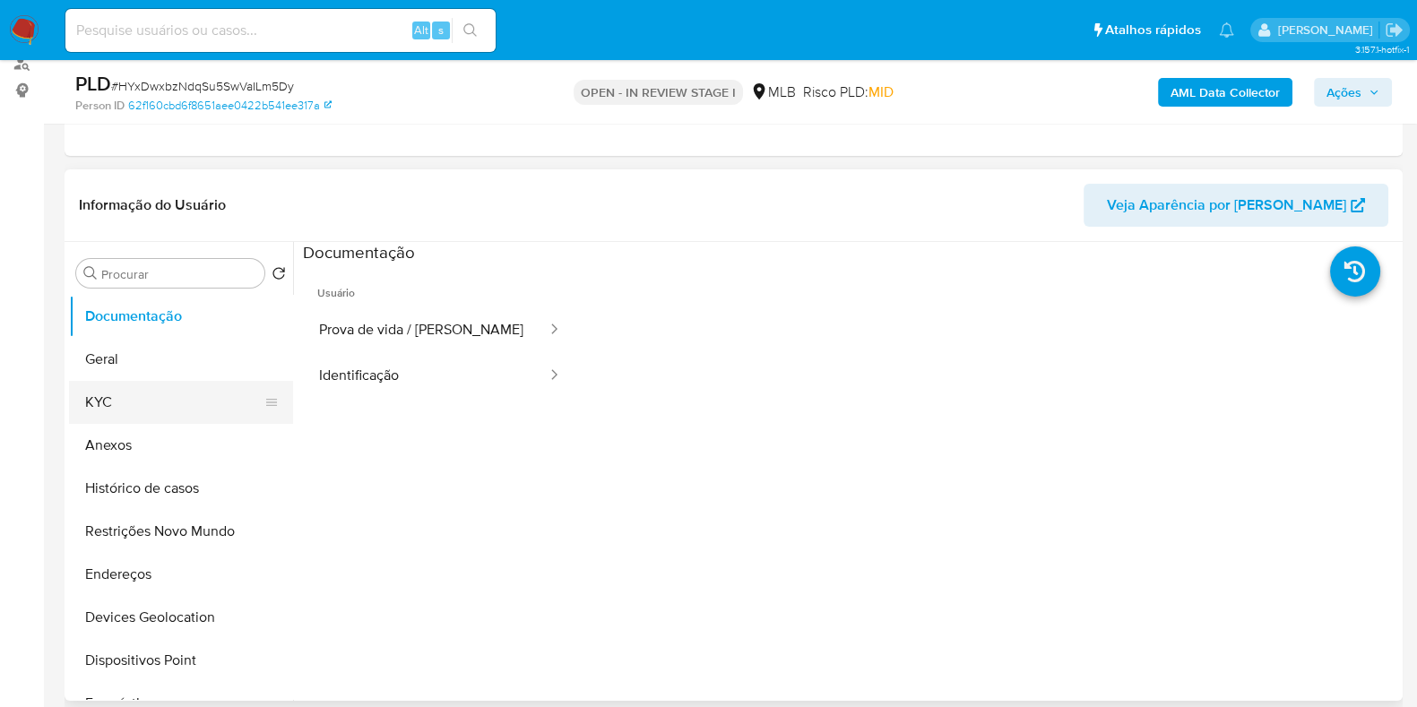
select select "10"
click at [186, 498] on button "Histórico de casos" at bounding box center [174, 488] width 210 height 43
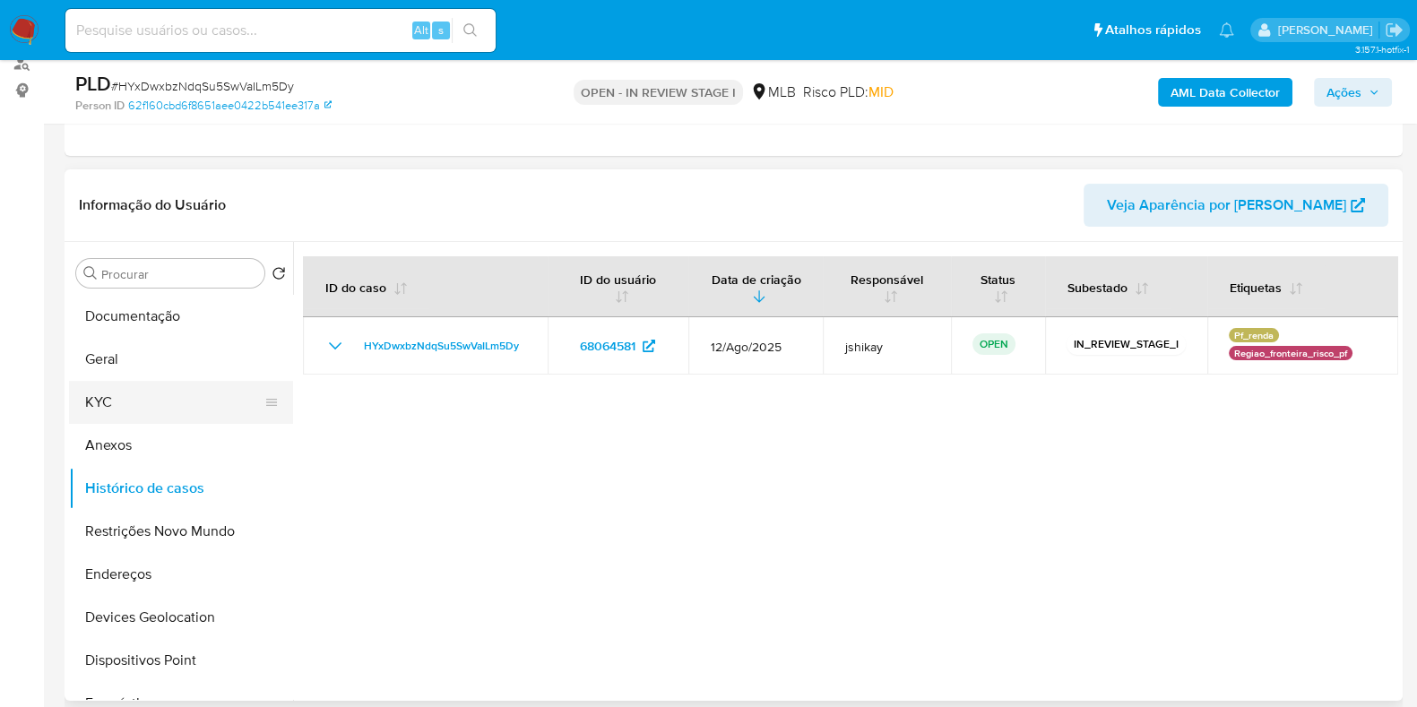
click at [177, 410] on button "KYC" at bounding box center [174, 402] width 210 height 43
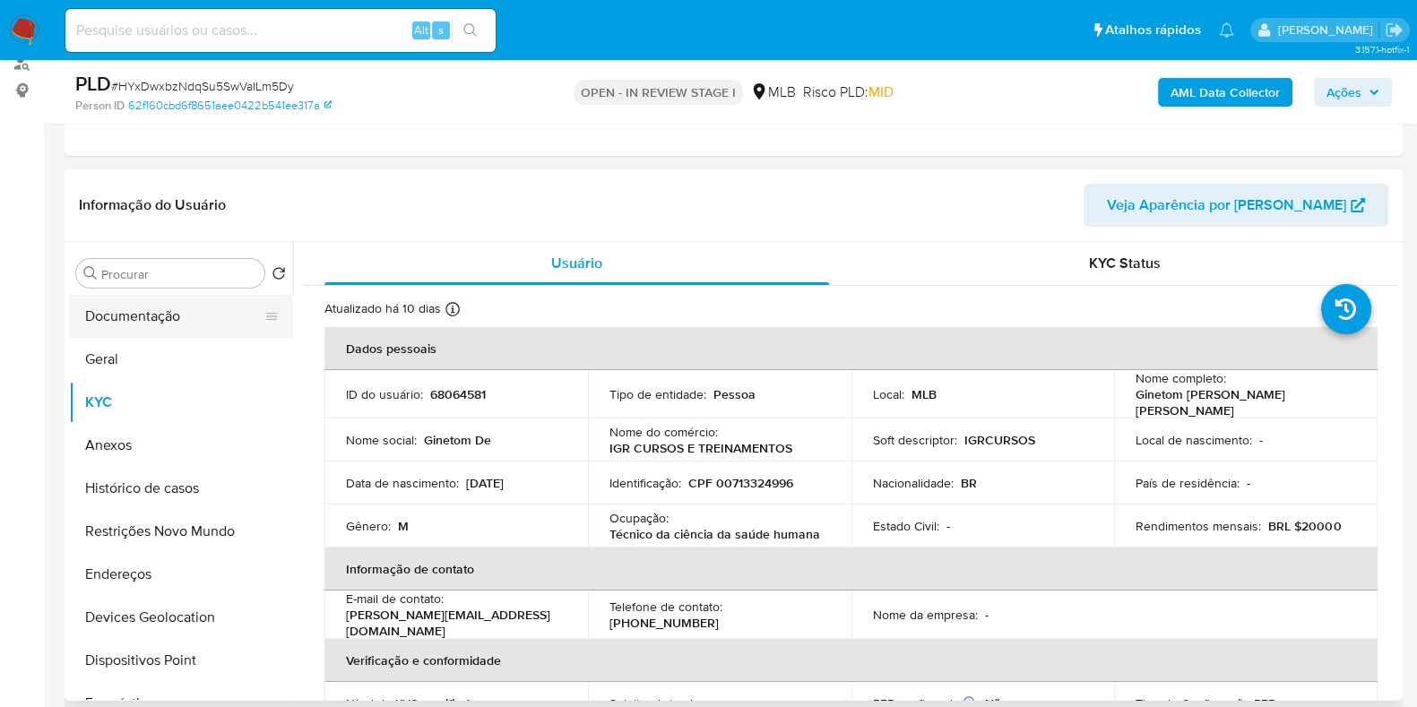
click at [109, 329] on button "Documentação" at bounding box center [174, 316] width 210 height 43
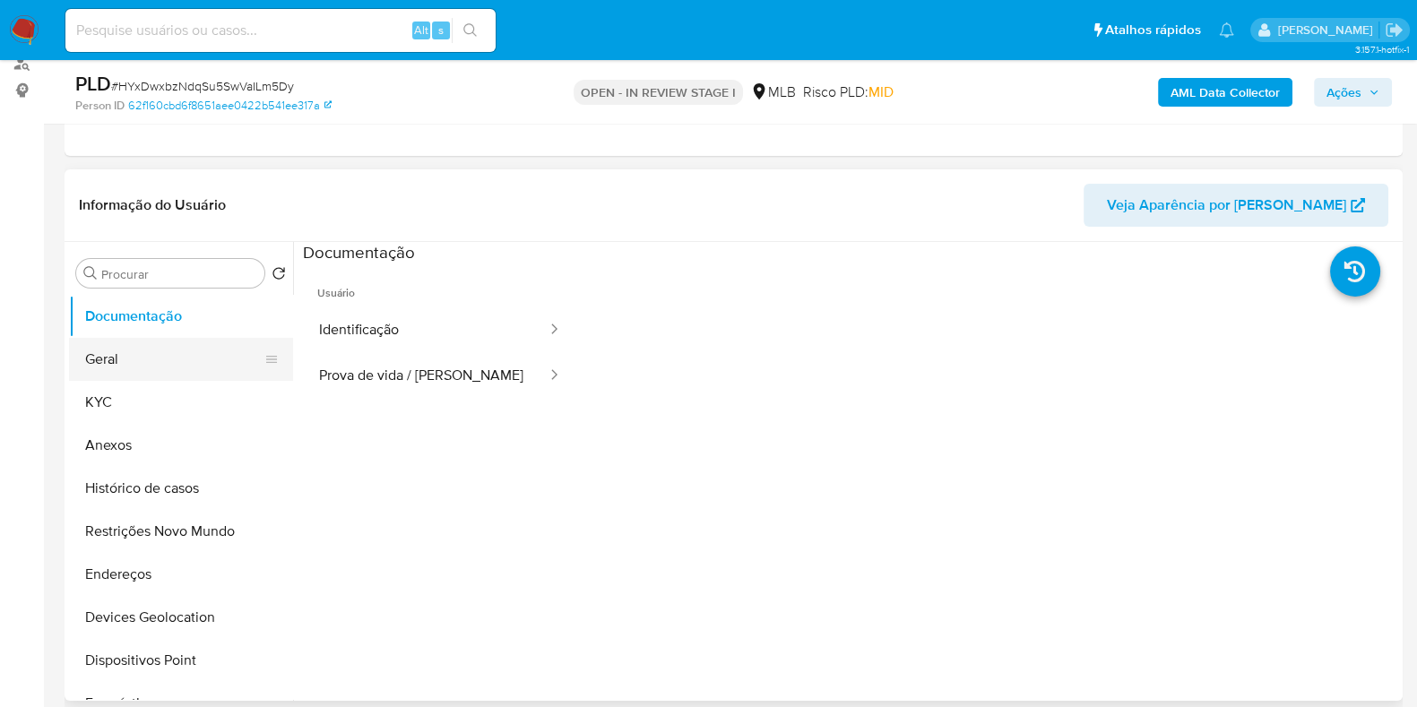
click at [121, 356] on button "Geral" at bounding box center [174, 359] width 210 height 43
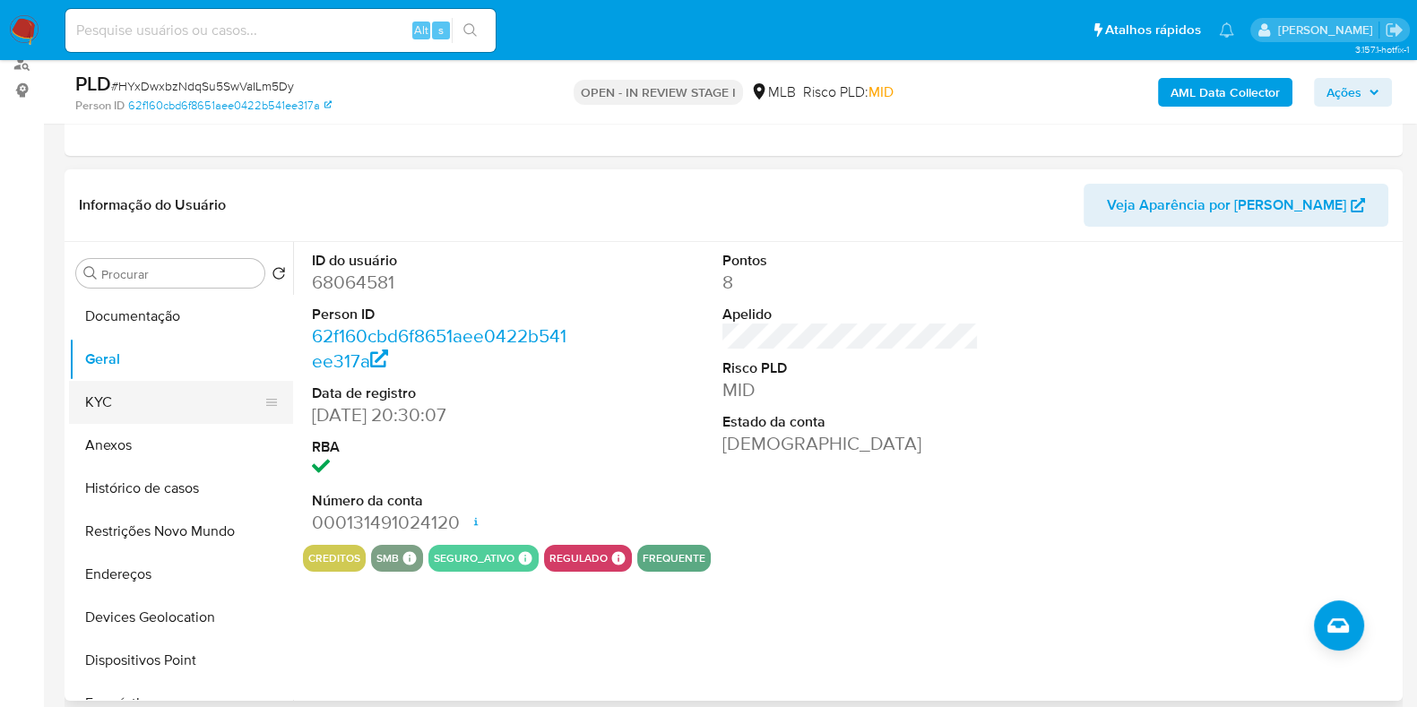
click at [91, 409] on button "KYC" at bounding box center [174, 402] width 210 height 43
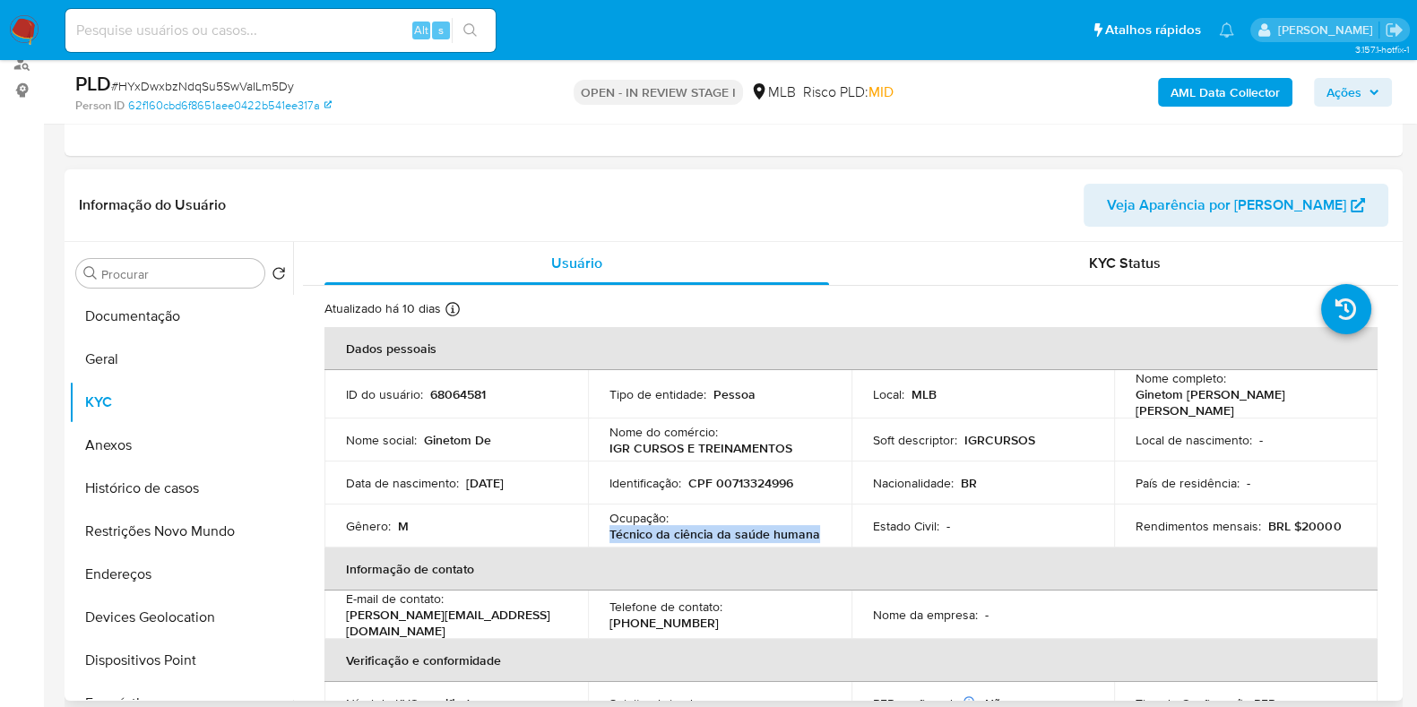
drag, startPoint x: 606, startPoint y: 531, endPoint x: 814, endPoint y: 533, distance: 207.9
click at [814, 533] on td "Ocupação : Técnico da ciência da saúde humana" at bounding box center [719, 526] width 263 height 43
copy p "Técnico da ciência da saúde humana"
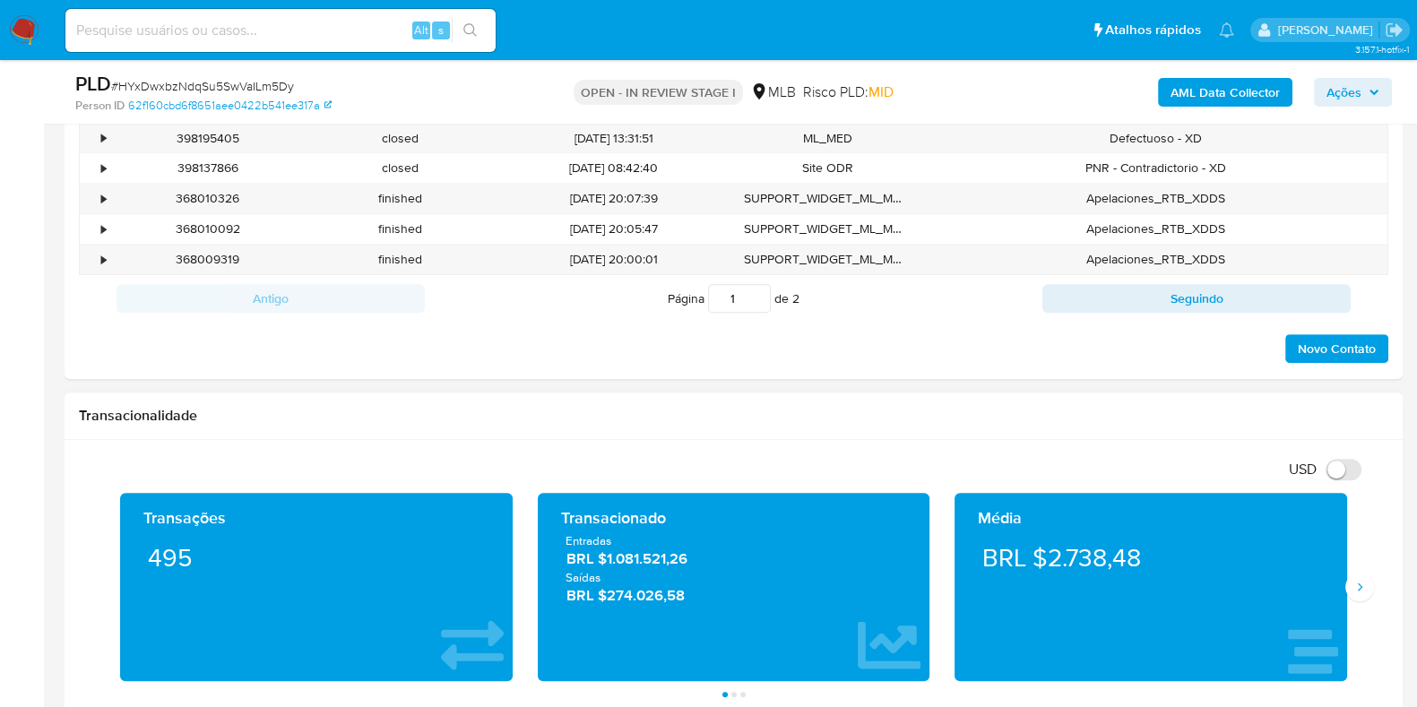
scroll to position [1120, 0]
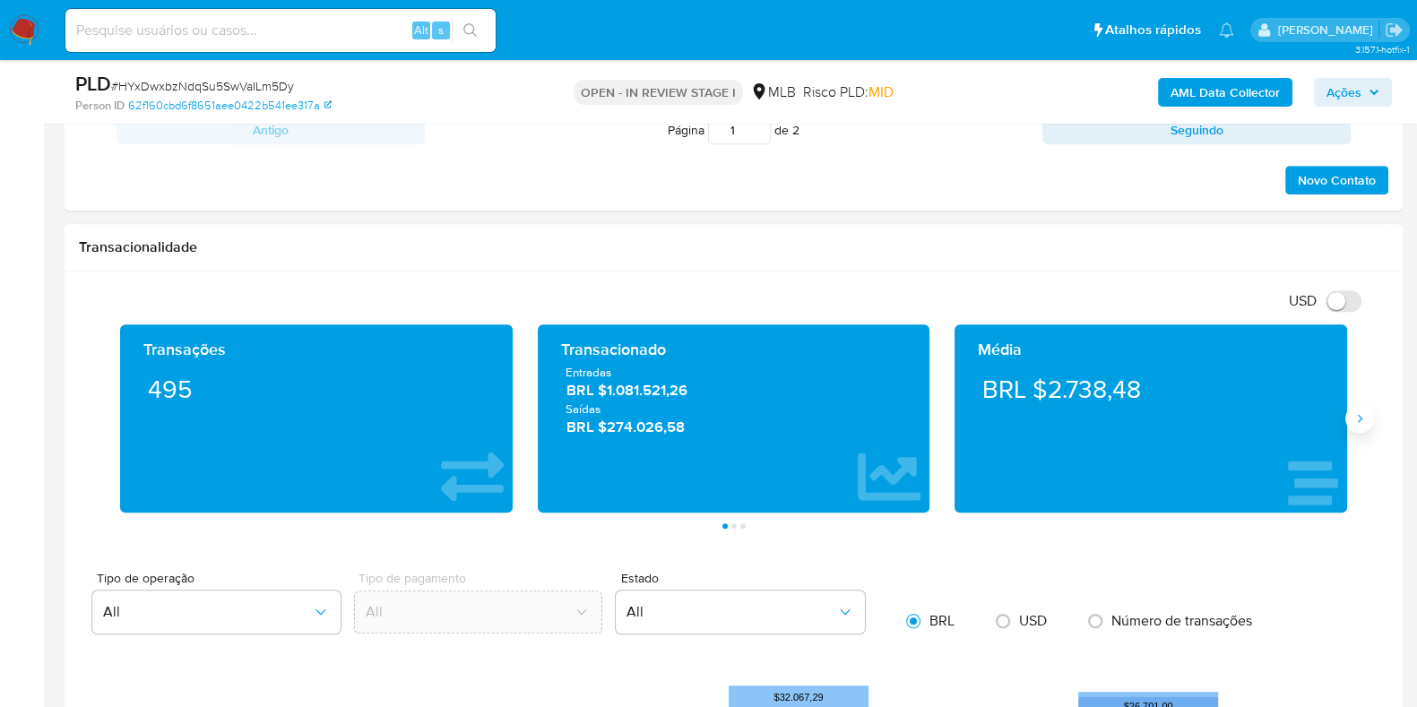
click at [1360, 416] on icon "Siguiente" at bounding box center [1360, 418] width 4 height 8
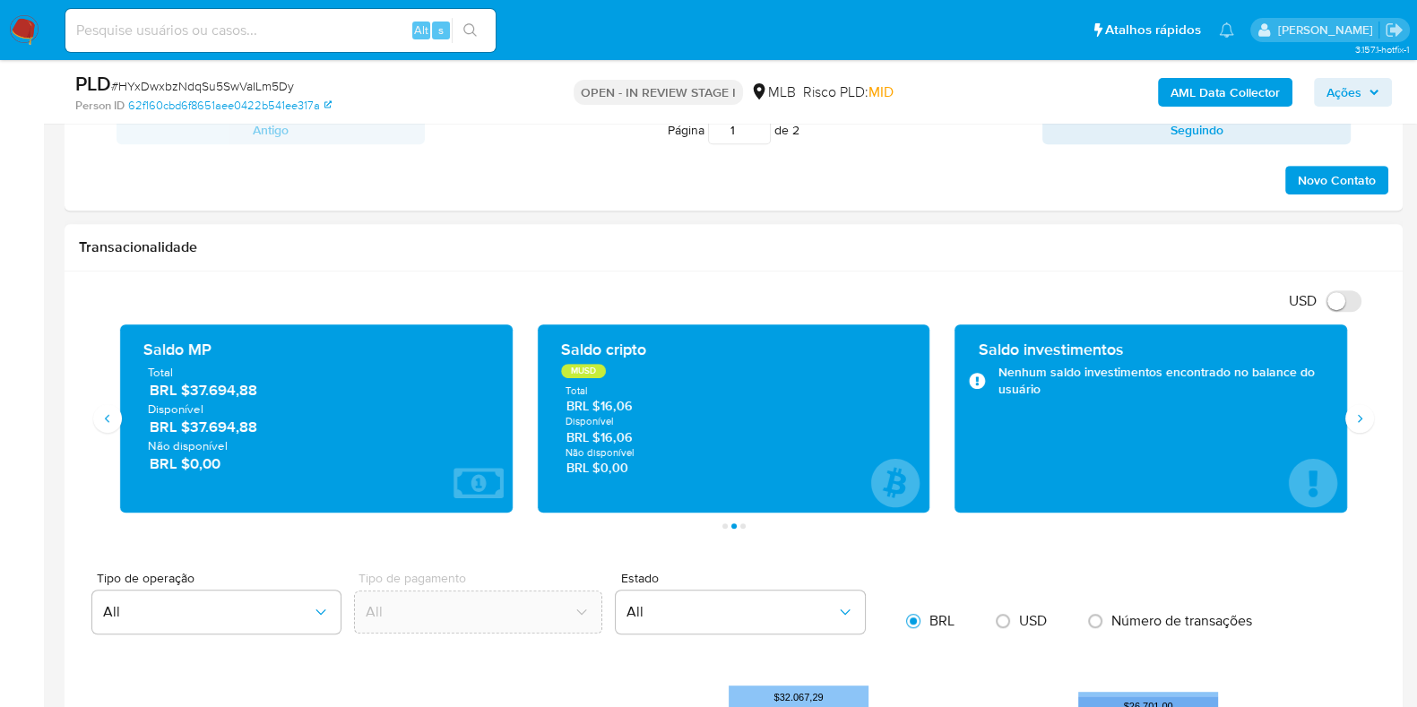
drag, startPoint x: 270, startPoint y: 431, endPoint x: 211, endPoint y: 431, distance: 59.2
click at [188, 431] on span "BRL $37.694,88" at bounding box center [317, 427] width 335 height 21
click at [1357, 418] on icon "Siguiente" at bounding box center [1359, 418] width 14 height 14
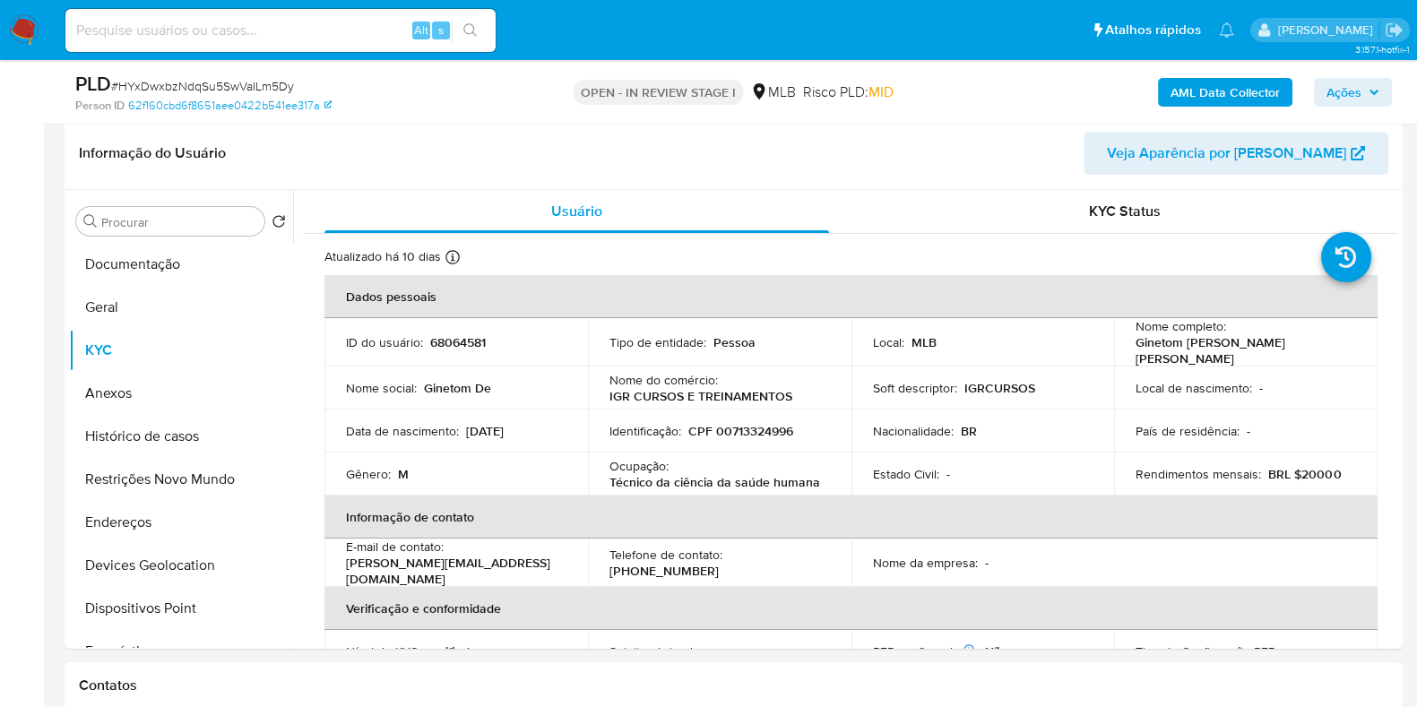
scroll to position [223, 0]
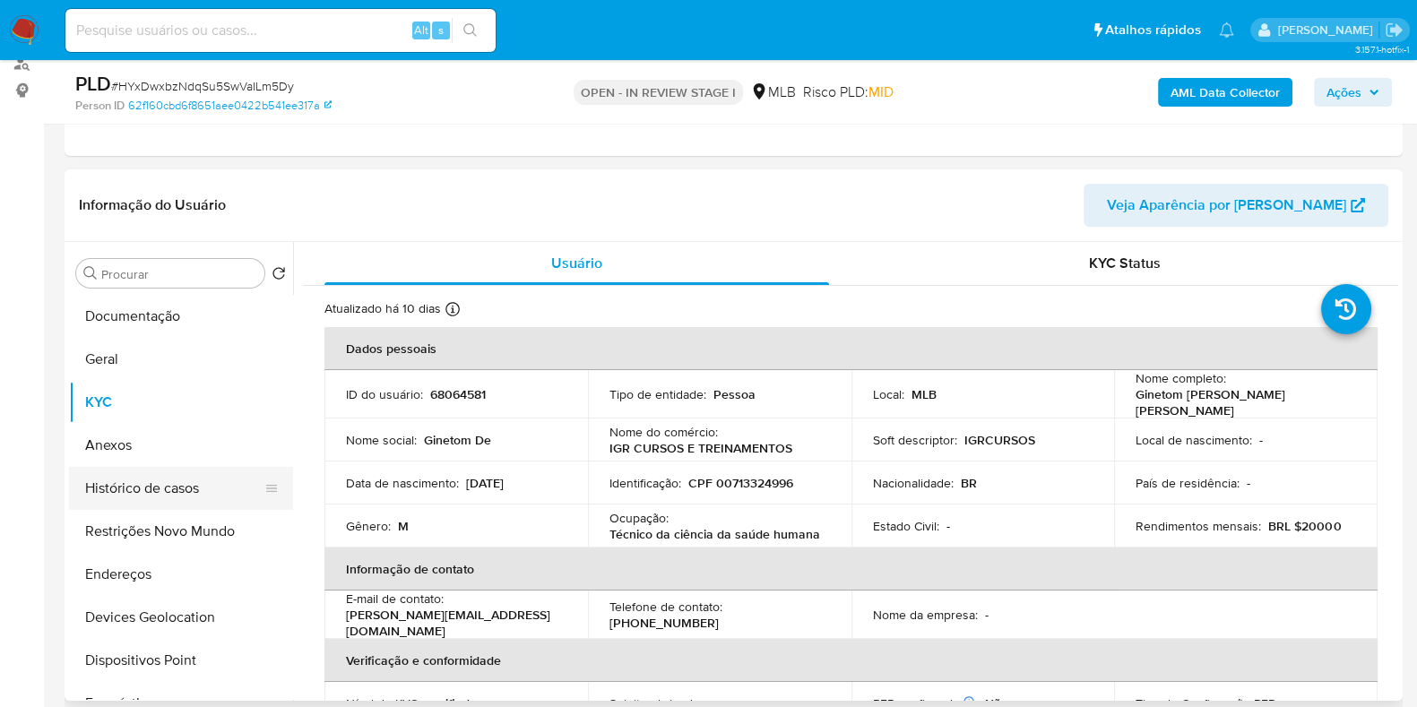
click at [180, 481] on button "Histórico de casos" at bounding box center [174, 488] width 210 height 43
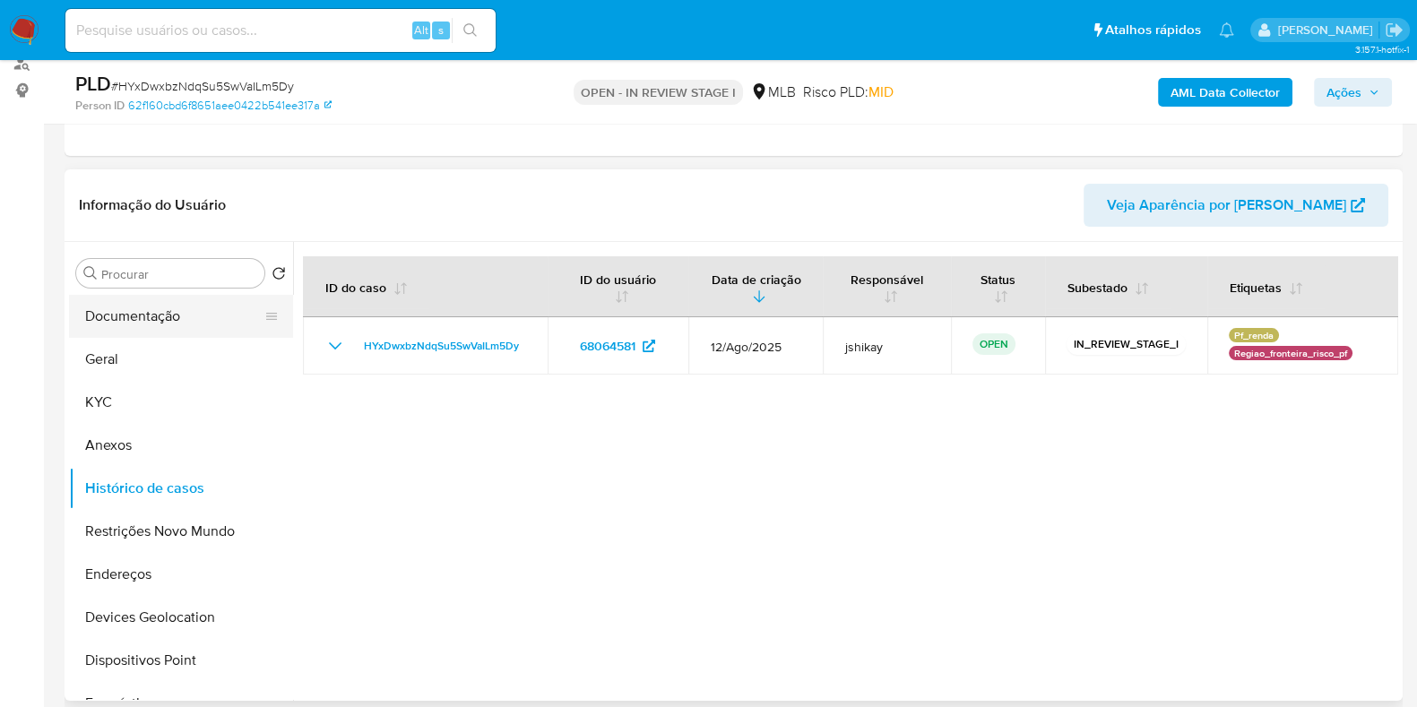
click at [161, 296] on button "Documentação" at bounding box center [174, 316] width 210 height 43
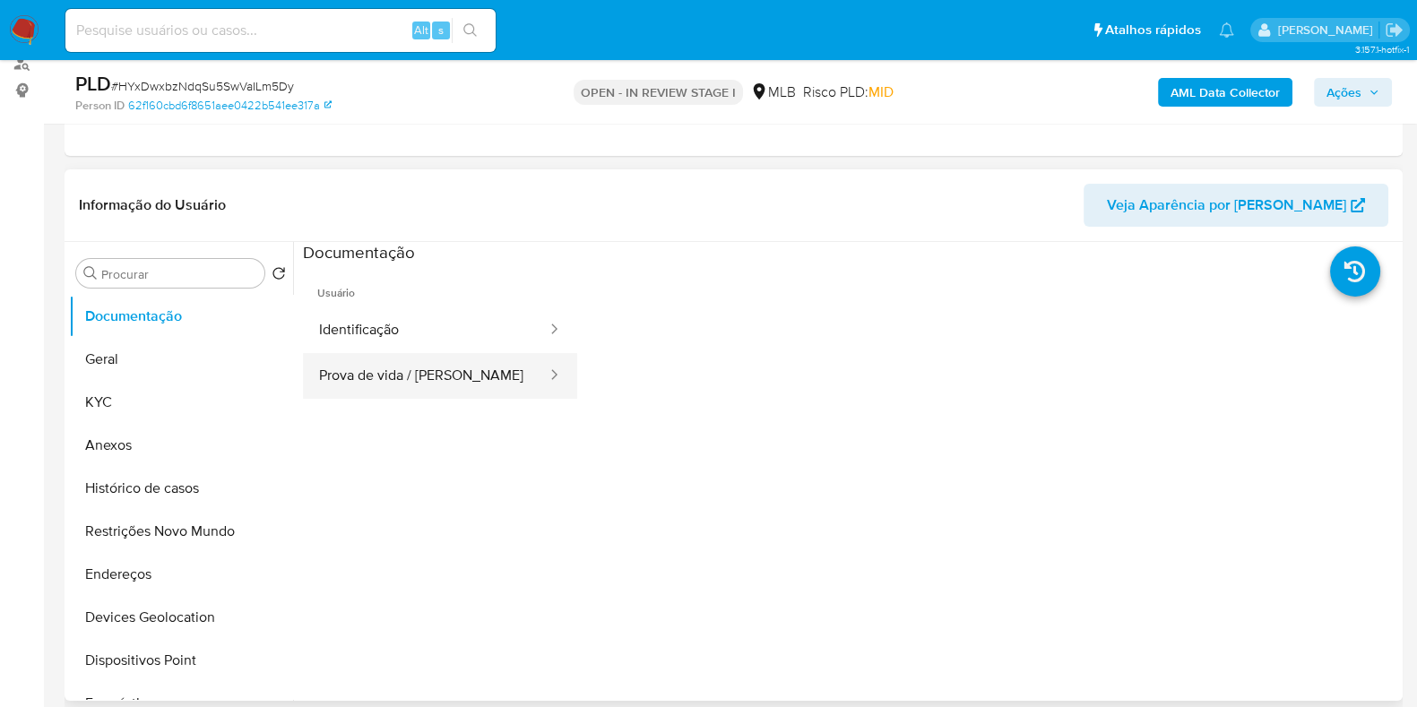
click at [371, 366] on button "Prova de vida / [PERSON_NAME]" at bounding box center [426, 376] width 246 height 46
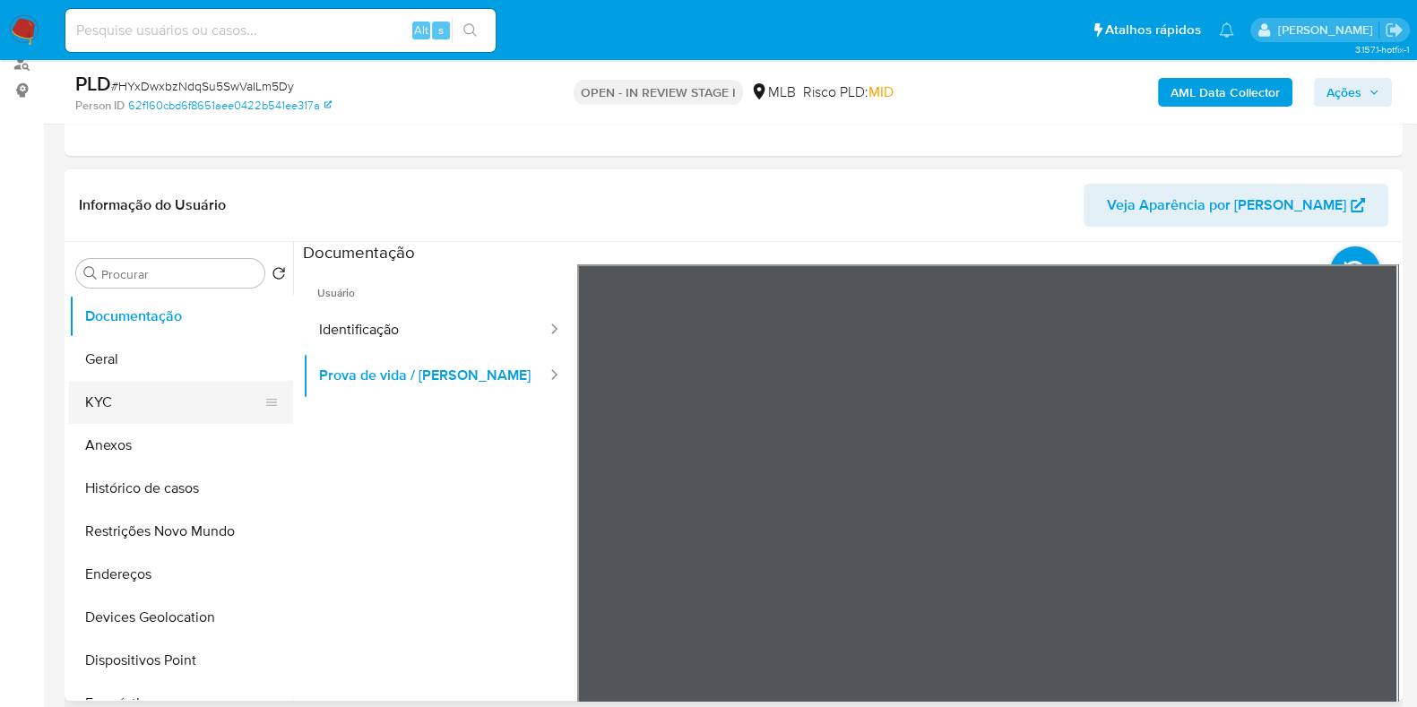
click at [165, 406] on button "KYC" at bounding box center [174, 402] width 210 height 43
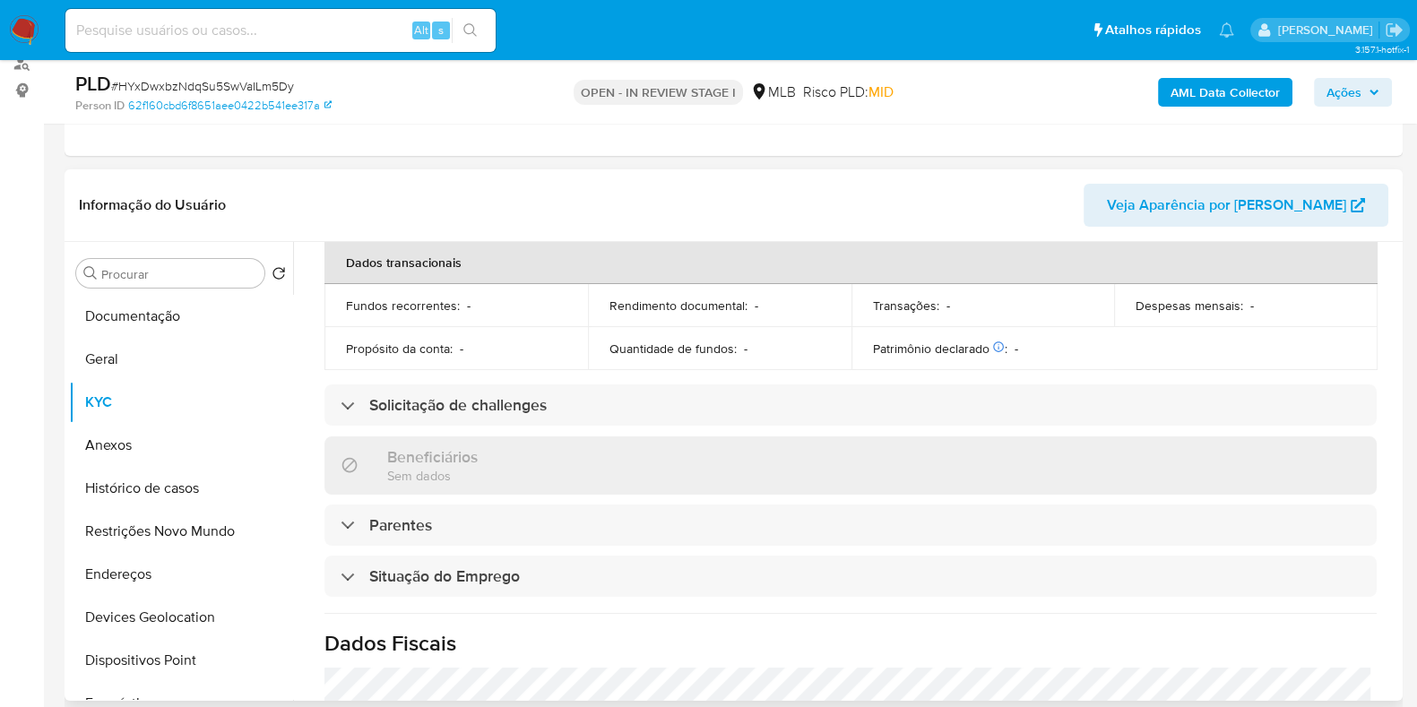
scroll to position [779, 0]
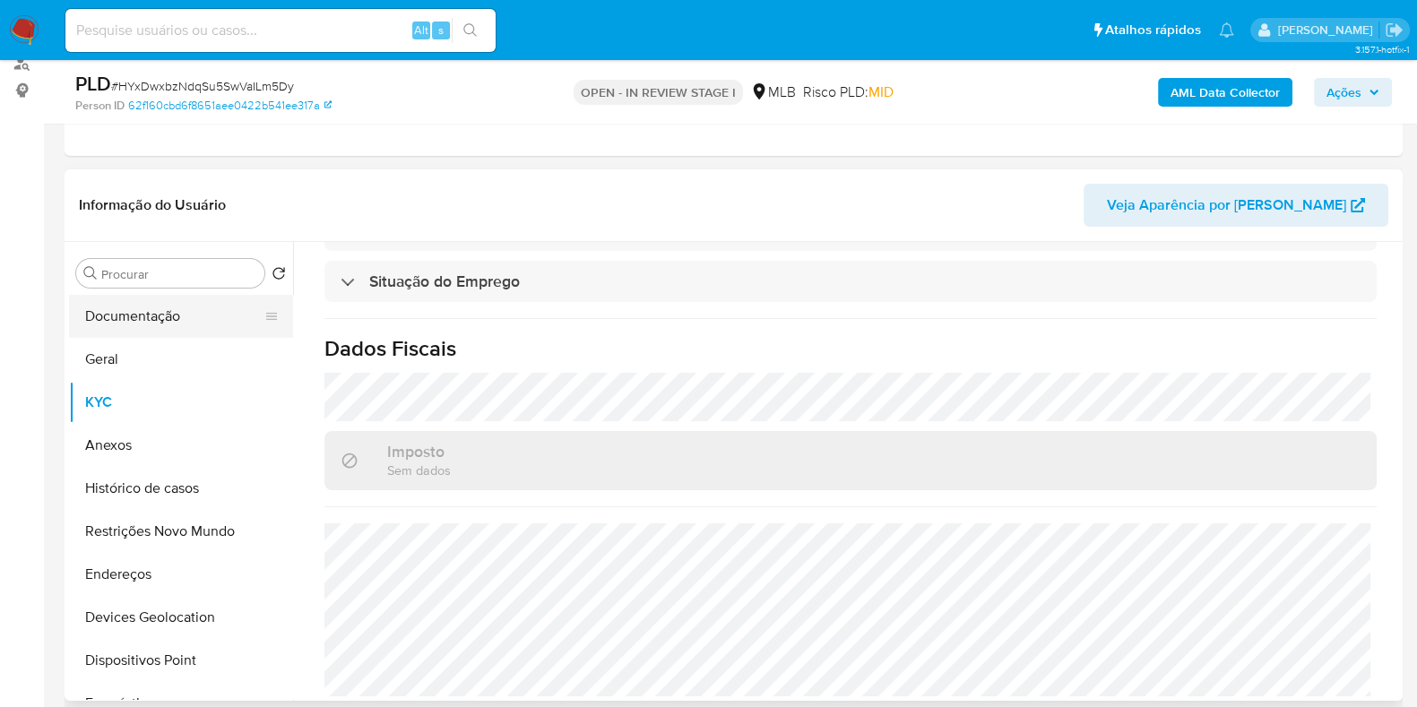
click at [182, 317] on button "Documentação" at bounding box center [174, 316] width 210 height 43
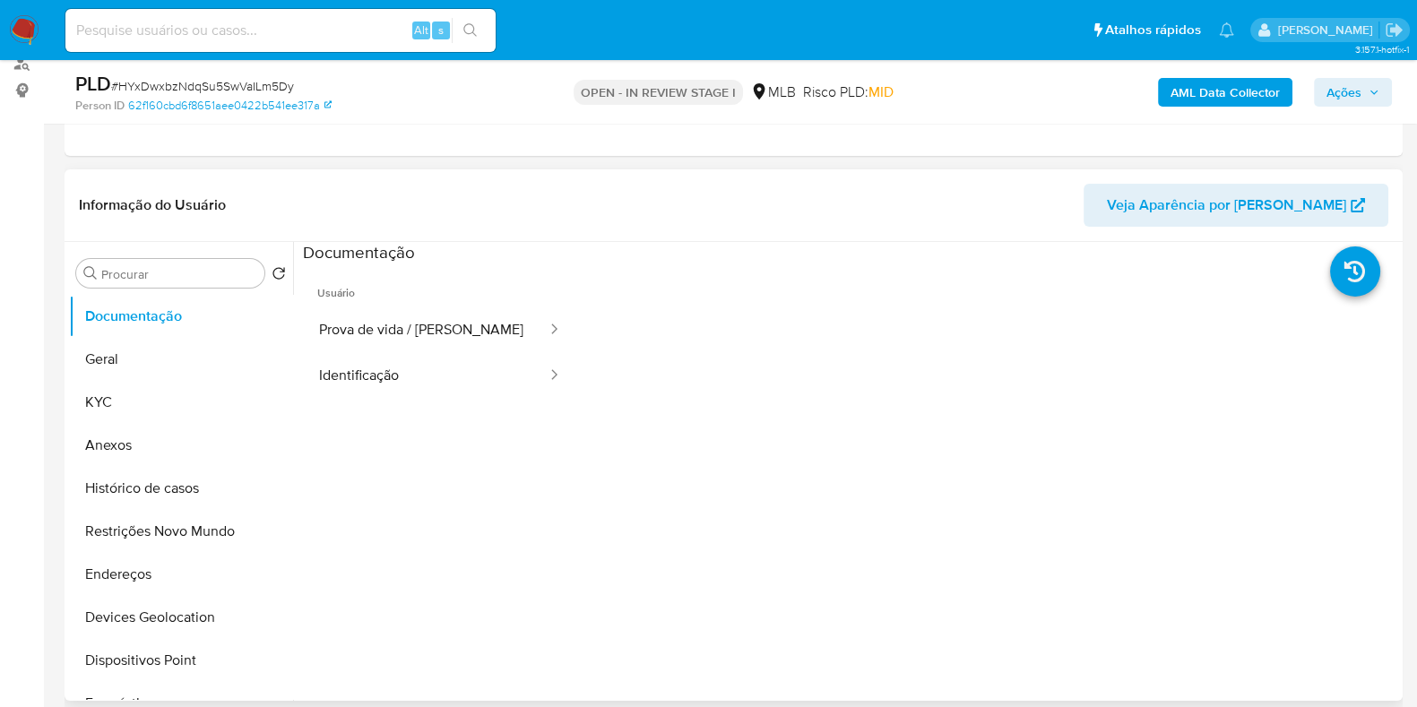
click at [430, 402] on ul "Usuário Prova de vida / Selfie Identificação" at bounding box center [440, 522] width 274 height 516
click at [428, 369] on button "Identificação" at bounding box center [426, 376] width 246 height 46
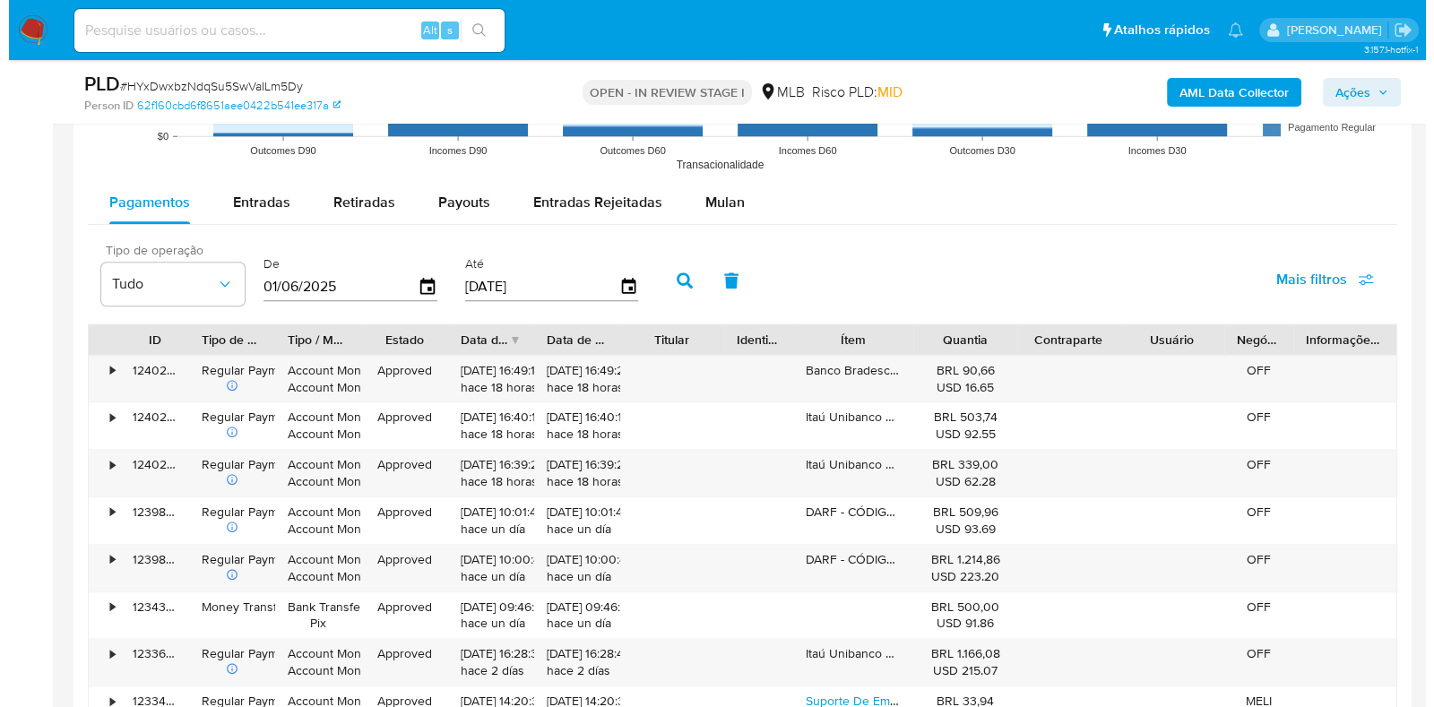
scroll to position [1904, 0]
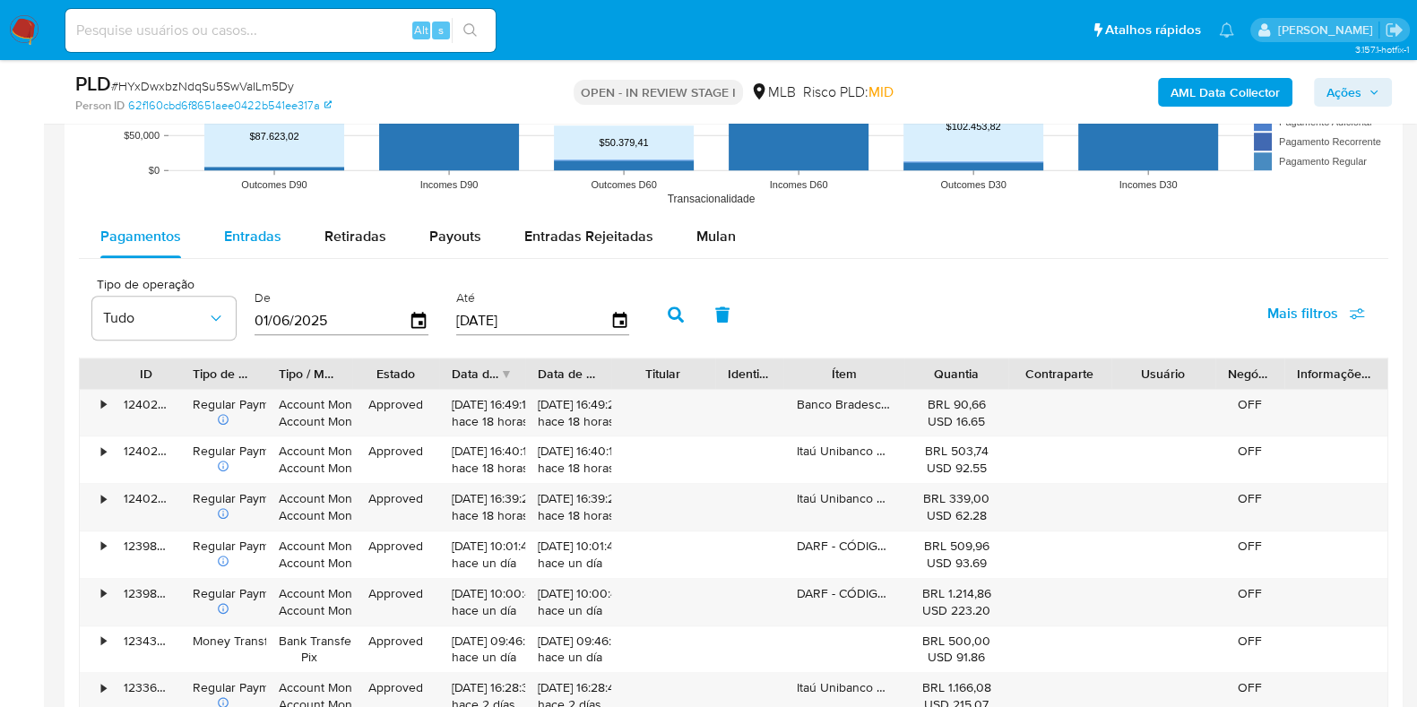
click at [242, 247] on div "Entradas" at bounding box center [252, 236] width 57 height 43
select select "10"
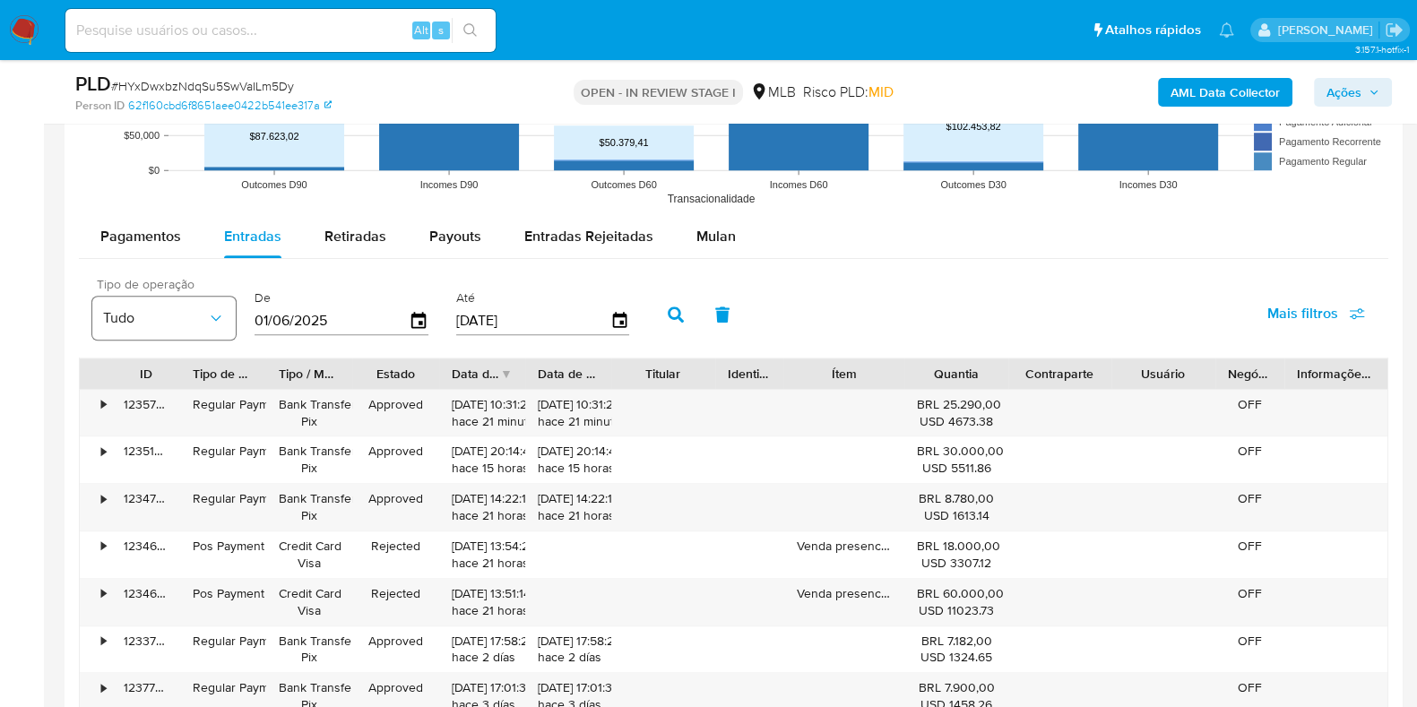
click at [202, 306] on button "Tudo" at bounding box center [163, 318] width 143 height 43
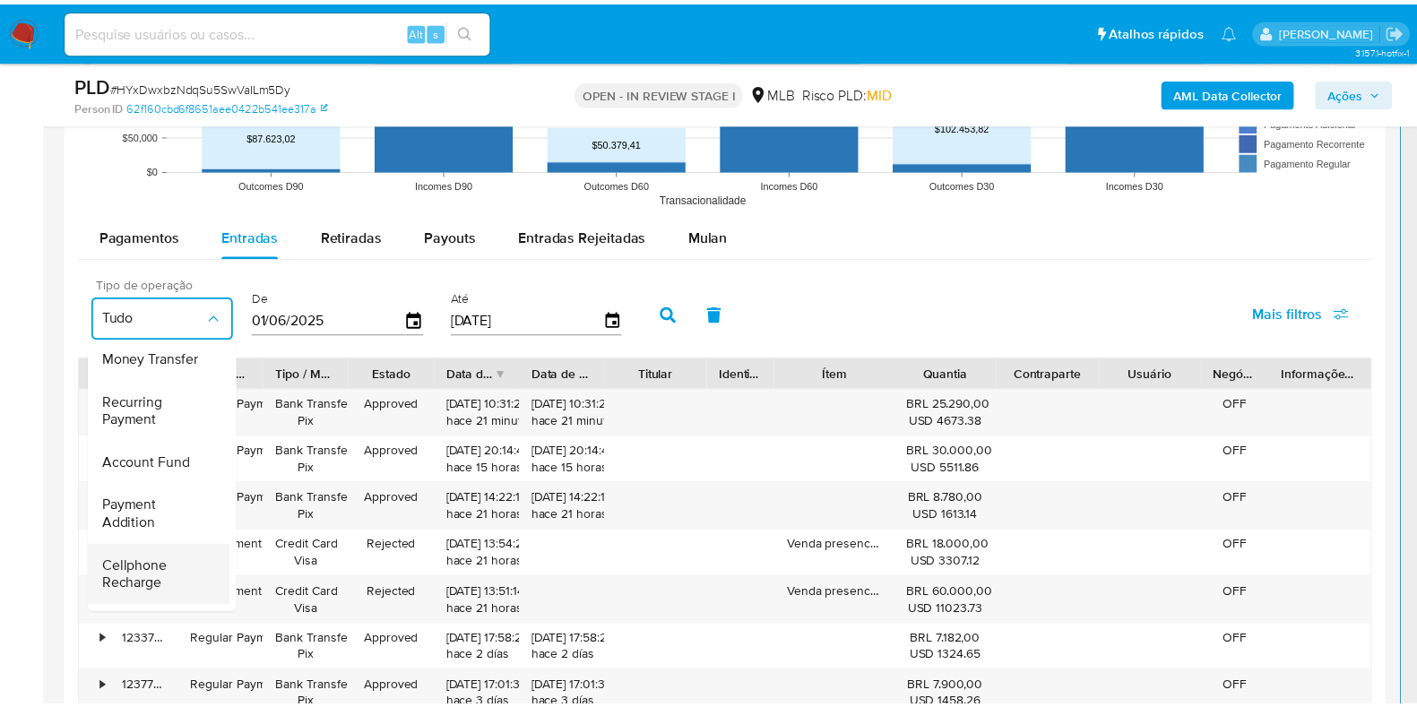
scroll to position [223, 0]
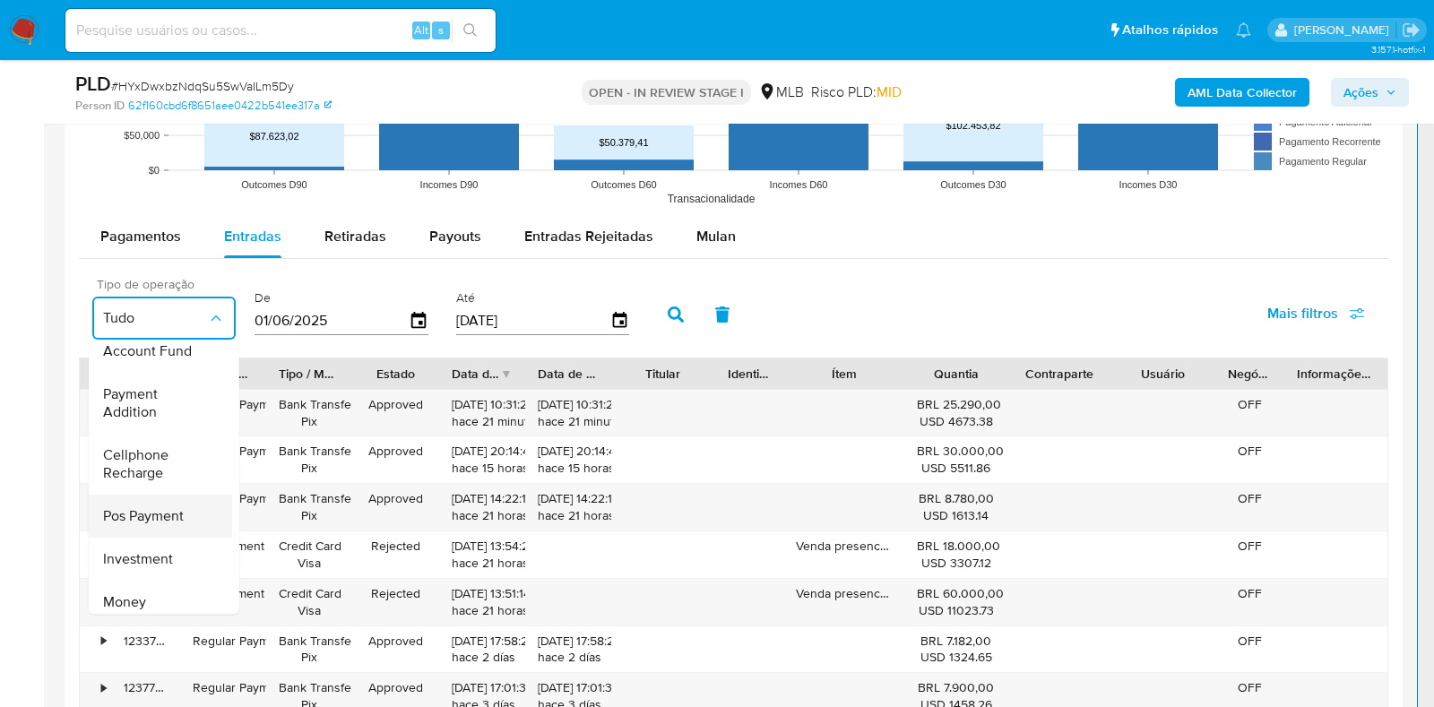
click at [139, 513] on span "Pos Payment" at bounding box center [143, 516] width 81 height 18
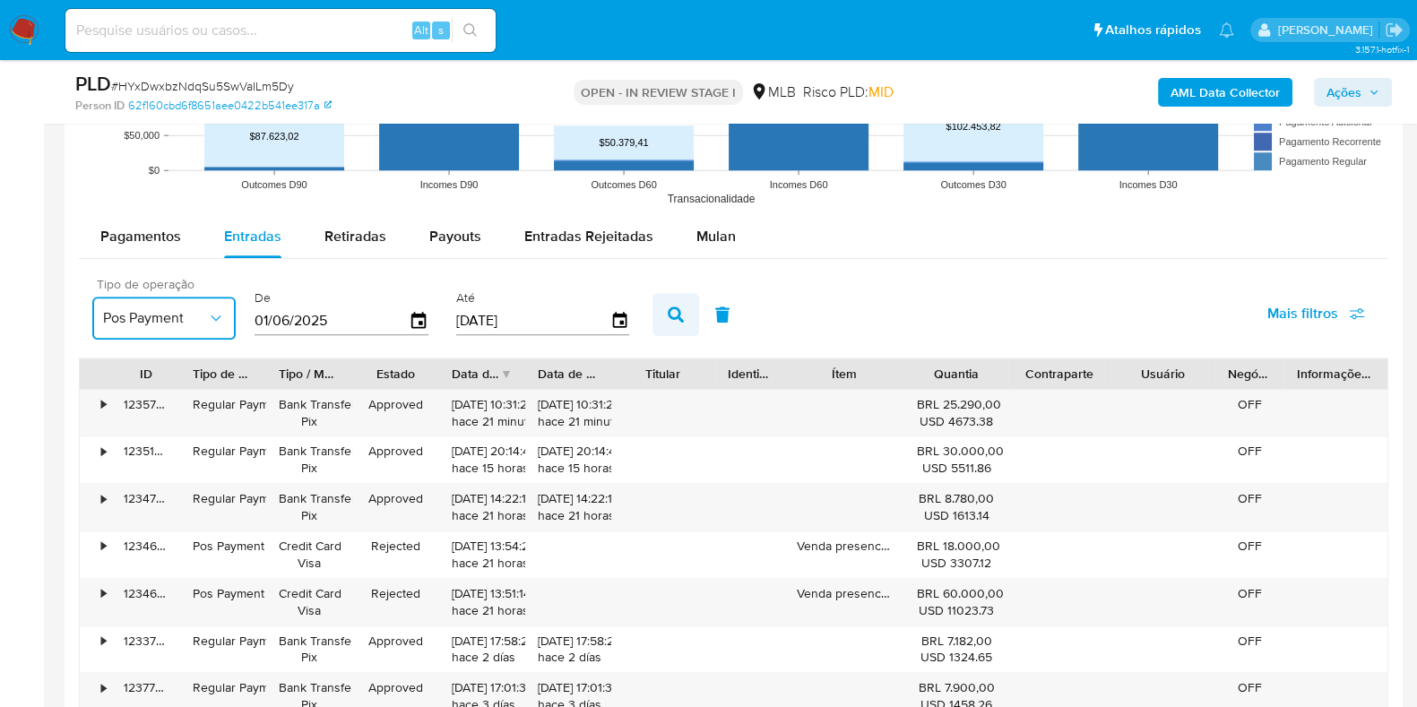
click at [672, 307] on icon "button" at bounding box center [676, 315] width 16 height 16
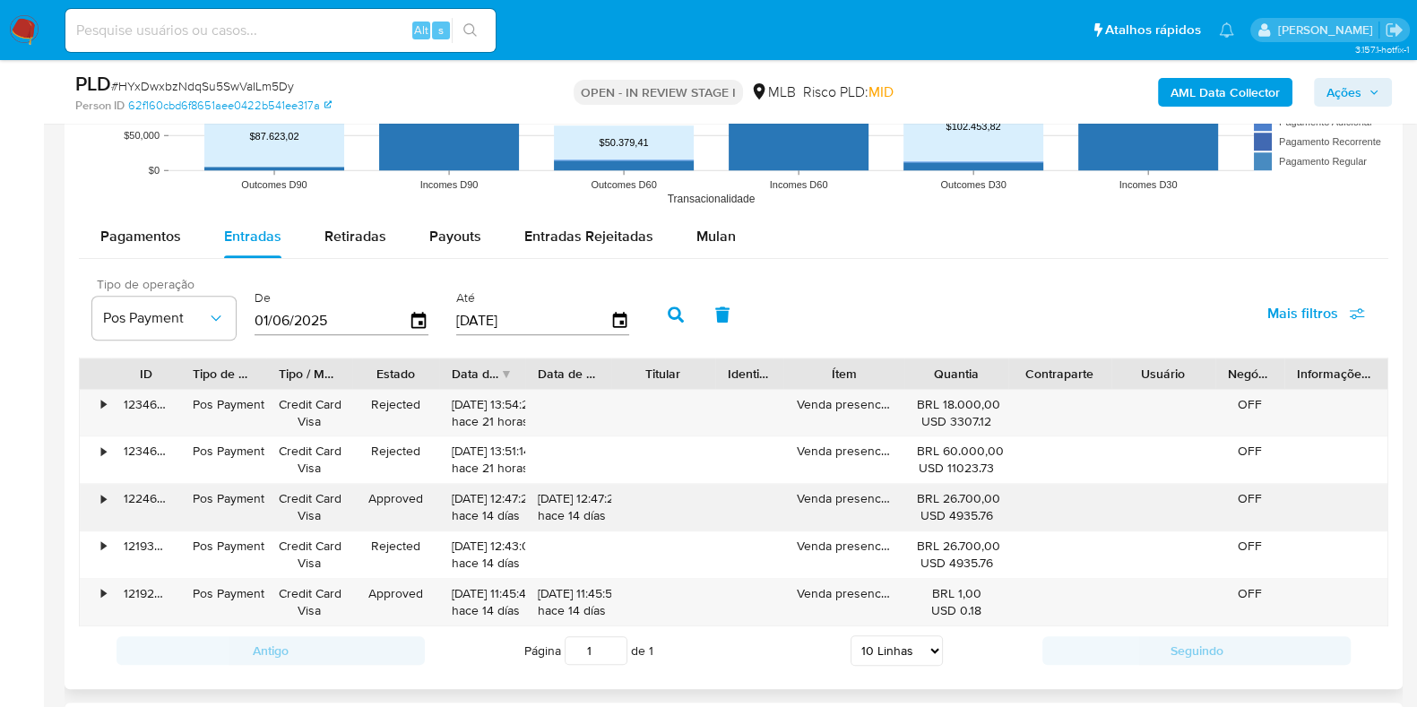
click at [103, 494] on div "•" at bounding box center [103, 498] width 4 height 17
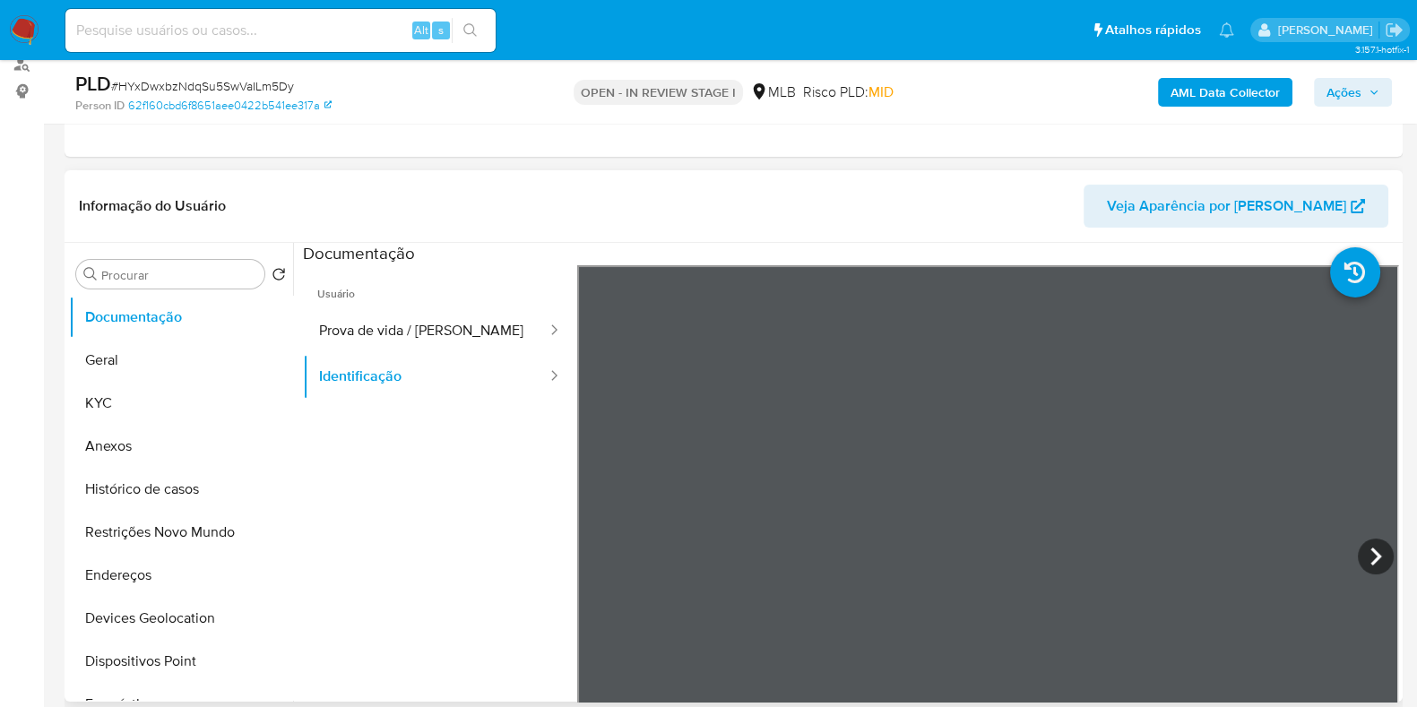
scroll to position [111, 0]
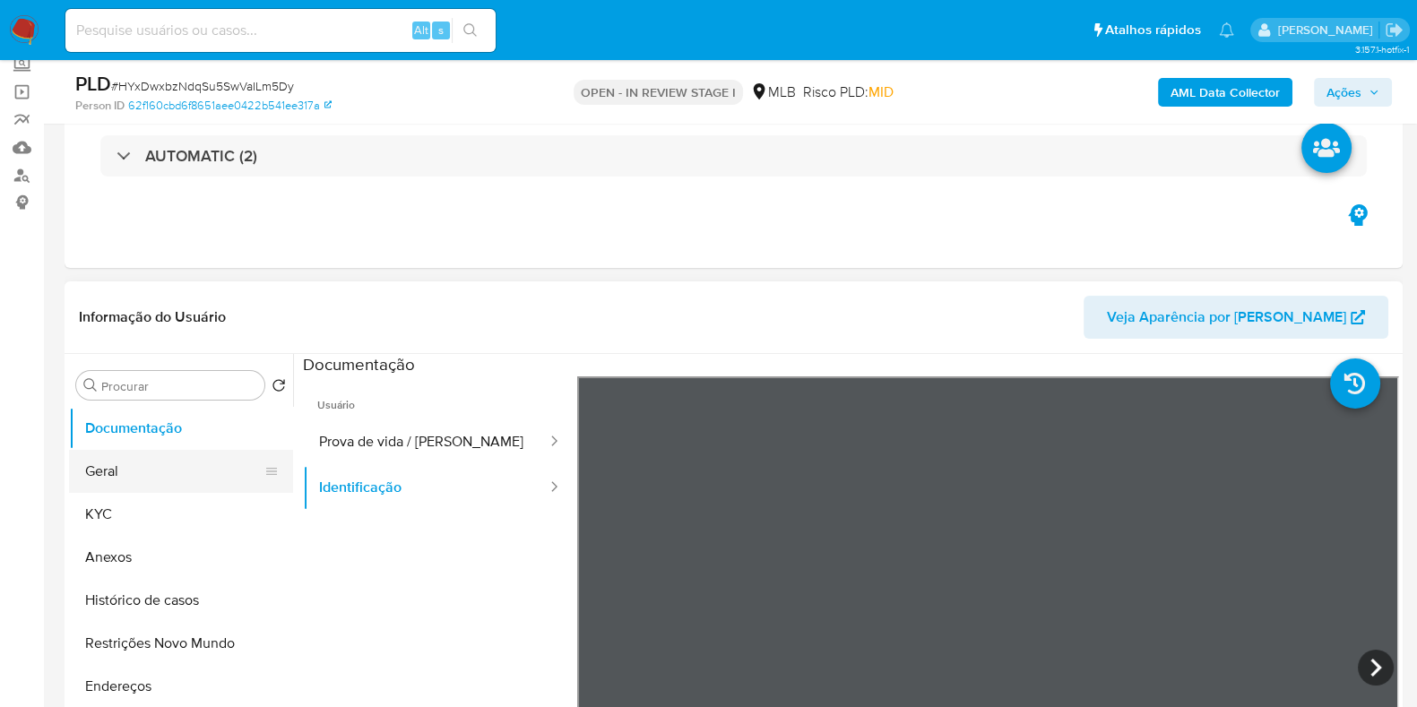
click at [139, 467] on button "Geral" at bounding box center [174, 471] width 210 height 43
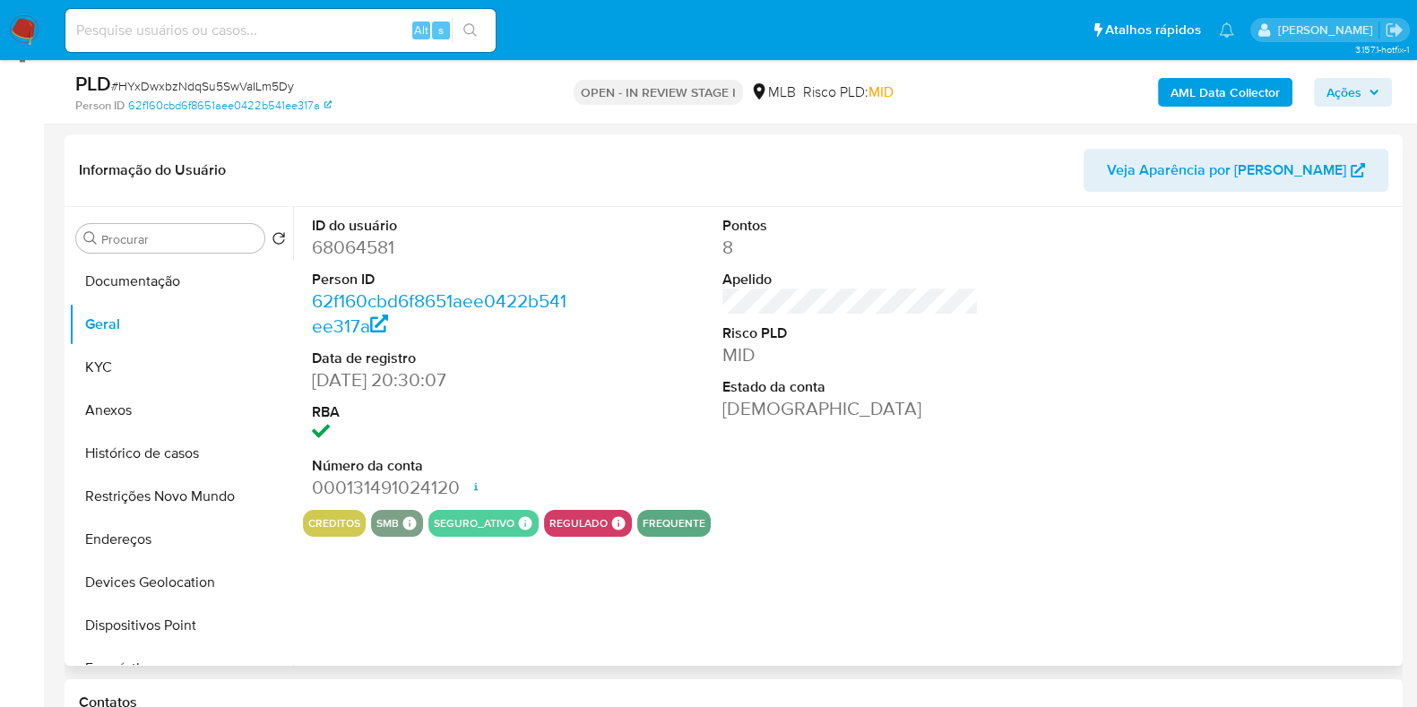
scroll to position [223, 0]
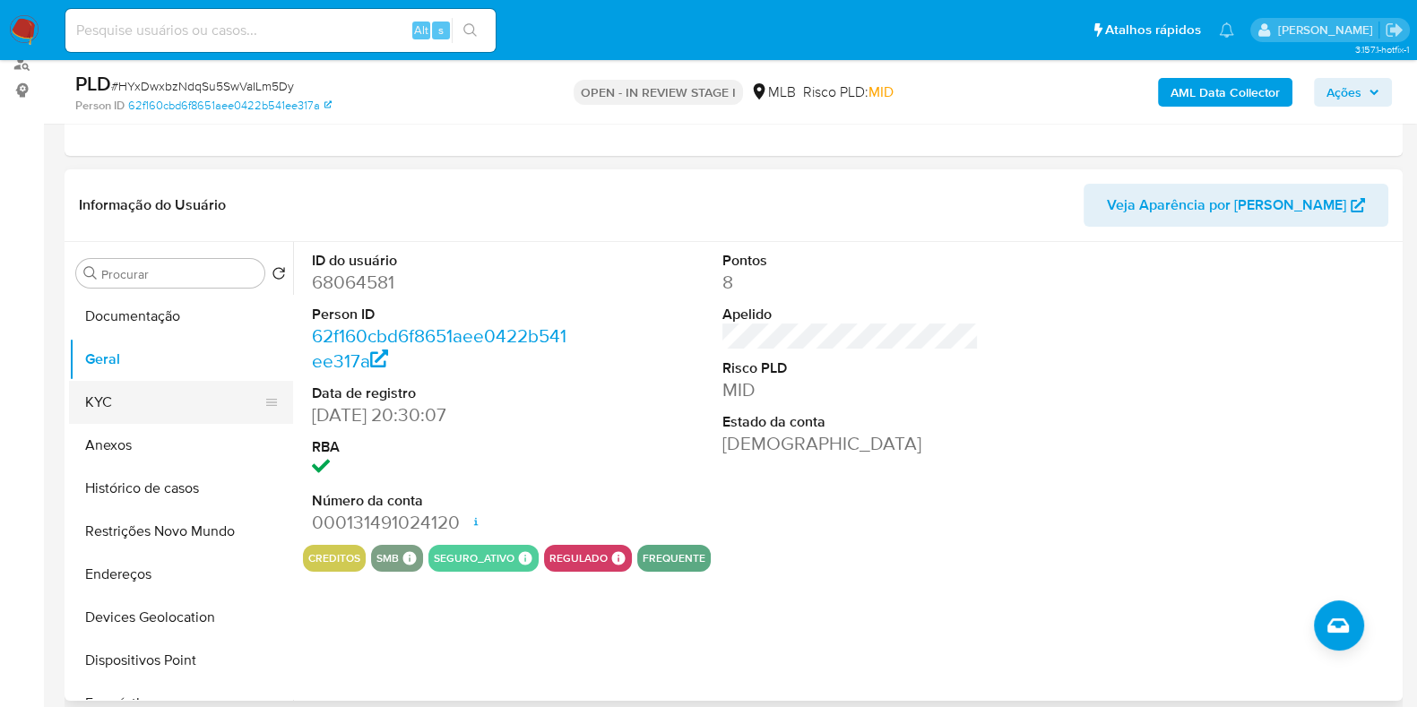
click at [152, 392] on button "KYC" at bounding box center [174, 402] width 210 height 43
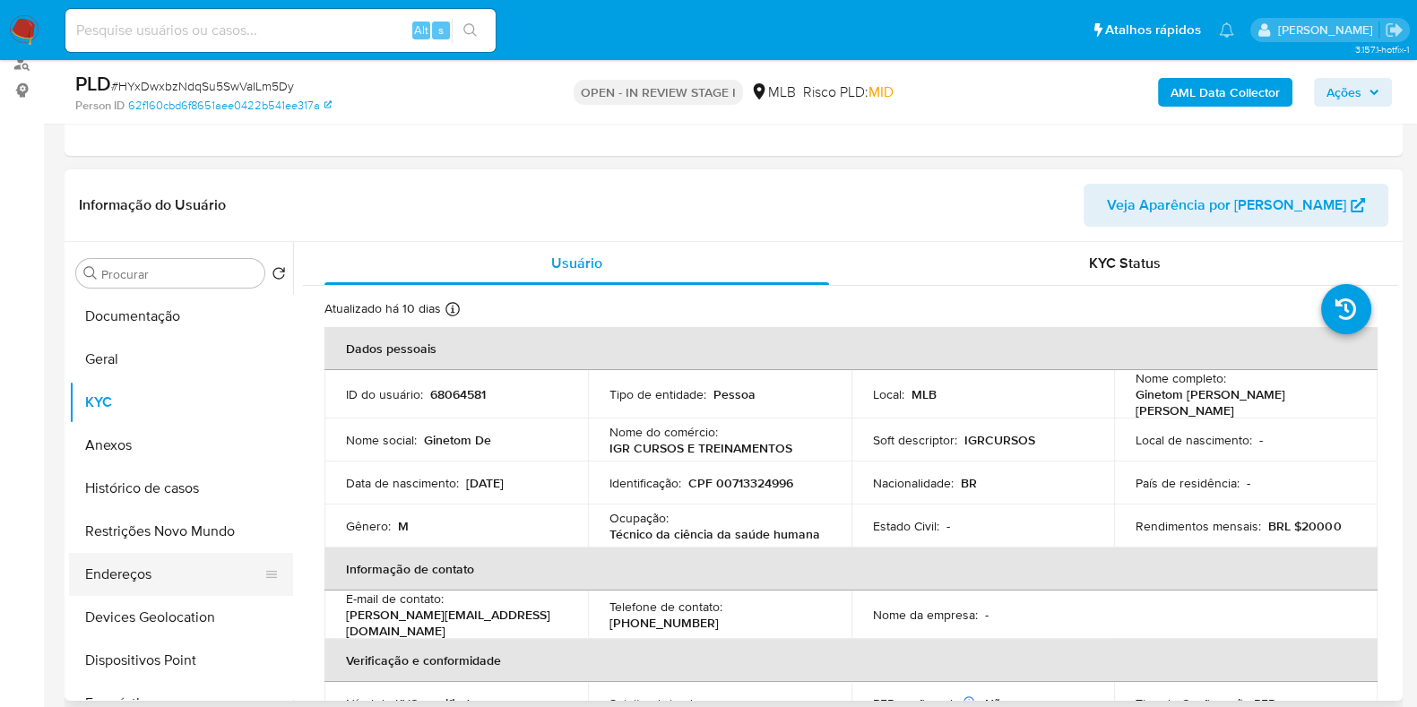
click at [105, 583] on button "Endereços" at bounding box center [174, 574] width 210 height 43
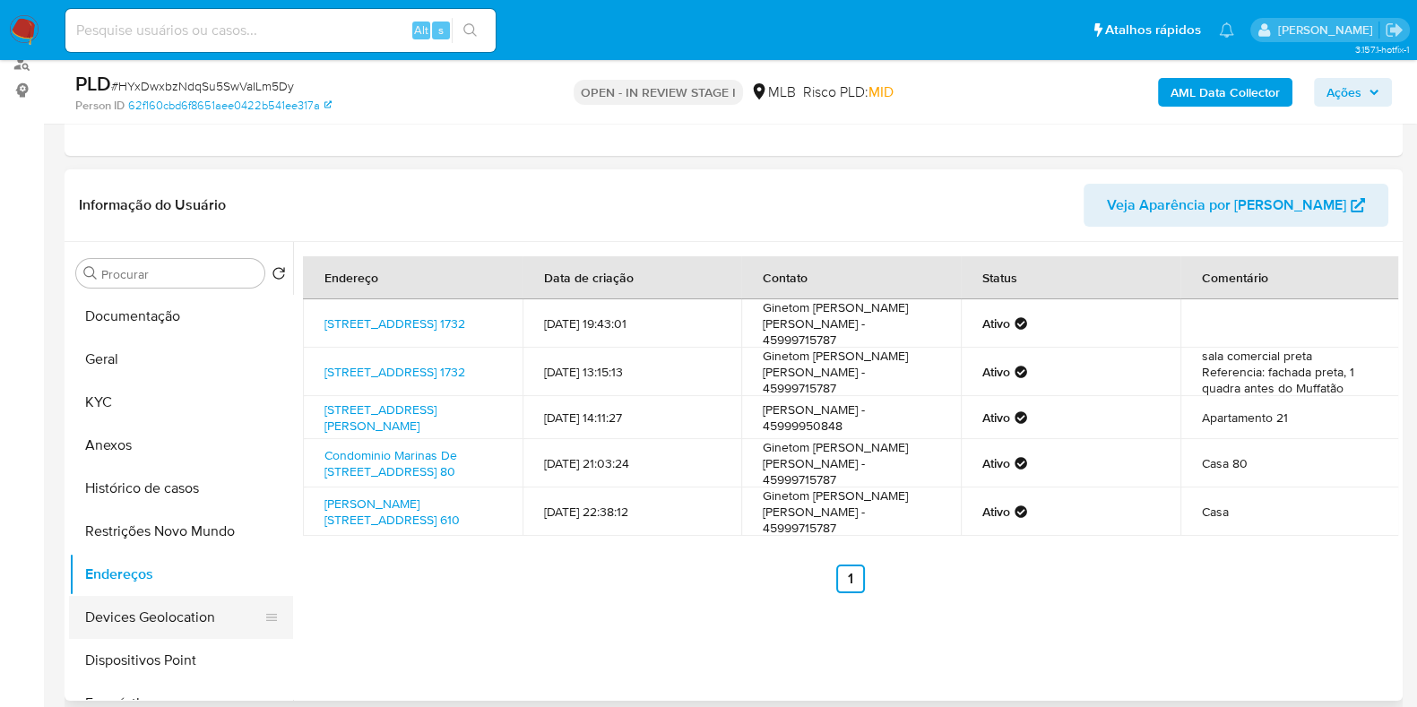
click at [139, 629] on button "Devices Geolocation" at bounding box center [174, 617] width 210 height 43
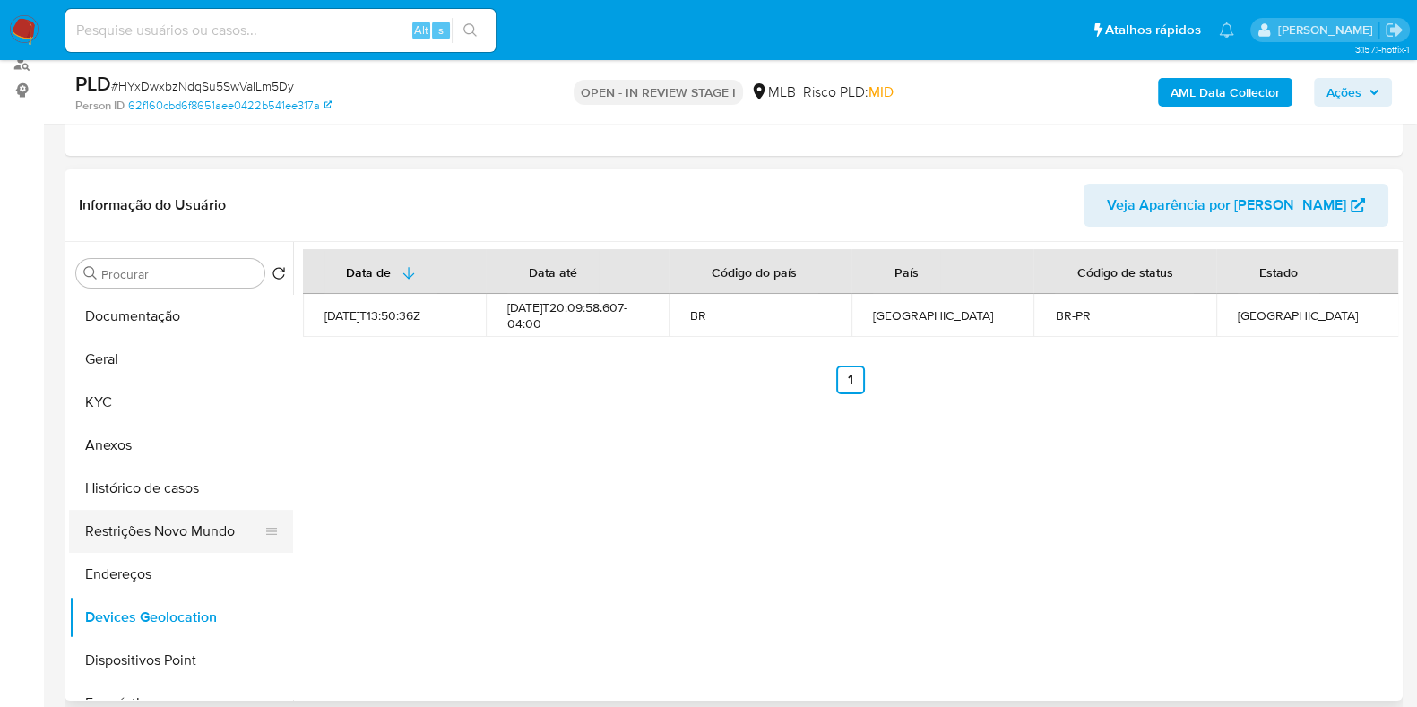
click at [157, 523] on button "Restrições Novo Mundo" at bounding box center [174, 531] width 210 height 43
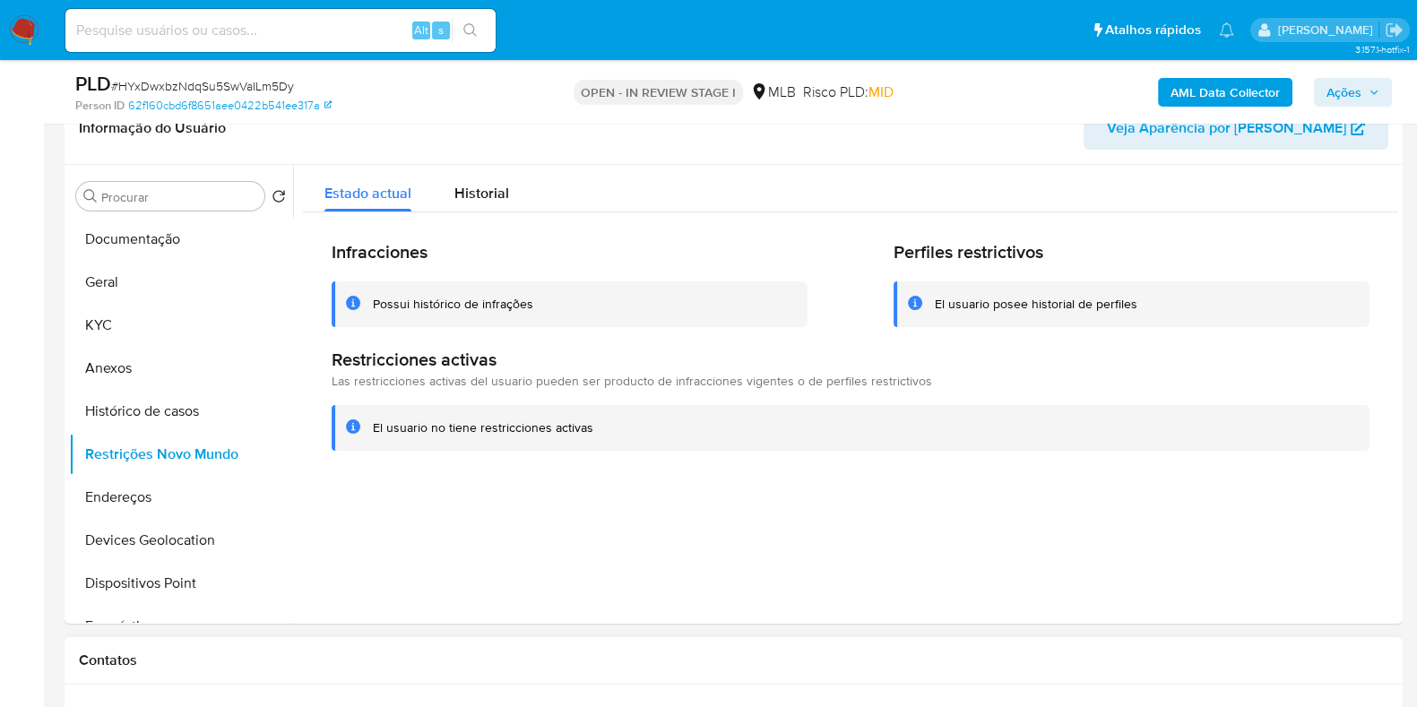
scroll to position [336, 0]
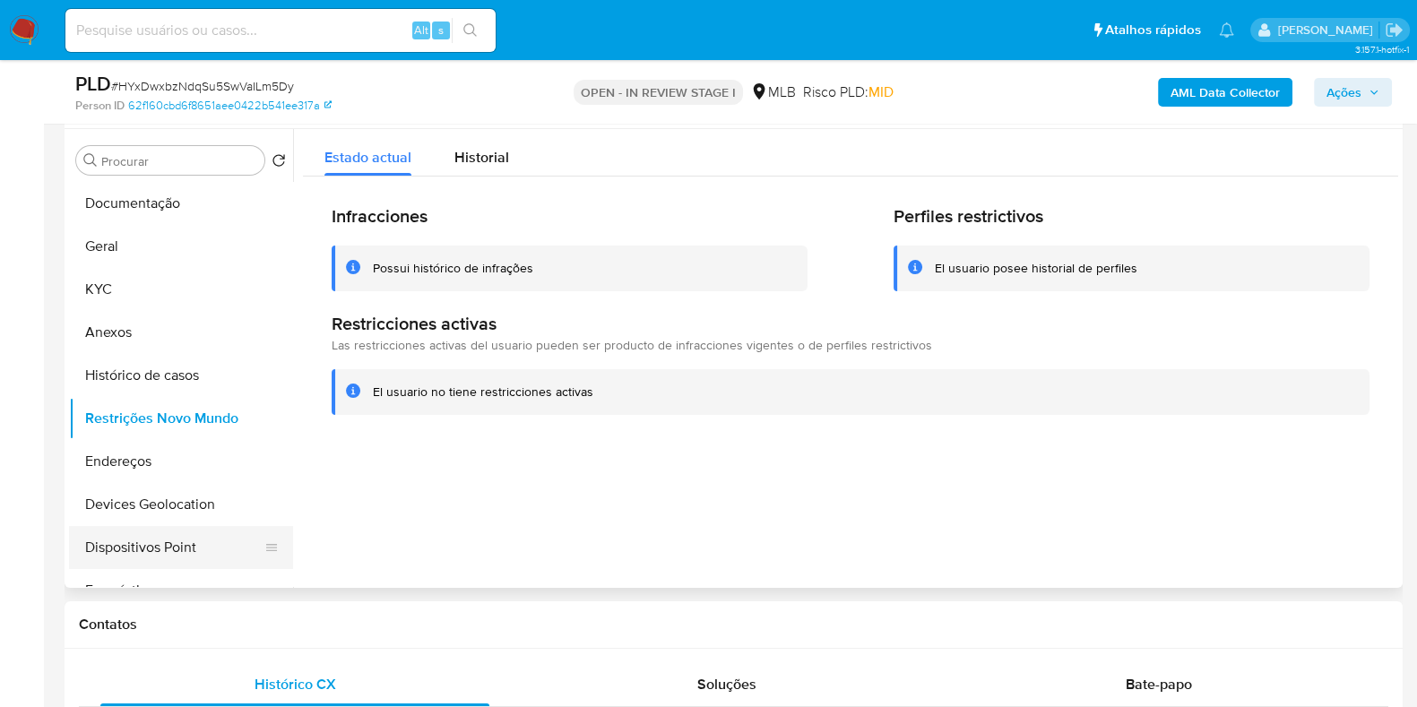
click at [207, 540] on button "Dispositivos Point" at bounding box center [174, 547] width 210 height 43
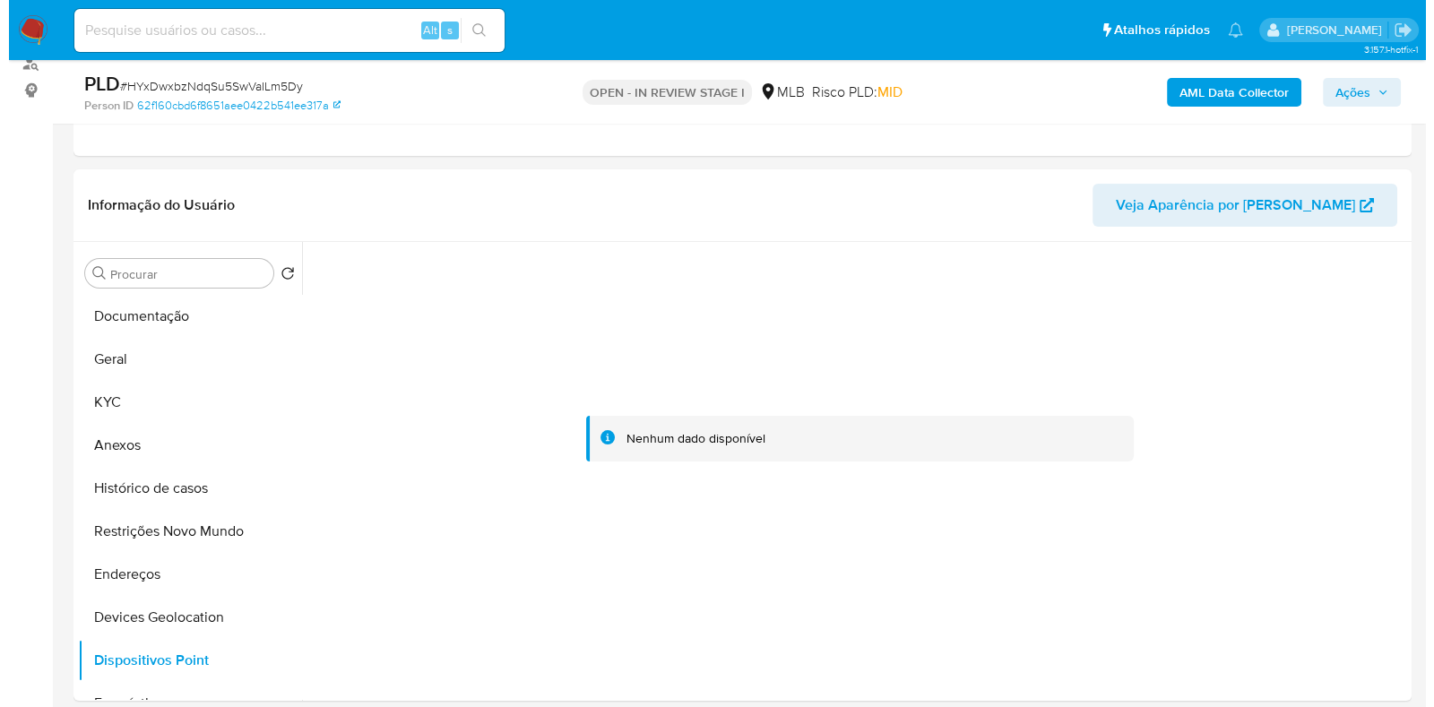
scroll to position [244, 0]
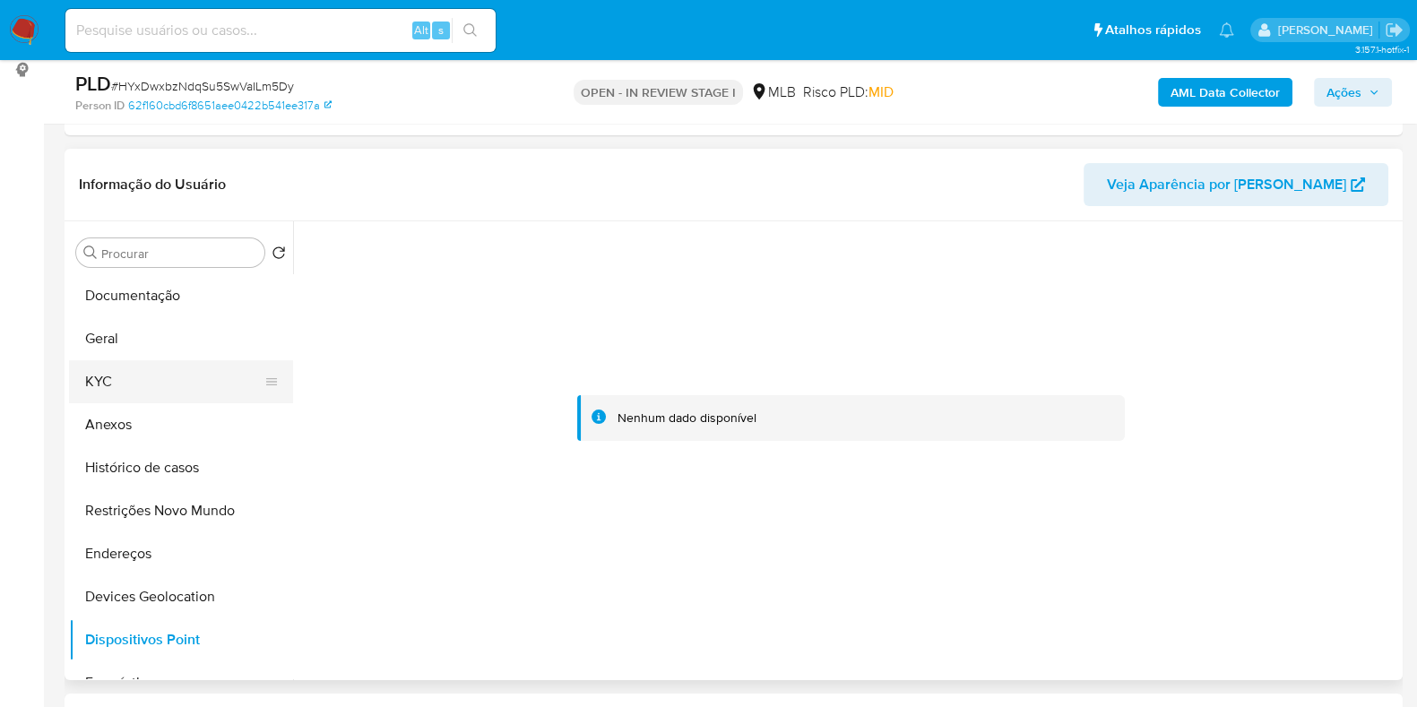
click at [130, 368] on button "KYC" at bounding box center [174, 381] width 210 height 43
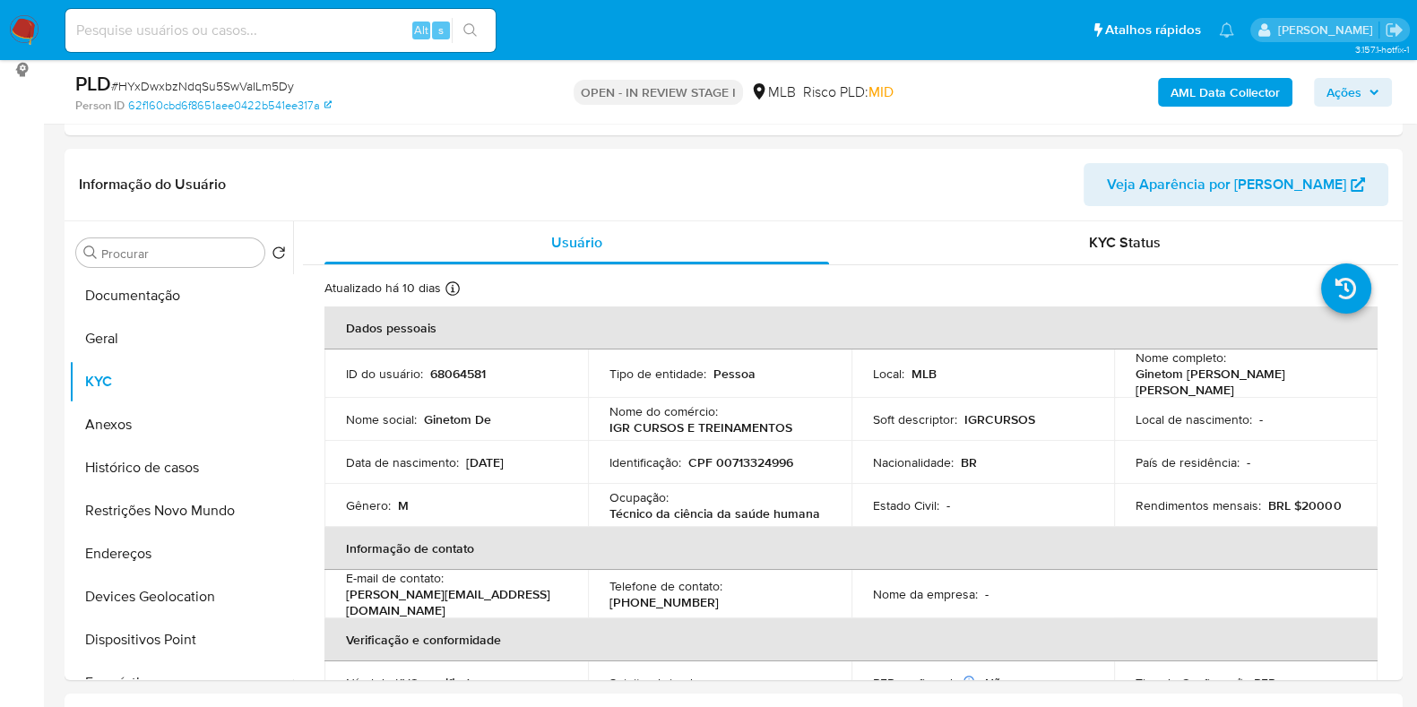
click at [1254, 96] on b "AML Data Collector" at bounding box center [1224, 92] width 109 height 29
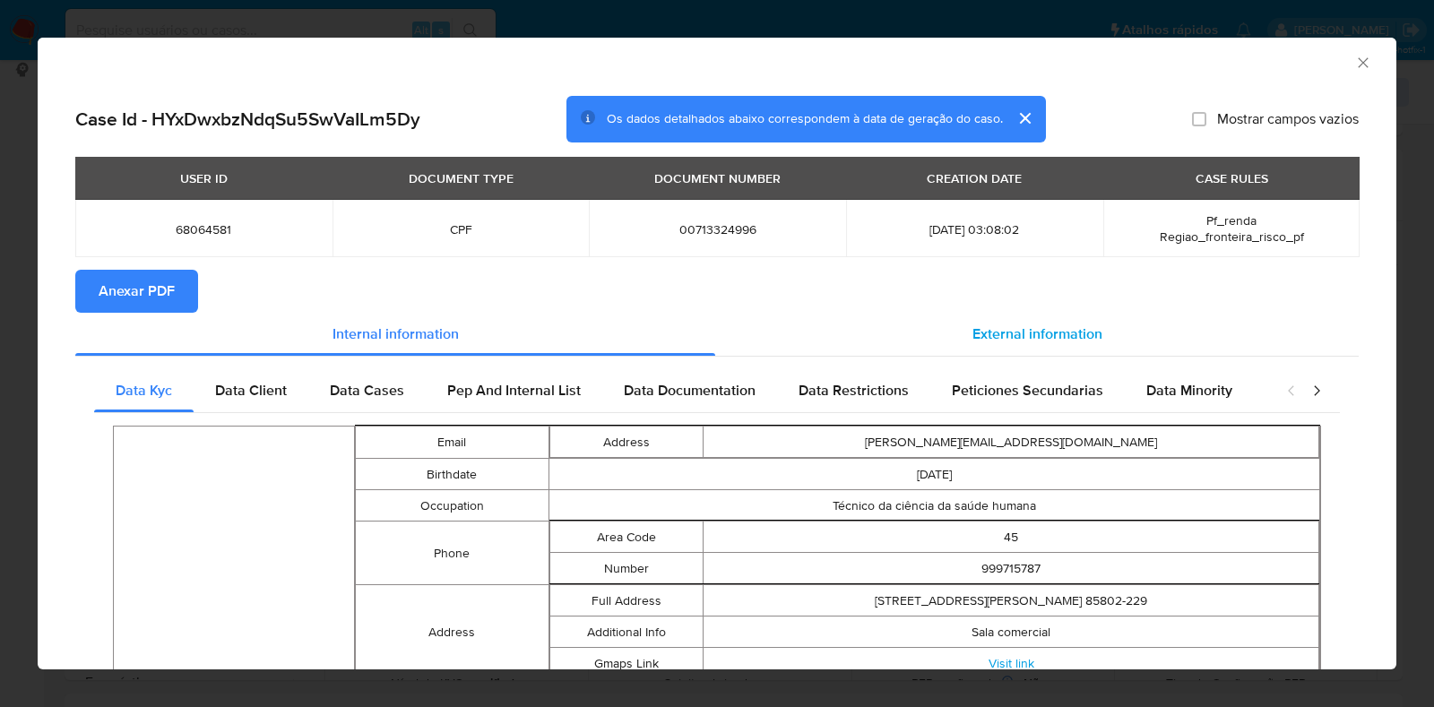
click at [1006, 338] on span "External information" at bounding box center [1037, 334] width 130 height 21
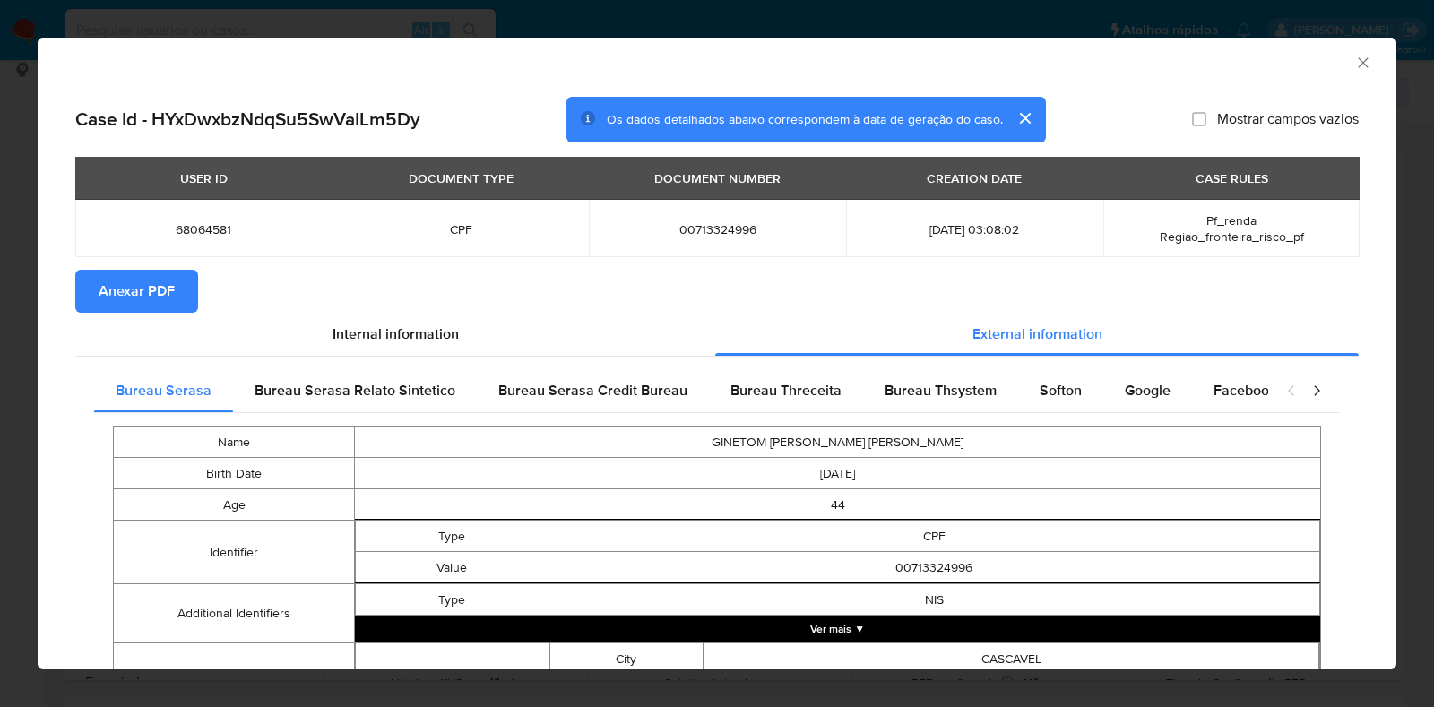
click at [143, 289] on span "Anexar PDF" at bounding box center [137, 291] width 76 height 39
click at [1354, 65] on icon "Fechar a janela" at bounding box center [1363, 63] width 18 height 18
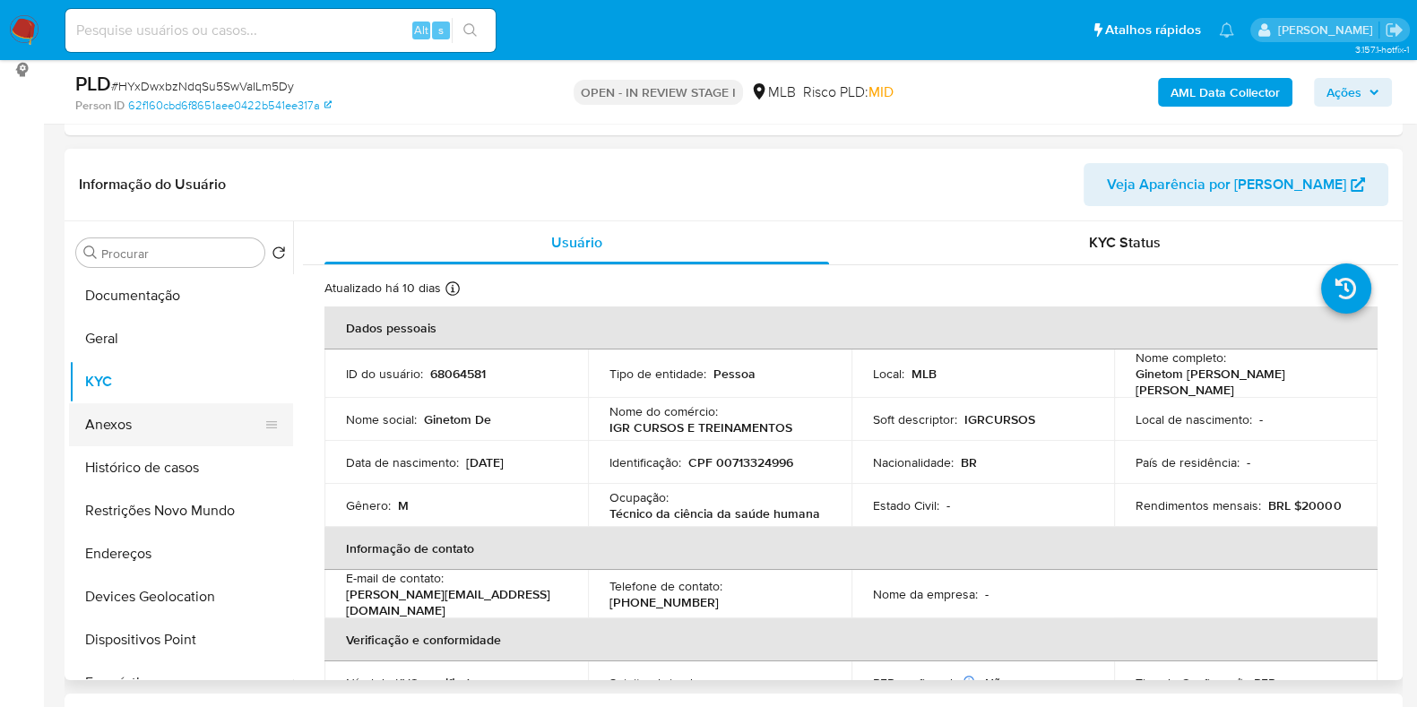
click at [144, 424] on button "Anexos" at bounding box center [174, 424] width 210 height 43
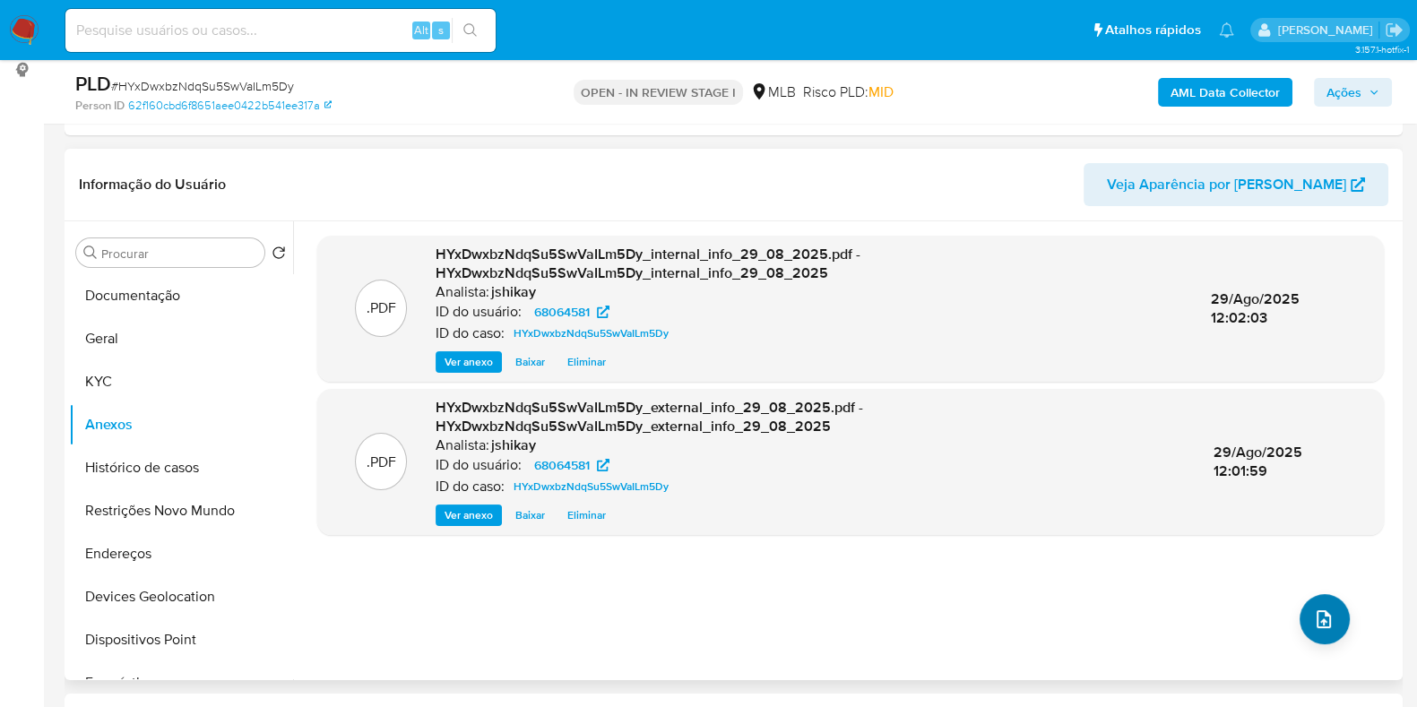
click at [1300, 602] on div ".PDF HYxDwxbzNdqSu5SwVaILm5Dy_internal_info_29_08_2025.pdf - HYxDwxbzNdqSu5SwVa…" at bounding box center [850, 451] width 1067 height 430
click at [1313, 625] on icon "upload-file" at bounding box center [1324, 620] width 22 height 22
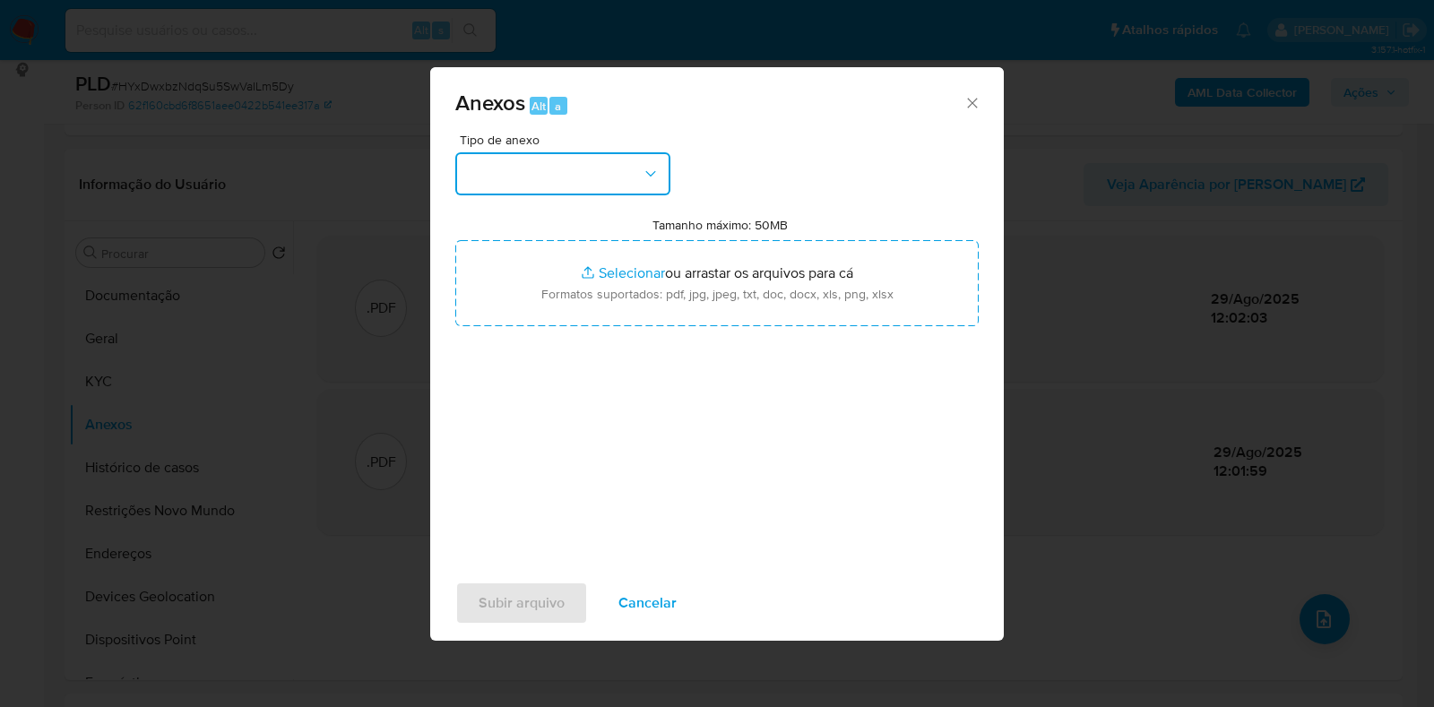
click at [614, 168] on button "button" at bounding box center [562, 173] width 215 height 43
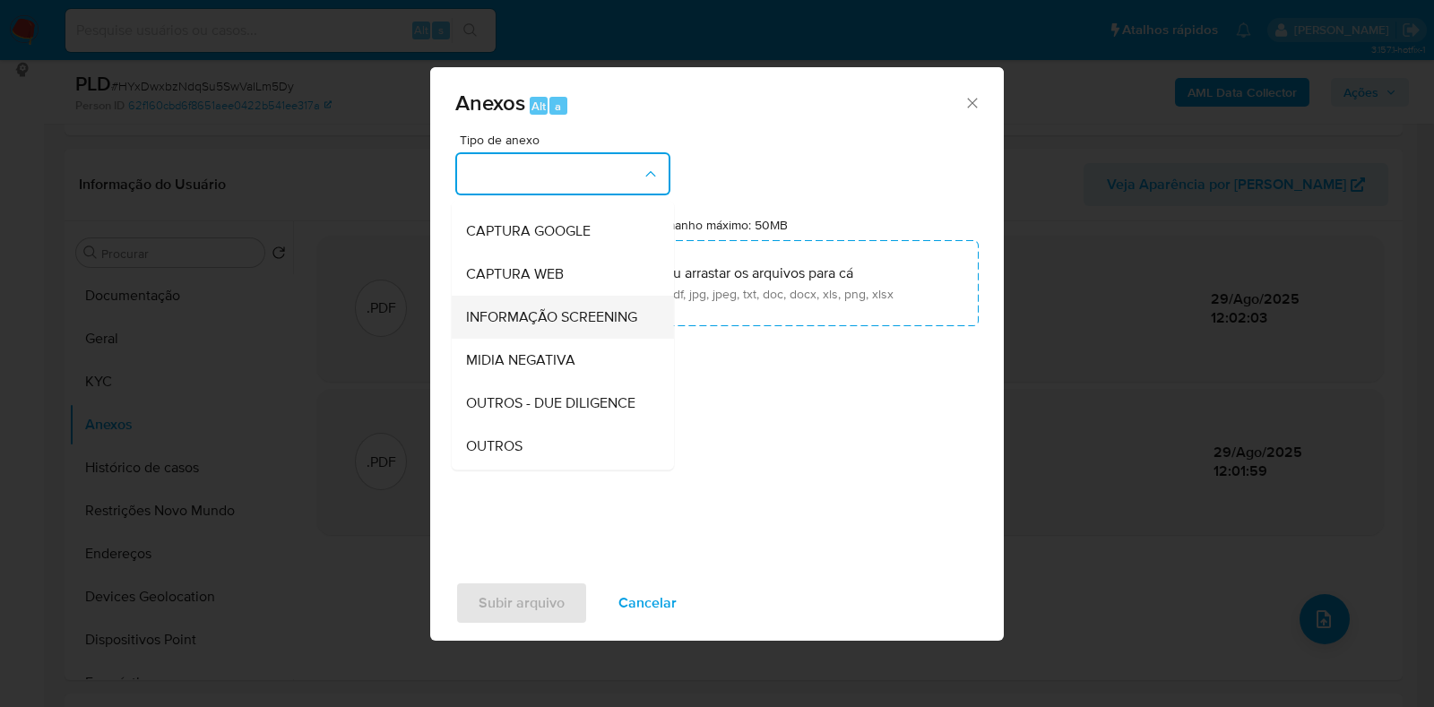
scroll to position [111, 0]
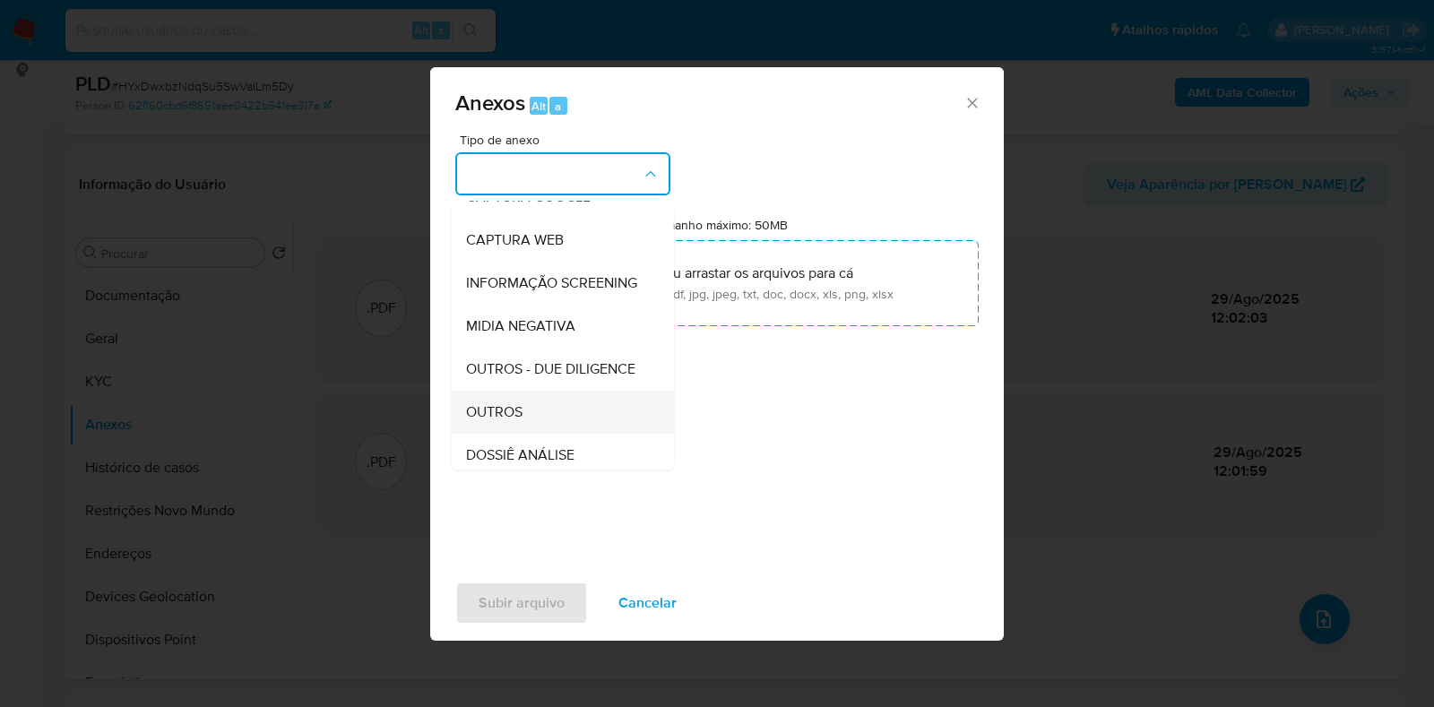
click at [500, 421] on span "OUTROS" at bounding box center [494, 412] width 56 height 18
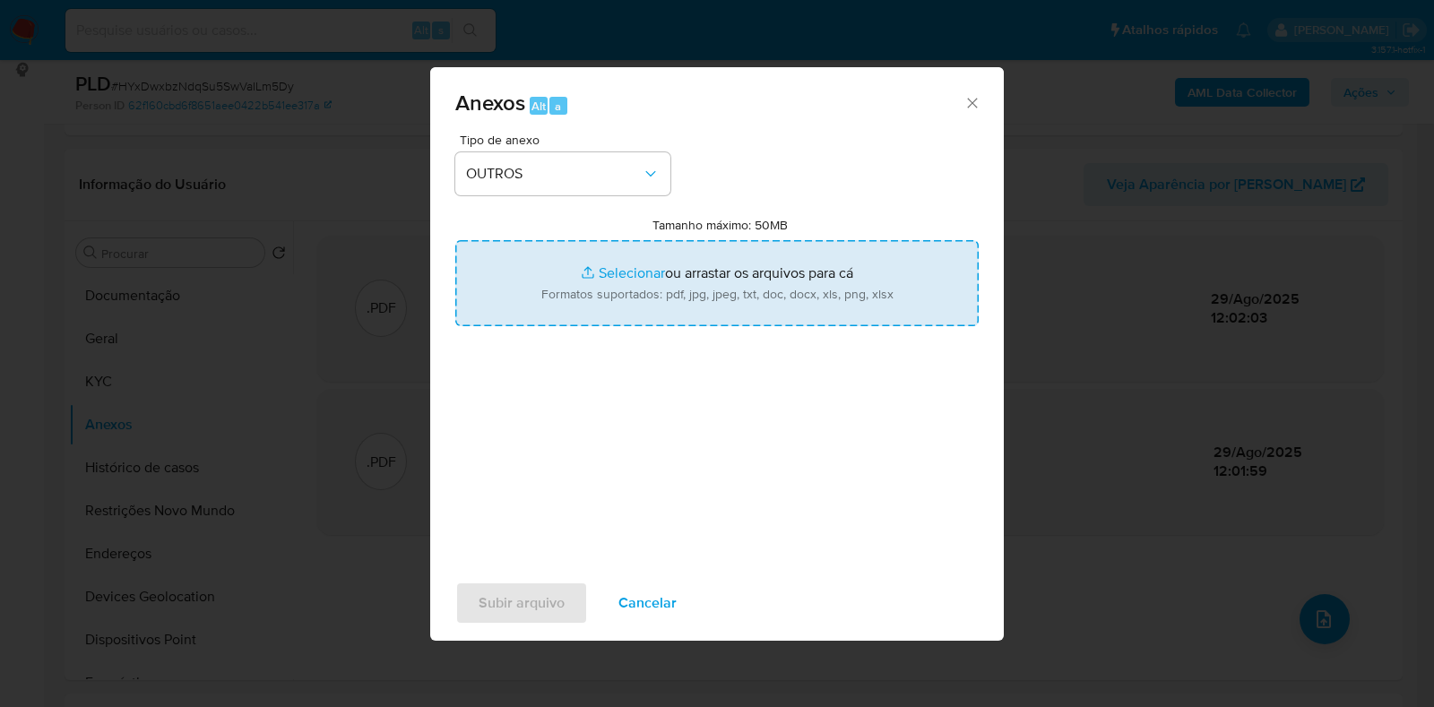
click at [565, 275] on input "Tamanho máximo: 50MB Selecionar arquivos" at bounding box center [716, 283] width 523 height 86
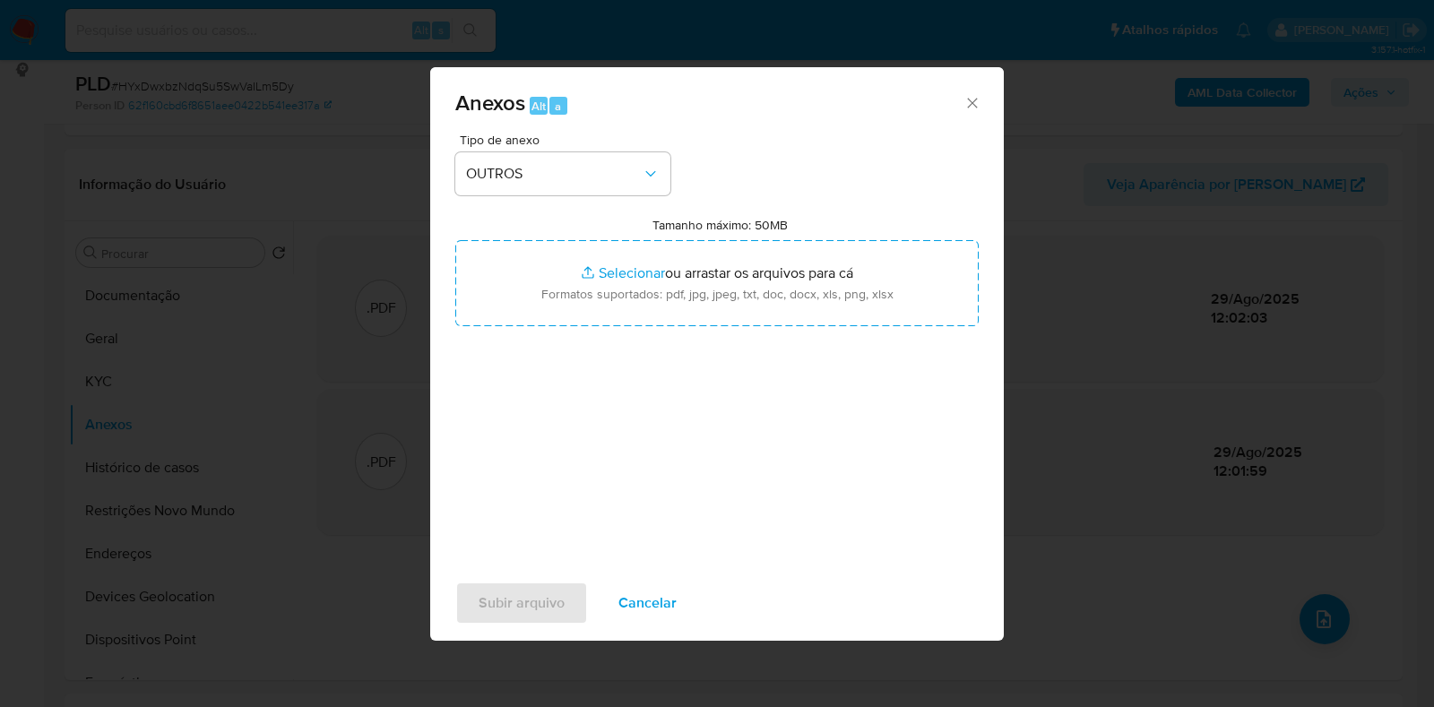
click at [969, 107] on icon "Fechar" at bounding box center [972, 103] width 18 height 18
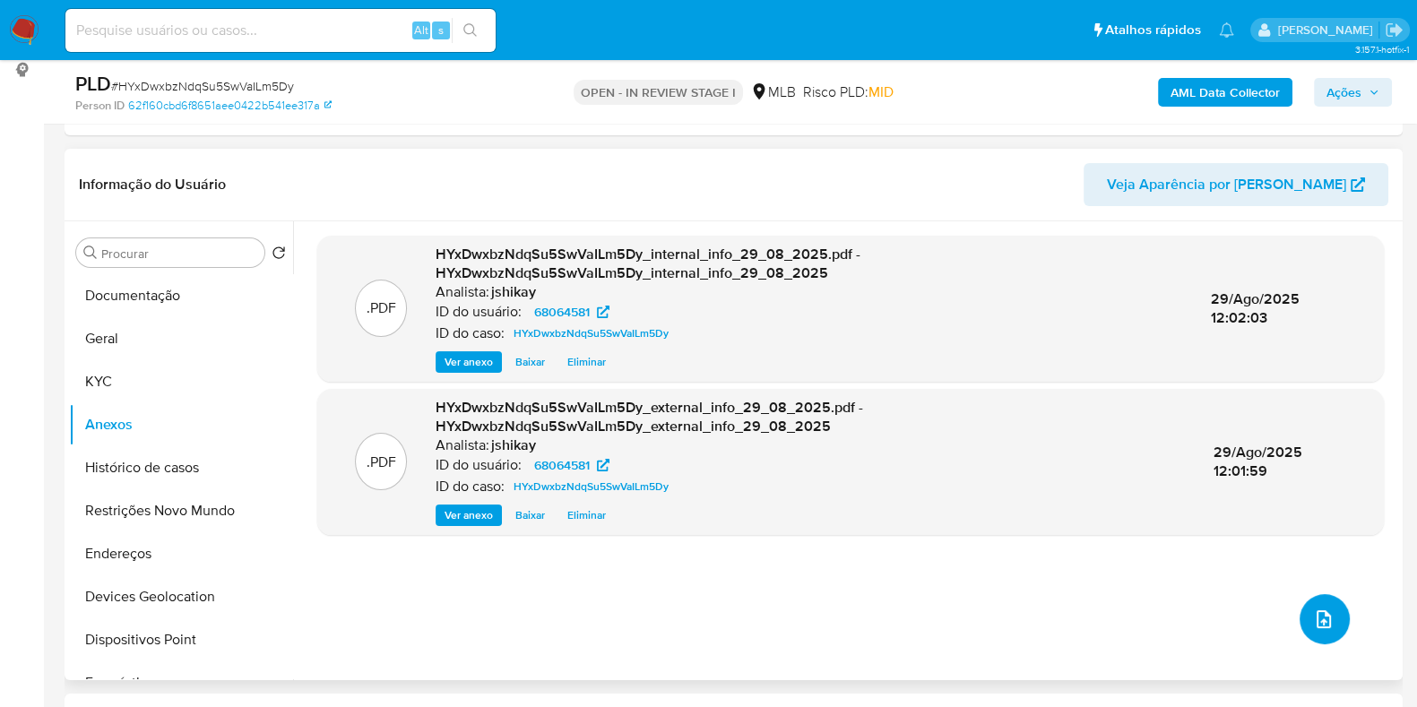
click at [1324, 609] on span "upload-file" at bounding box center [1324, 620] width 22 height 22
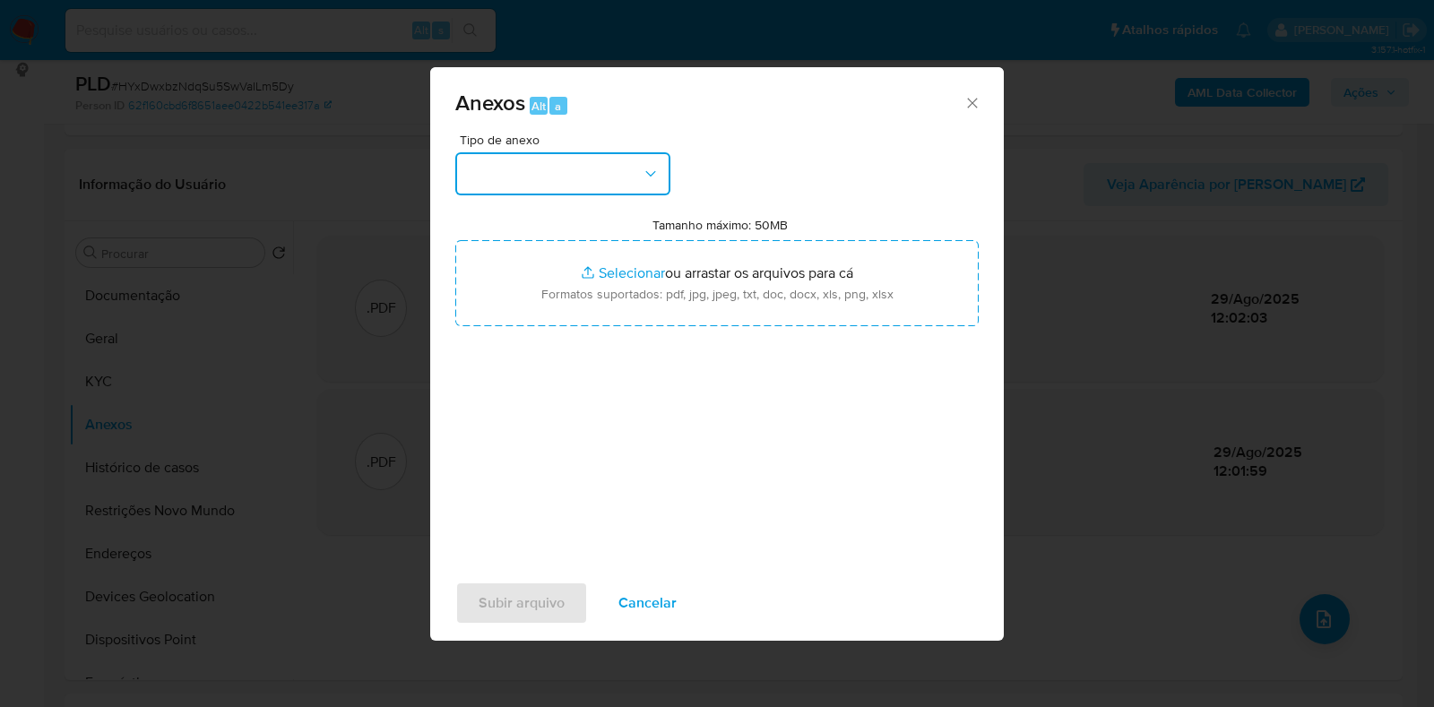
click at [520, 169] on button "button" at bounding box center [562, 173] width 215 height 43
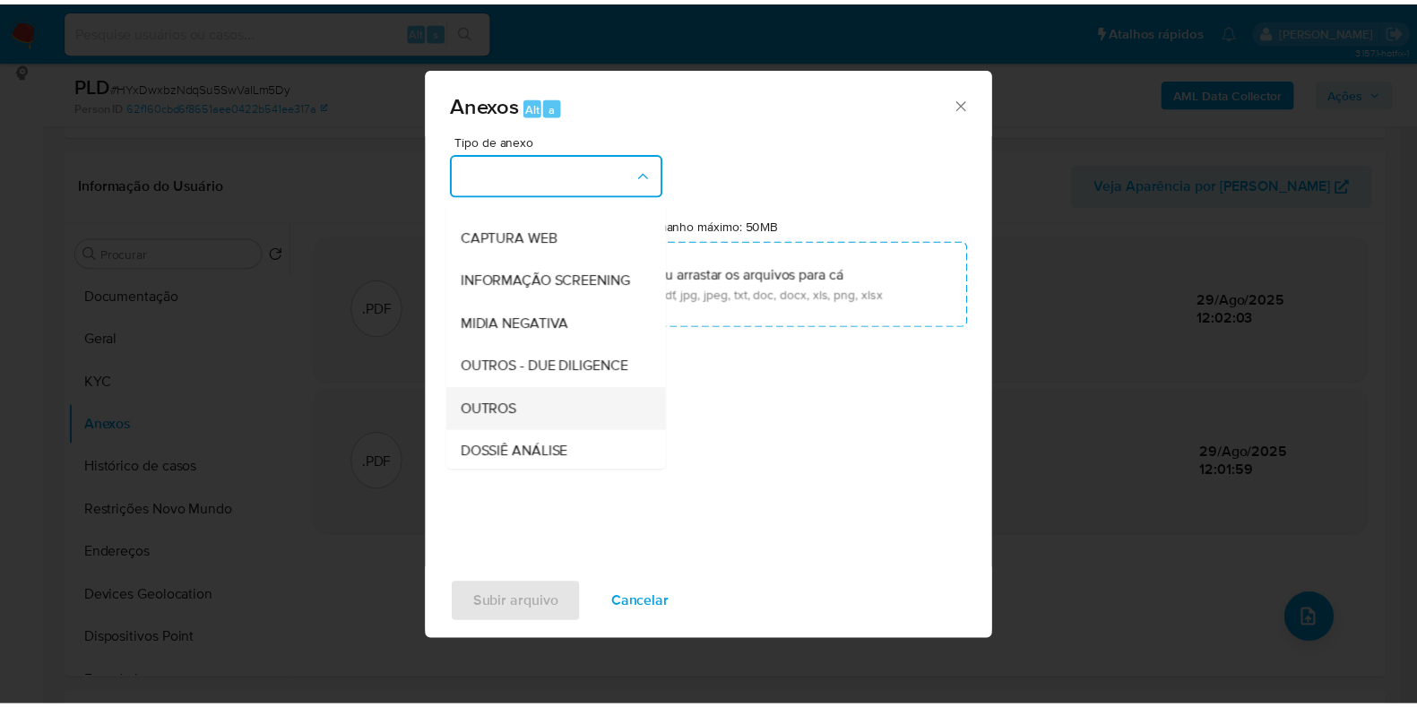
scroll to position [223, 0]
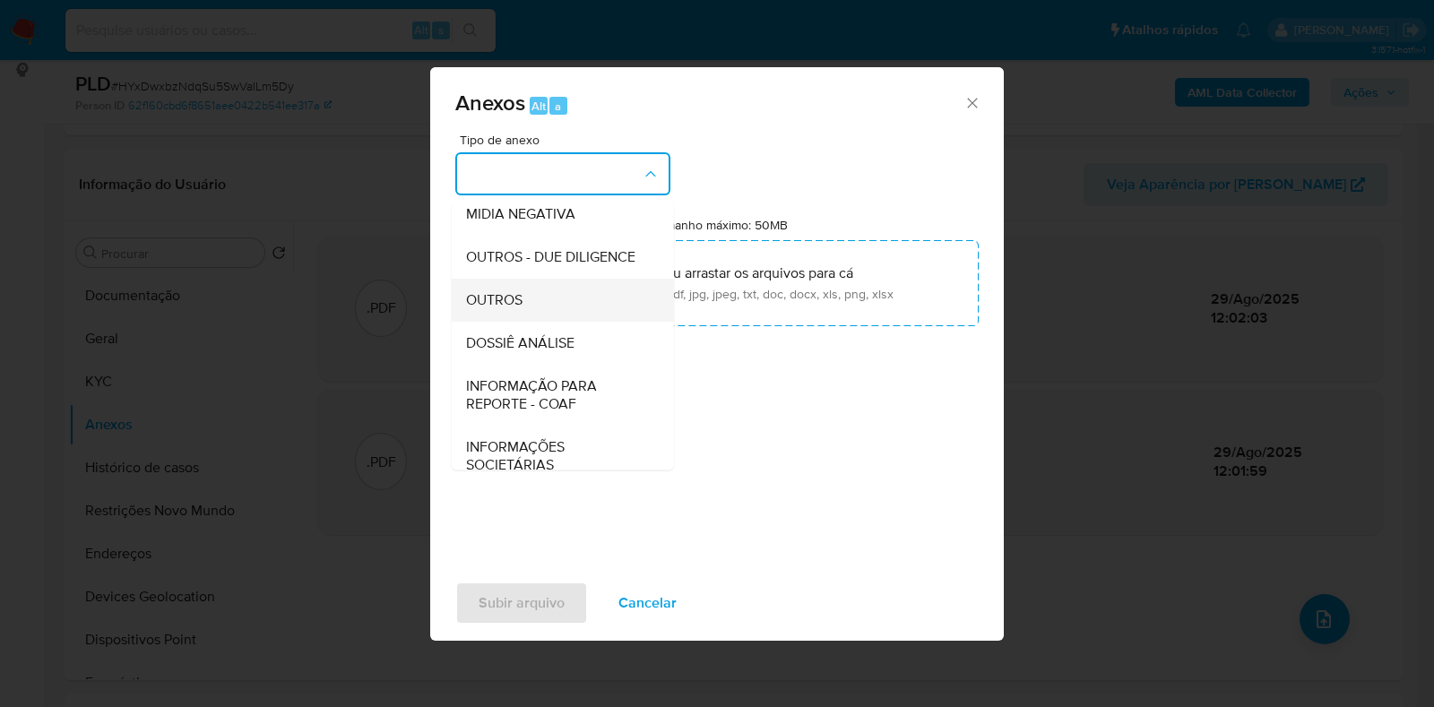
click at [515, 309] on span "OUTROS" at bounding box center [494, 300] width 56 height 18
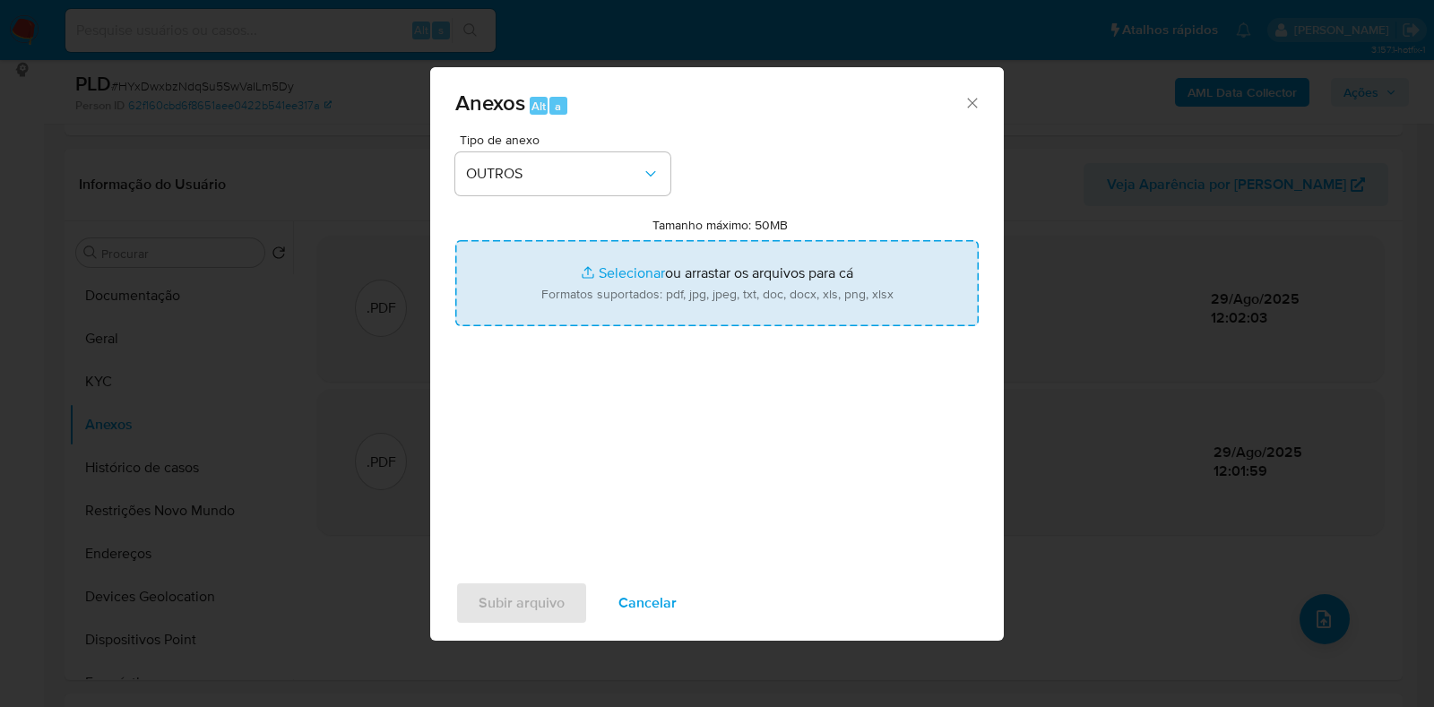
click at [595, 264] on input "Tamanho máximo: 50MB Selecionar arquivos" at bounding box center [716, 283] width 523 height 86
type input "C:\fakepath\Mulan 68064581_2025_08_28_16_57_46 - Resumen TX.pdf"
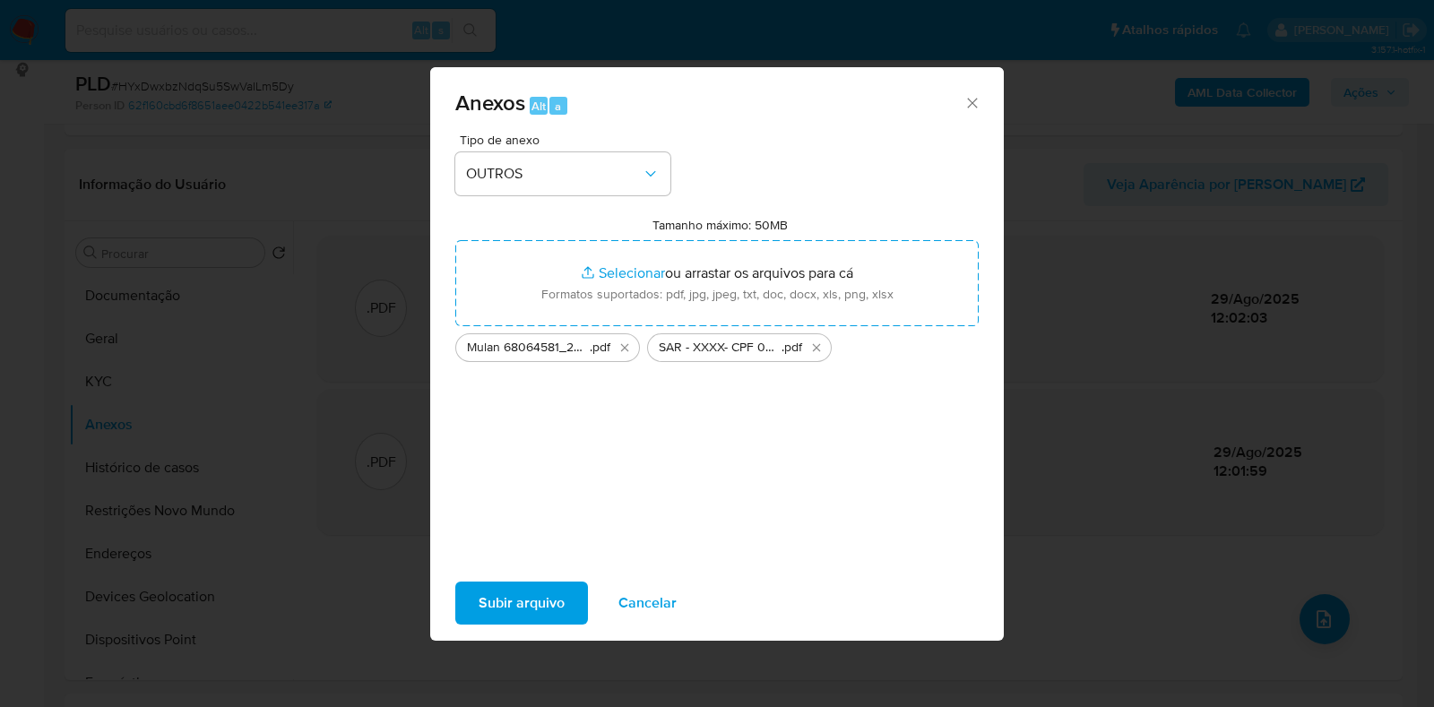
click at [538, 593] on span "Subir arquivo" at bounding box center [522, 602] width 86 height 39
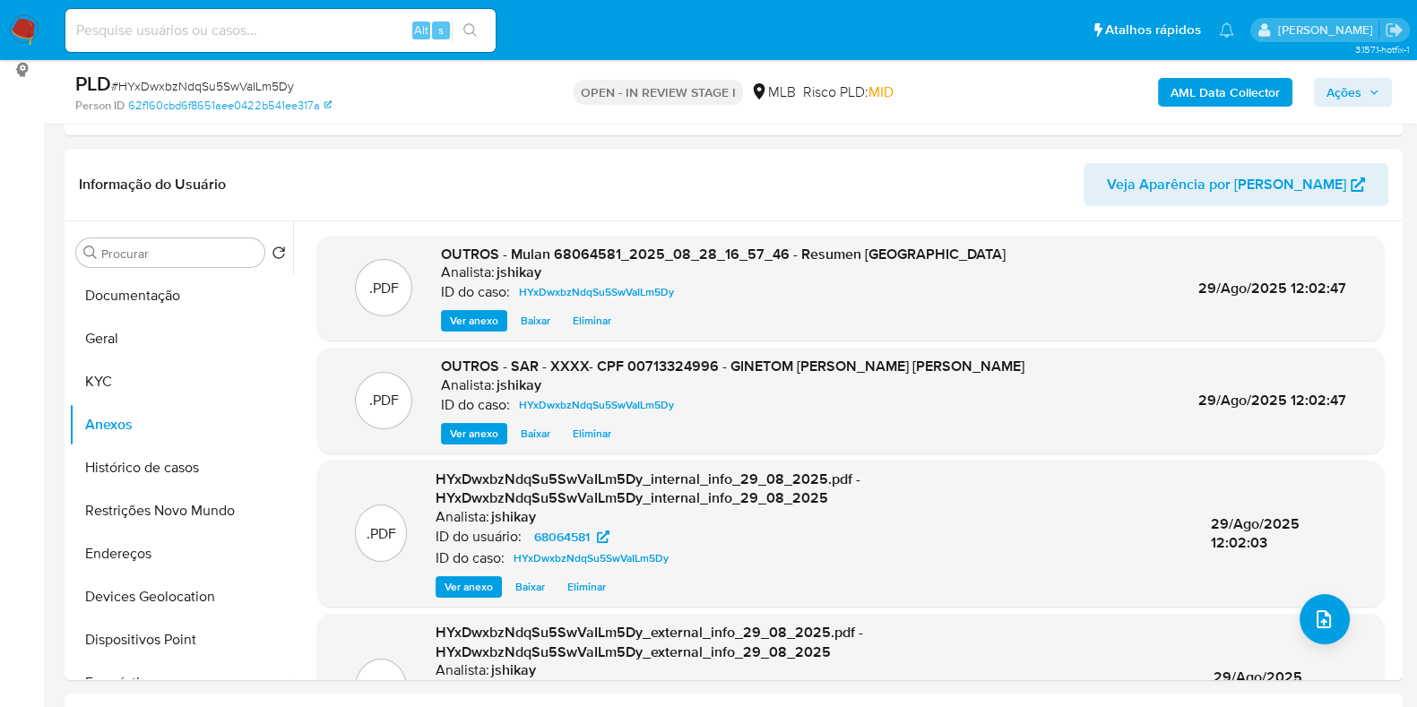
click at [1349, 96] on span "Ações" at bounding box center [1343, 92] width 35 height 29
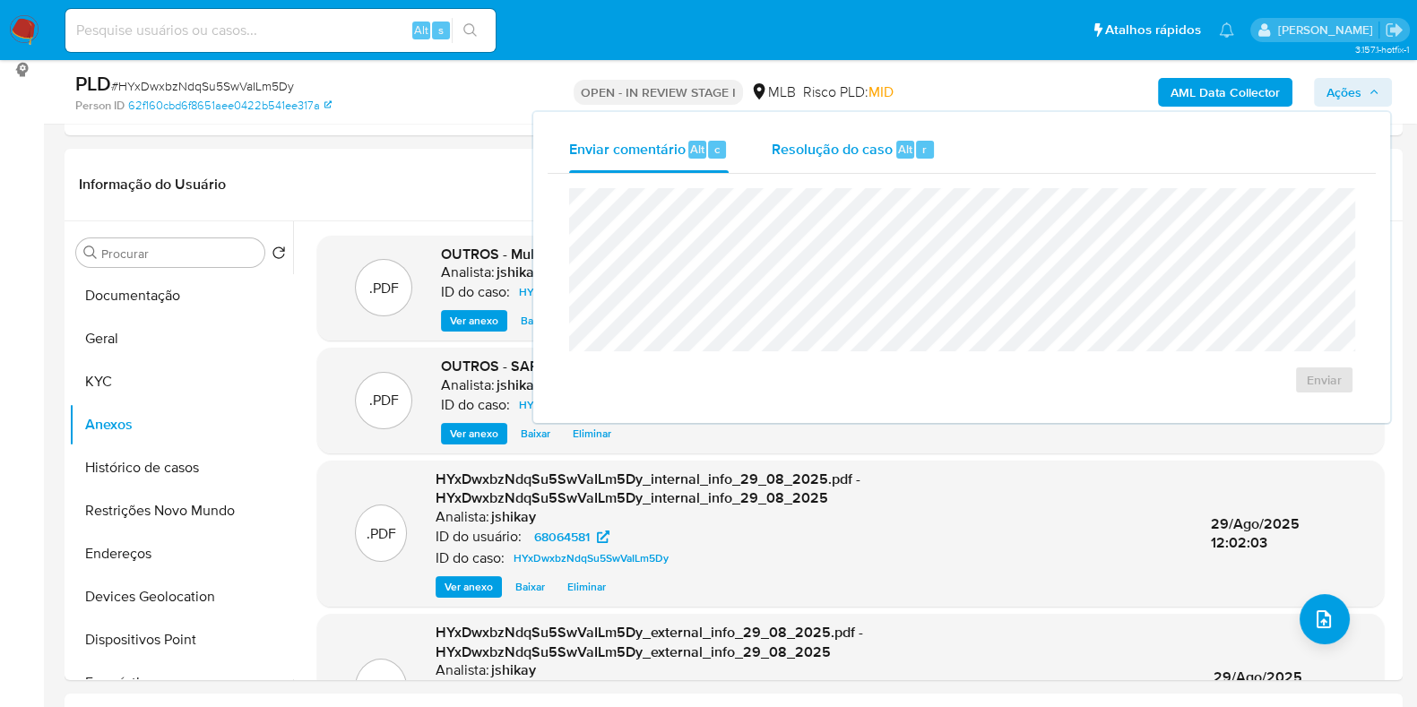
click at [920, 159] on div "Resolução do caso Alt r" at bounding box center [854, 149] width 164 height 47
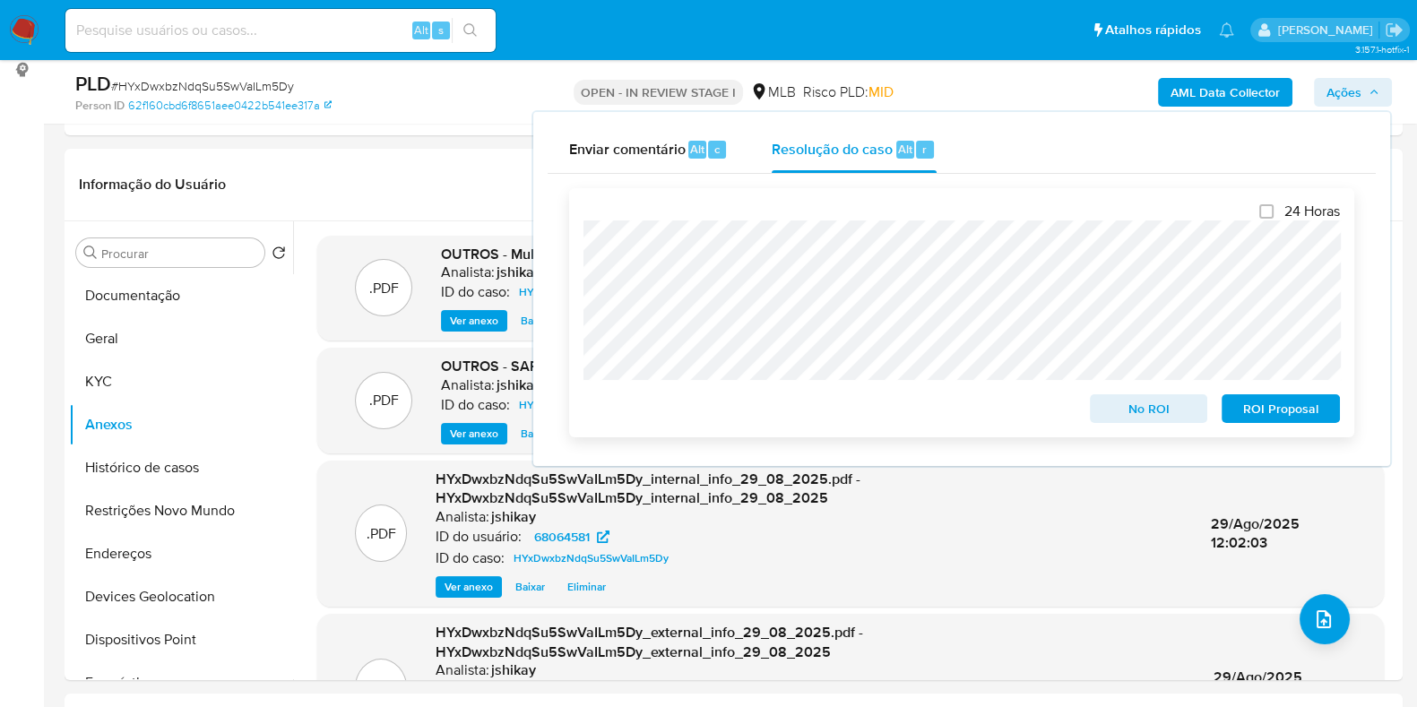
click at [1301, 413] on span "ROI Proposal" at bounding box center [1280, 408] width 93 height 25
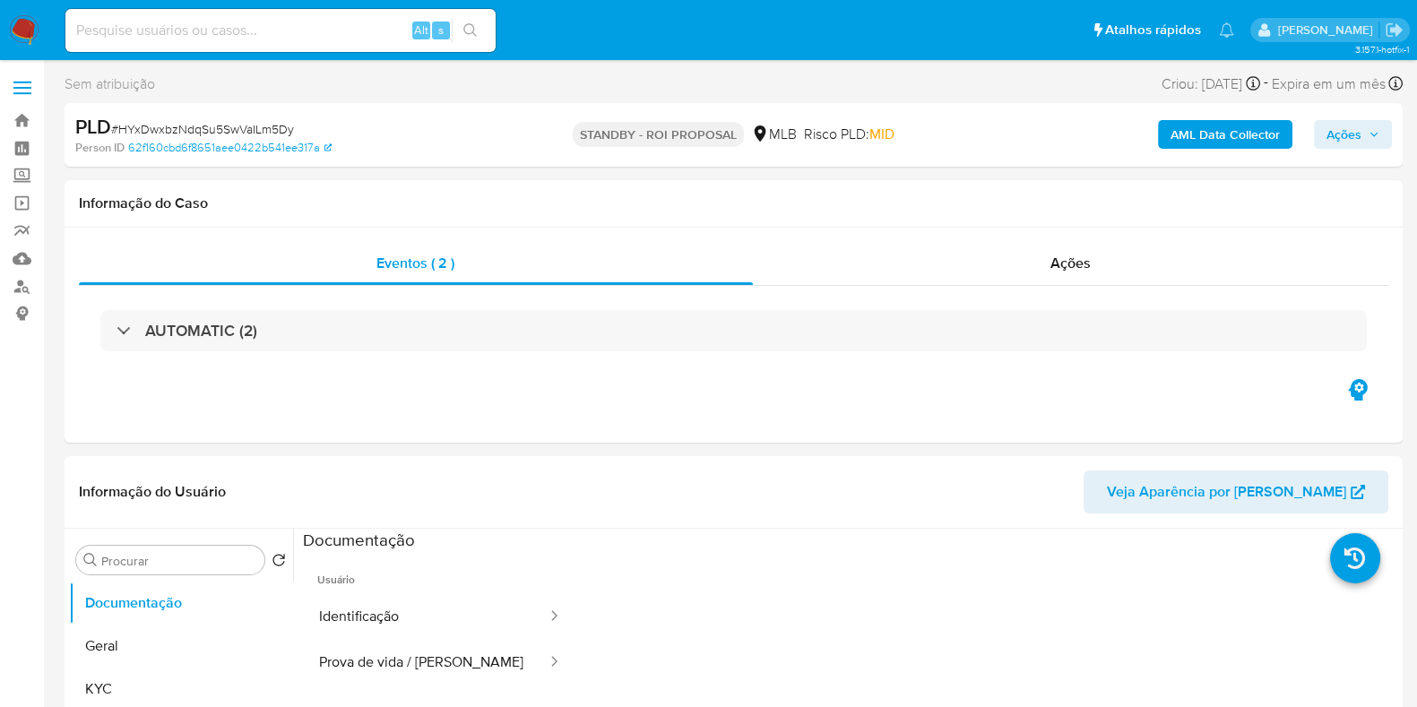
select select "10"
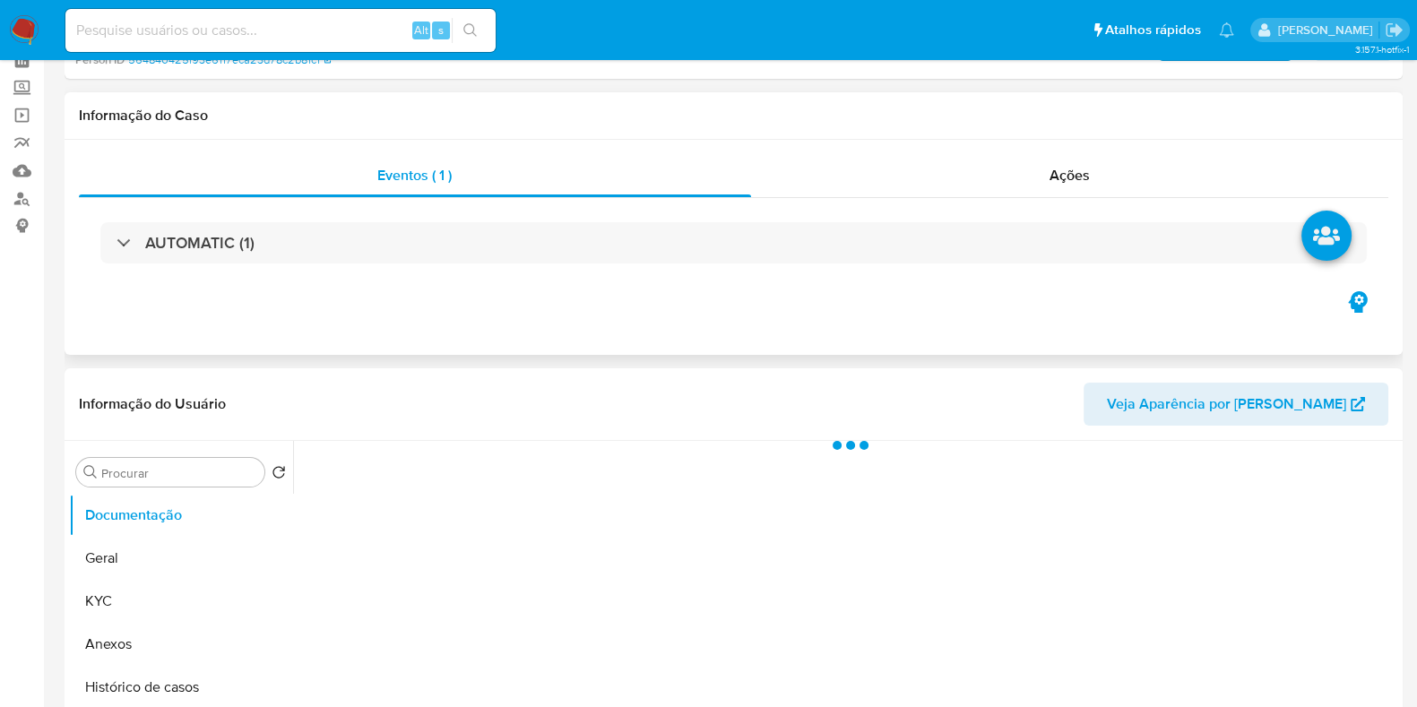
scroll to position [223, 0]
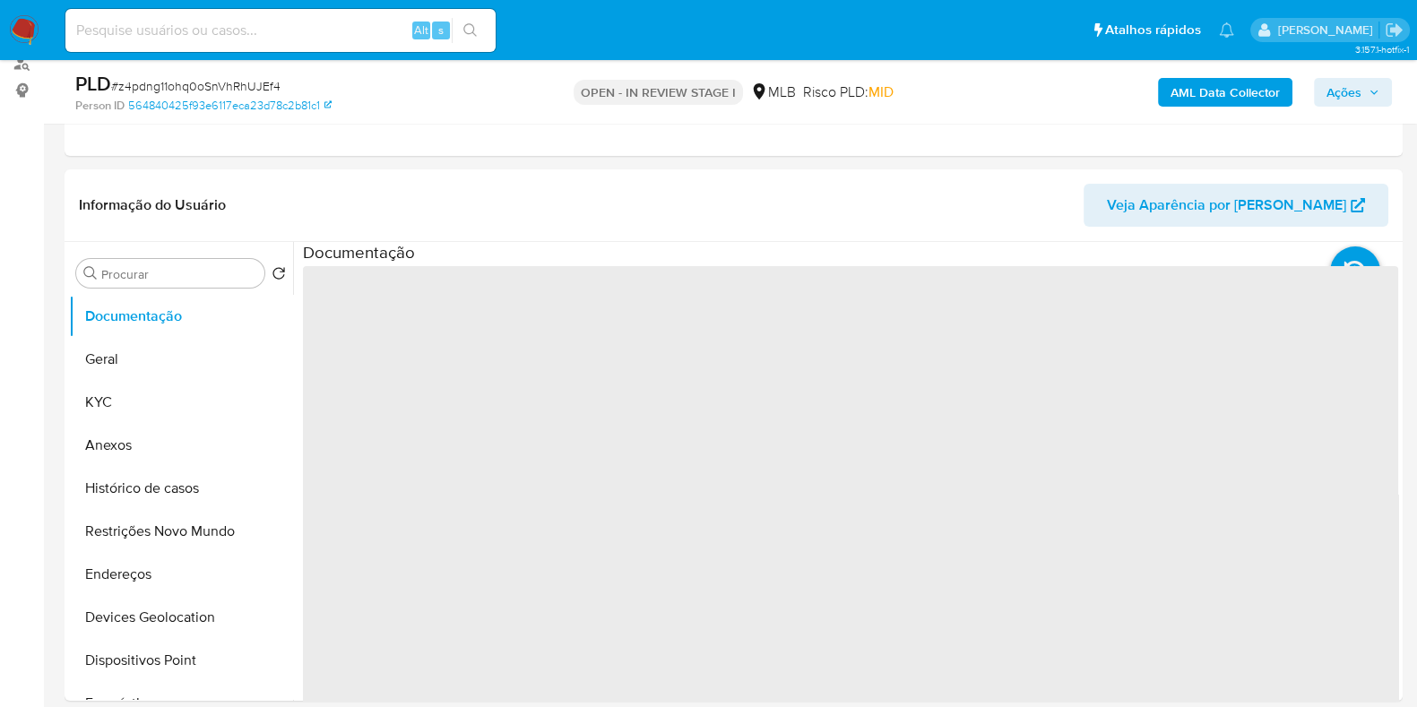
select select "10"
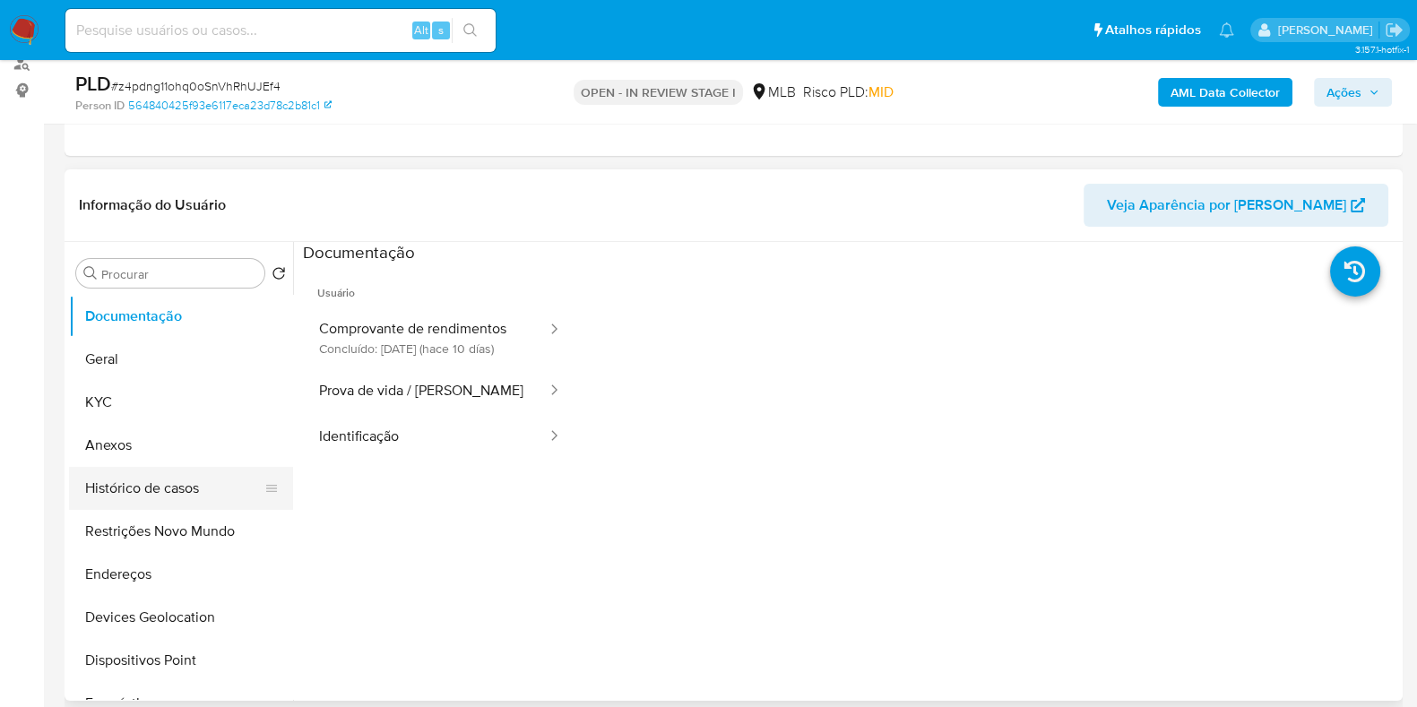
click at [145, 490] on button "Histórico de casos" at bounding box center [174, 488] width 210 height 43
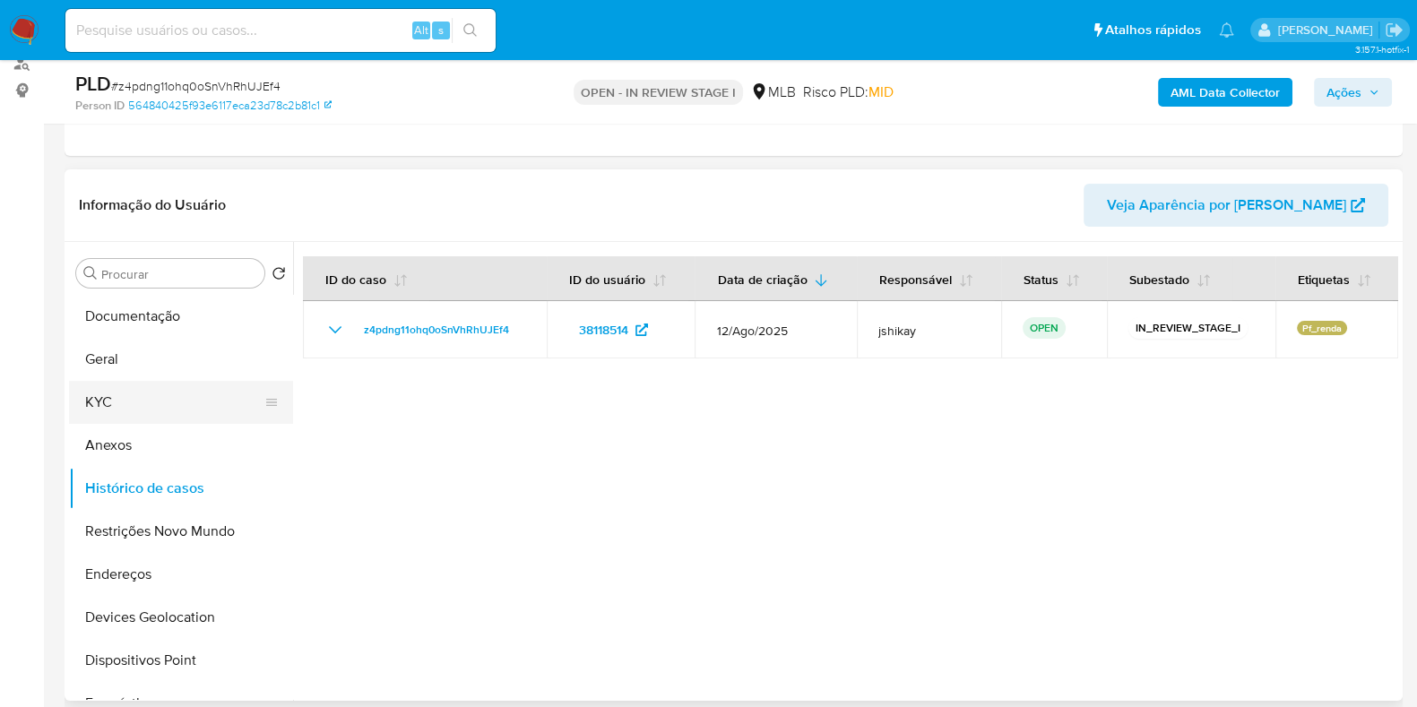
click at [171, 405] on button "KYC" at bounding box center [174, 402] width 210 height 43
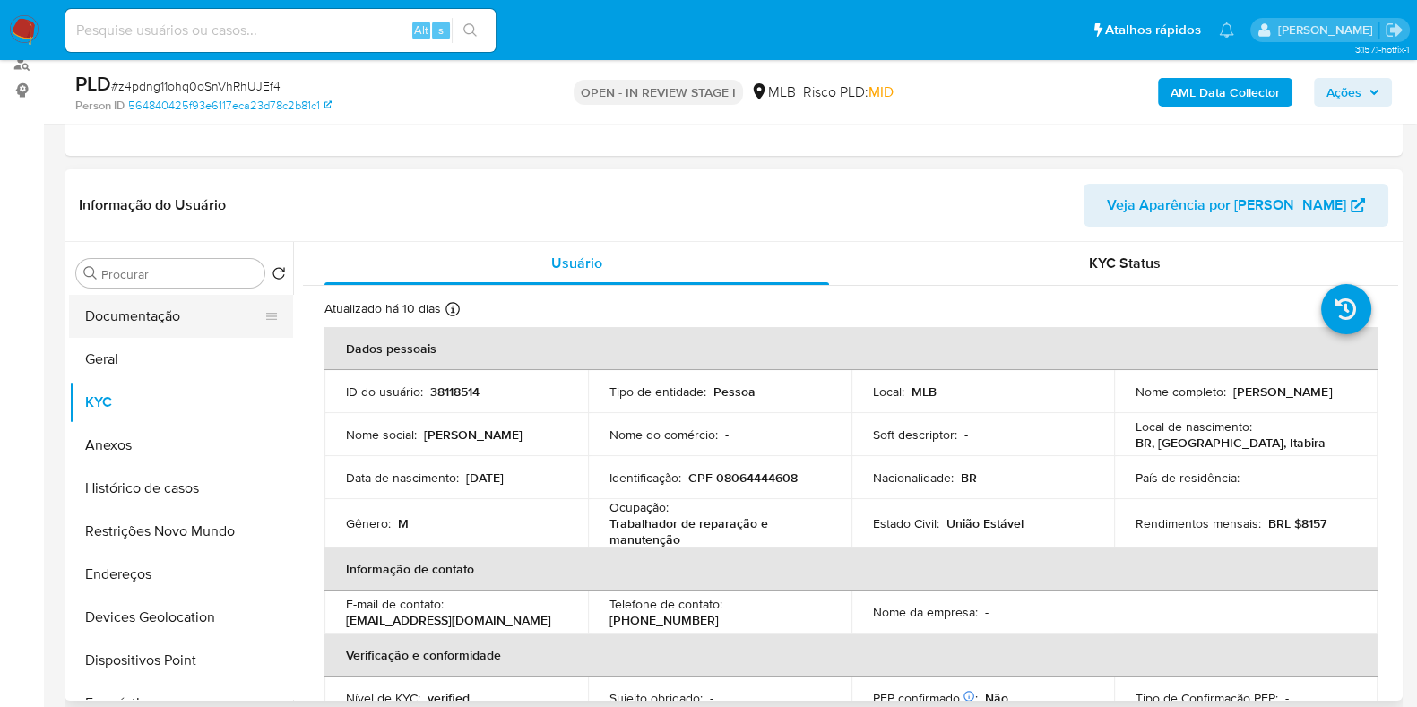
click at [211, 321] on button "Documentação" at bounding box center [174, 316] width 210 height 43
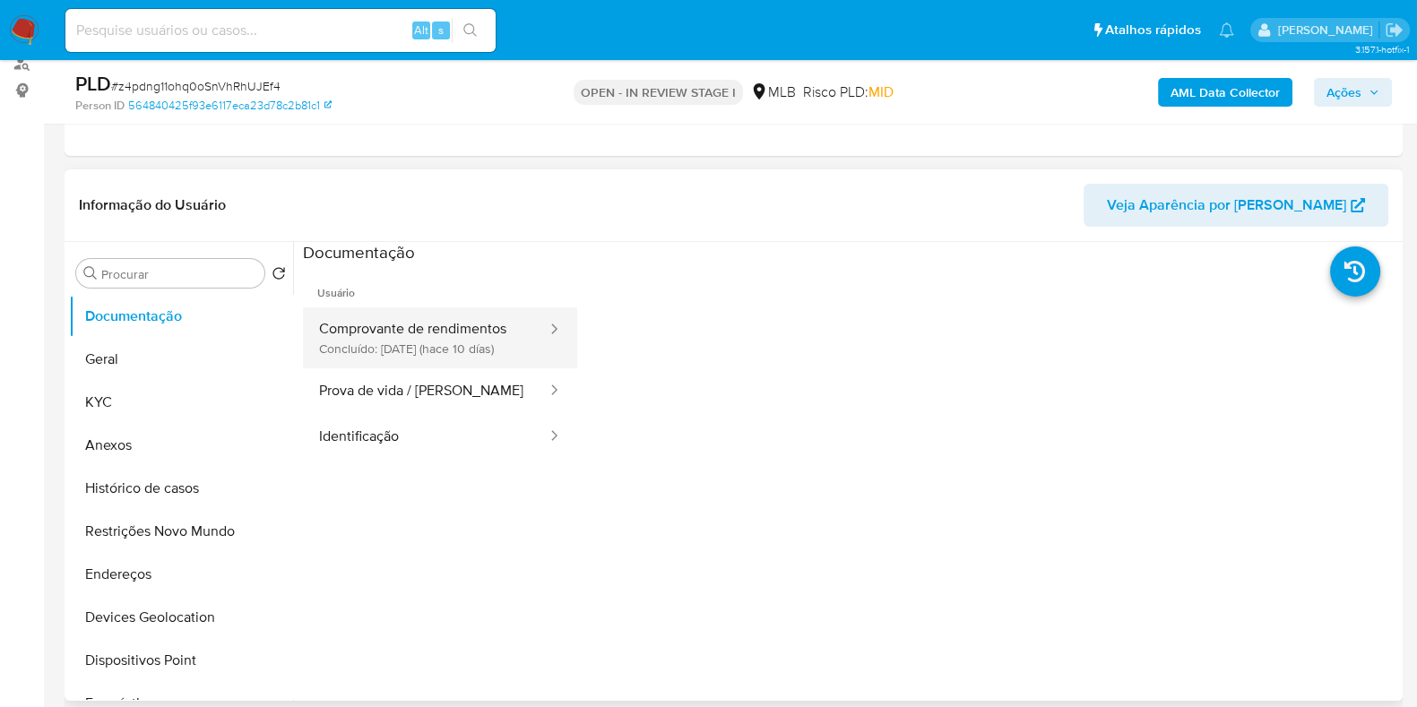
click at [403, 341] on button "Comprovante de rendimentos Concluído: [DATE] (hace 10 días)" at bounding box center [426, 337] width 246 height 61
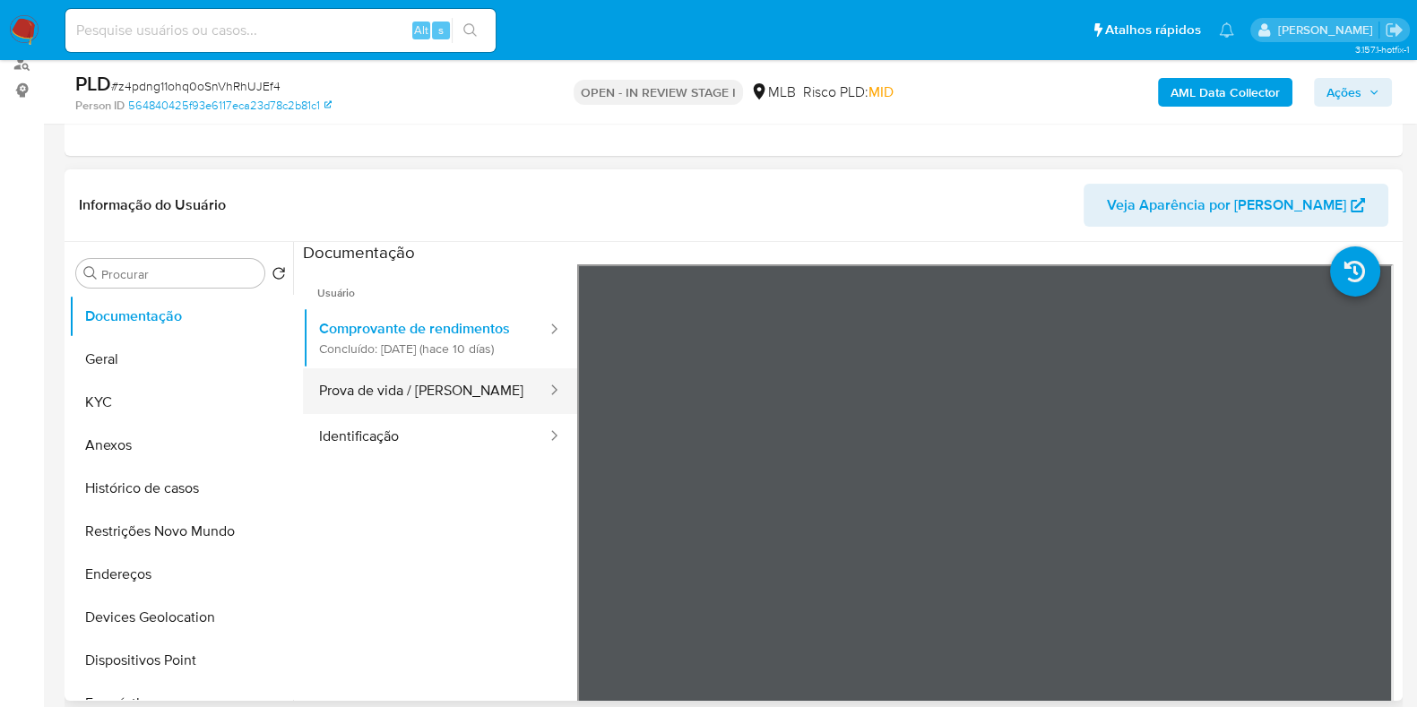
click at [396, 407] on button "Prova de vida / [PERSON_NAME]" at bounding box center [426, 391] width 246 height 46
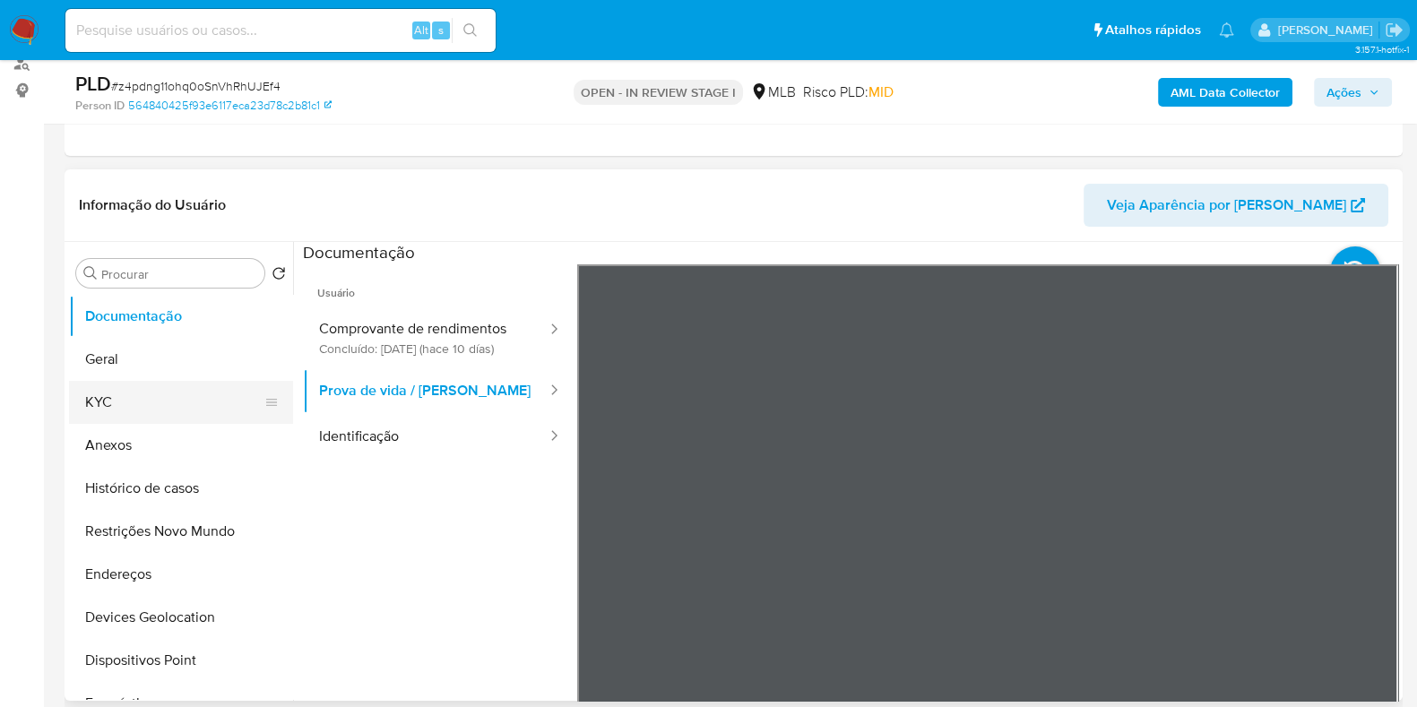
click at [159, 405] on button "KYC" at bounding box center [174, 402] width 210 height 43
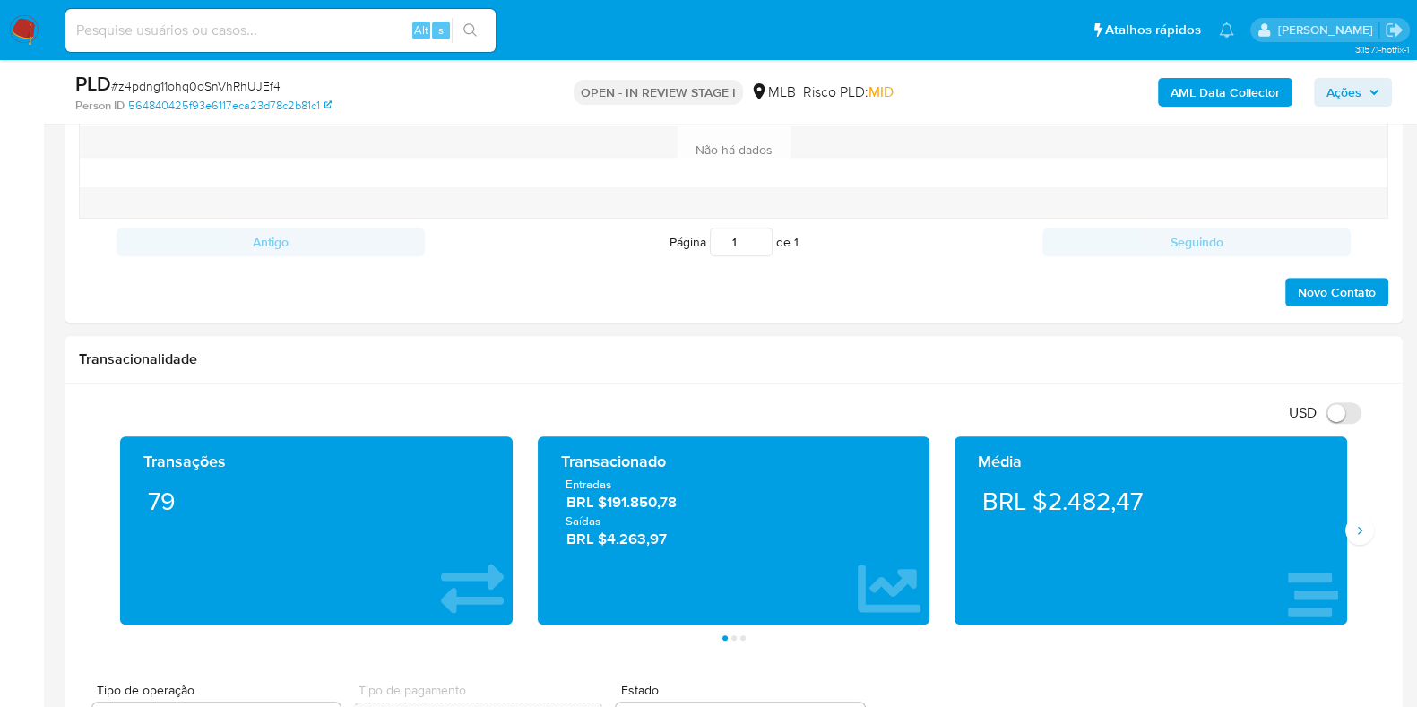
scroll to position [1008, 0]
click at [1366, 532] on icon "Siguiente" at bounding box center [1359, 530] width 14 height 14
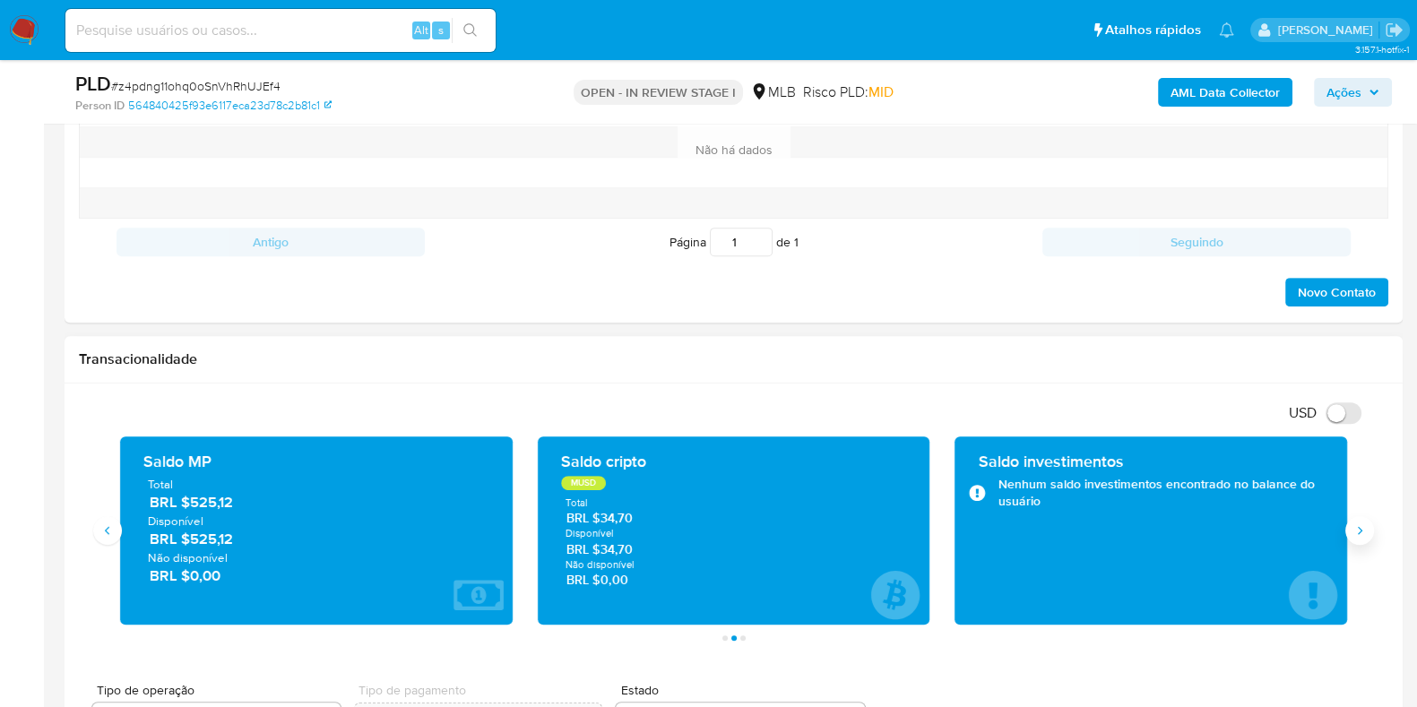
click at [1353, 532] on icon "Siguiente" at bounding box center [1359, 530] width 14 height 14
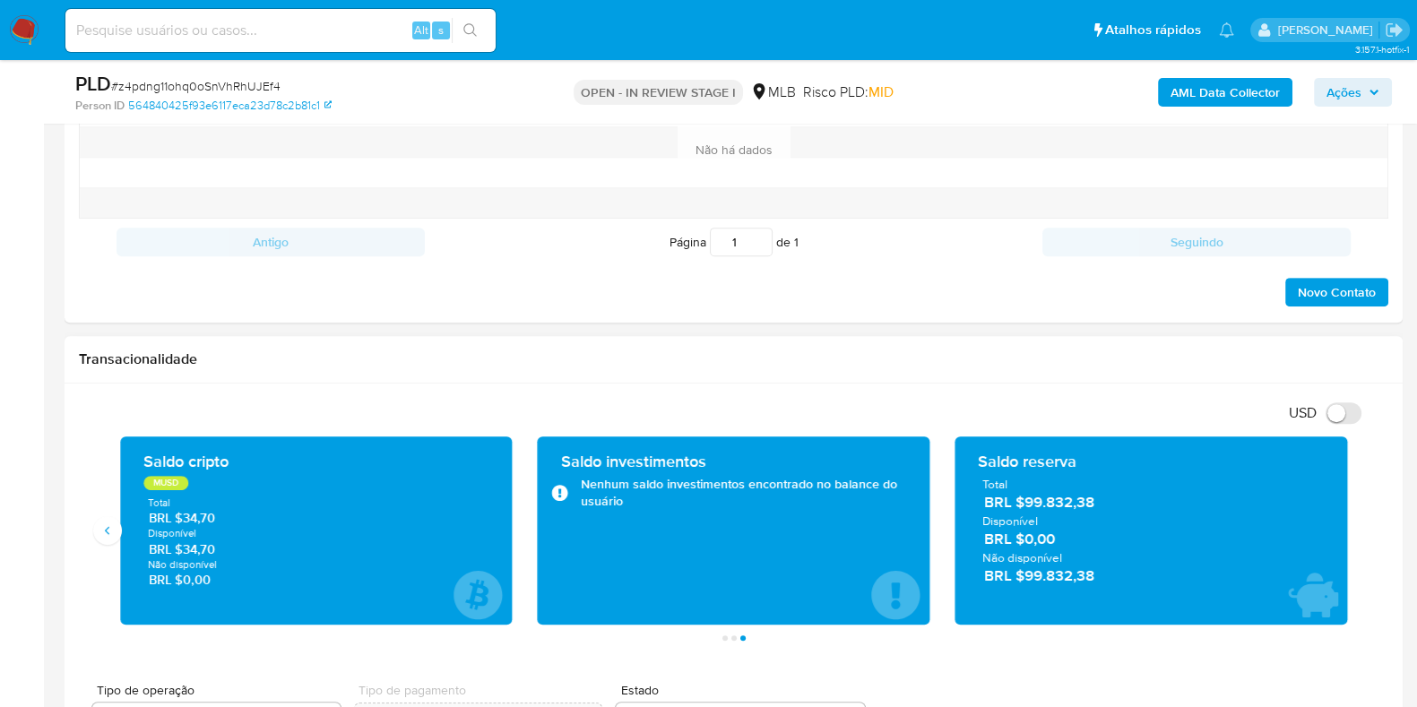
drag, startPoint x: 1103, startPoint y: 500, endPoint x: 1027, endPoint y: 503, distance: 76.2
click at [1027, 503] on span "BRL $99.832,38" at bounding box center [1151, 502] width 335 height 21
click at [108, 526] on icon "Anterior" at bounding box center [107, 530] width 14 height 14
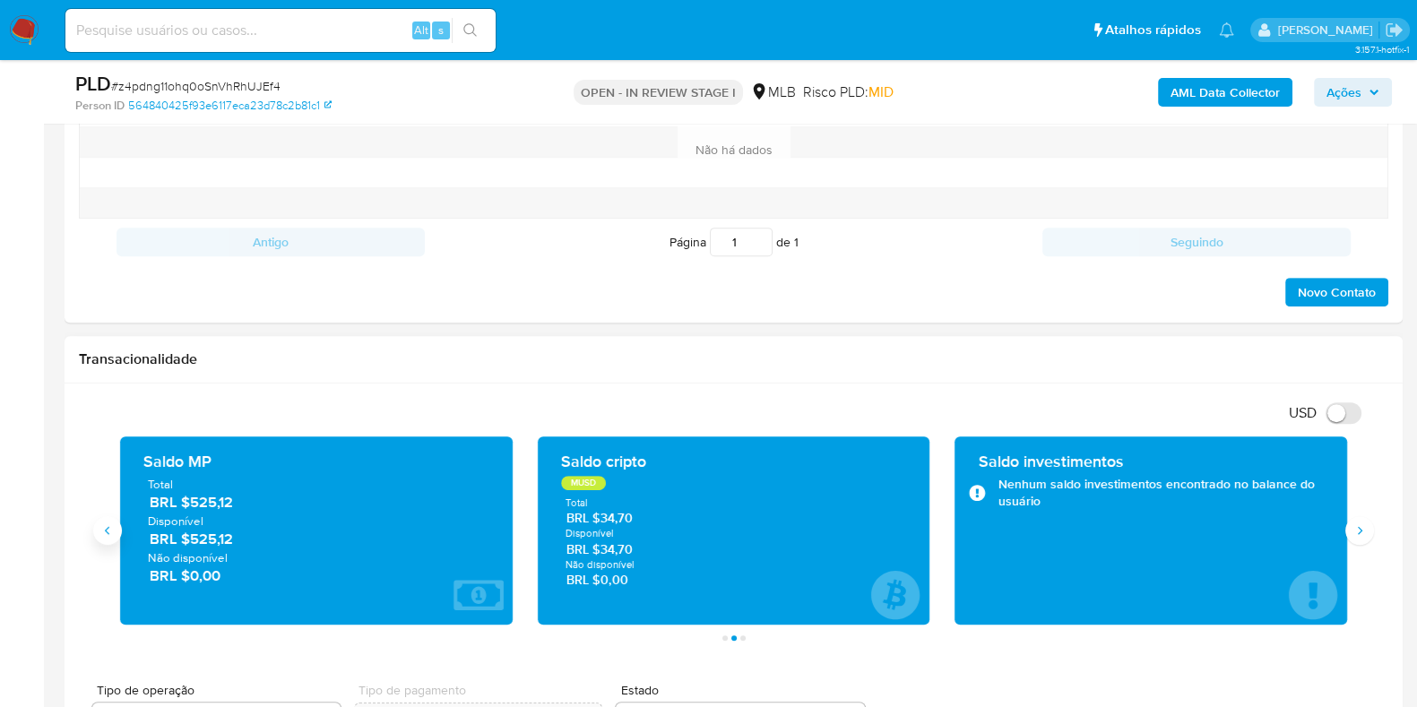
click at [108, 526] on icon "Anterior" at bounding box center [107, 530] width 4 height 8
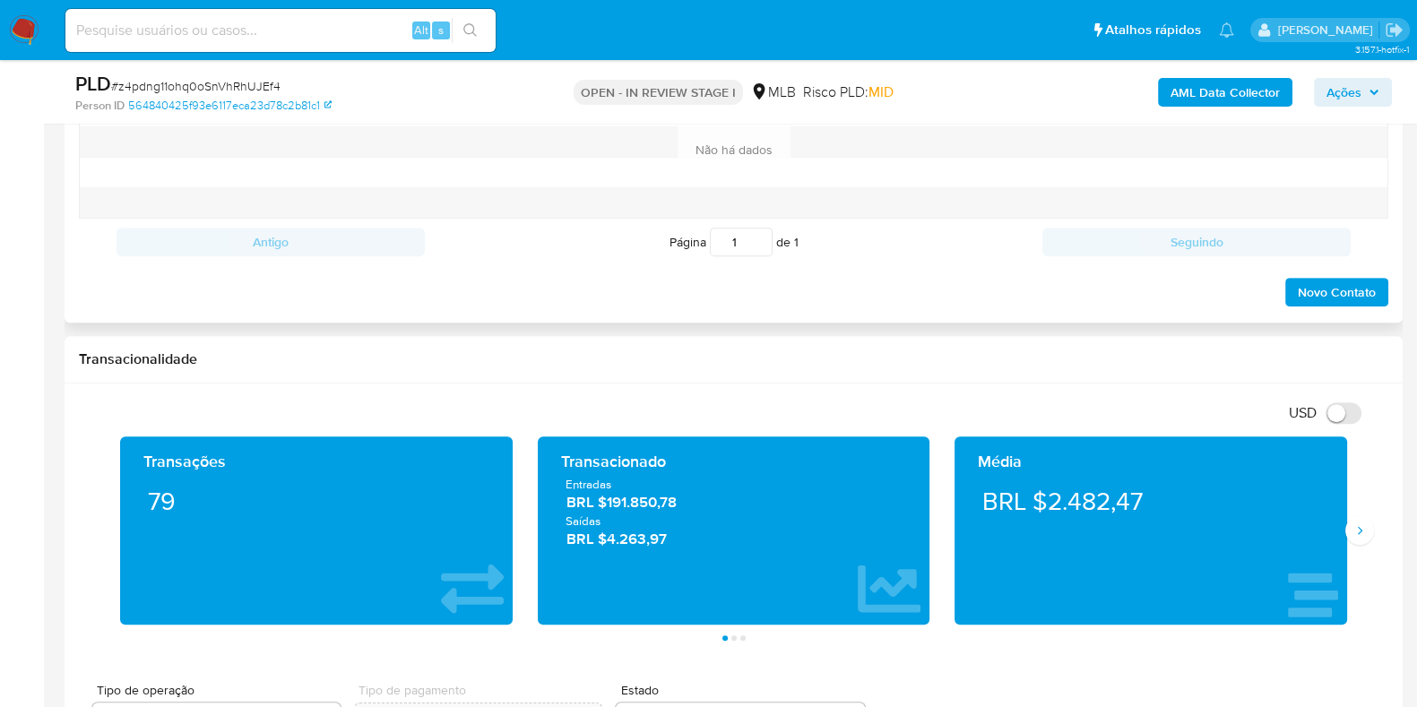
scroll to position [111, 0]
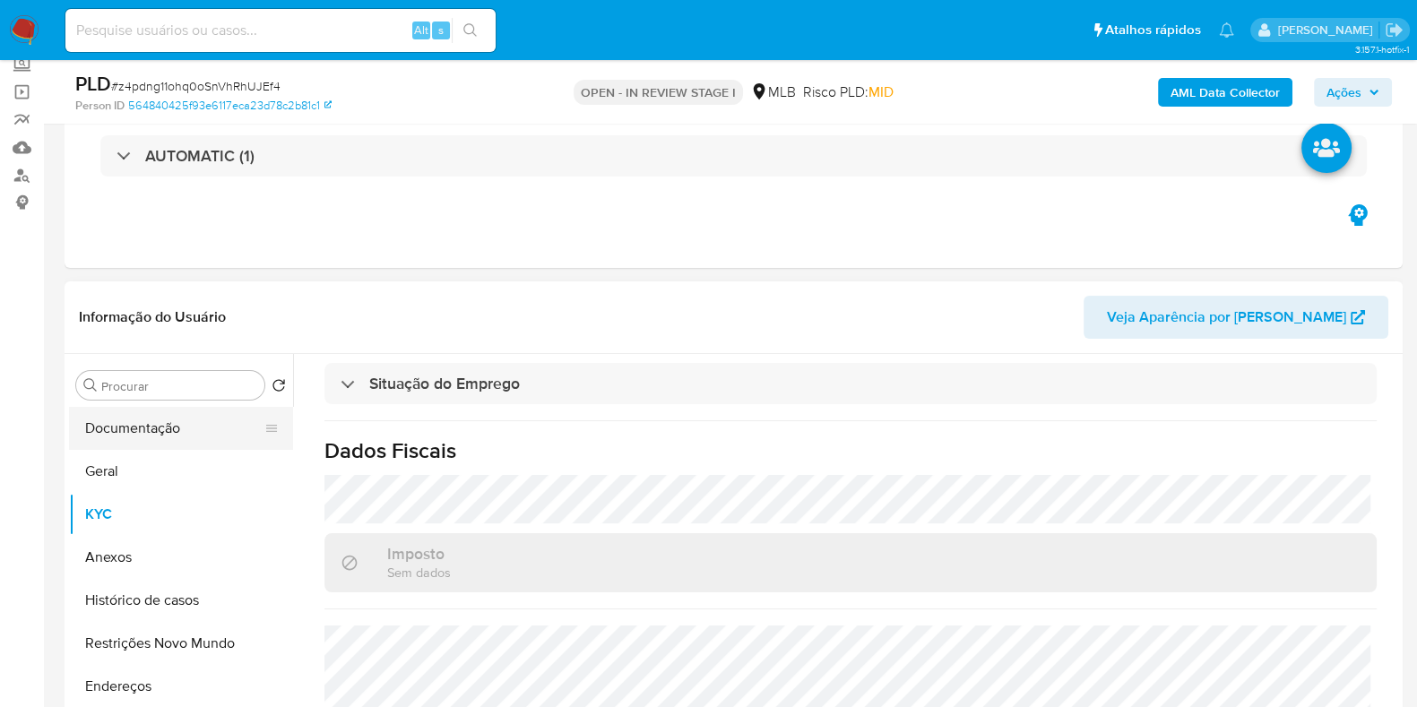
click at [153, 425] on button "Documentação" at bounding box center [174, 428] width 210 height 43
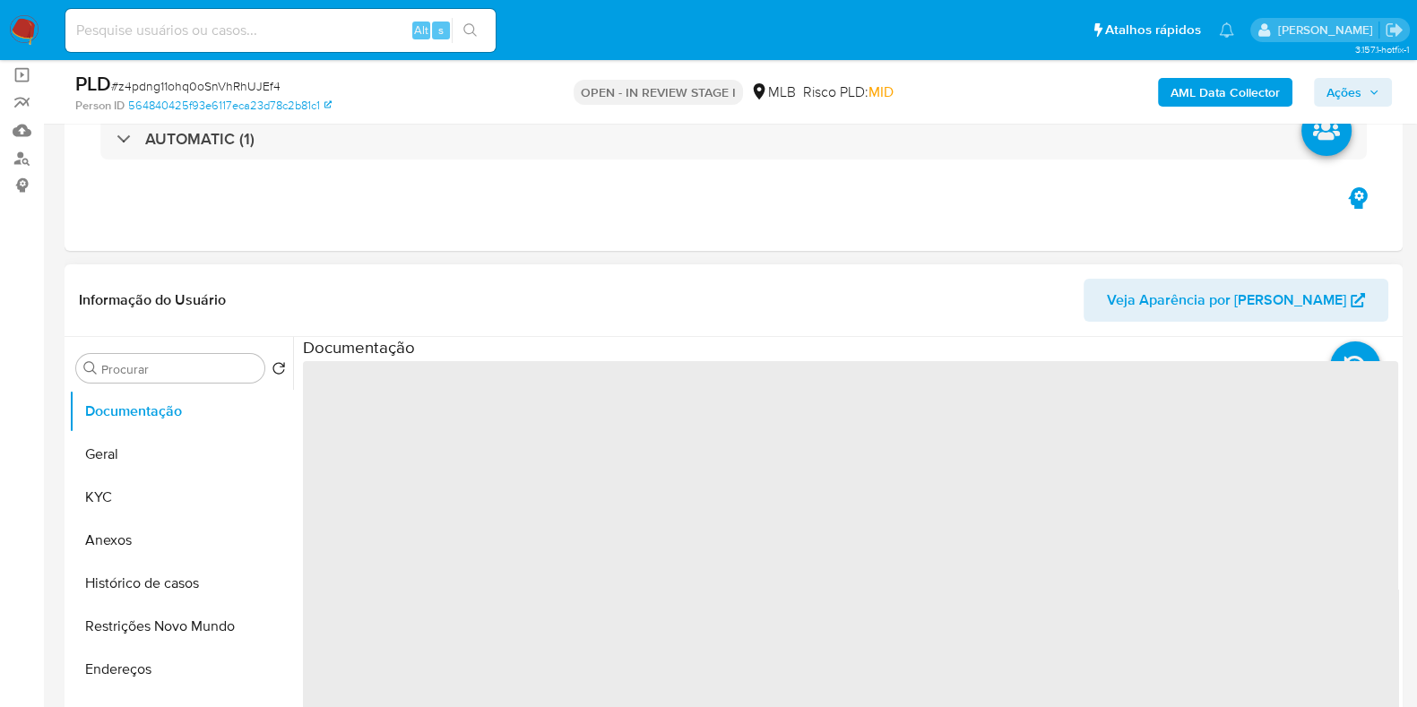
scroll to position [336, 0]
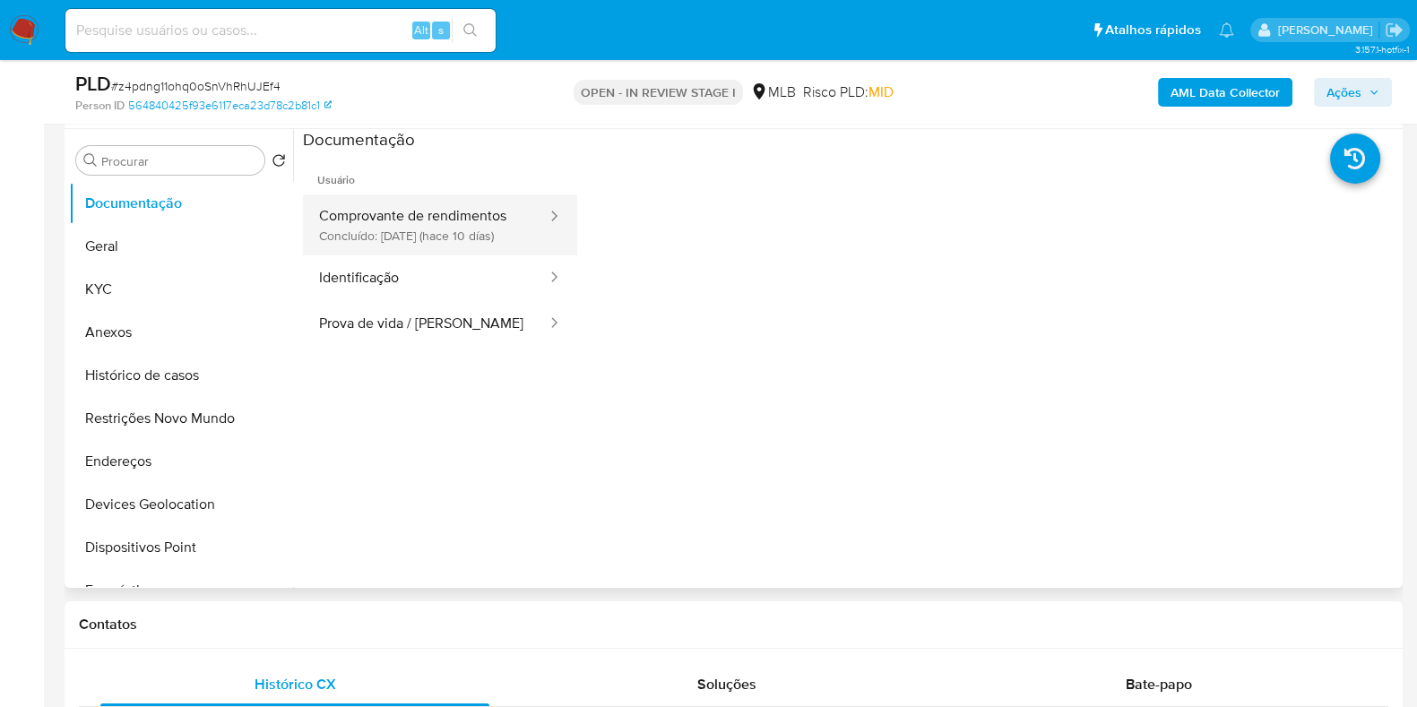
click at [412, 229] on button "Comprovante de rendimentos Concluído: 19/08/2025 (hace 10 días)" at bounding box center [426, 224] width 246 height 61
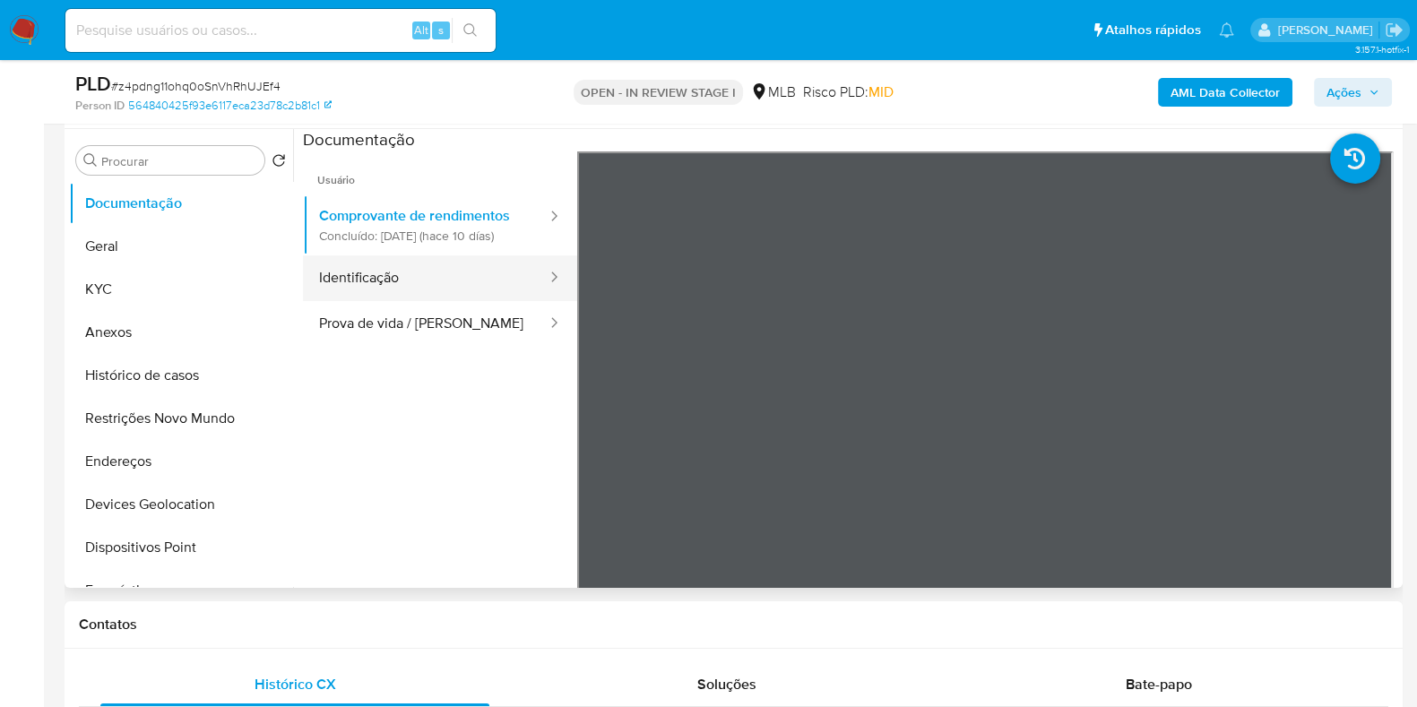
click at [414, 281] on button "Identificação" at bounding box center [426, 278] width 246 height 46
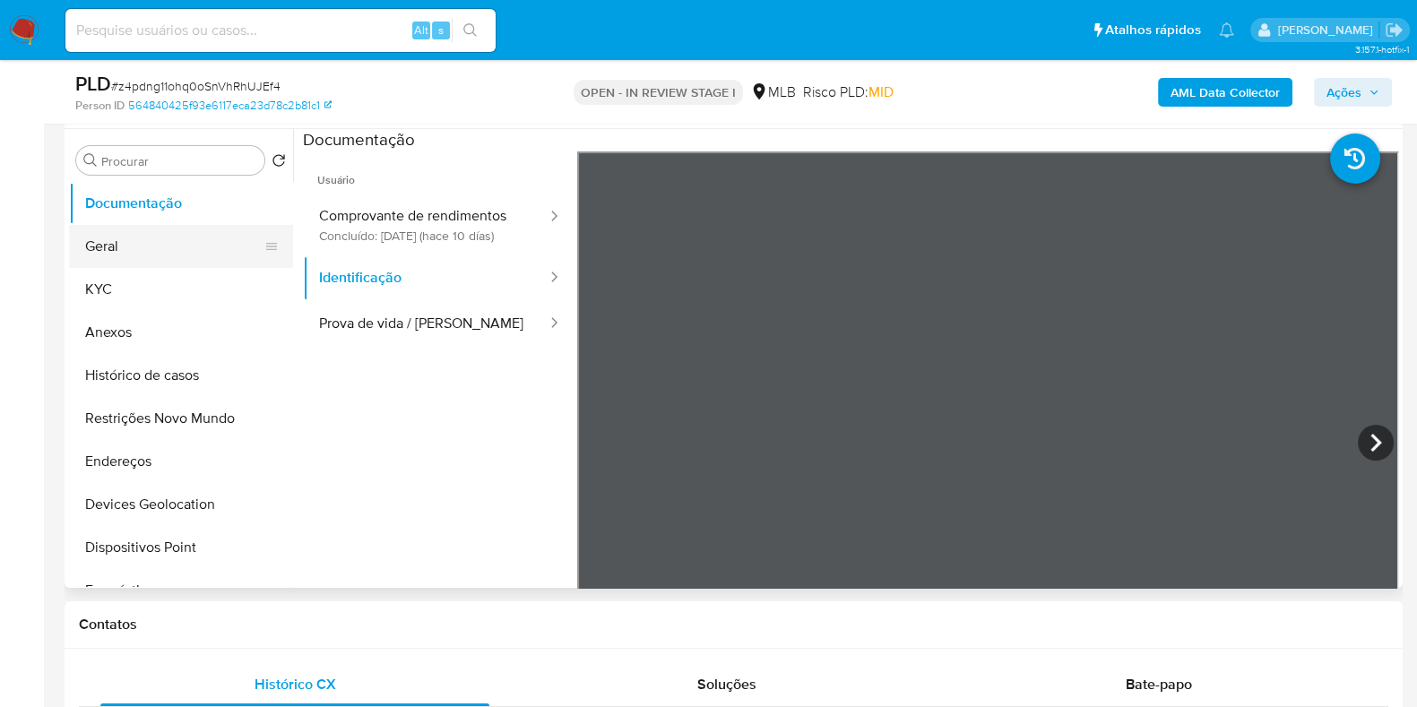
click at [170, 249] on button "Geral" at bounding box center [174, 246] width 210 height 43
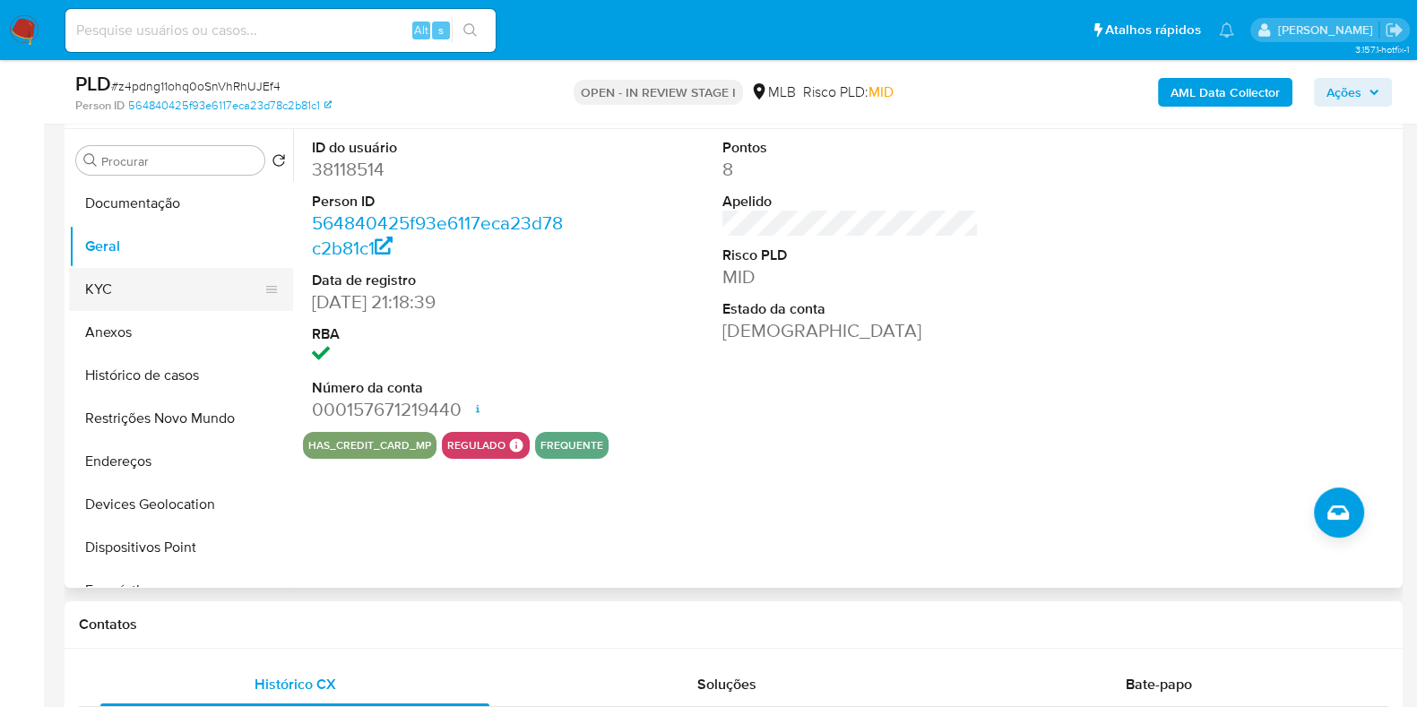
click at [137, 277] on button "KYC" at bounding box center [174, 289] width 210 height 43
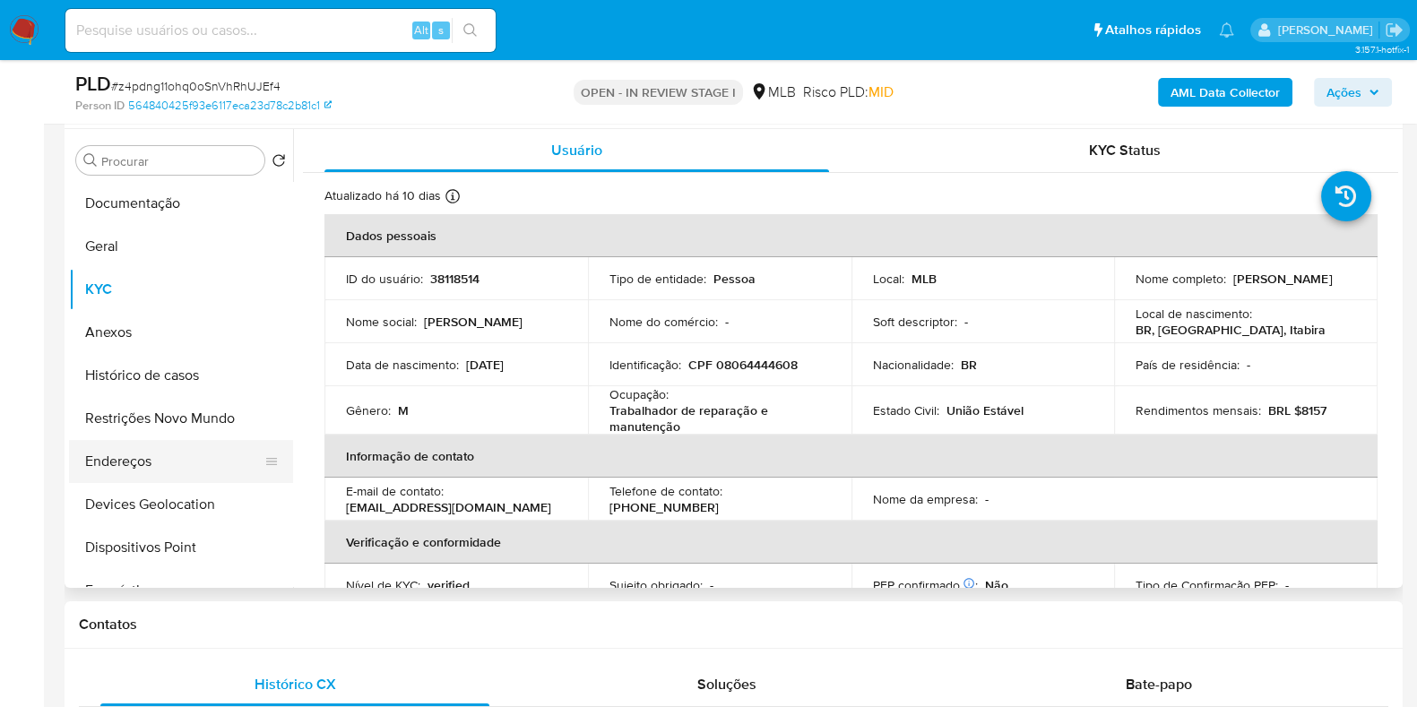
click at [131, 463] on button "Endereços" at bounding box center [174, 461] width 210 height 43
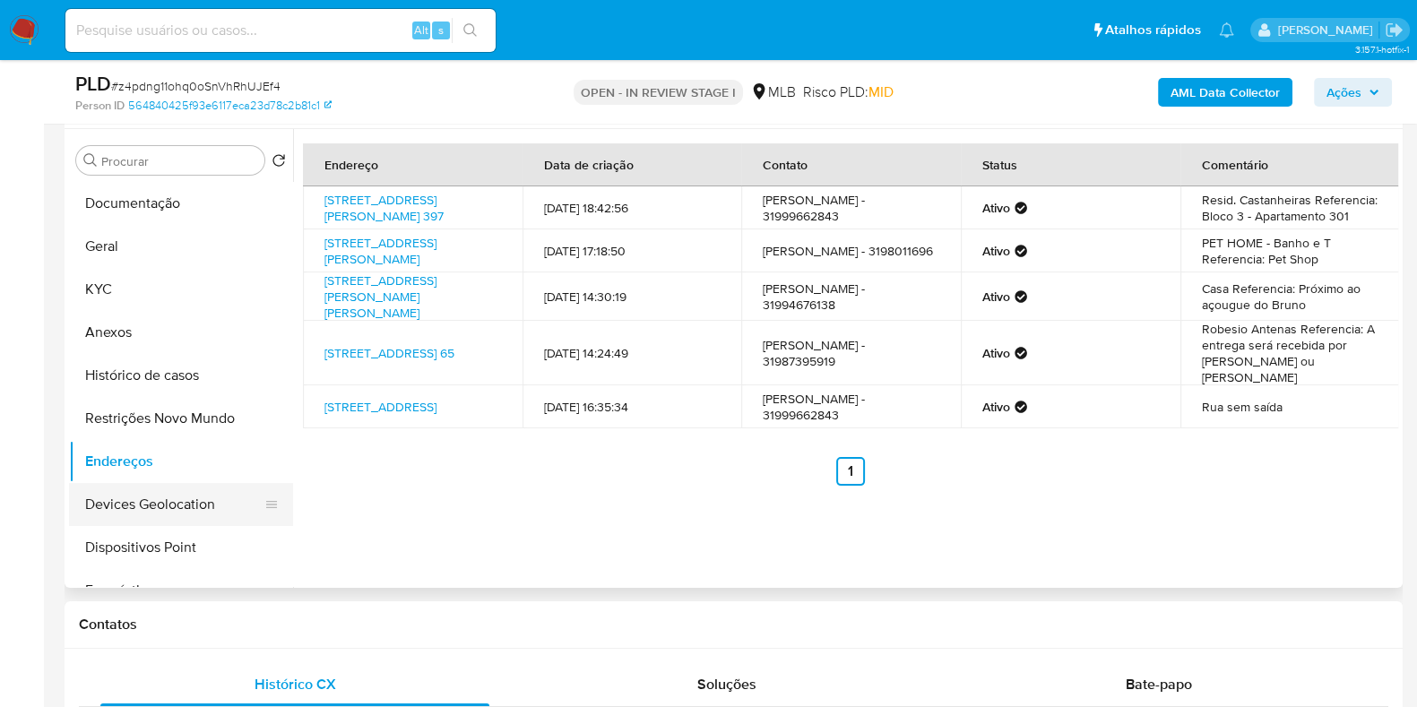
click at [178, 496] on button "Devices Geolocation" at bounding box center [174, 504] width 210 height 43
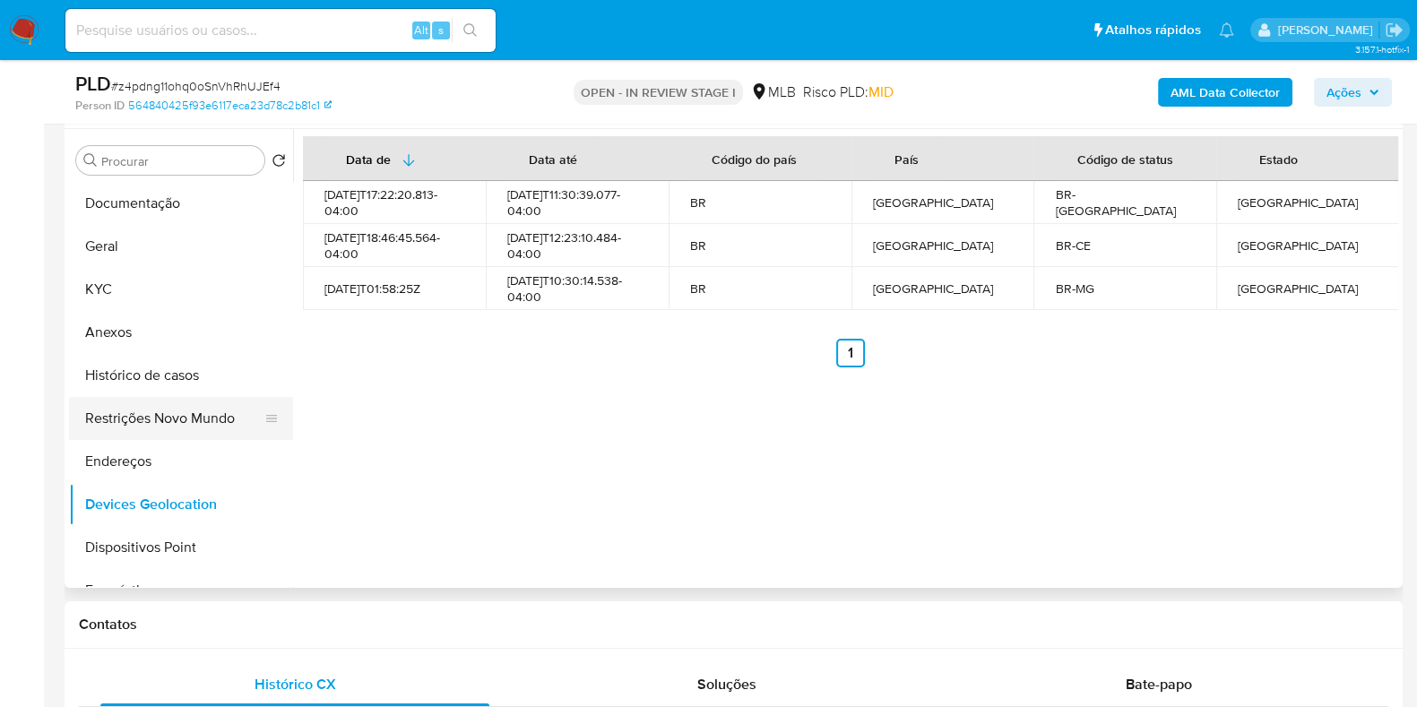
drag, startPoint x: 151, startPoint y: 419, endPoint x: 165, endPoint y: 420, distance: 13.6
click at [151, 418] on button "Restrições Novo Mundo" at bounding box center [174, 418] width 210 height 43
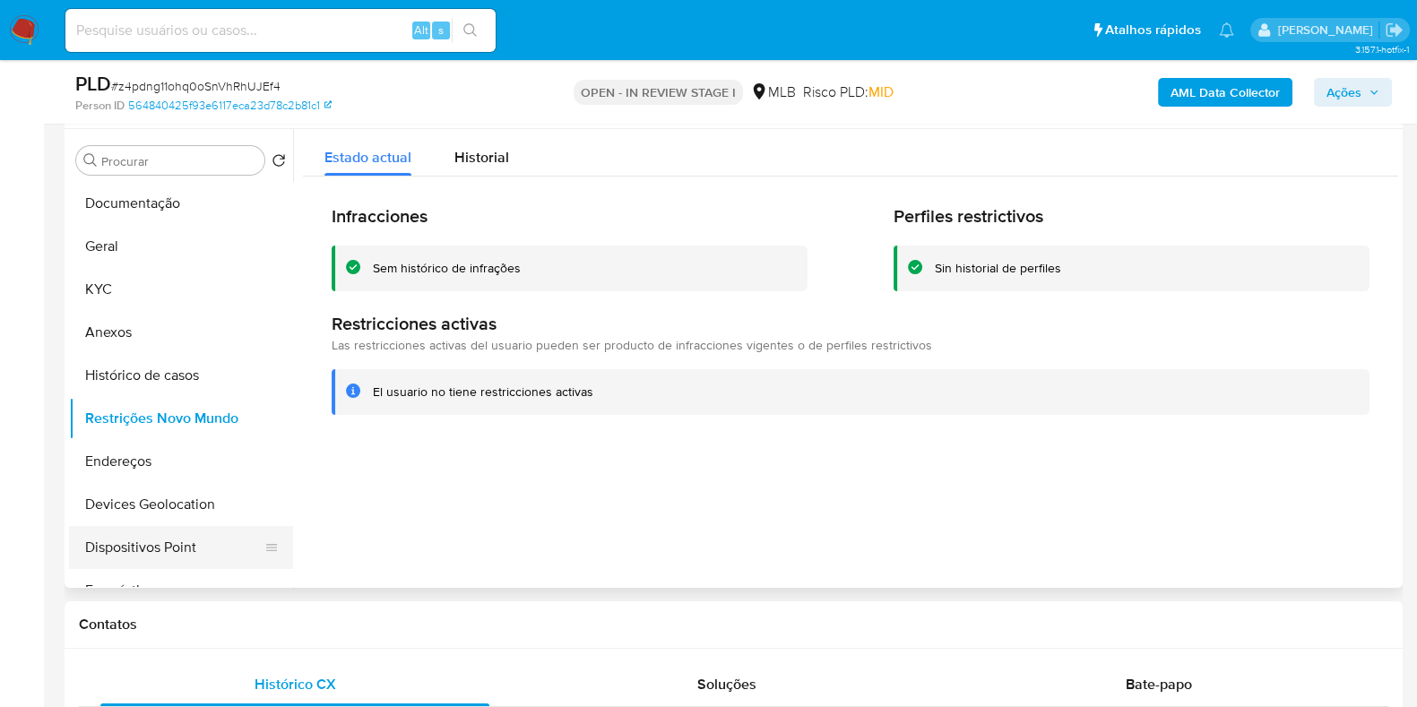
click at [124, 544] on button "Dispositivos Point" at bounding box center [174, 547] width 210 height 43
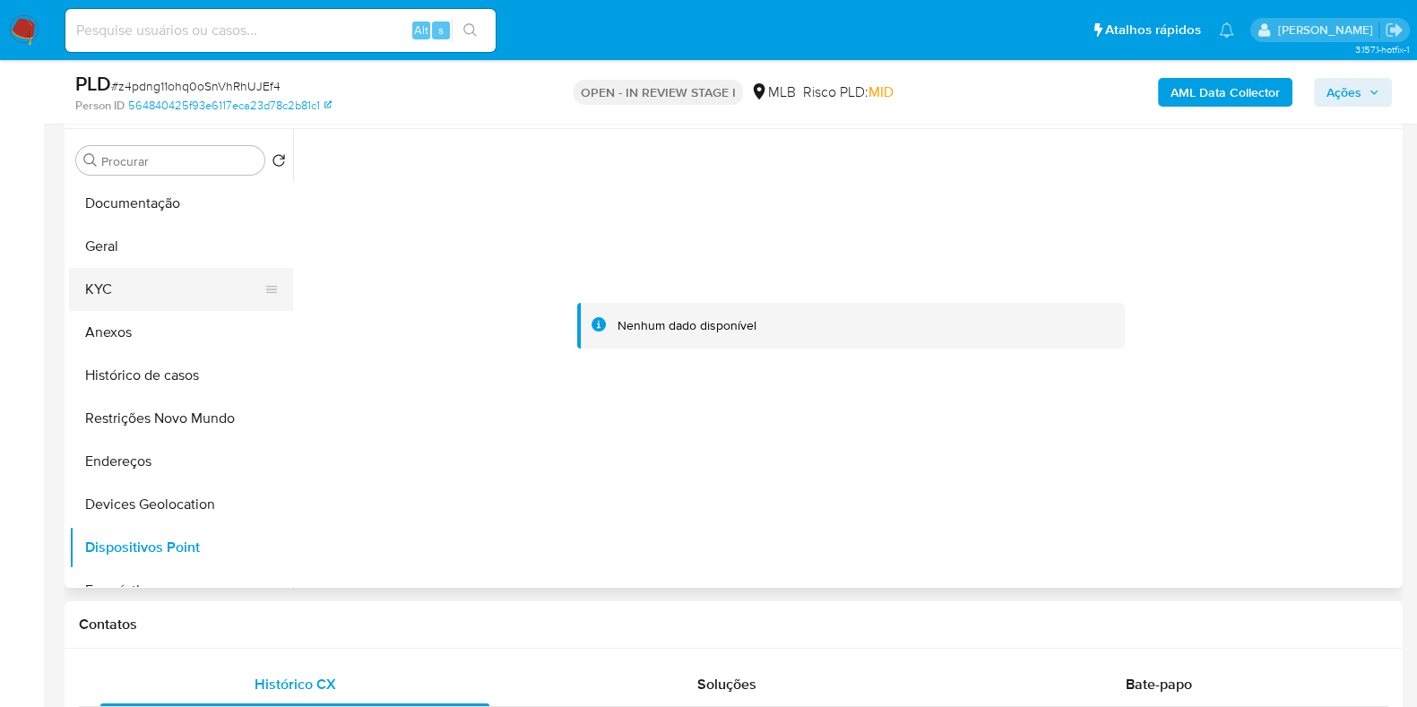
click at [101, 281] on button "KYC" at bounding box center [174, 289] width 210 height 43
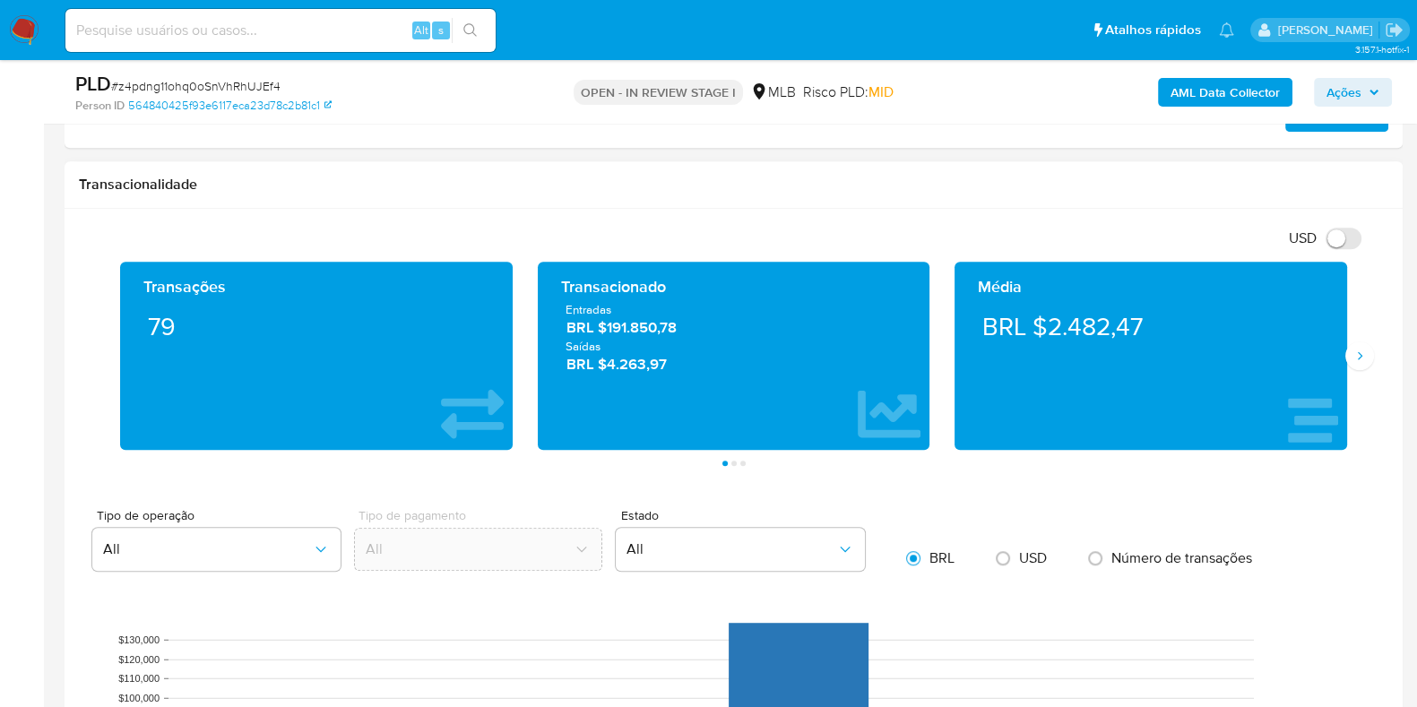
scroll to position [1344, 0]
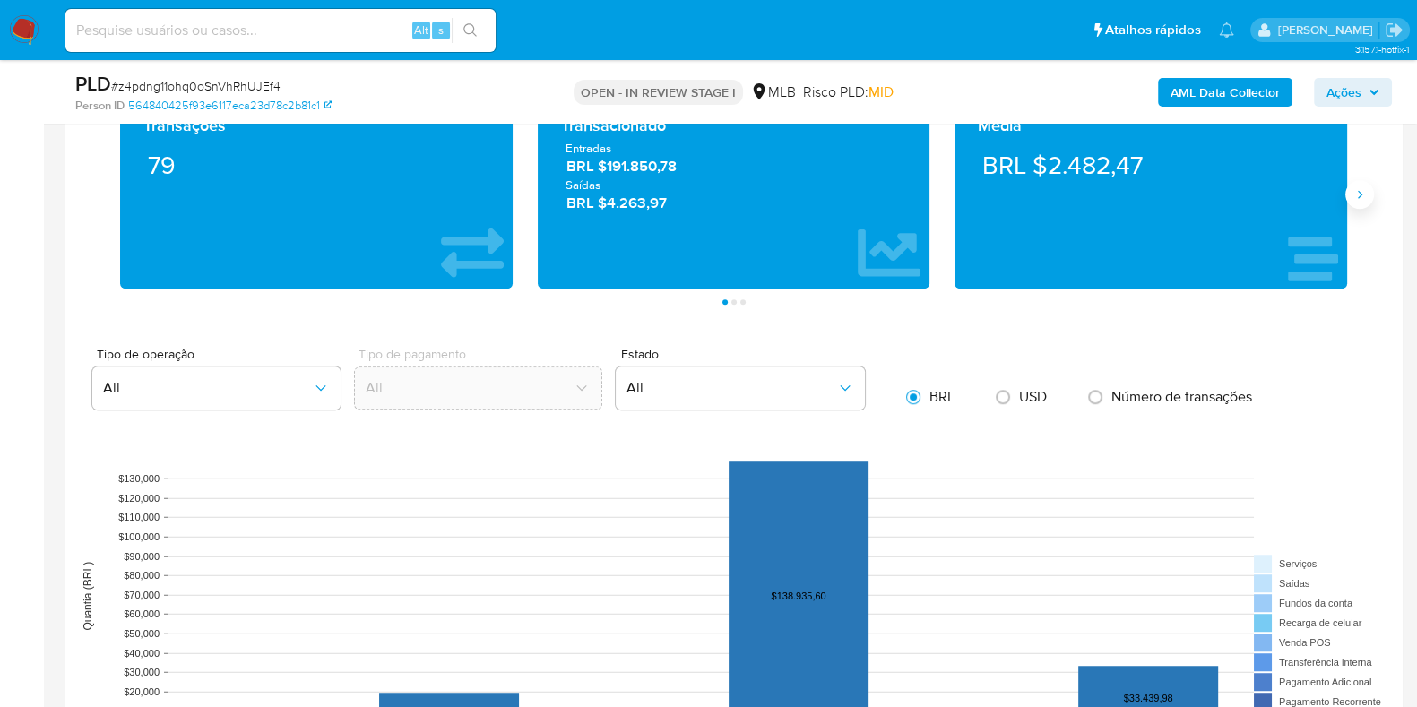
click at [1356, 206] on button "Siguiente" at bounding box center [1359, 194] width 29 height 29
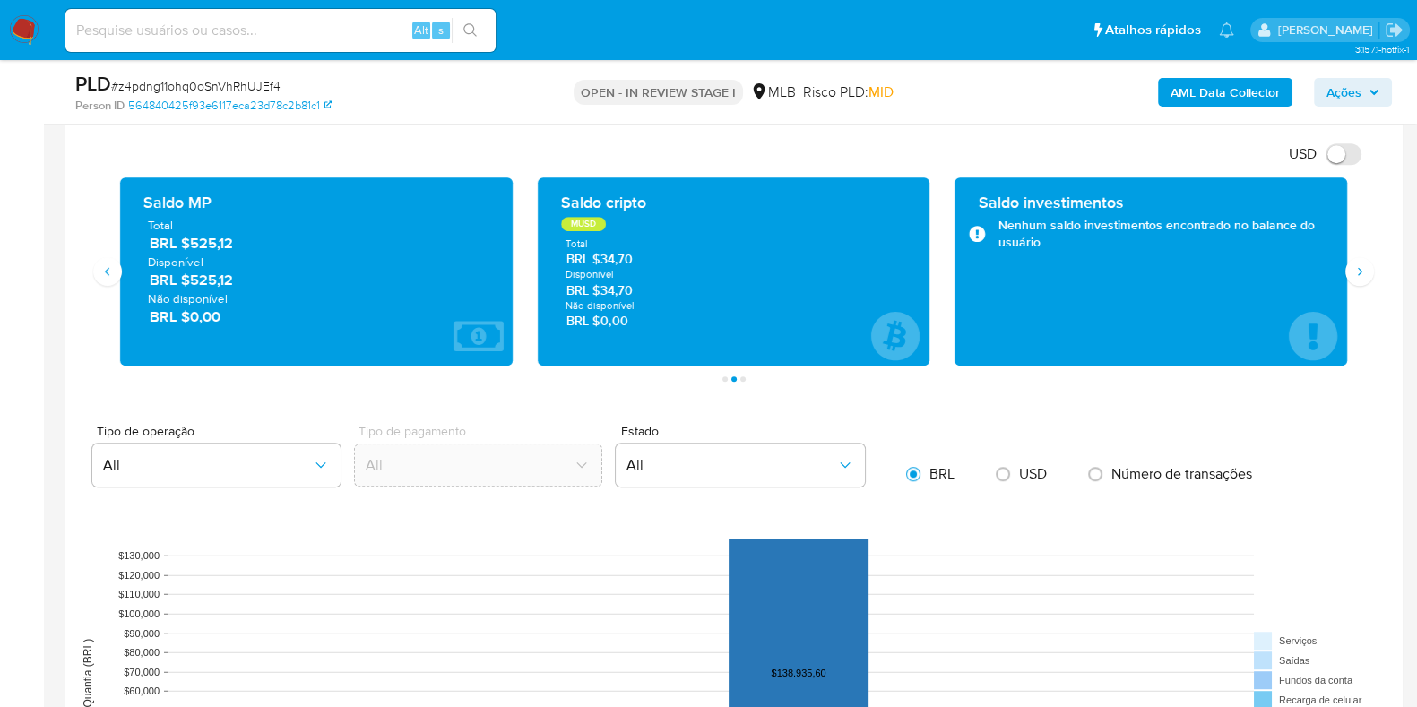
scroll to position [1232, 0]
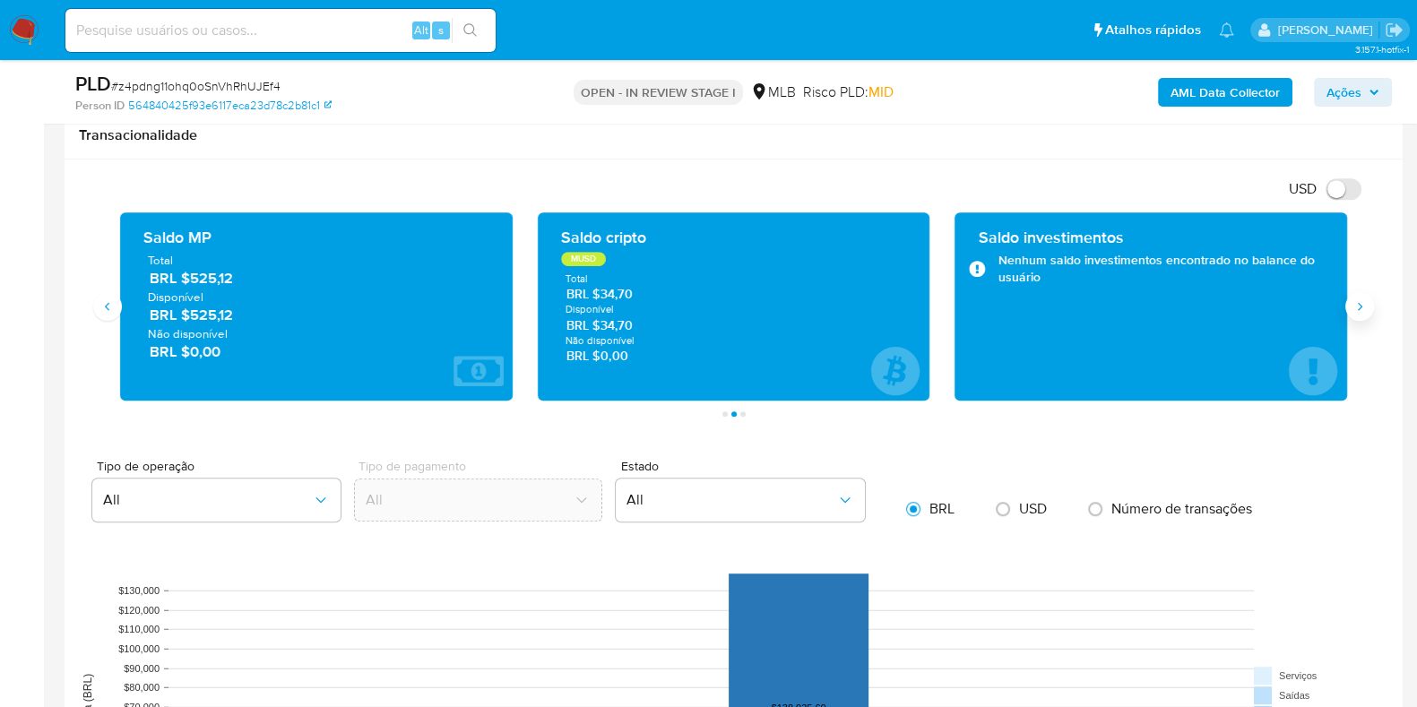
click at [1366, 296] on button "Siguiente" at bounding box center [1359, 306] width 29 height 29
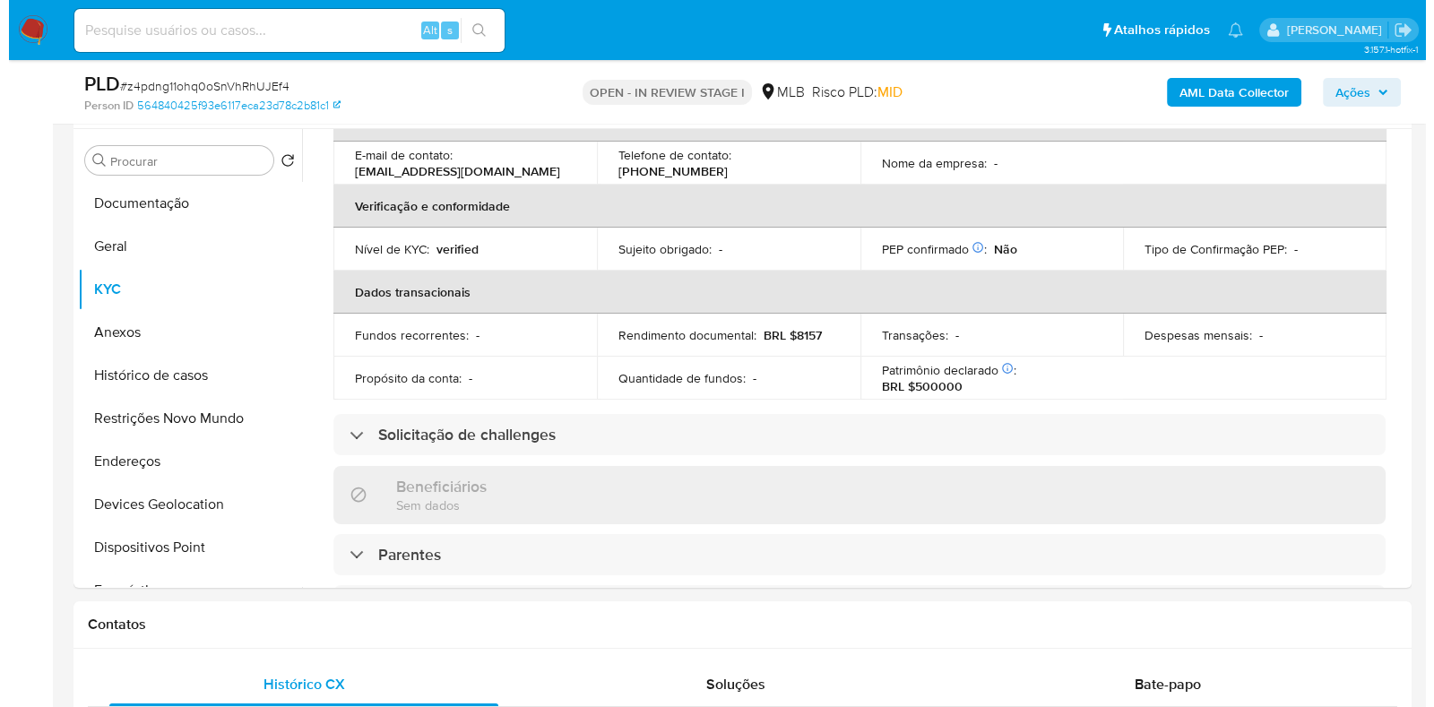
scroll to position [0, 0]
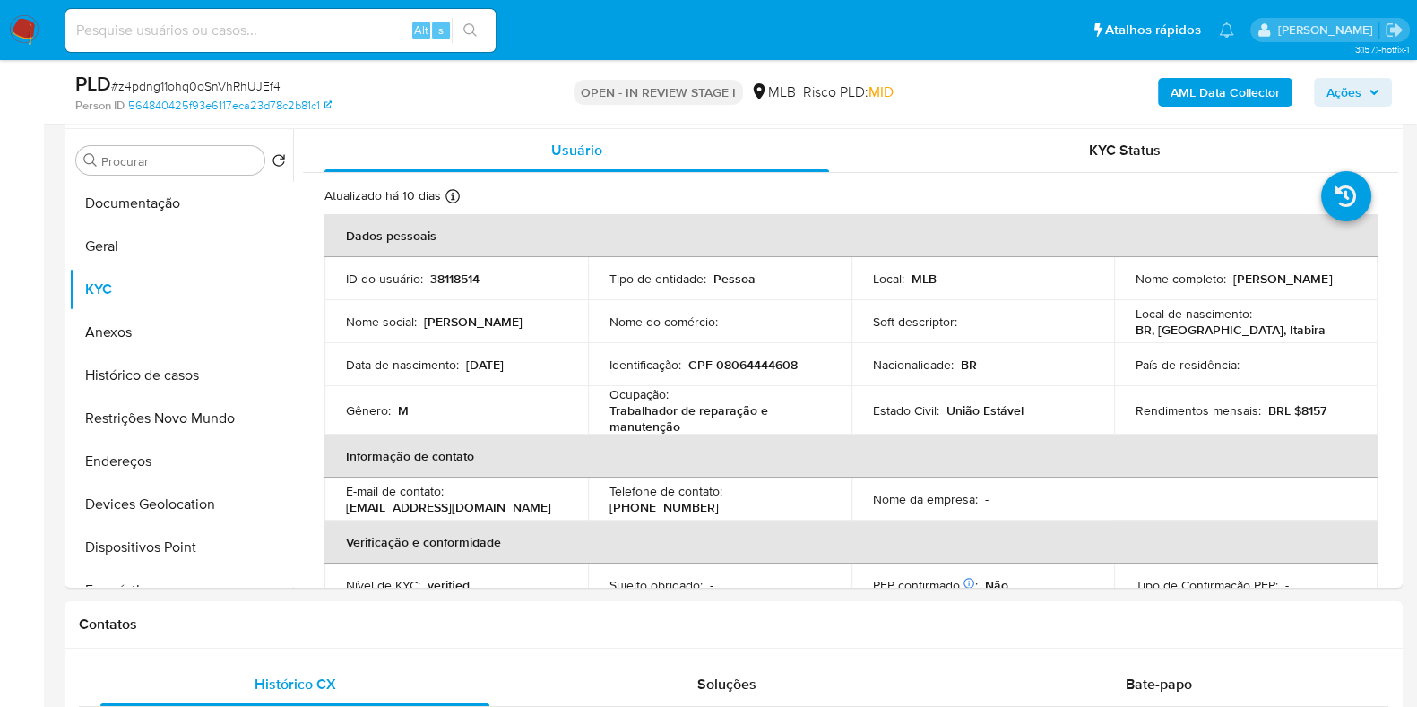
click at [1205, 86] on b "AML Data Collector" at bounding box center [1224, 92] width 109 height 29
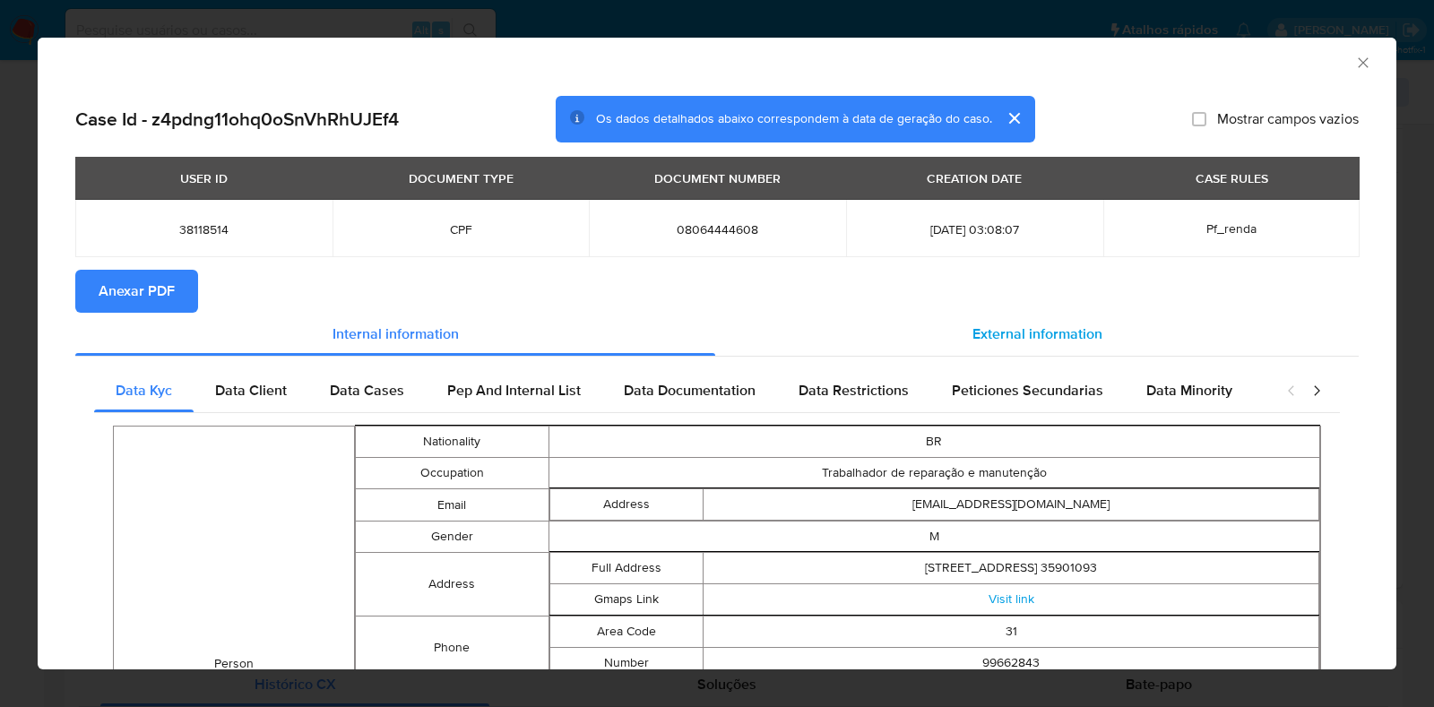
click at [1016, 326] on span "External information" at bounding box center [1037, 334] width 130 height 21
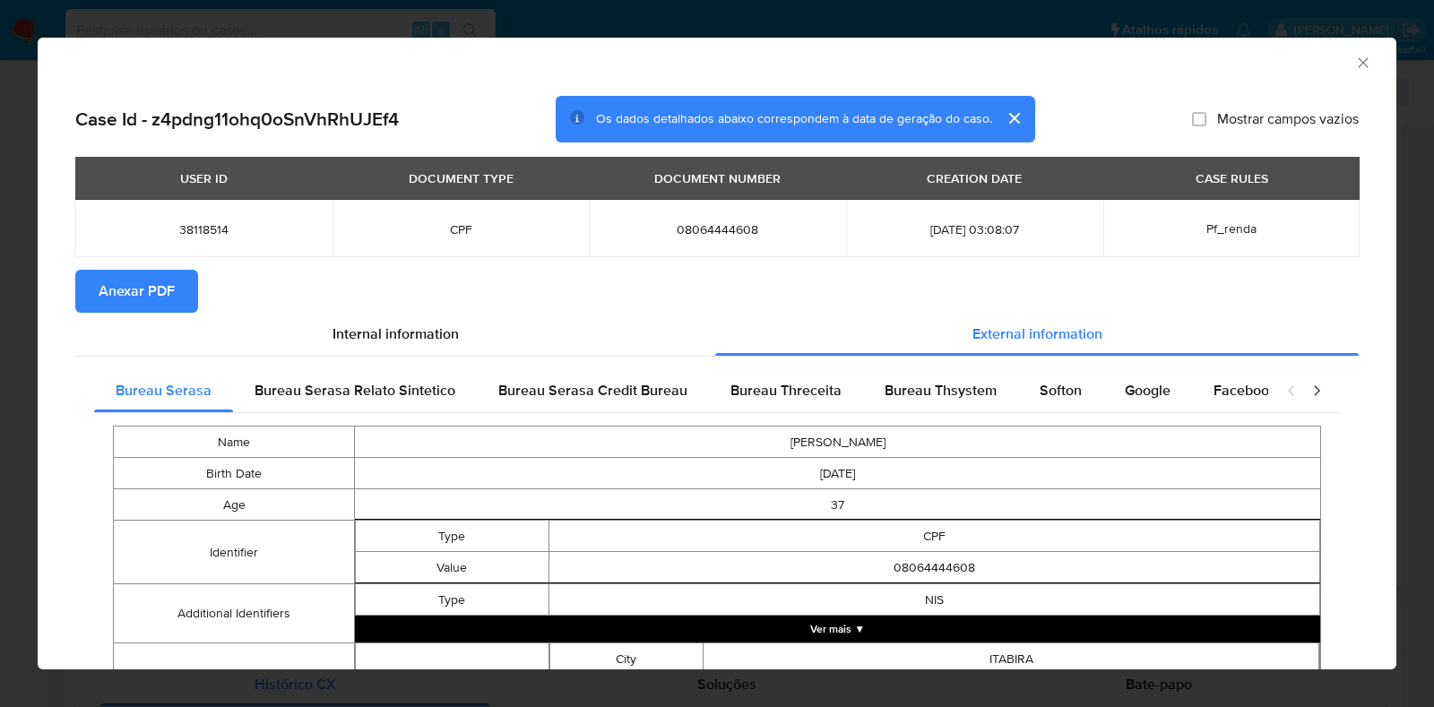
click at [142, 284] on span "Anexar PDF" at bounding box center [137, 291] width 76 height 39
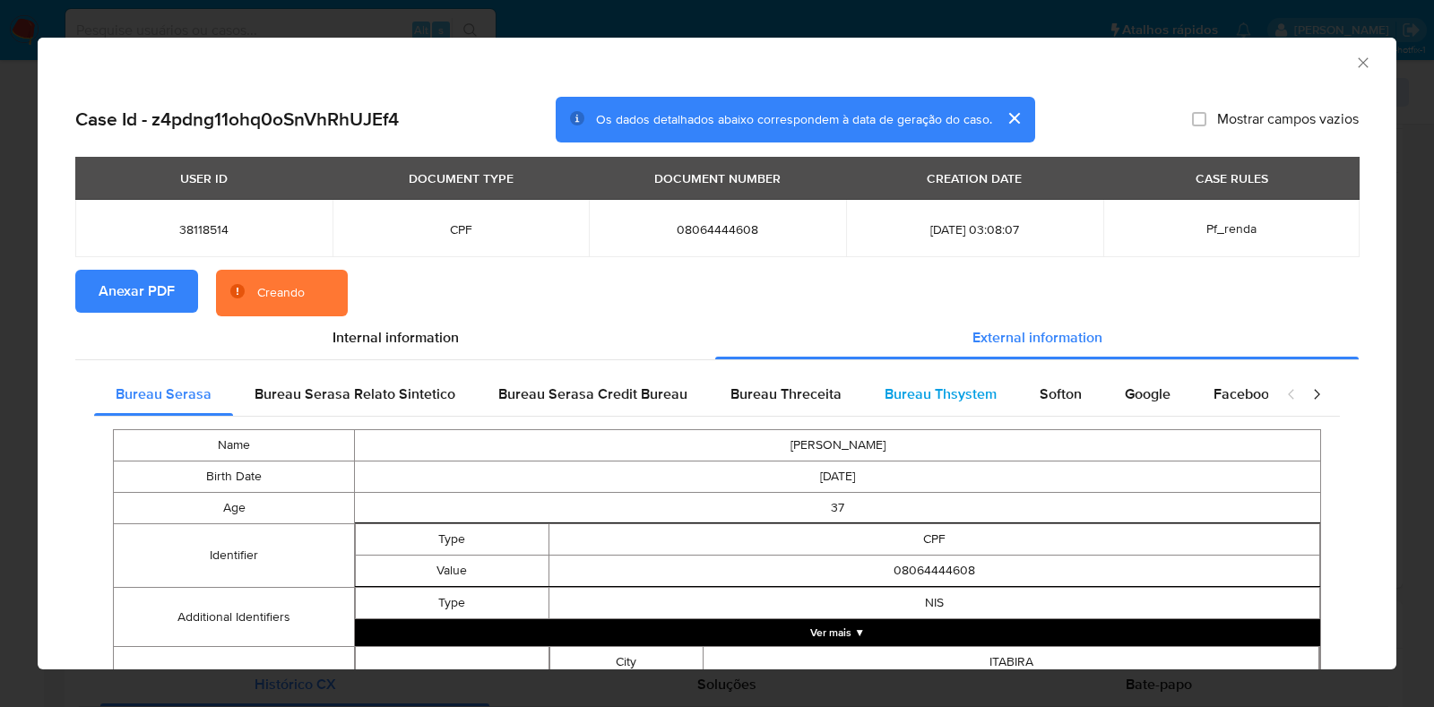
click at [962, 396] on span "Bureau Thsystem" at bounding box center [941, 394] width 112 height 21
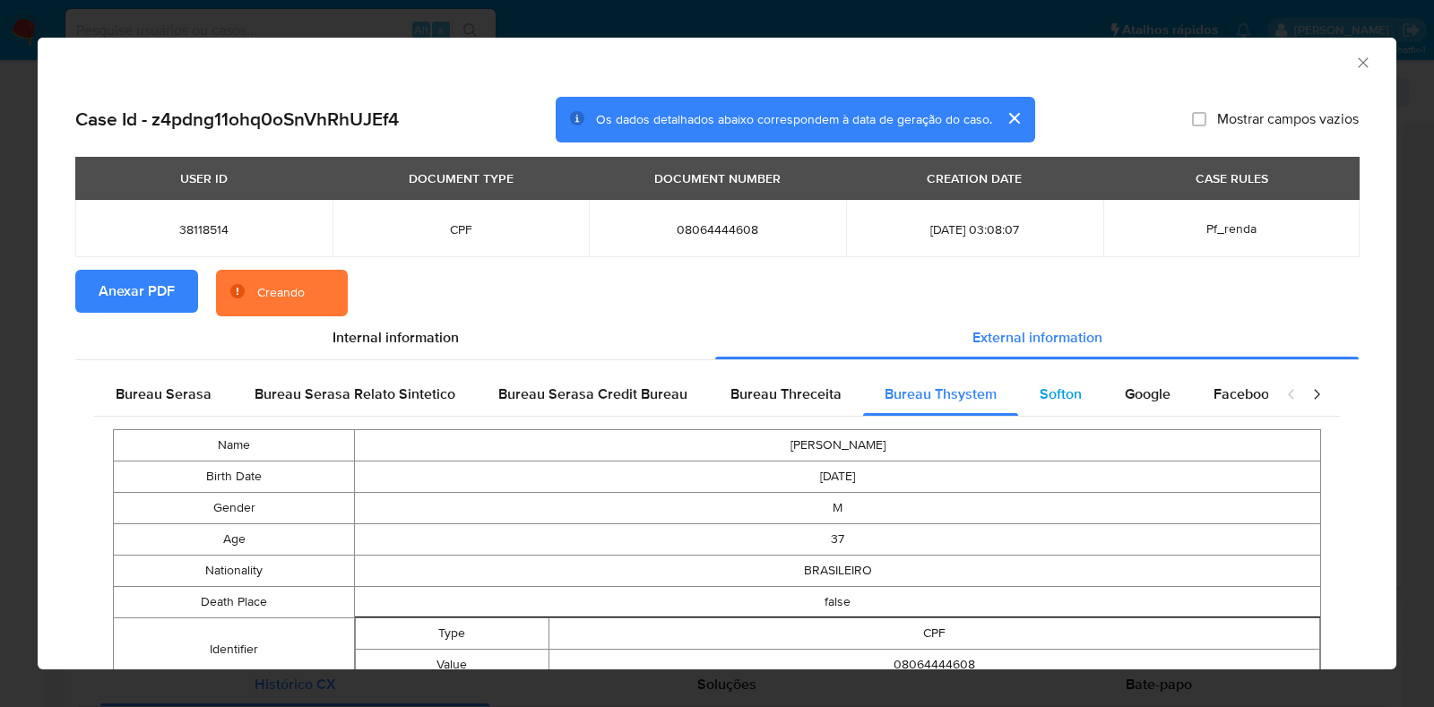
click at [1053, 392] on span "Softon" at bounding box center [1061, 394] width 42 height 21
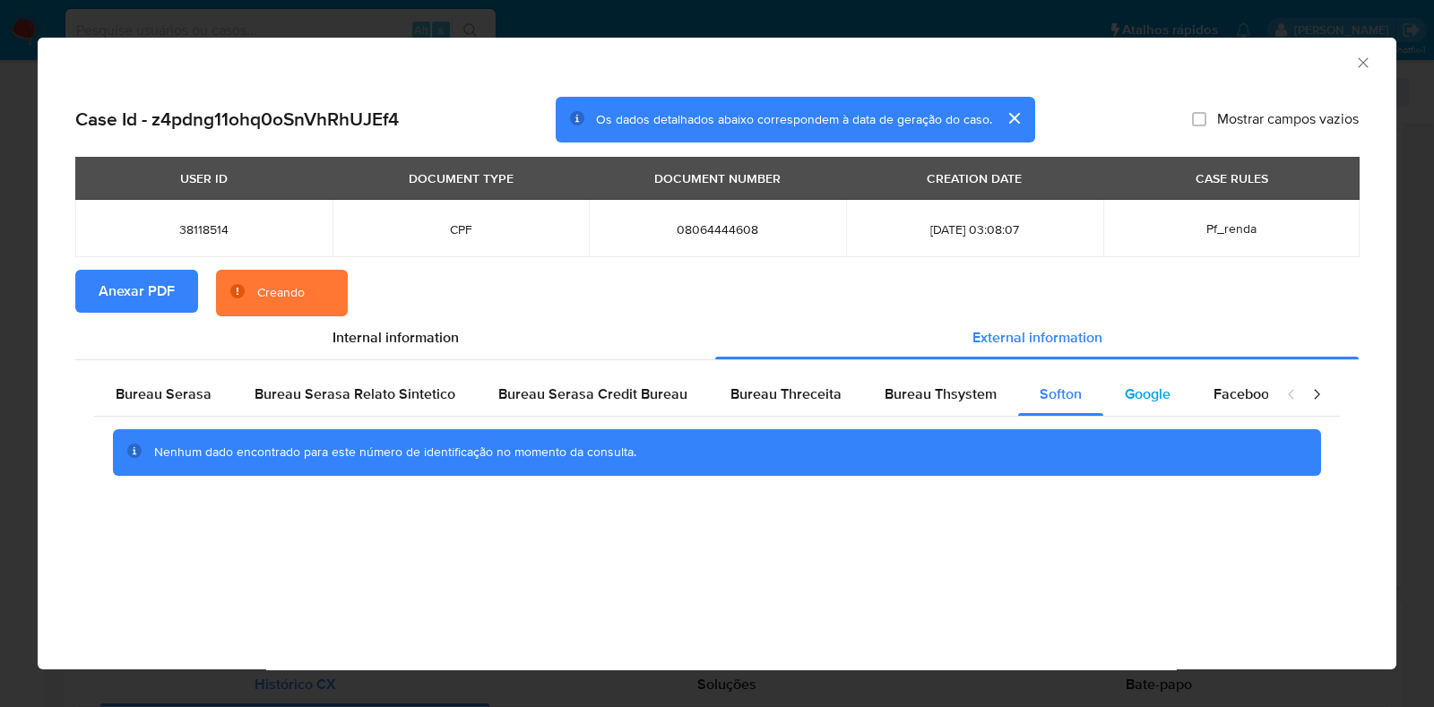
click at [1159, 398] on span "Google" at bounding box center [1148, 394] width 46 height 21
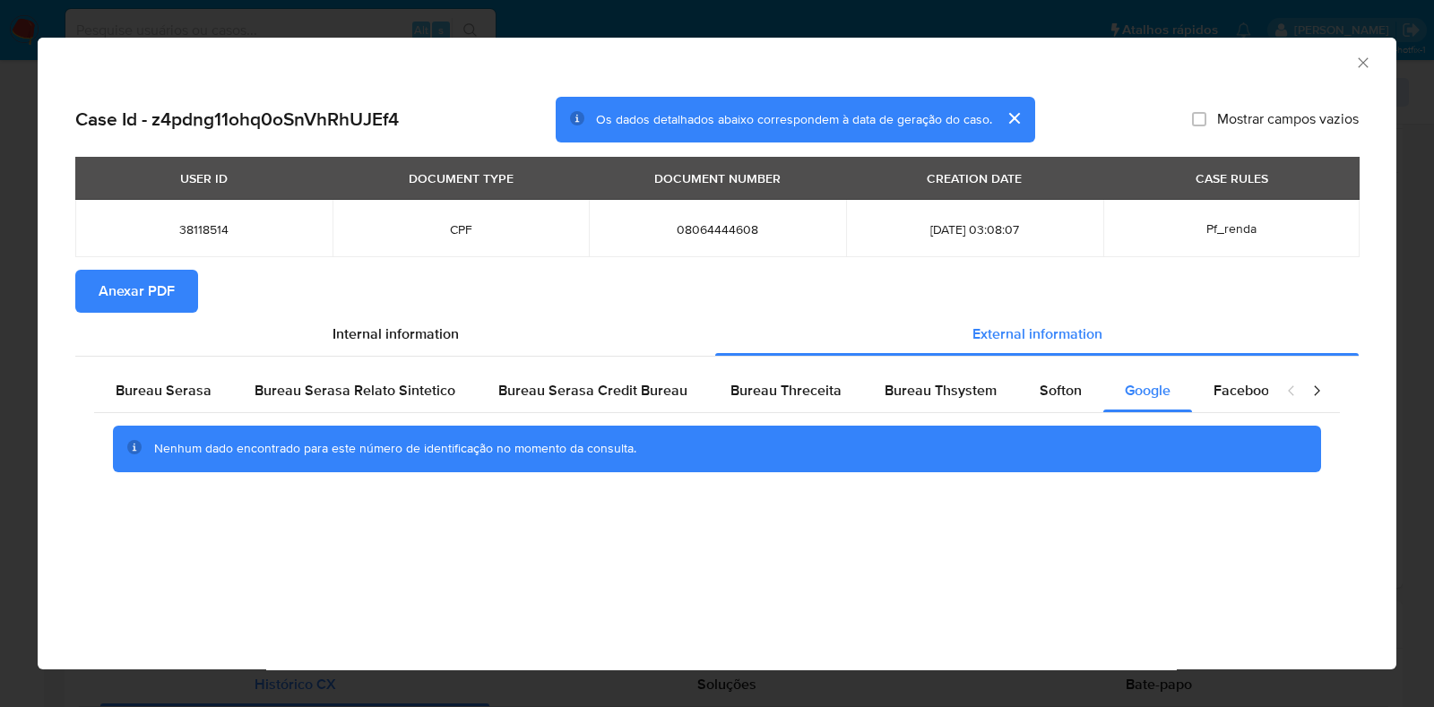
click at [1367, 67] on icon "Fechar a janela" at bounding box center [1363, 63] width 18 height 18
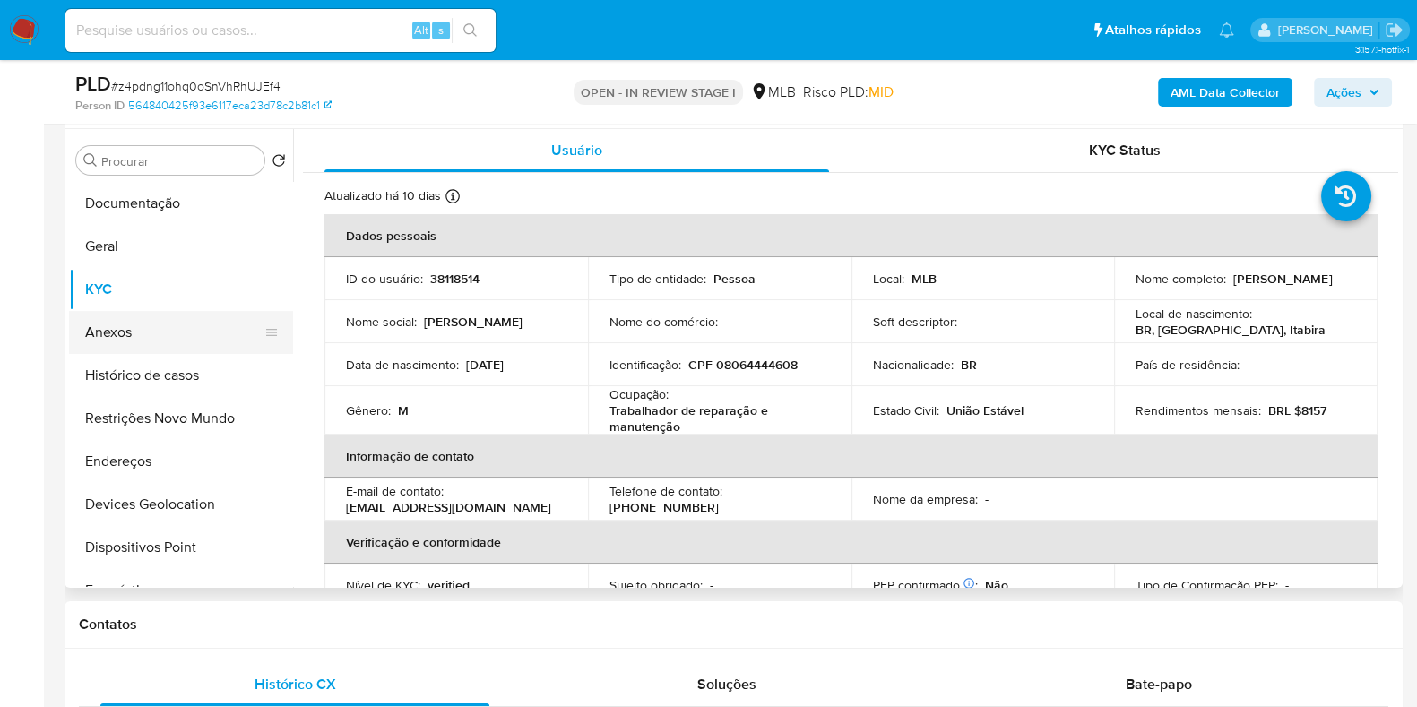
click at [126, 317] on button "Anexos" at bounding box center [174, 332] width 210 height 43
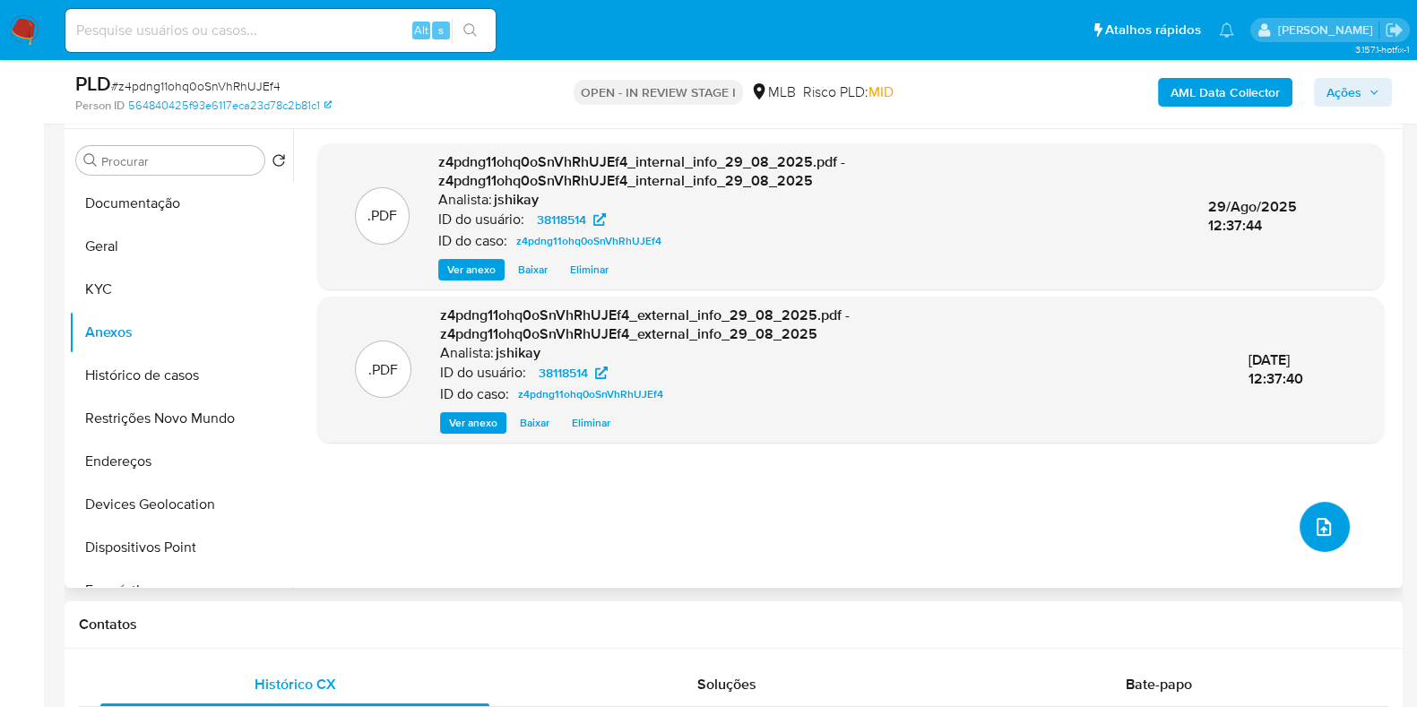
click at [1308, 510] on button "upload-file" at bounding box center [1325, 527] width 50 height 50
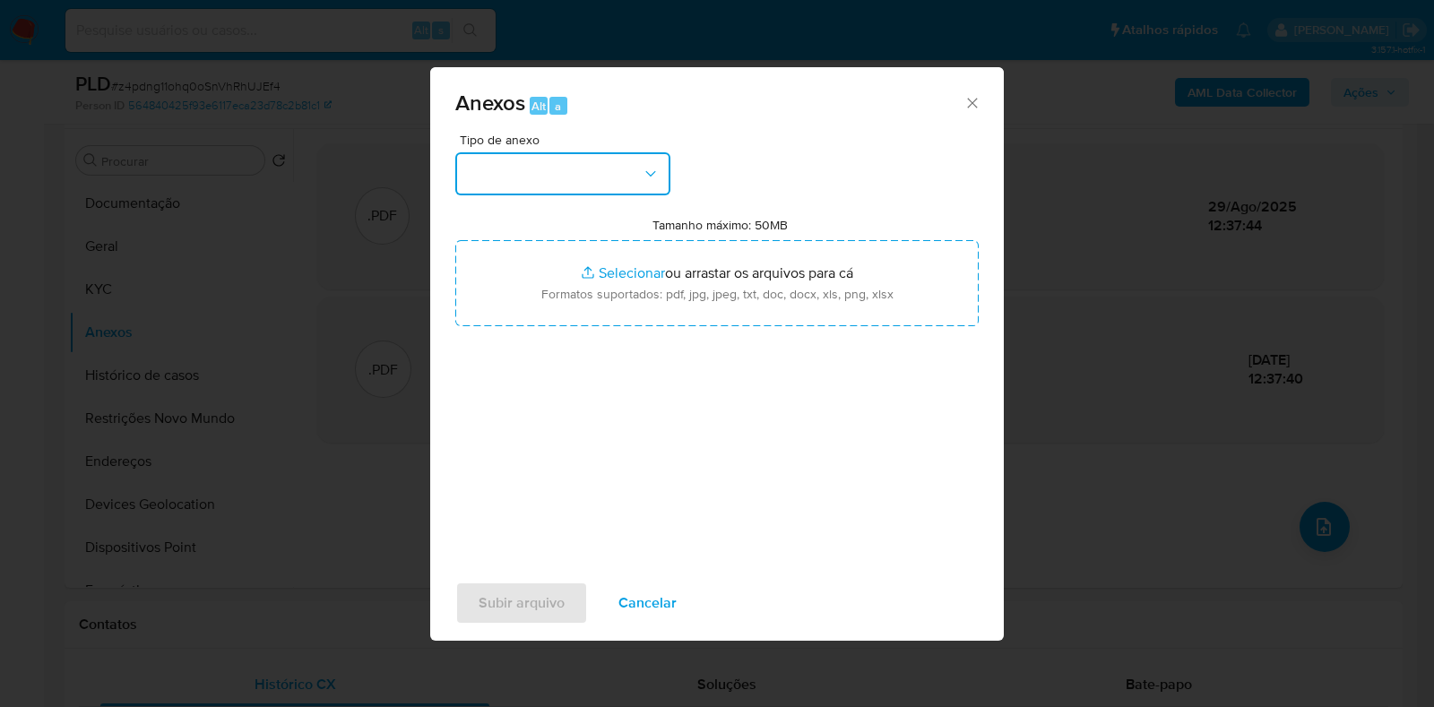
click at [605, 181] on button "button" at bounding box center [562, 173] width 215 height 43
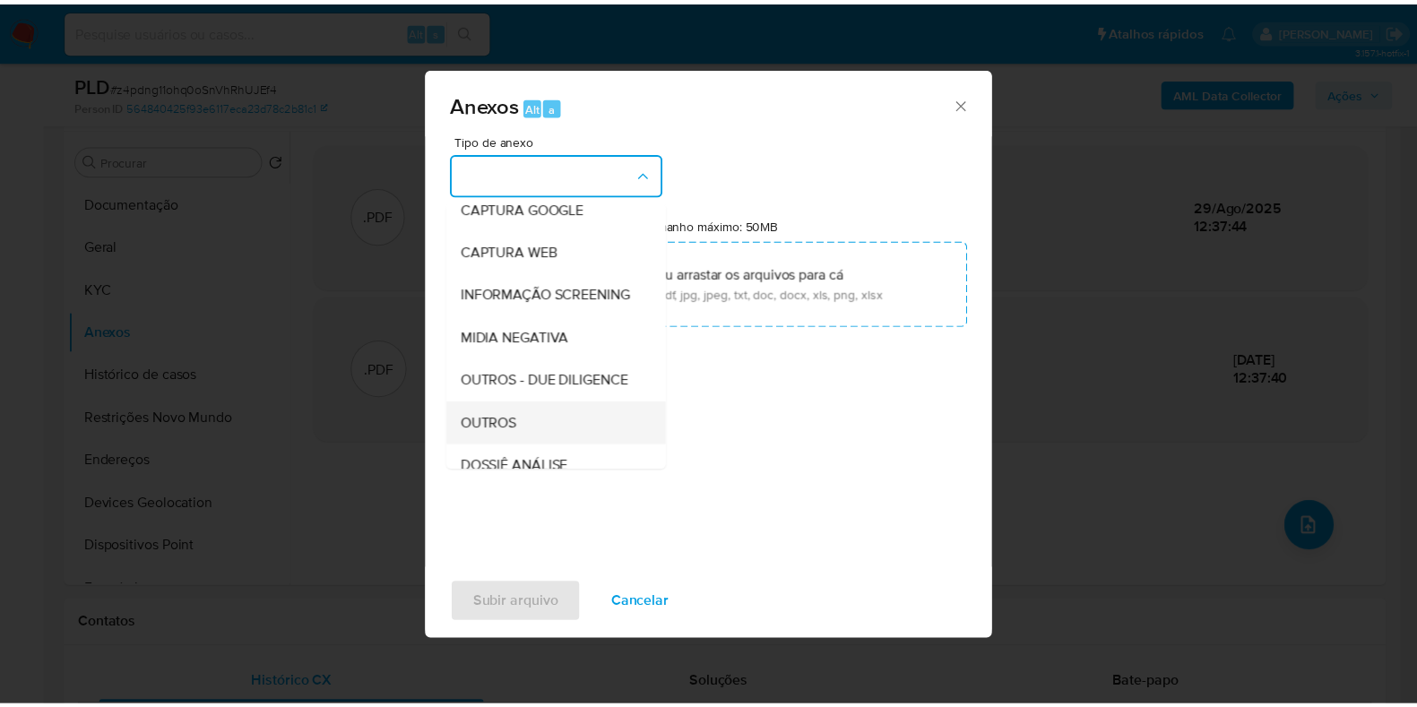
scroll to position [223, 0]
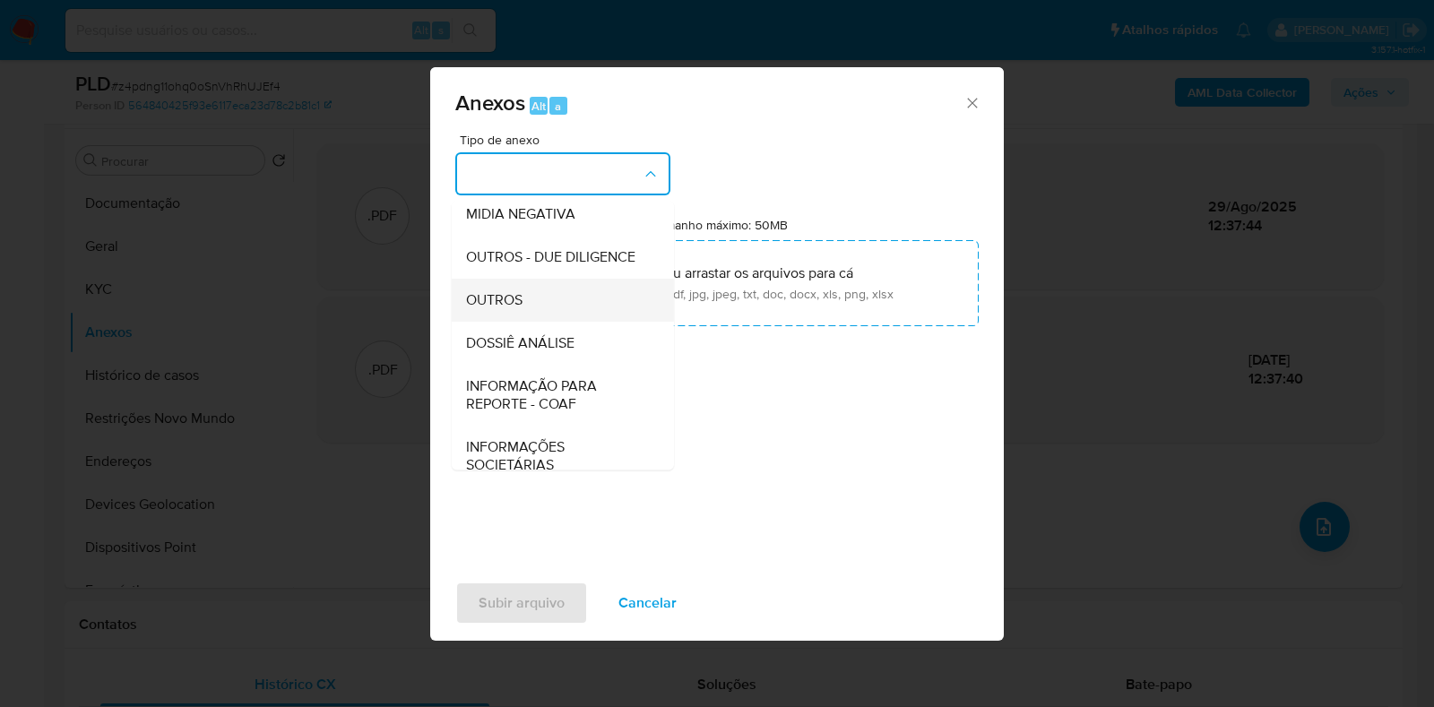
click at [493, 309] on span "OUTROS" at bounding box center [494, 300] width 56 height 18
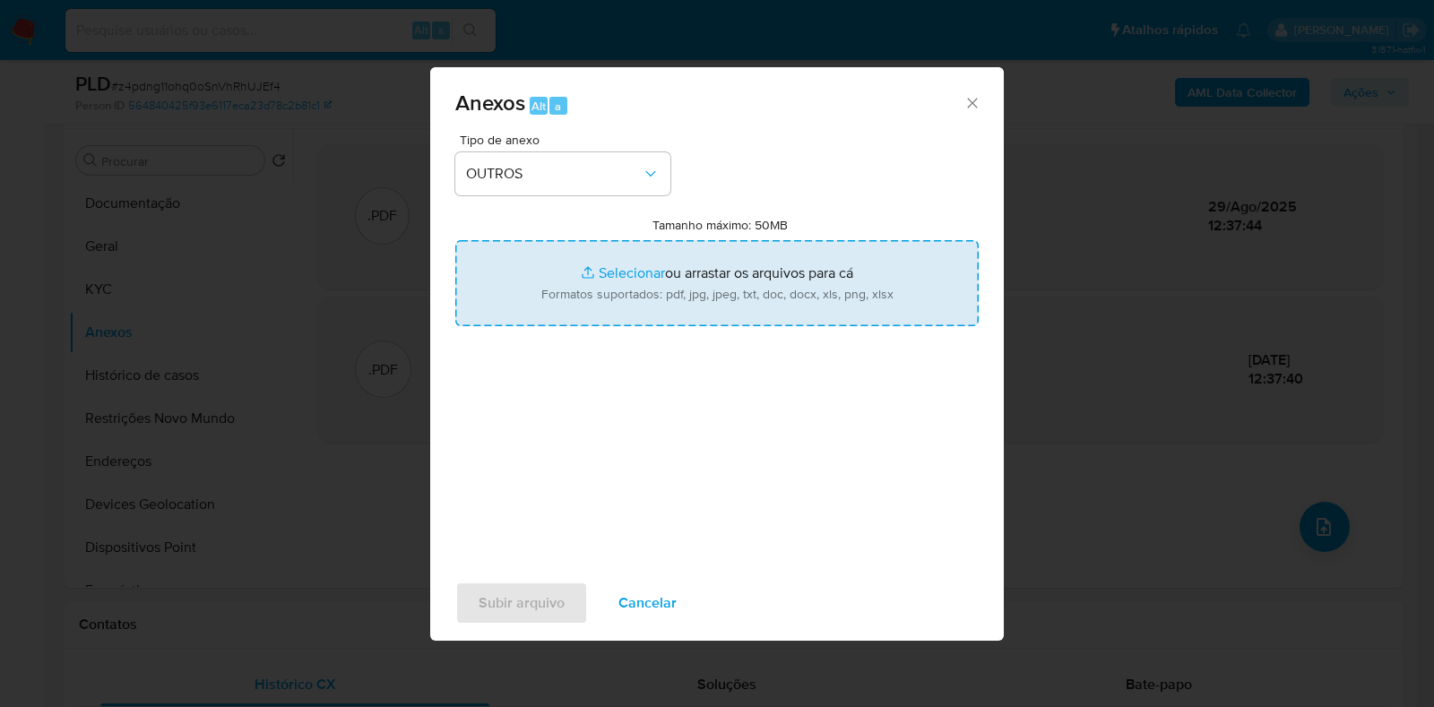
click at [593, 271] on input "Tamanho máximo: 50MB Selecionar arquivos" at bounding box center [716, 283] width 523 height 86
type input "C:\fakepath\Mulan 38118514_2025_08_28_16_58_07 - Resumen TX.pdf"
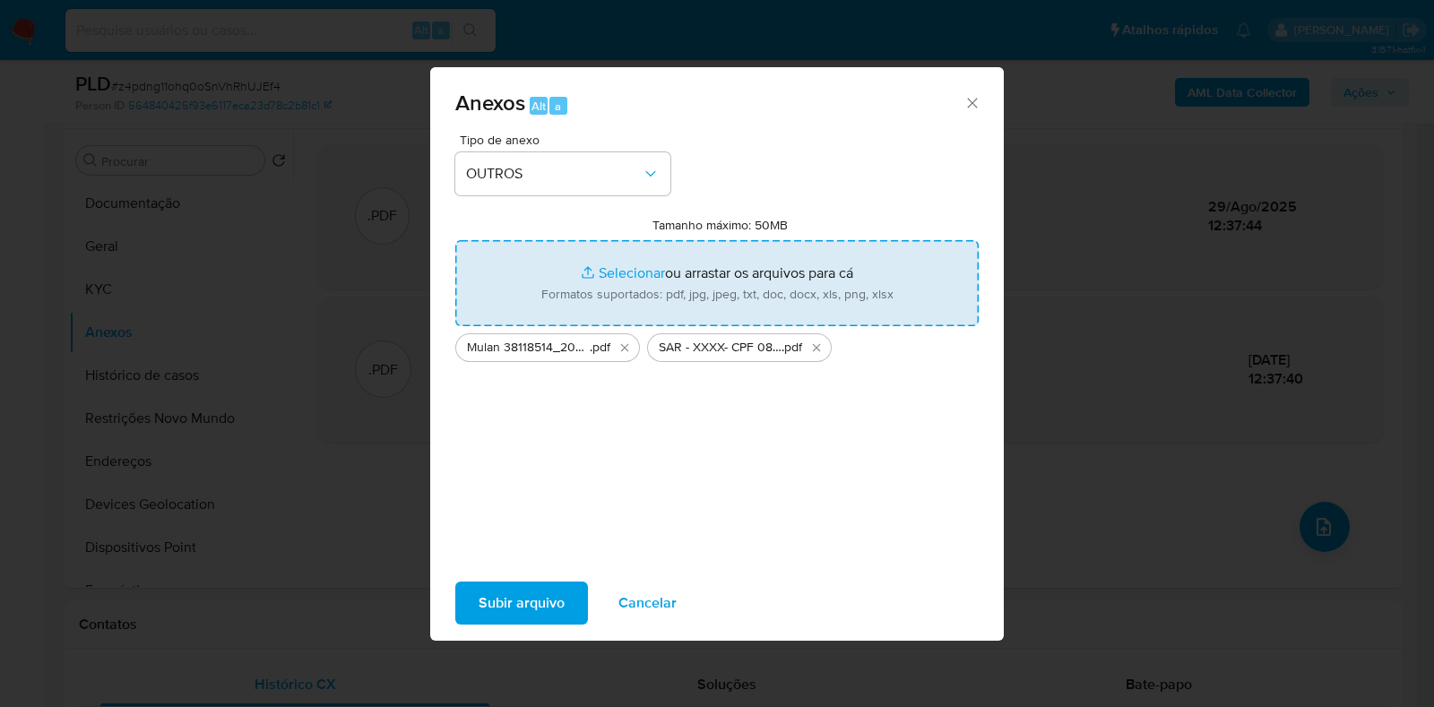
click at [517, 591] on span "Subir arquivo" at bounding box center [522, 602] width 86 height 39
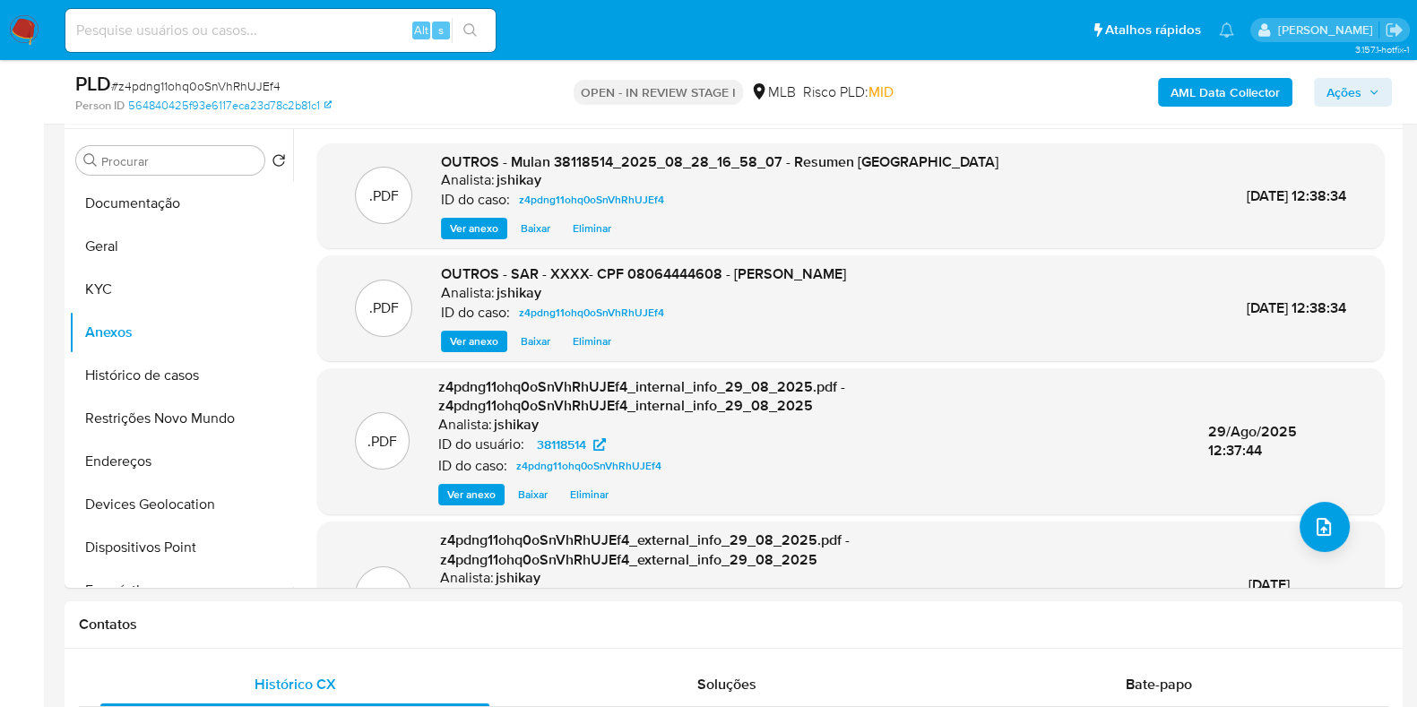
click at [1334, 88] on span "Ações" at bounding box center [1343, 92] width 35 height 29
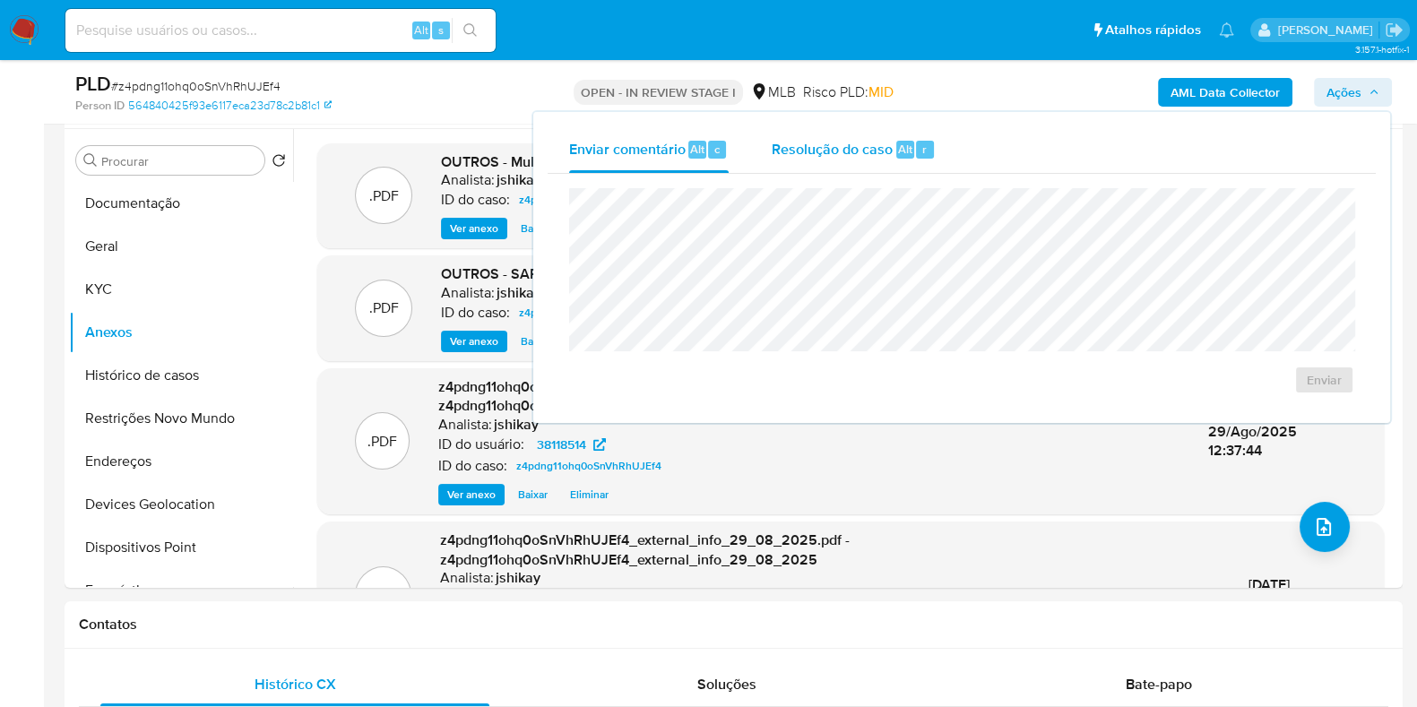
click at [929, 142] on div "r" at bounding box center [925, 150] width 18 height 18
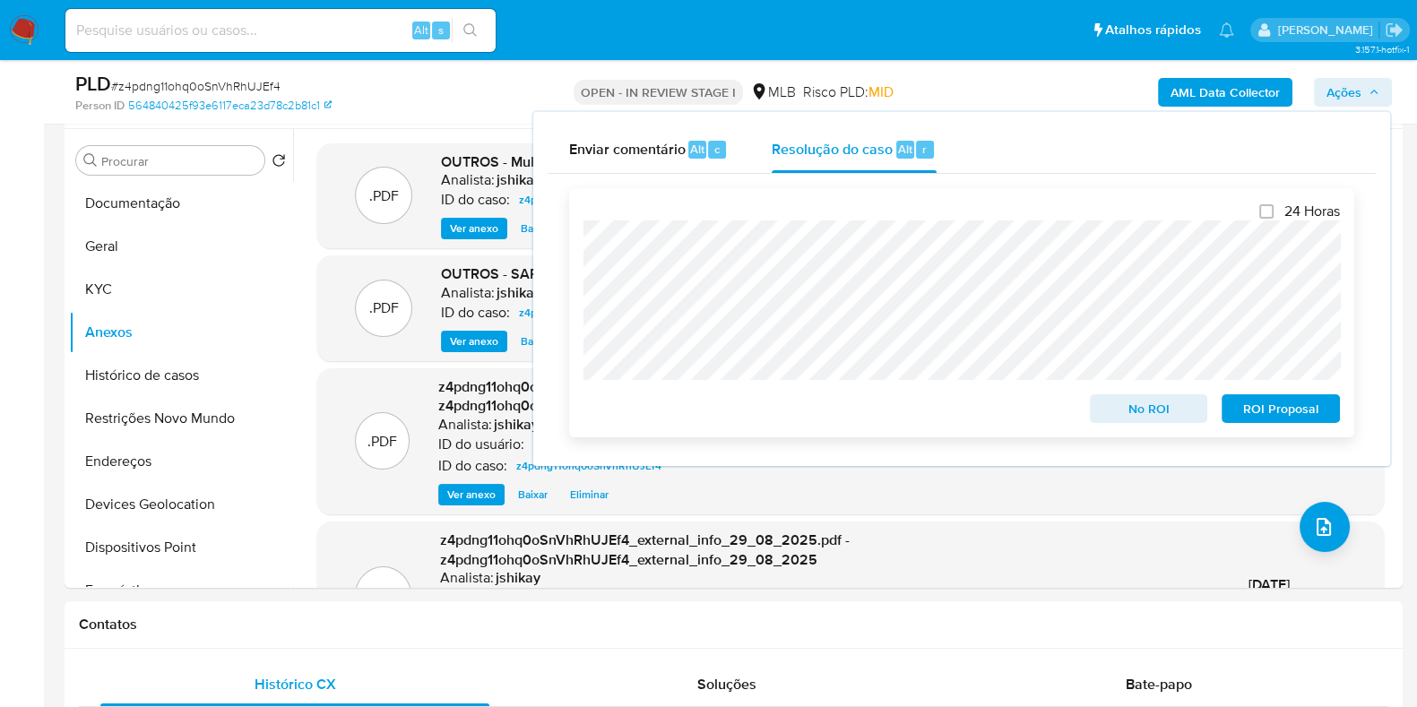
click at [1282, 420] on span "ROI Proposal" at bounding box center [1280, 408] width 93 height 25
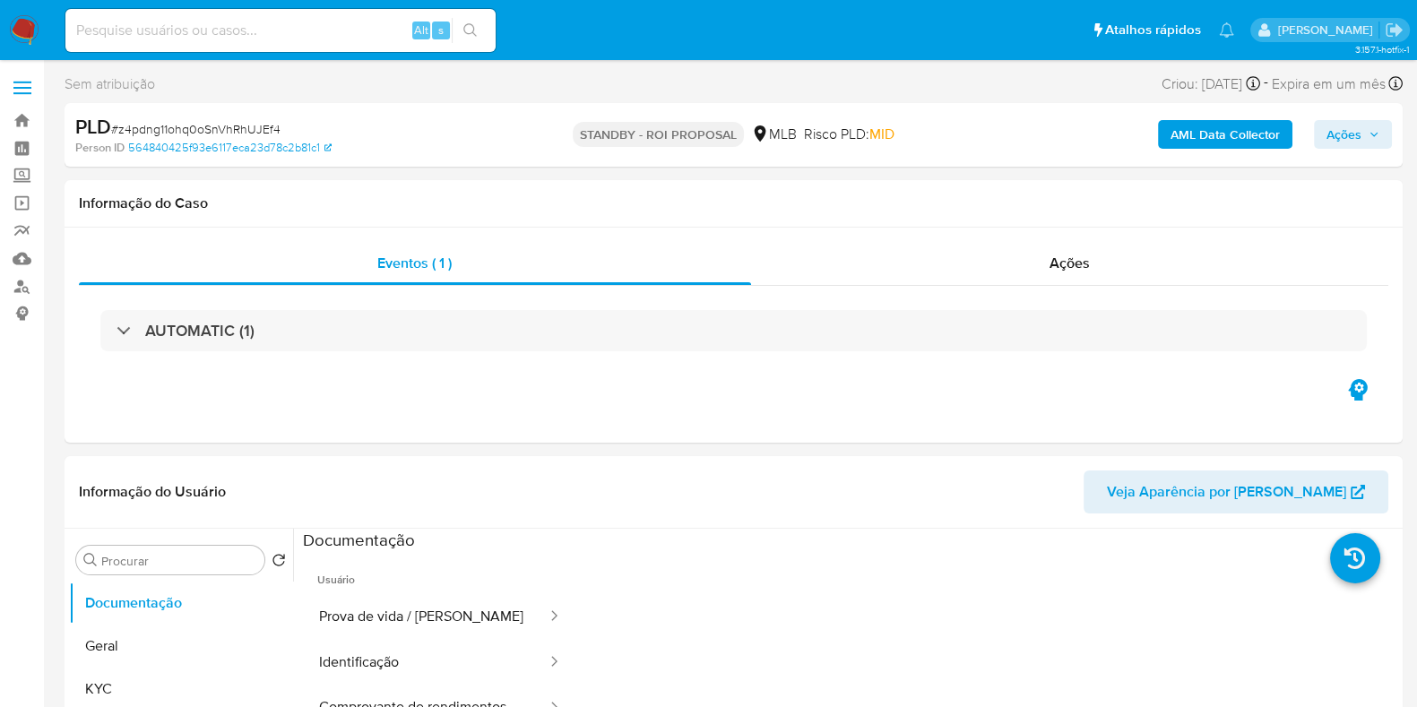
select select "10"
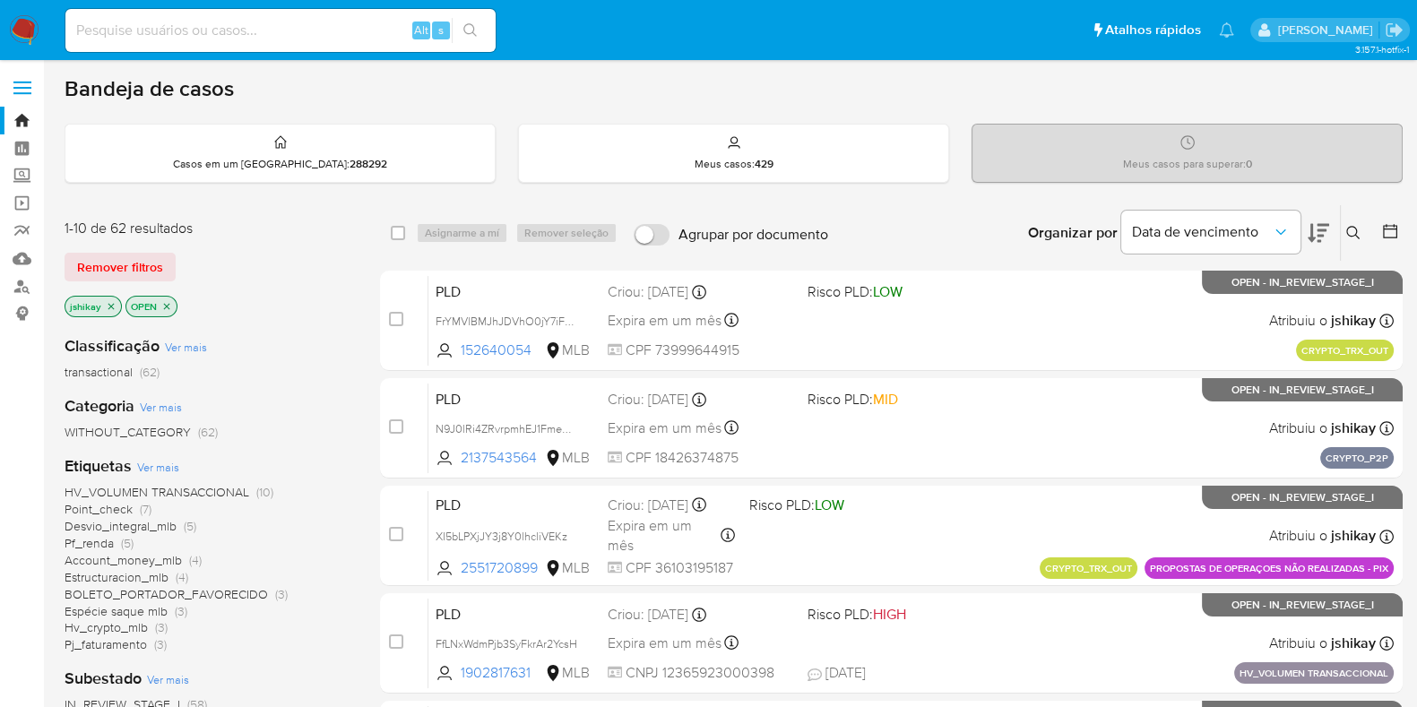
click at [871, 96] on div "Bandeja de casos" at bounding box center [734, 88] width 1338 height 27
